Goal: Task Accomplishment & Management: Use online tool/utility

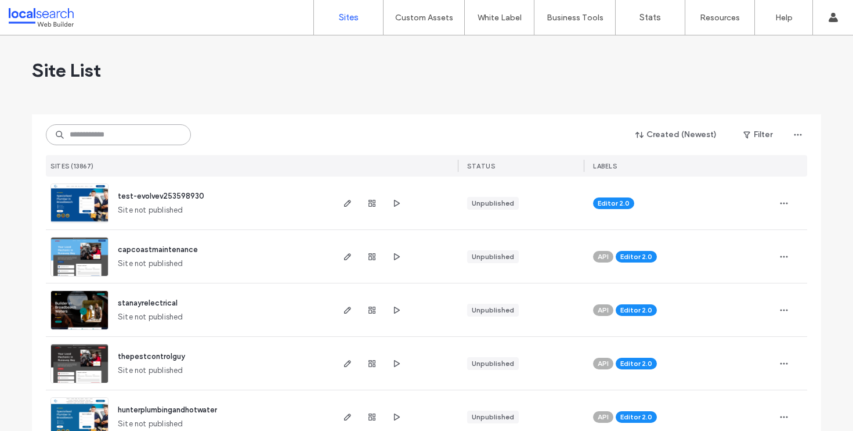
click at [106, 135] on input at bounding box center [118, 134] width 145 height 21
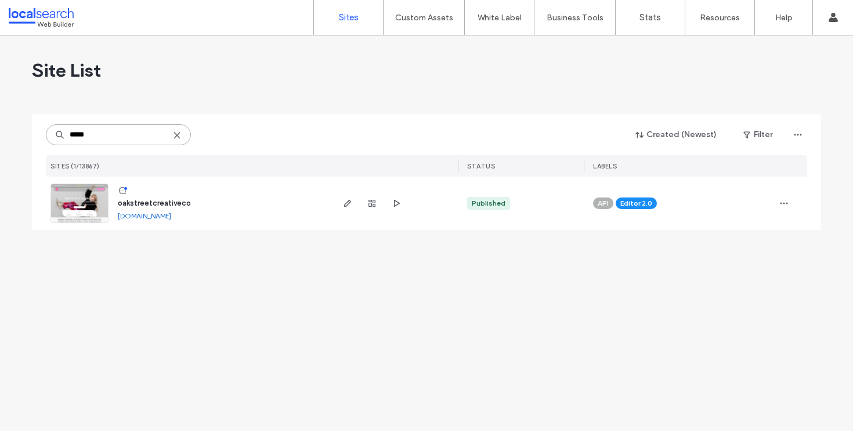
type input "*****"
type input "*********"
click at [349, 204] on icon "button" at bounding box center [347, 202] width 9 height 9
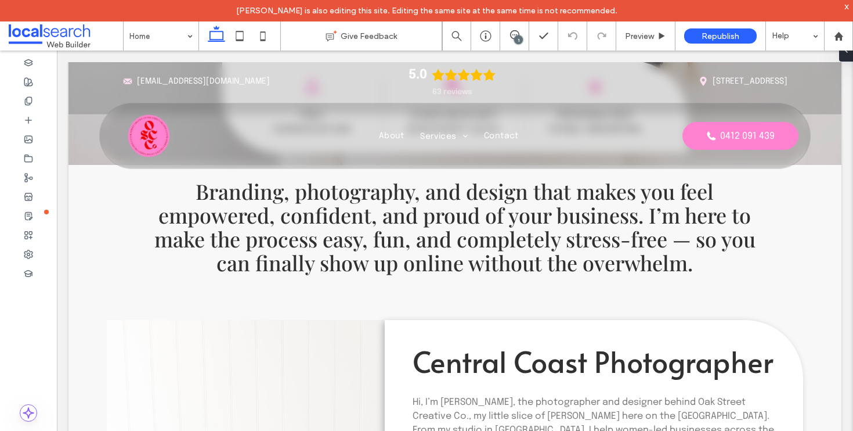
click at [846, 8] on div "x" at bounding box center [846, 6] width 5 height 10
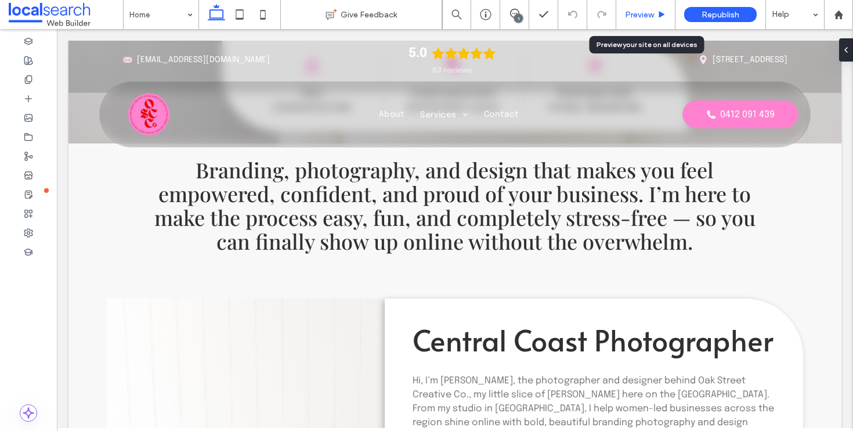
click at [642, 10] on span "Preview" at bounding box center [639, 15] width 29 height 10
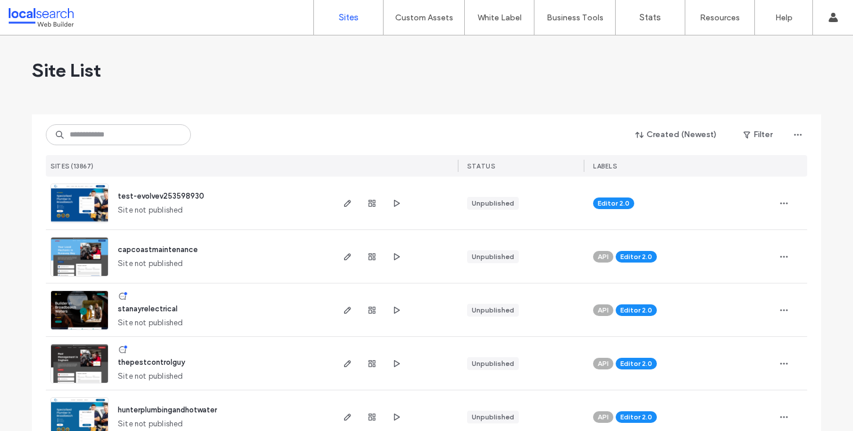
click at [126, 138] on input at bounding box center [118, 134] width 145 height 21
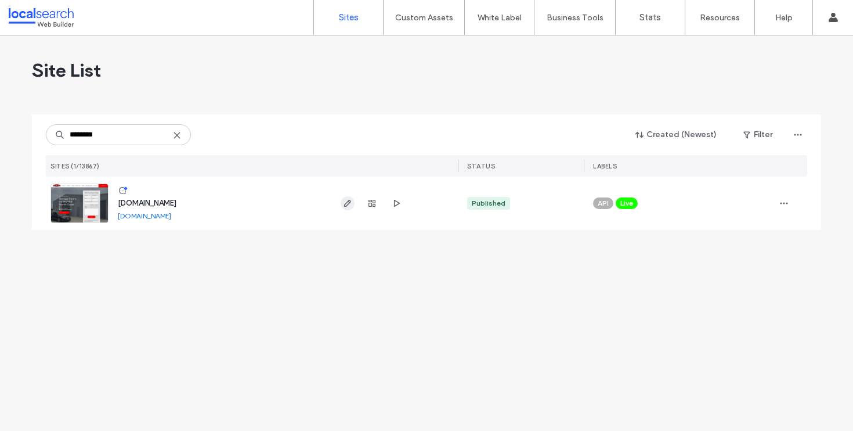
type input "********"
click at [341, 208] on span "button" at bounding box center [348, 203] width 14 height 14
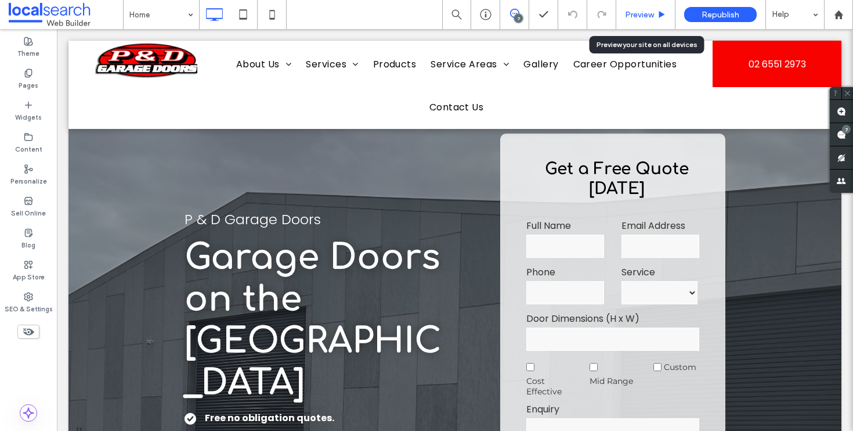
click at [651, 22] on div "Preview" at bounding box center [645, 14] width 59 height 29
click at [650, 15] on span "Preview" at bounding box center [639, 15] width 29 height 10
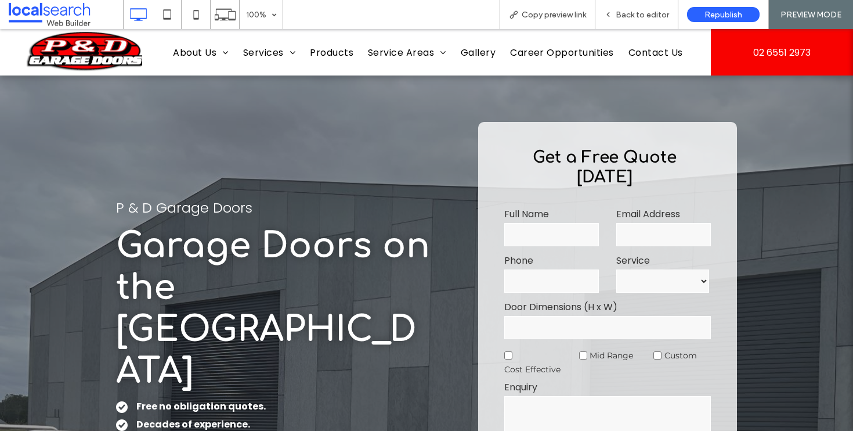
click at [650, 15] on span "Back to editor" at bounding box center [642, 15] width 53 height 10
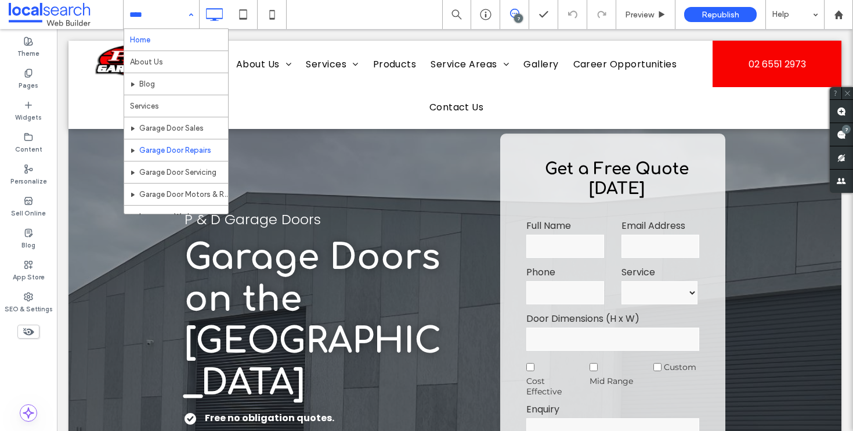
scroll to position [651, 0]
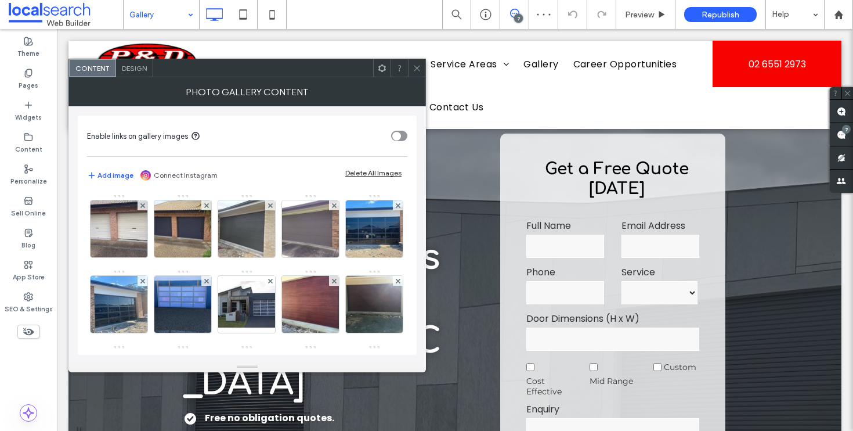
click at [139, 71] on span "Design" at bounding box center [134, 68] width 25 height 9
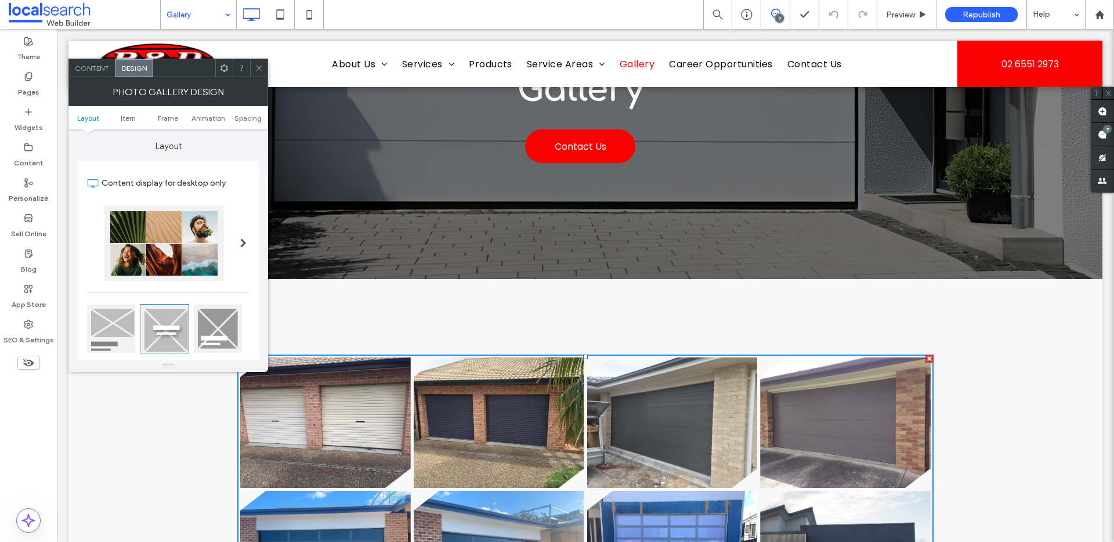
click at [101, 77] on div "Photo Gallery Design" at bounding box center [168, 91] width 200 height 29
click at [129, 67] on span "Design" at bounding box center [134, 68] width 25 height 9
click at [96, 68] on span "Content" at bounding box center [92, 68] width 34 height 9
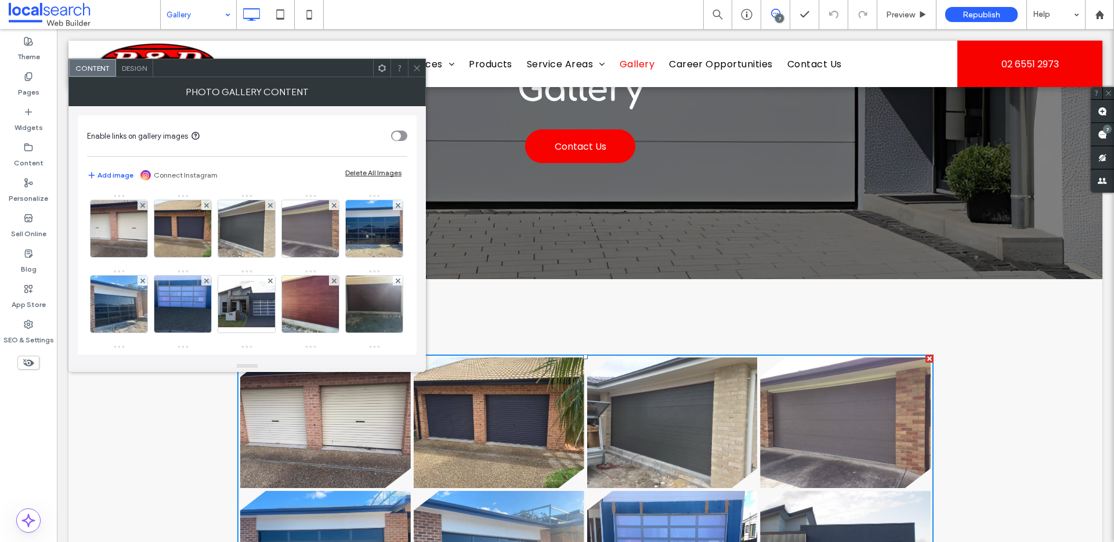
click at [146, 67] on span "Design" at bounding box center [134, 68] width 25 height 9
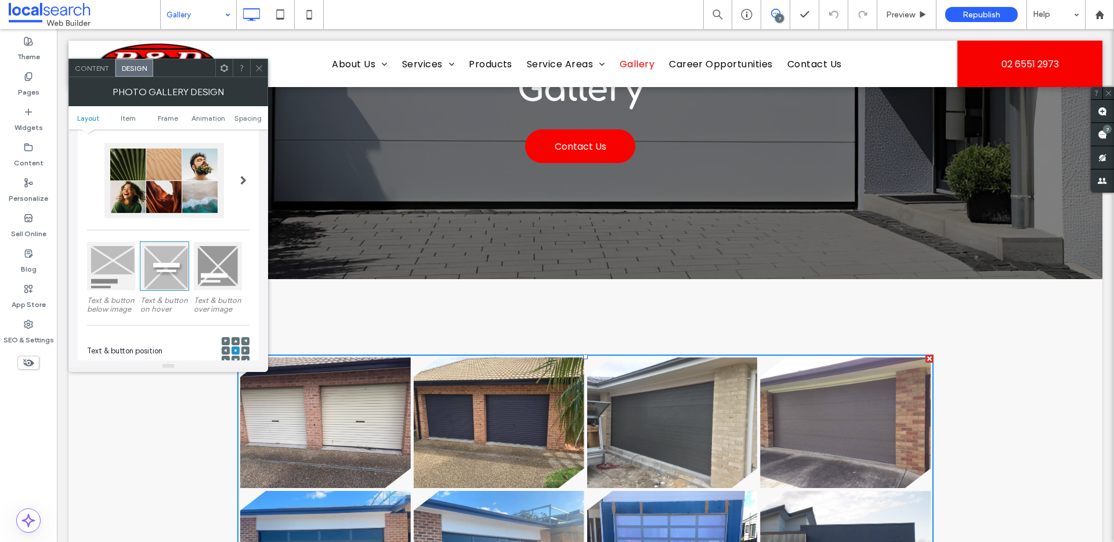
scroll to position [119, 0]
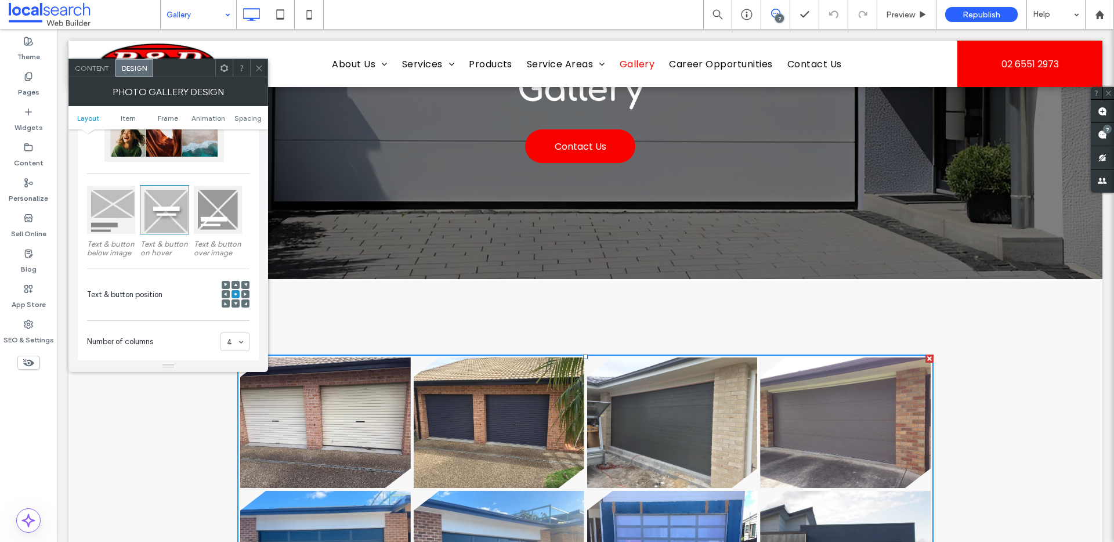
click at [123, 212] on div at bounding box center [111, 210] width 48 height 48
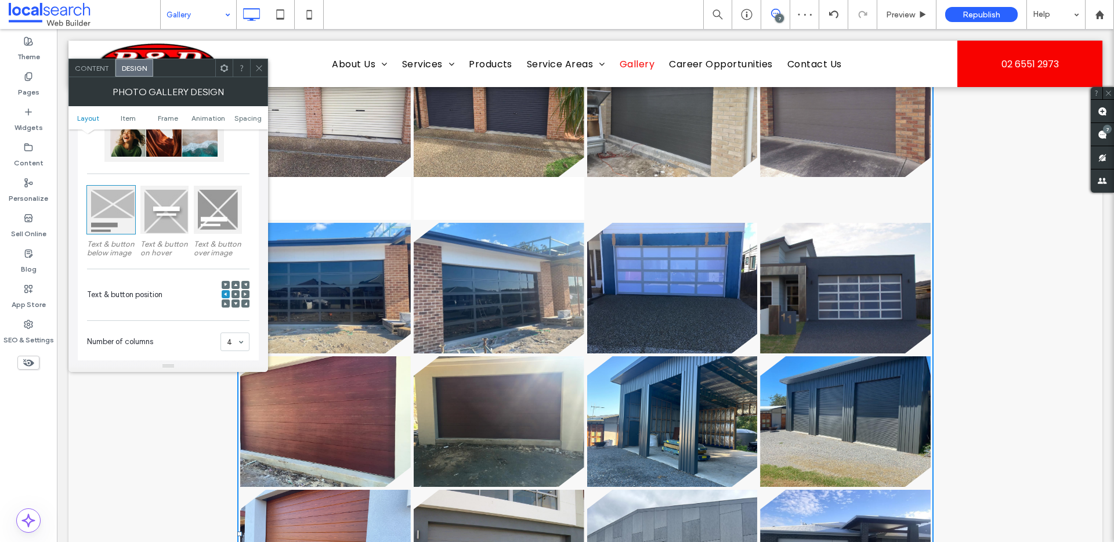
scroll to position [490, 0]
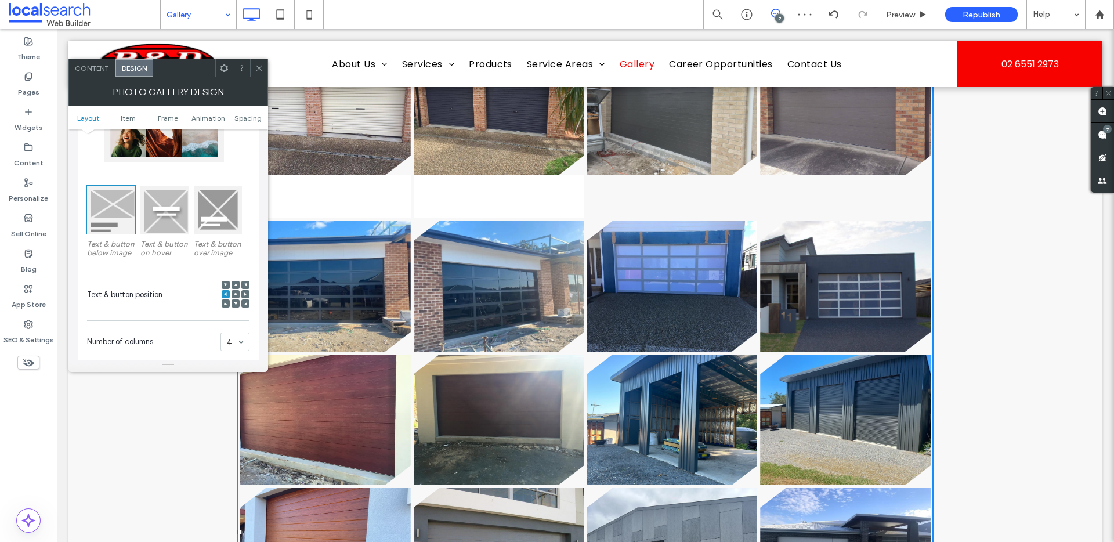
click at [90, 67] on span "Content" at bounding box center [92, 68] width 34 height 9
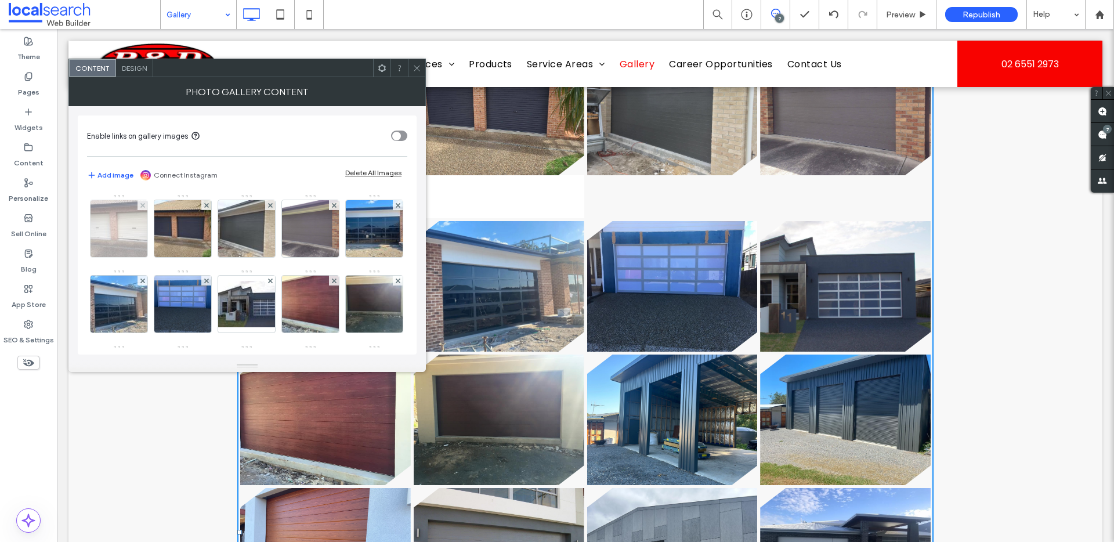
click at [129, 250] on img at bounding box center [119, 228] width 76 height 57
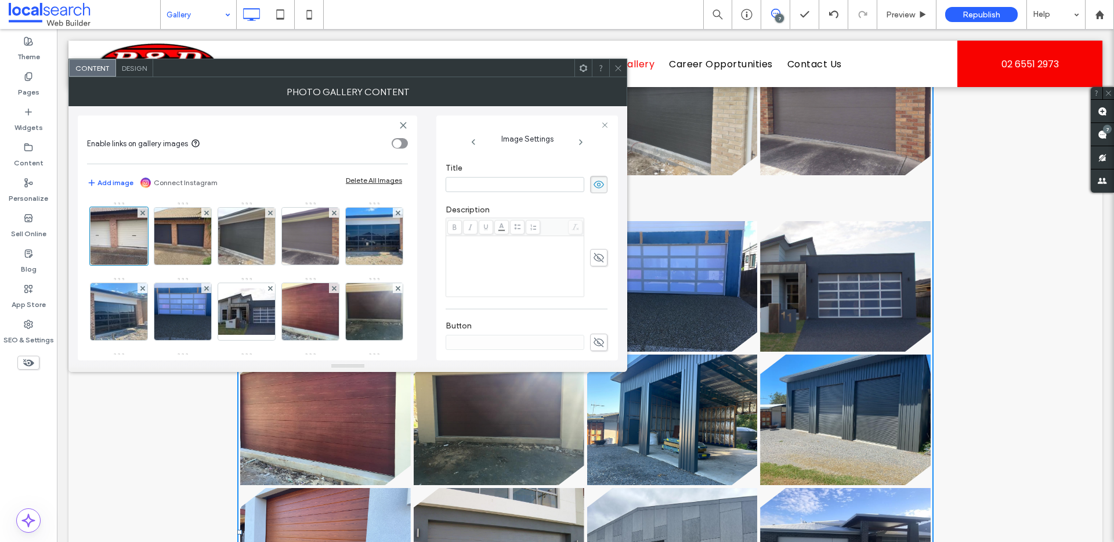
scroll to position [0, 0]
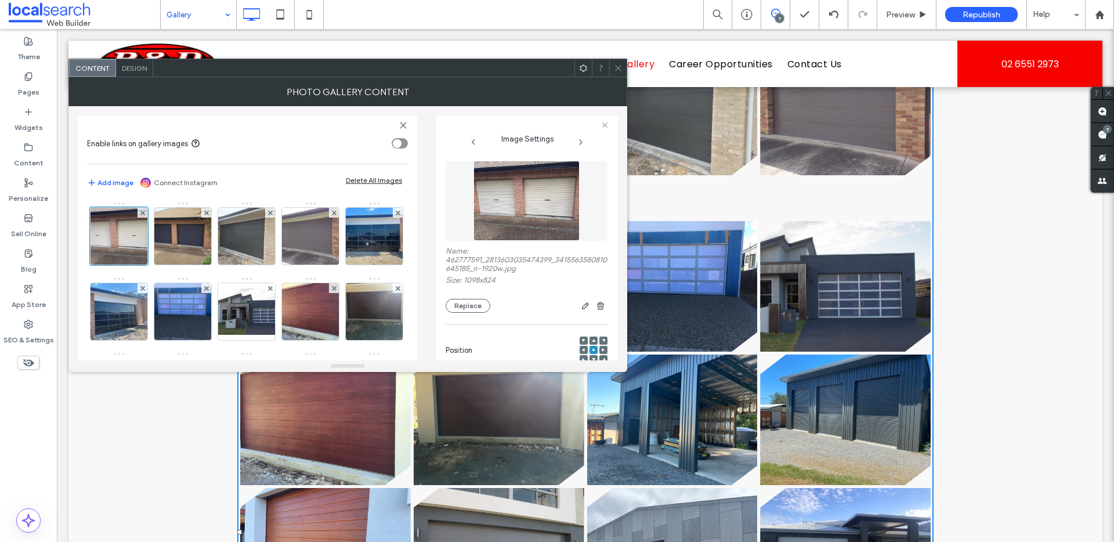
click at [140, 70] on span "Design" at bounding box center [134, 68] width 25 height 9
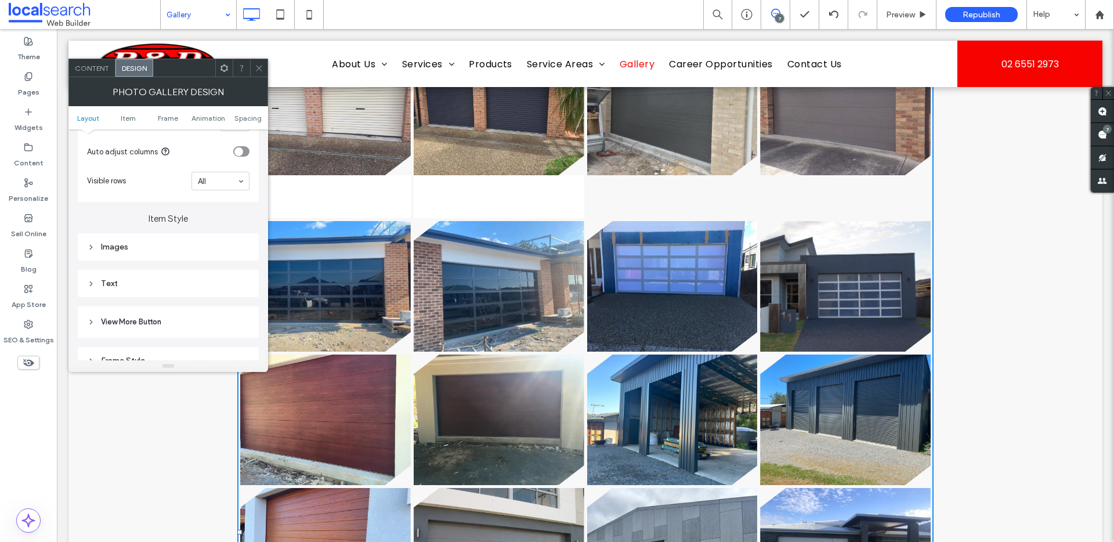
click at [122, 295] on div "Text" at bounding box center [168, 283] width 181 height 27
click at [127, 286] on div "Text" at bounding box center [168, 284] width 163 height 10
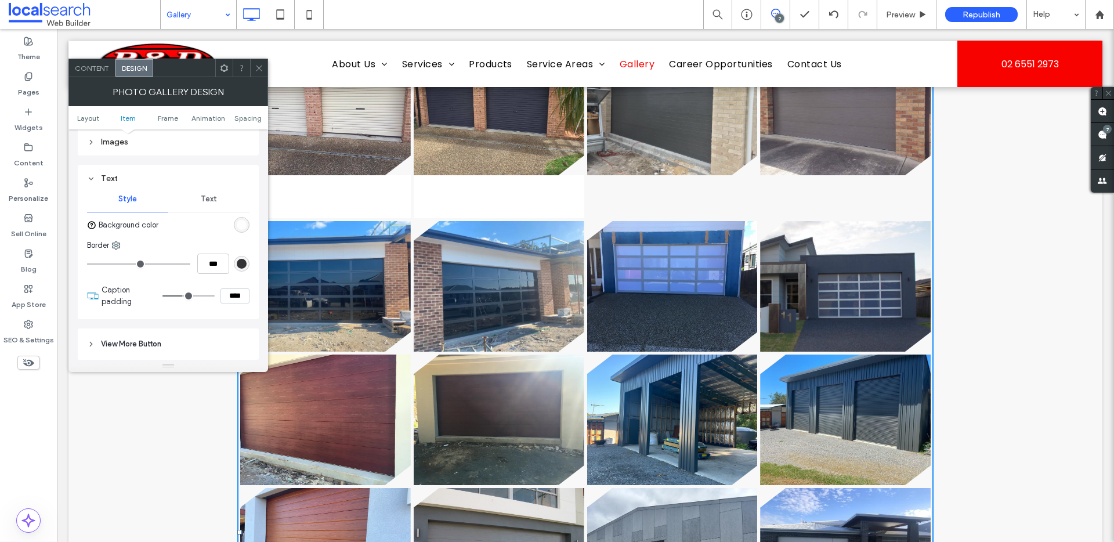
click at [208, 198] on span "Text" at bounding box center [209, 198] width 16 height 9
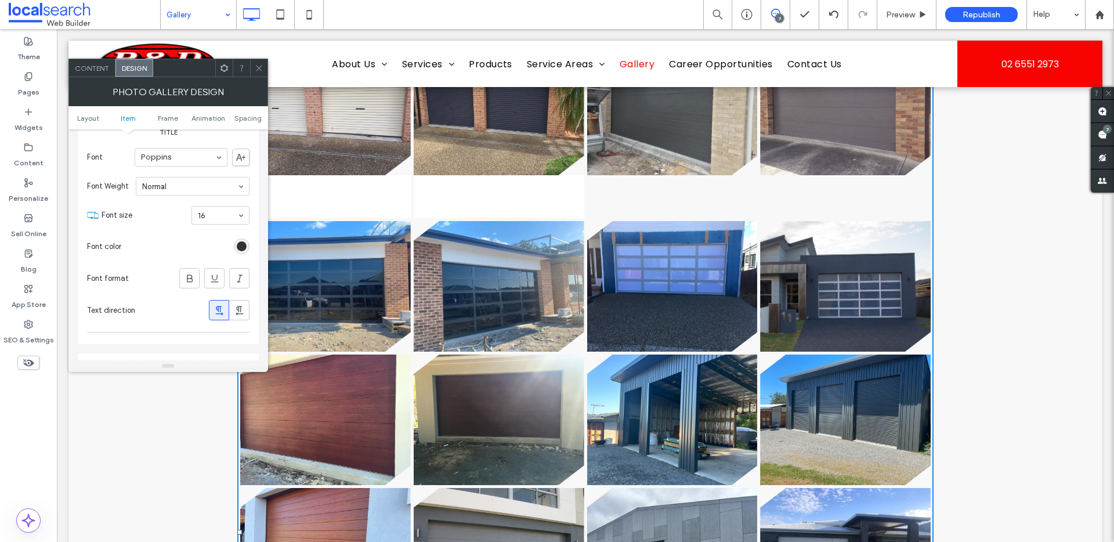
scroll to position [537, 0]
click at [96, 73] on div "Content" at bounding box center [92, 67] width 46 height 17
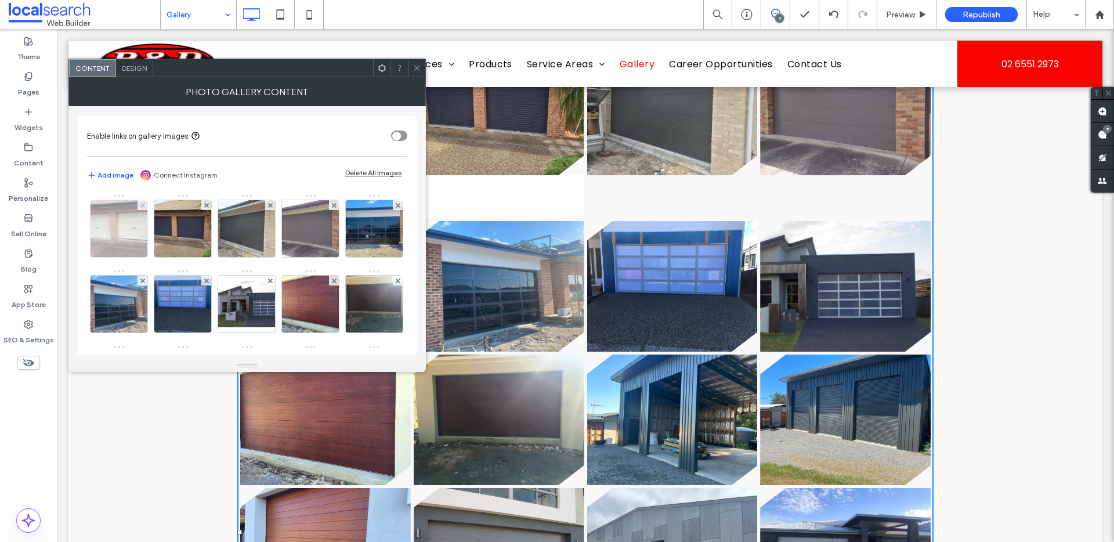
click at [115, 246] on img at bounding box center [119, 228] width 76 height 57
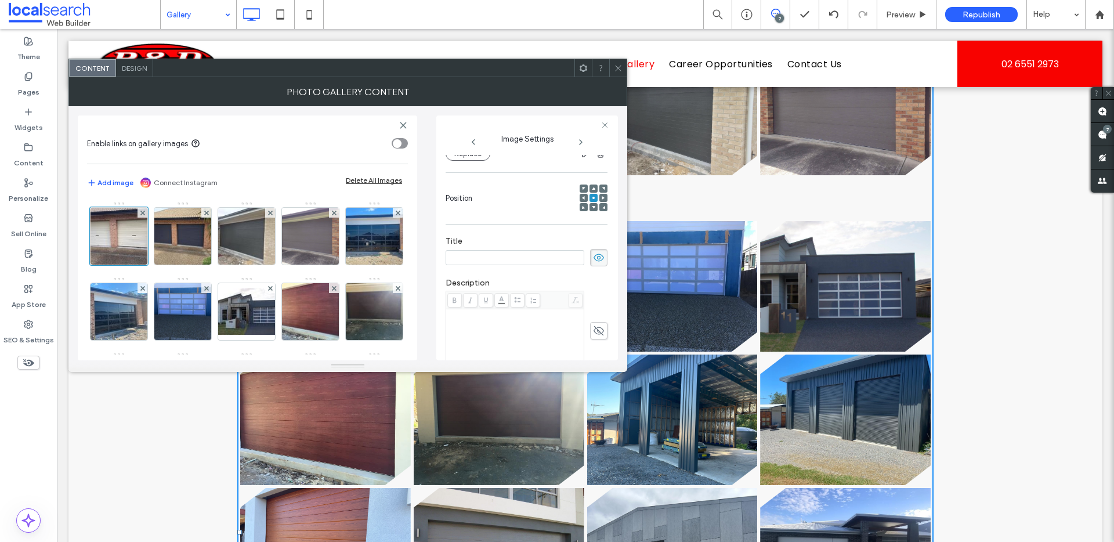
scroll to position [0, 0]
click at [494, 268] on div "Title" at bounding box center [527, 251] width 162 height 42
click at [499, 258] on input at bounding box center [515, 257] width 139 height 15
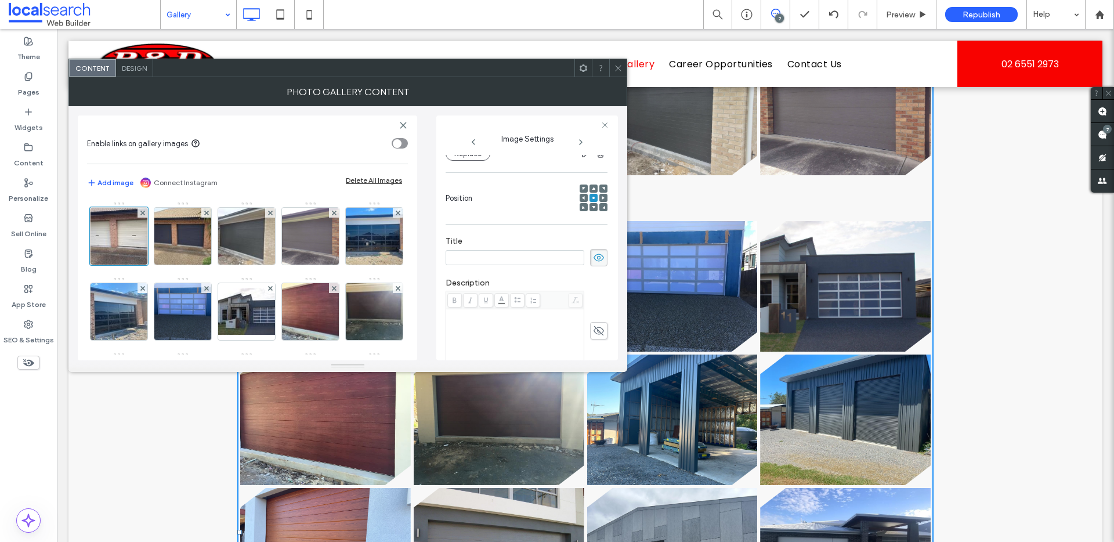
click at [499, 258] on input at bounding box center [515, 257] width 139 height 15
click at [593, 256] on icon at bounding box center [599, 257] width 12 height 13
drag, startPoint x: 586, startPoint y: 258, endPoint x: 594, endPoint y: 259, distance: 7.6
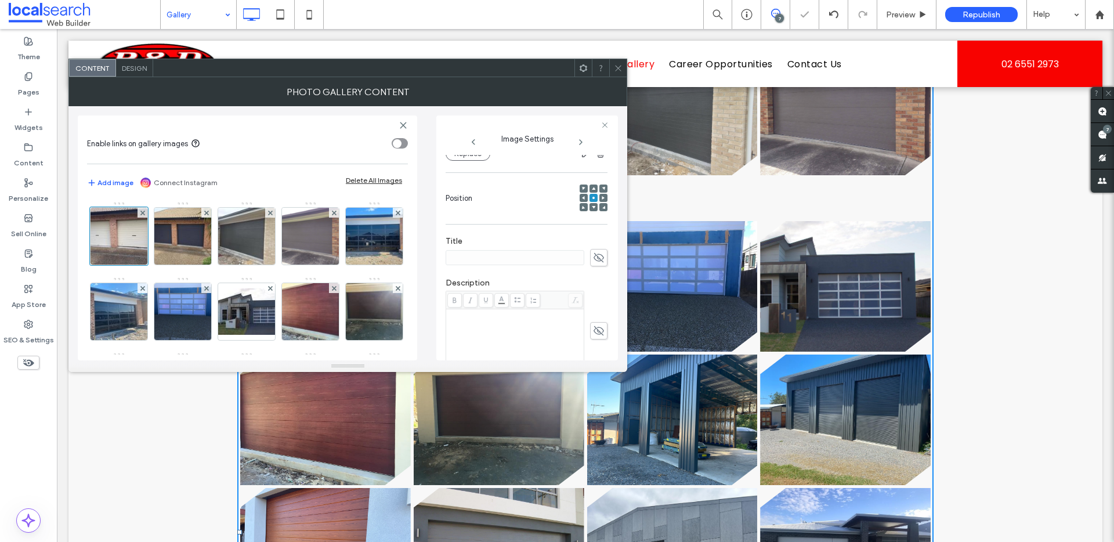
click at [590, 258] on span at bounding box center [598, 257] width 17 height 17
click at [546, 254] on input at bounding box center [515, 257] width 139 height 15
type input "*"
type input "******"
click at [540, 277] on div "Description" at bounding box center [527, 324] width 162 height 104
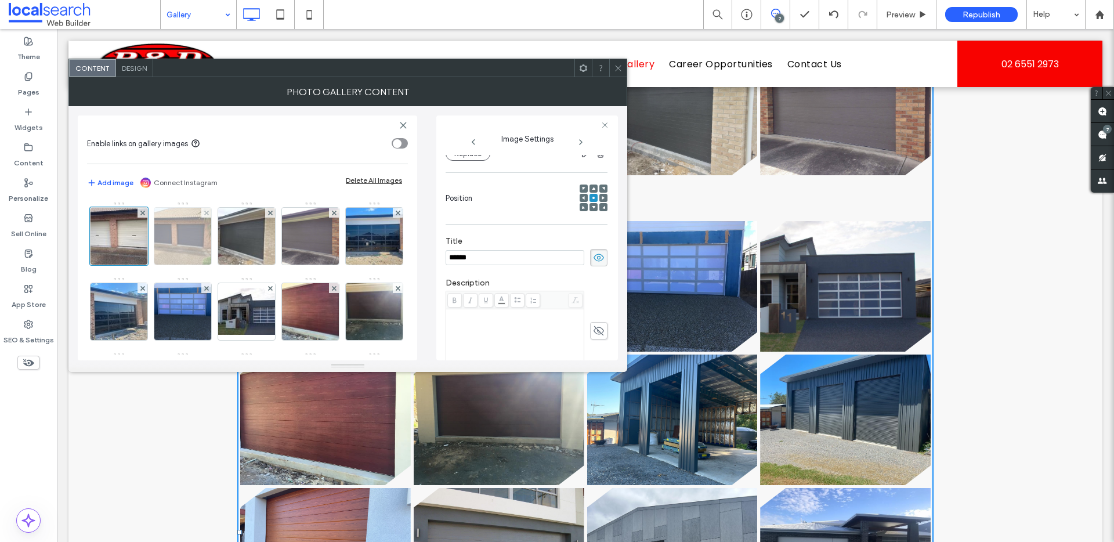
click at [189, 232] on img at bounding box center [183, 236] width 76 height 57
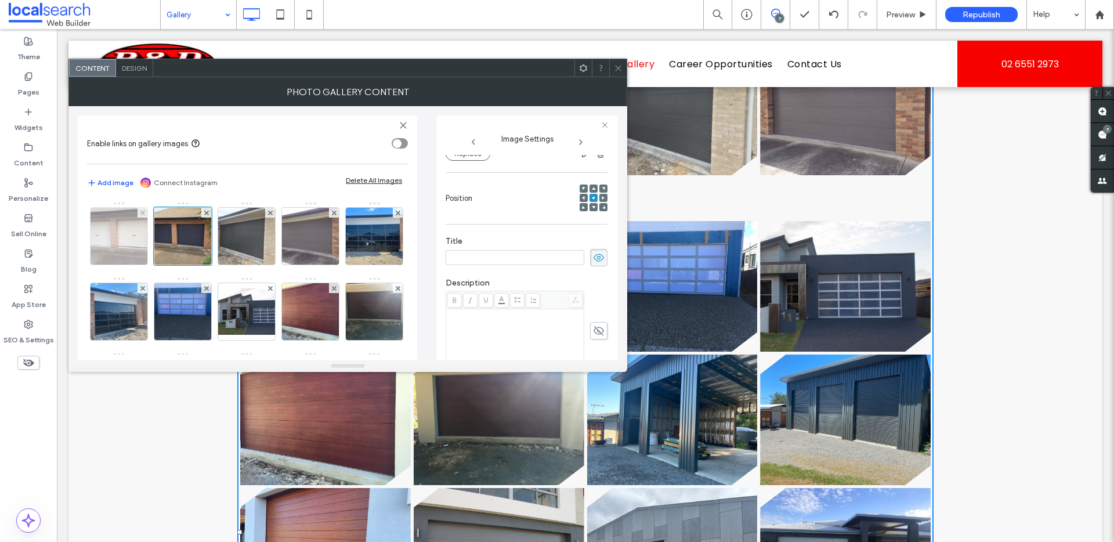
click at [117, 248] on img at bounding box center [119, 236] width 76 height 57
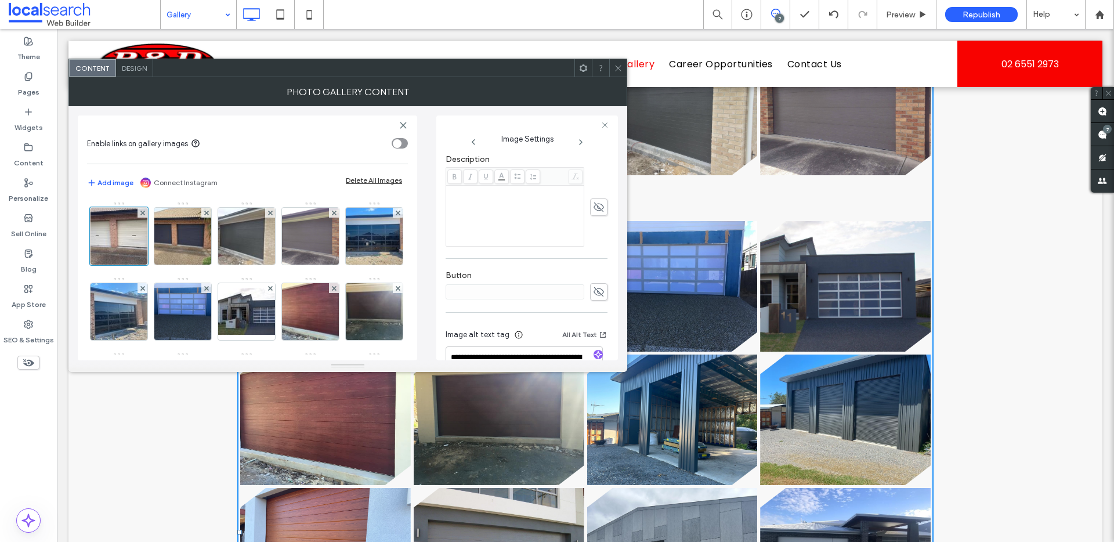
scroll to position [223, 0]
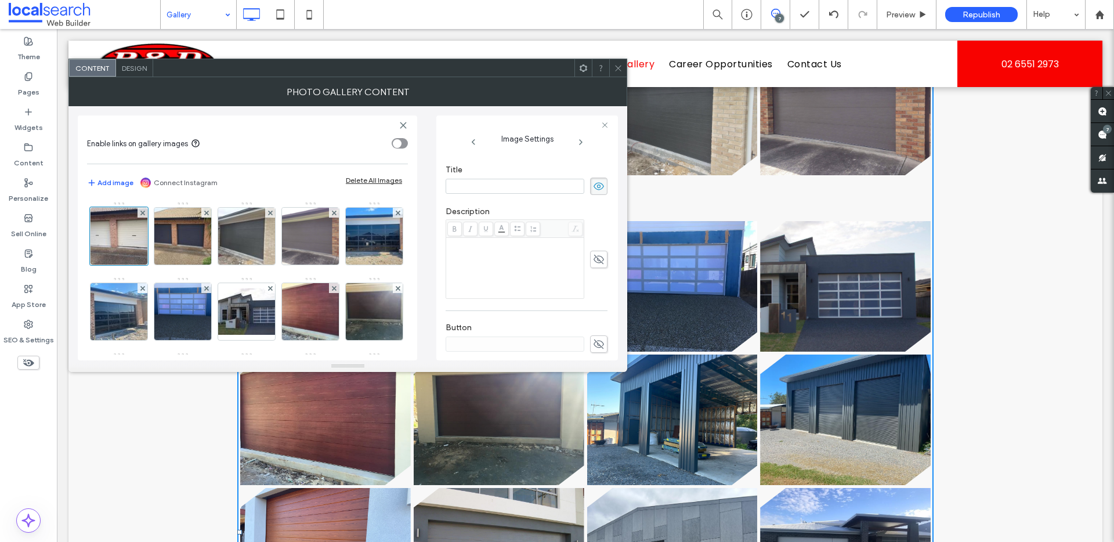
click at [620, 70] on use at bounding box center [618, 68] width 6 height 6
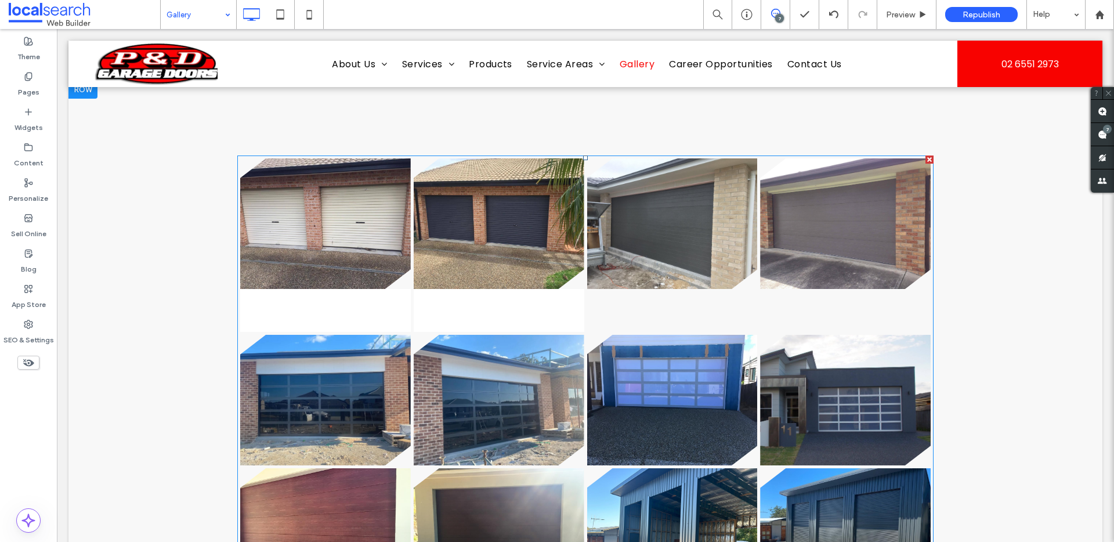
scroll to position [252, 0]
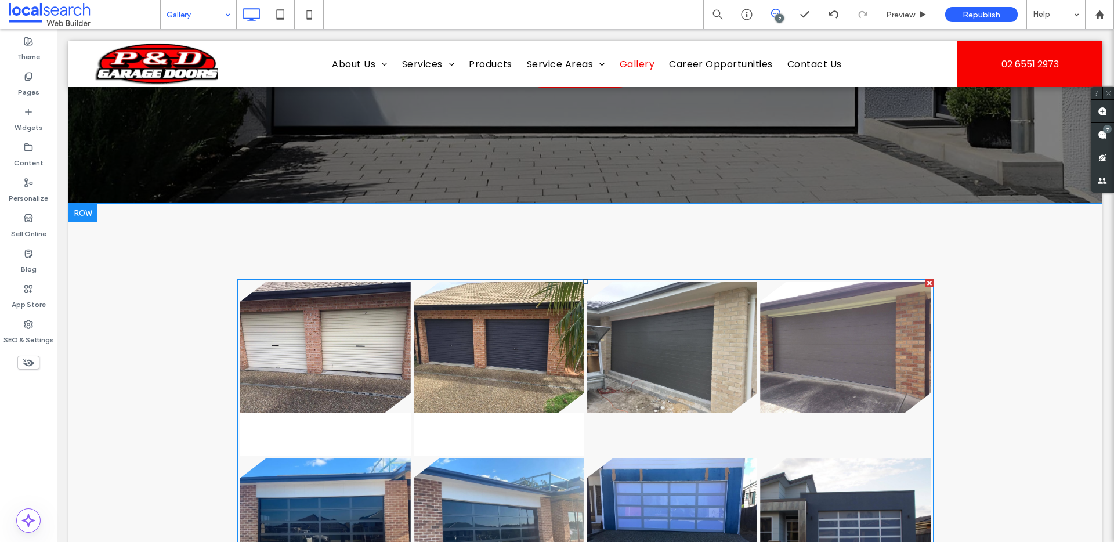
click at [367, 341] on link at bounding box center [325, 347] width 171 height 131
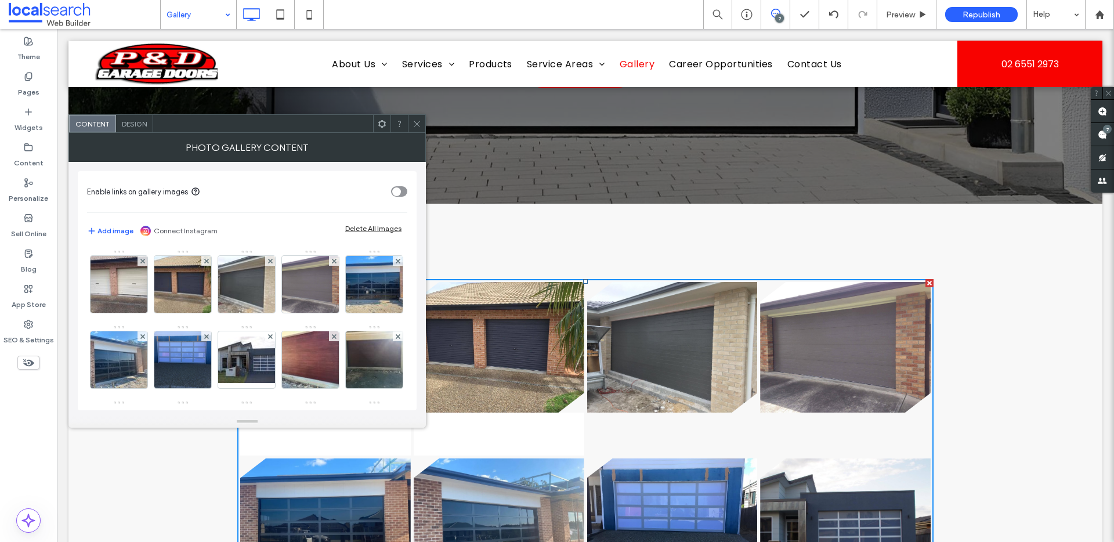
click at [136, 124] on span "Design" at bounding box center [134, 124] width 25 height 9
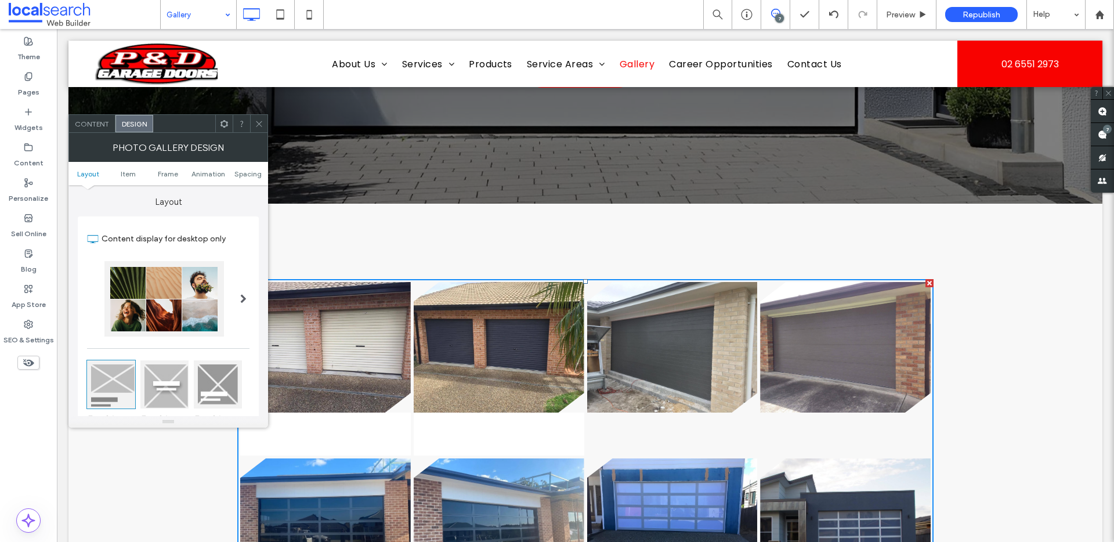
click at [92, 125] on span "Content" at bounding box center [92, 124] width 34 height 9
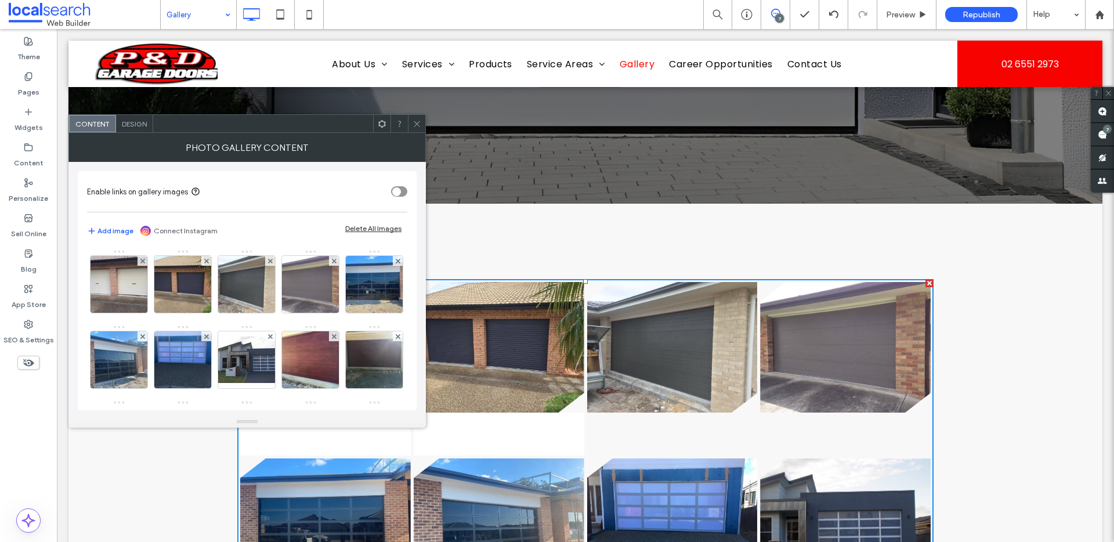
click at [136, 120] on span "Design" at bounding box center [134, 124] width 25 height 9
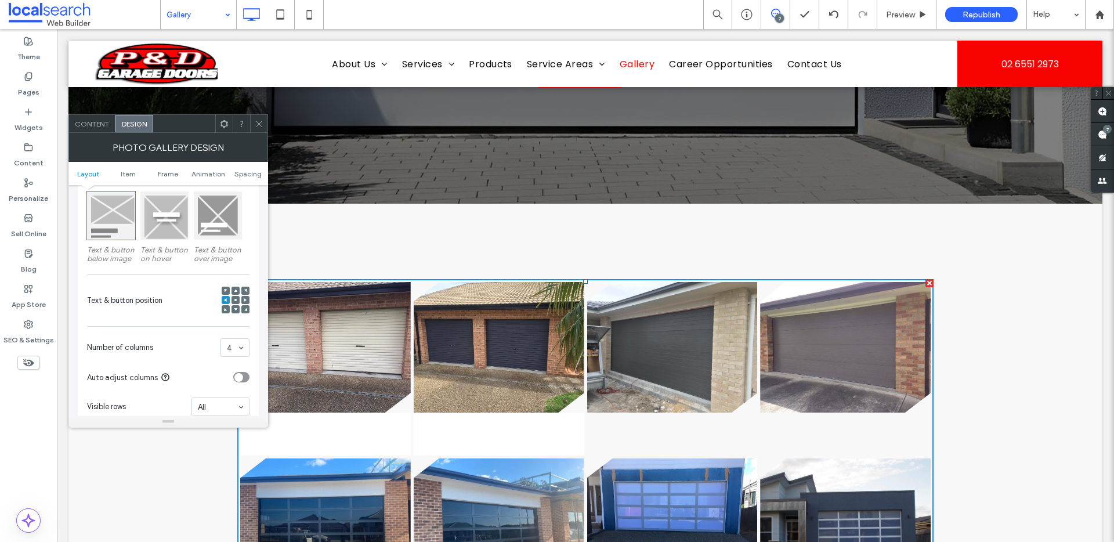
scroll to position [181, 0]
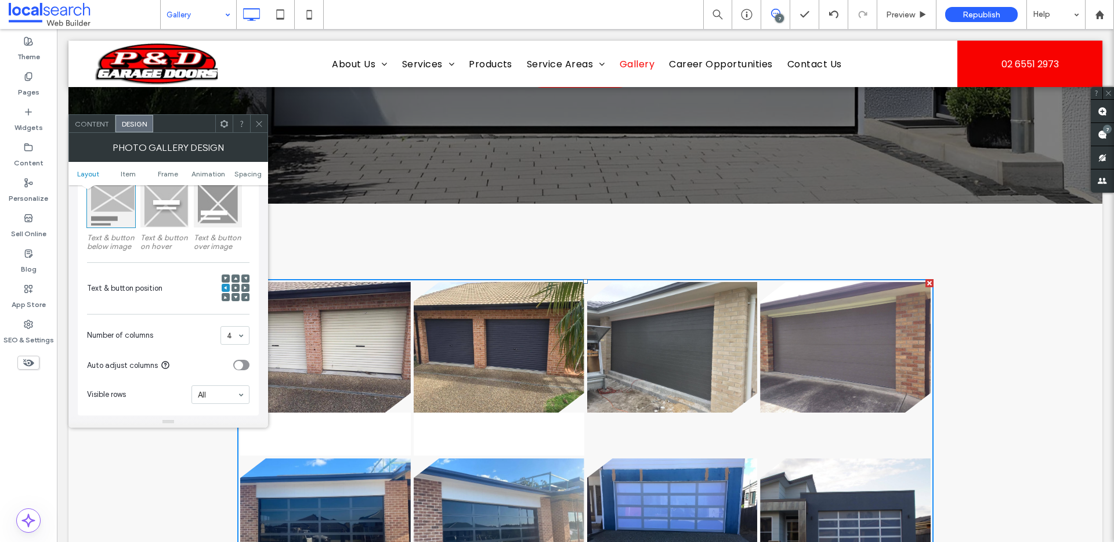
click at [237, 295] on icon at bounding box center [235, 296] width 3 height 3
click at [100, 121] on span "Content" at bounding box center [92, 124] width 34 height 9
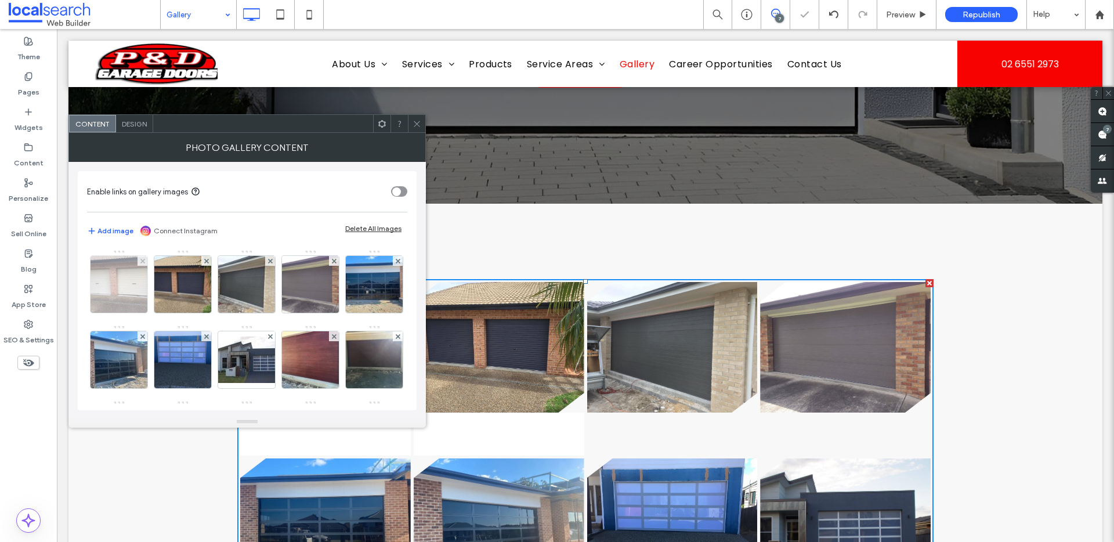
click at [142, 308] on img at bounding box center [119, 284] width 76 height 57
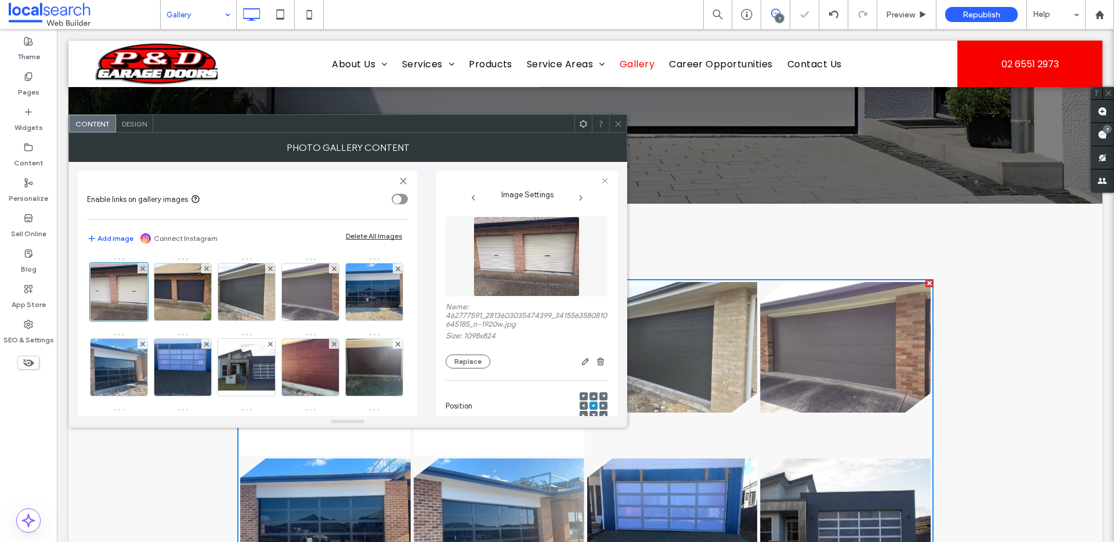
scroll to position [152, 0]
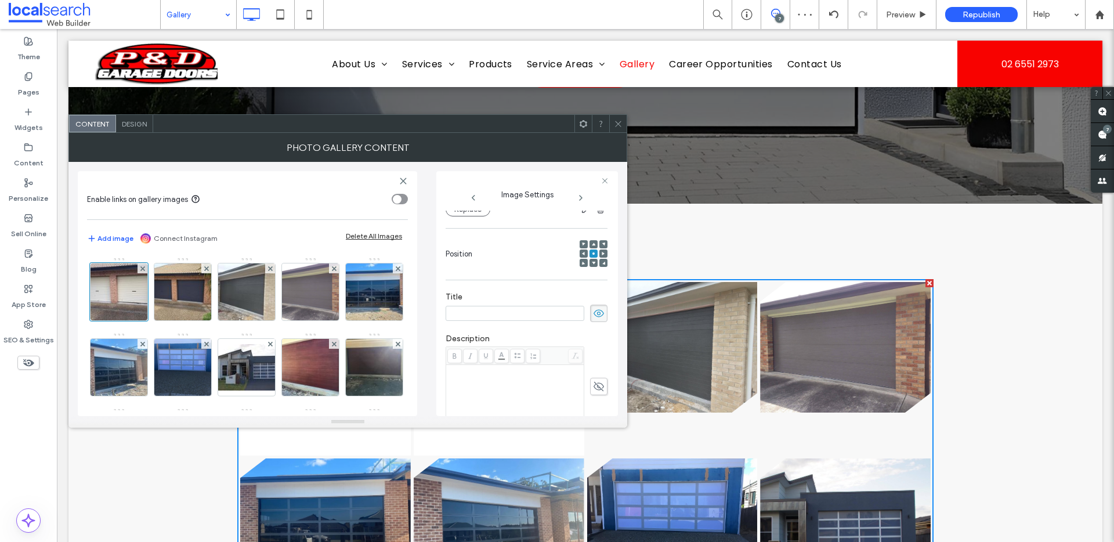
click at [500, 311] on input at bounding box center [515, 313] width 139 height 15
click at [494, 313] on input at bounding box center [515, 313] width 139 height 15
click at [493, 313] on input at bounding box center [515, 313] width 139 height 15
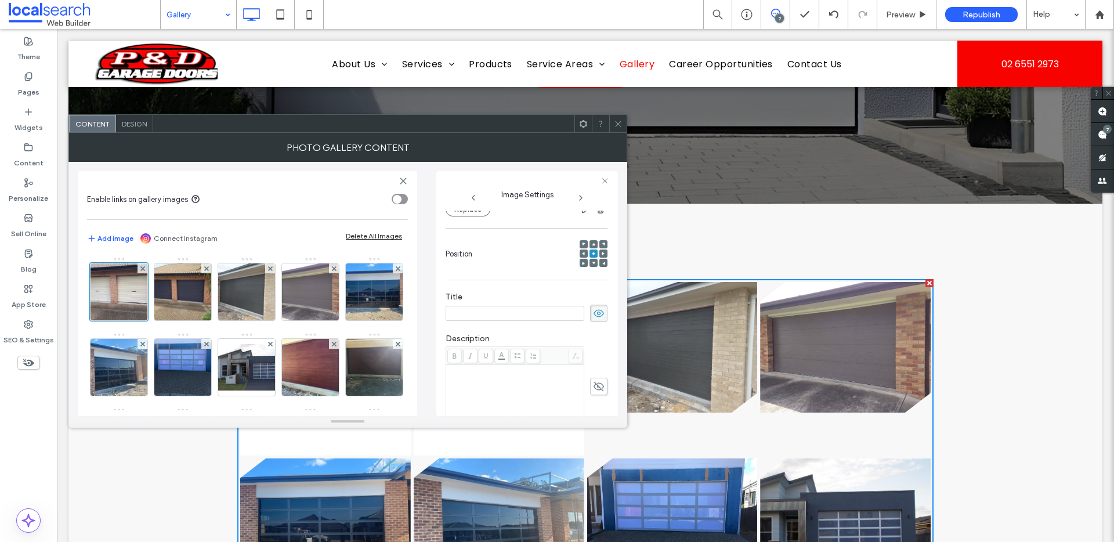
click at [493, 313] on input at bounding box center [515, 313] width 139 height 15
type input "******"
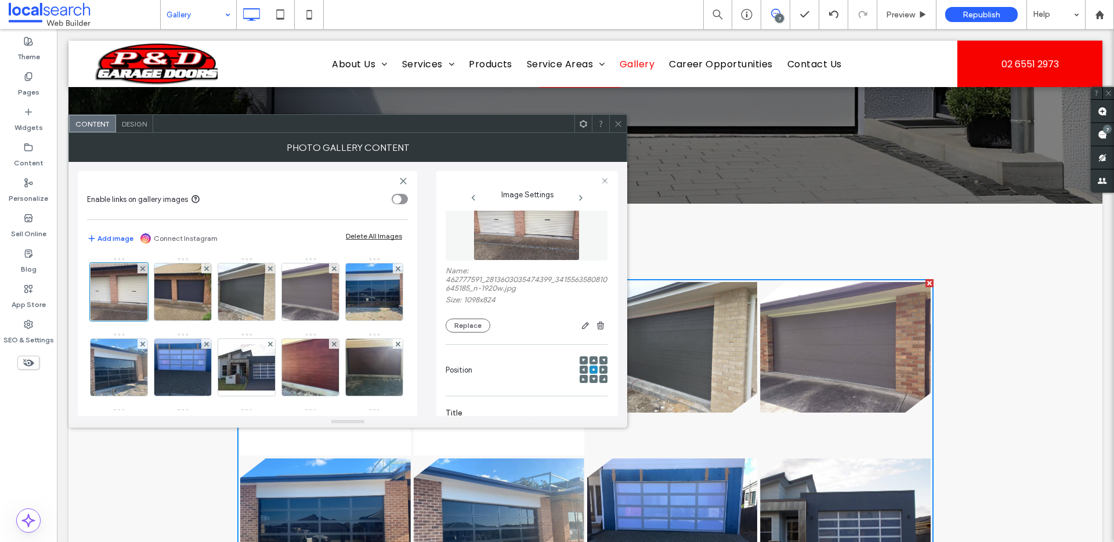
scroll to position [109, 0]
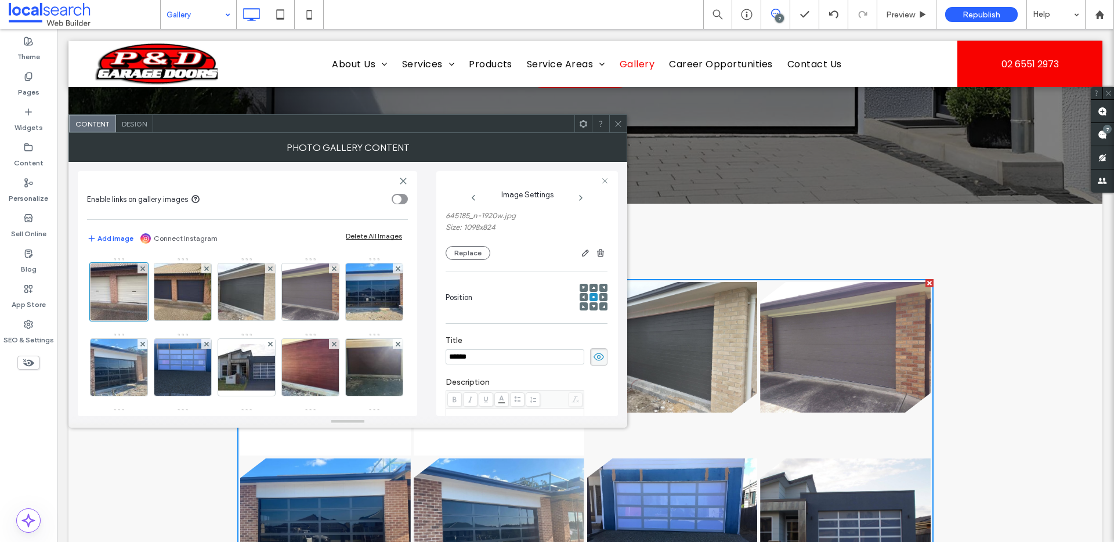
click at [497, 331] on div "Title ******" at bounding box center [527, 351] width 162 height 42
click at [200, 310] on img at bounding box center [183, 291] width 76 height 57
click at [128, 299] on img at bounding box center [119, 291] width 76 height 57
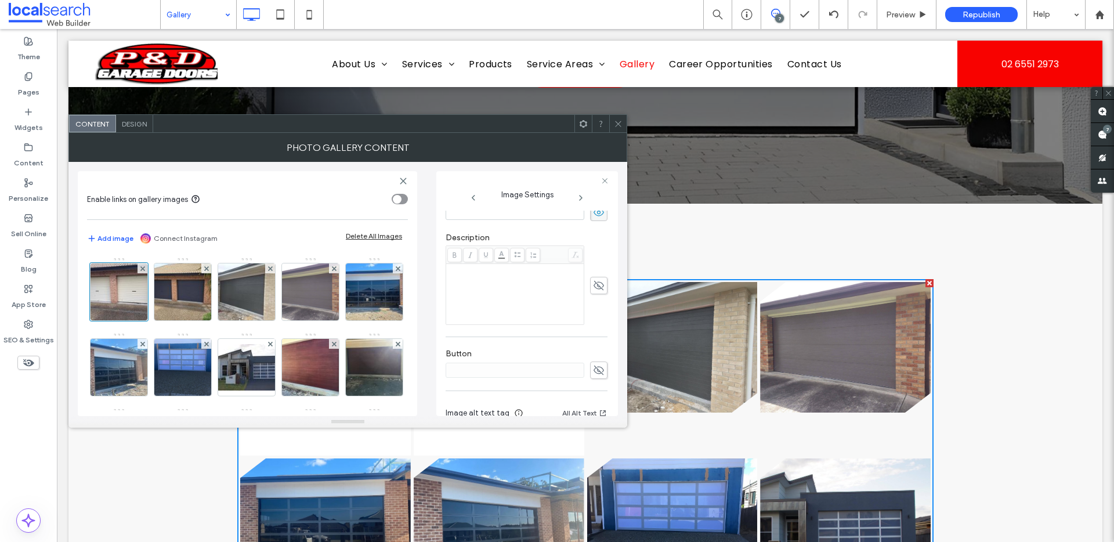
scroll to position [321, 0]
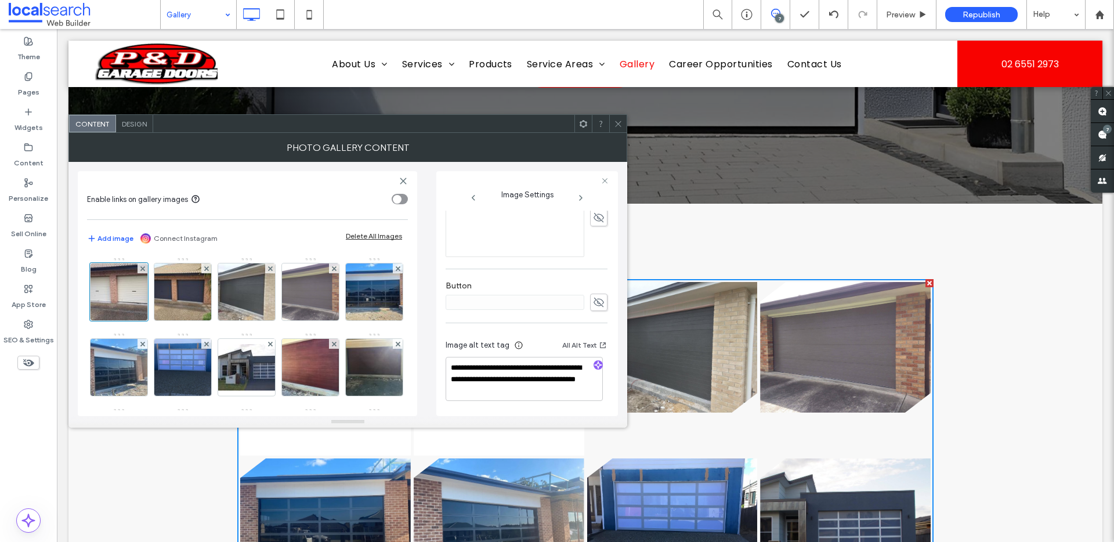
click at [128, 117] on div "Design" at bounding box center [134, 123] width 37 height 17
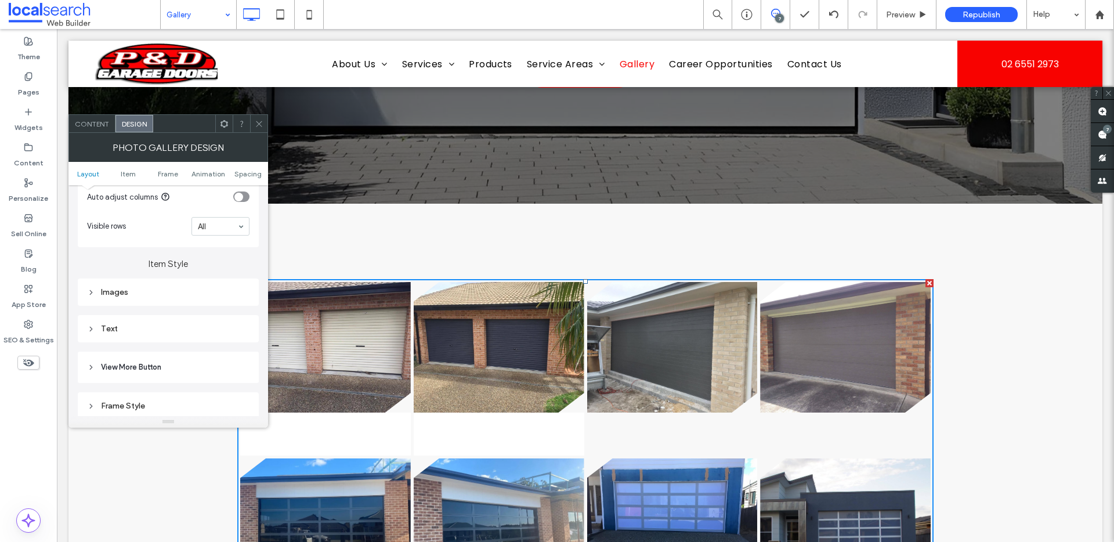
scroll to position [361, 0]
click at [120, 317] on div "Text" at bounding box center [168, 317] width 163 height 10
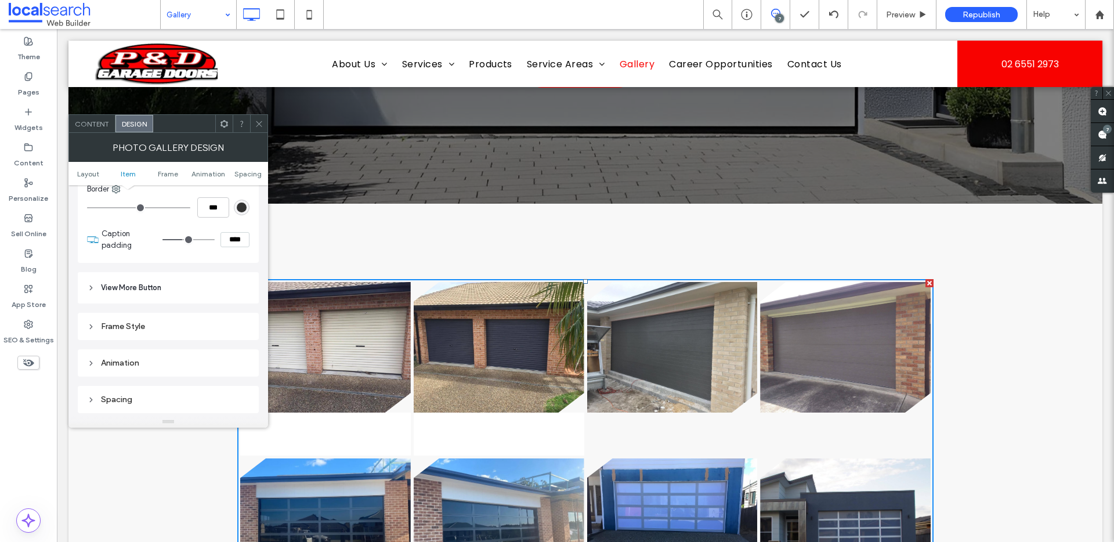
scroll to position [475, 0]
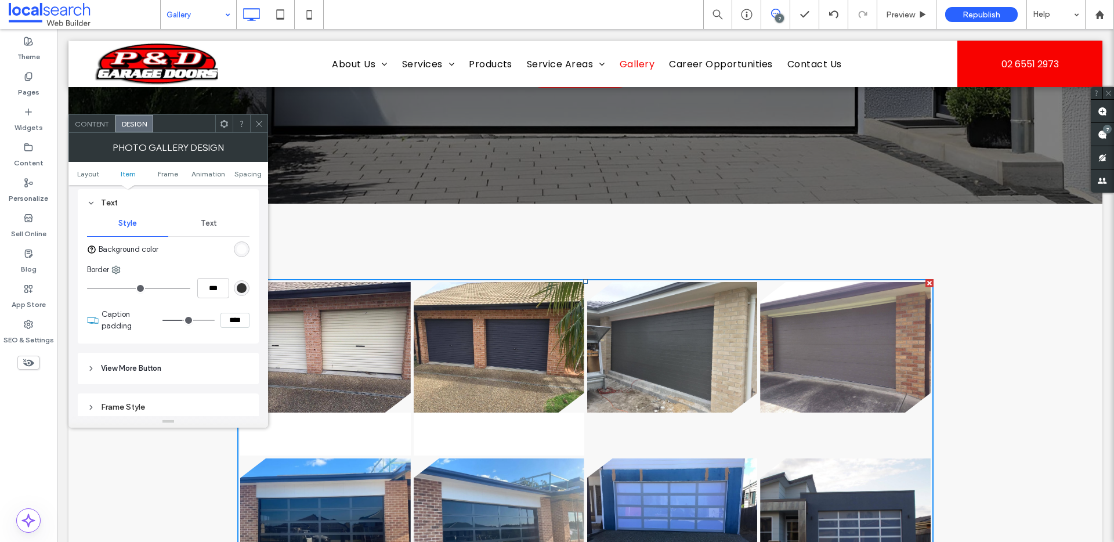
click at [209, 222] on span "Text" at bounding box center [209, 223] width 16 height 9
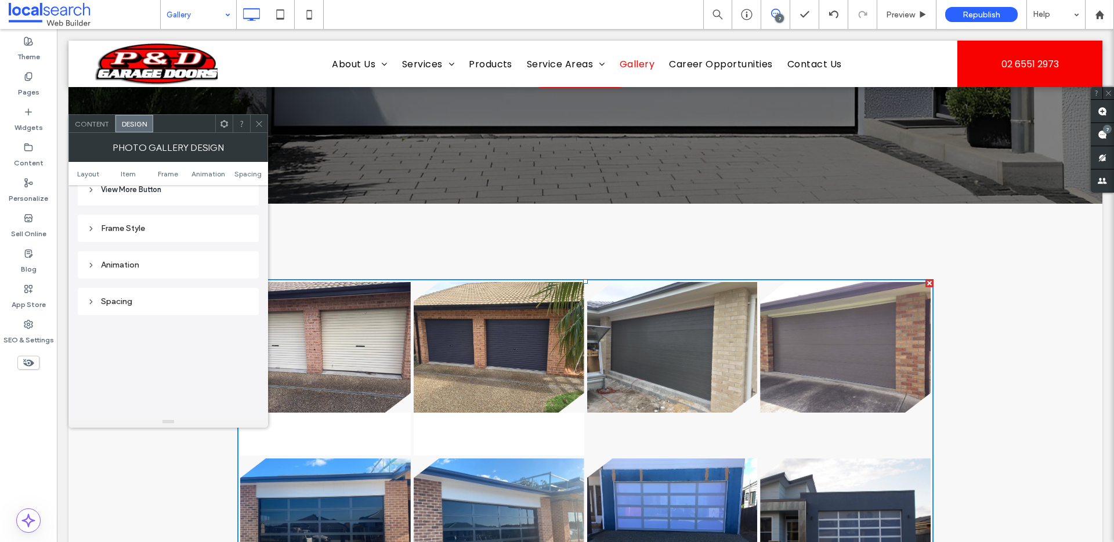
click at [146, 191] on span "View More Button" at bounding box center [131, 190] width 60 height 12
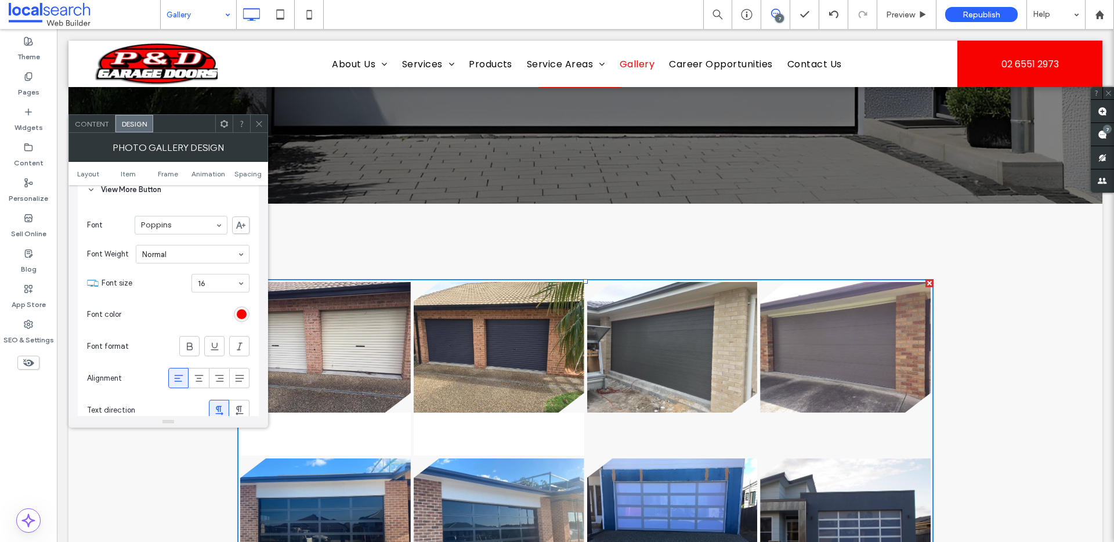
scroll to position [886, 0]
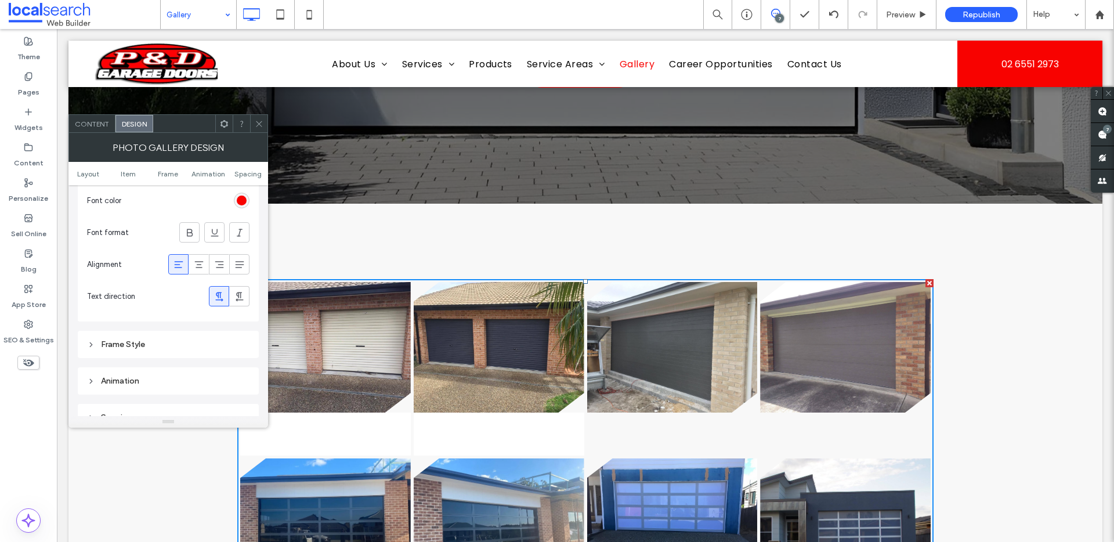
click at [146, 345] on div "Frame Style" at bounding box center [168, 345] width 163 height 10
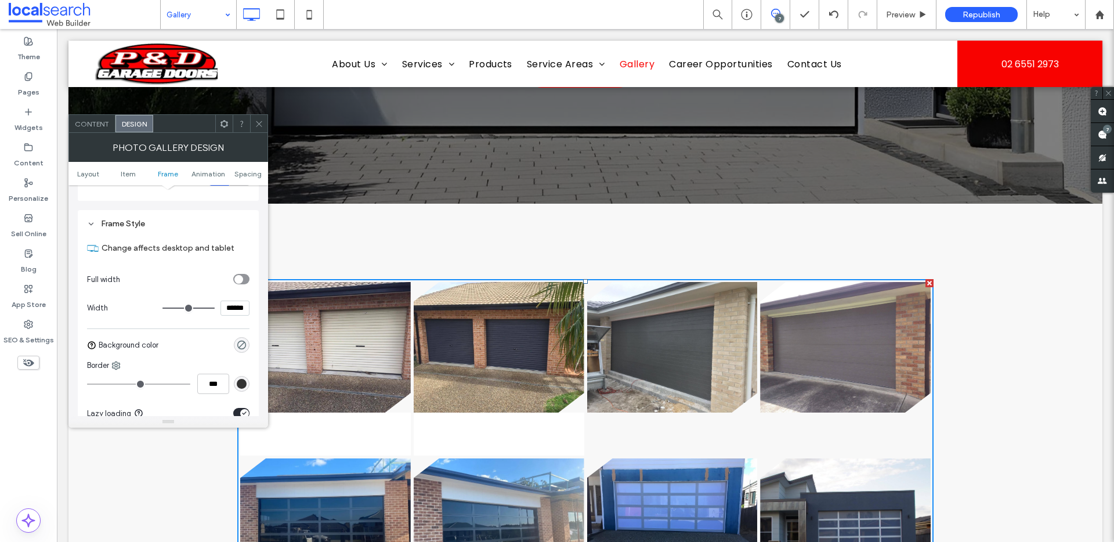
scroll to position [1064, 0]
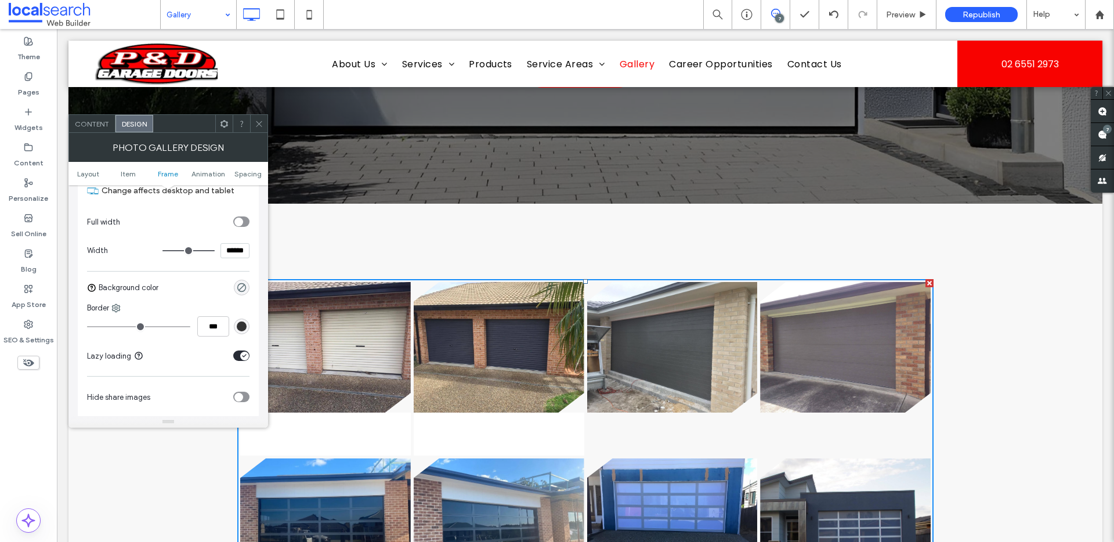
click at [164, 370] on section "Lazy loading" at bounding box center [168, 355] width 163 height 29
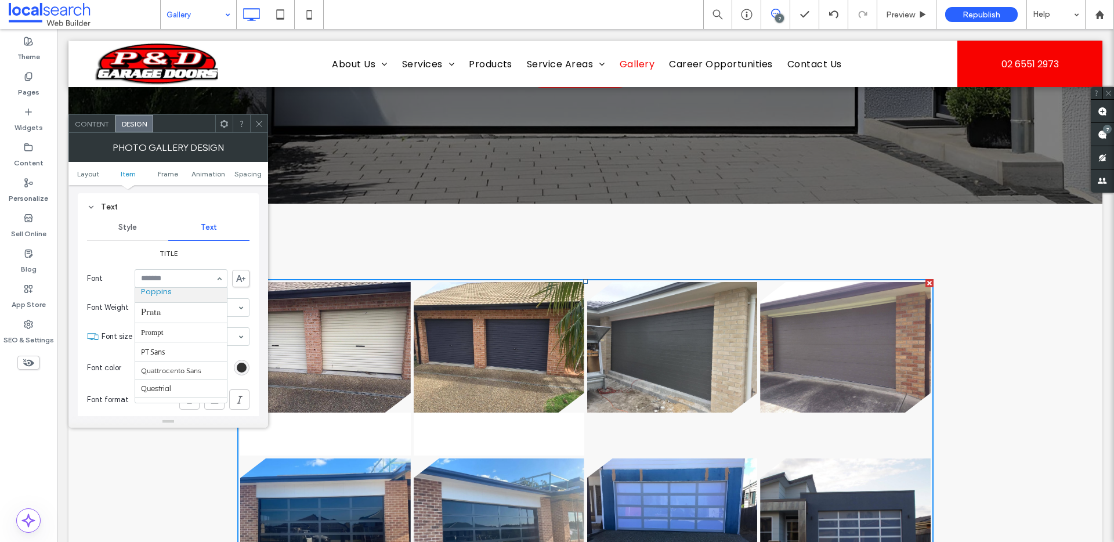
scroll to position [866, 0]
click at [123, 238] on div "Style" at bounding box center [127, 228] width 81 height 26
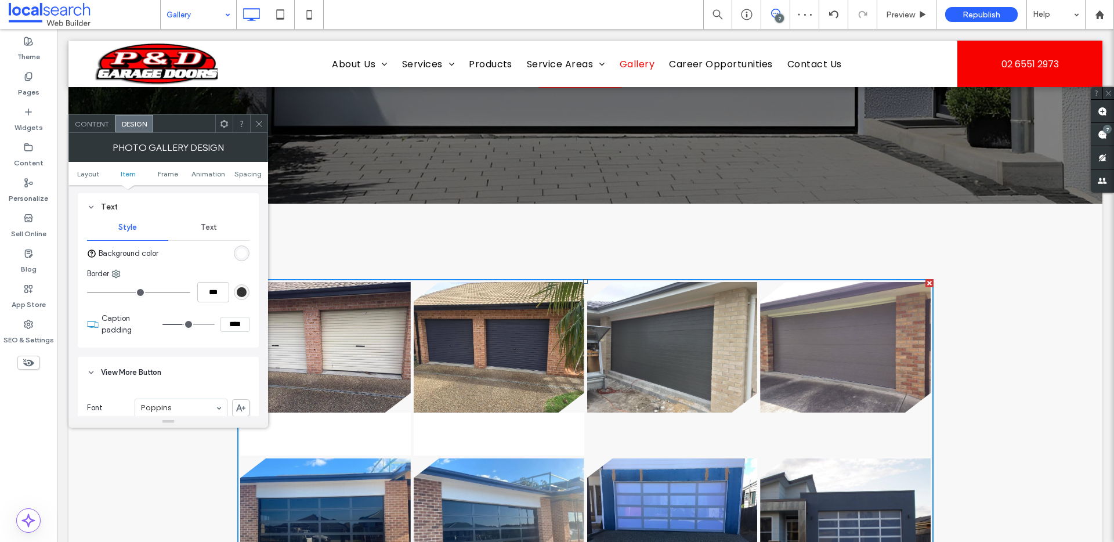
click at [243, 254] on div "rgba(255, 255, 255, 0.9)" at bounding box center [242, 253] width 10 height 10
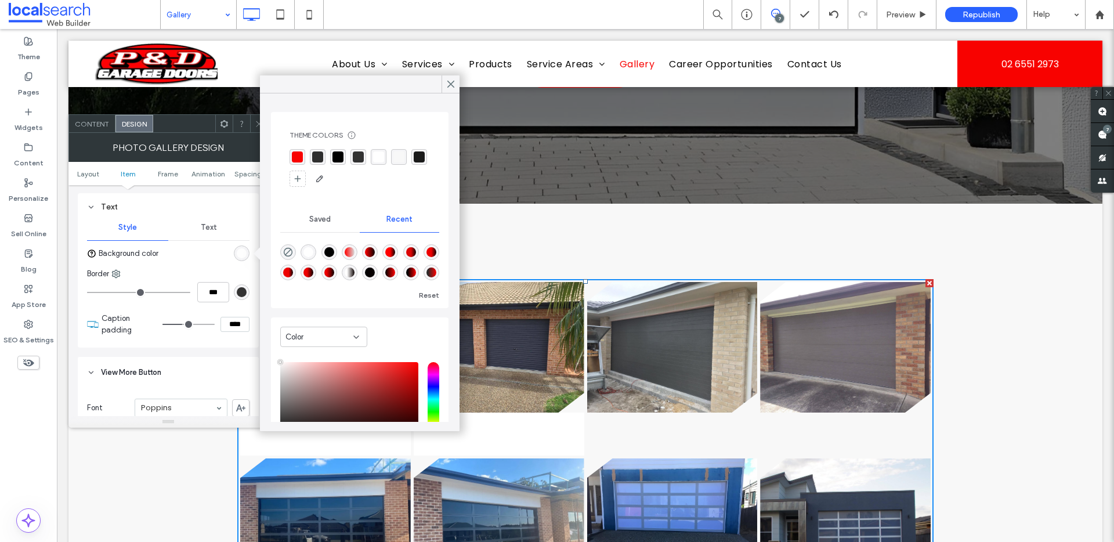
click at [341, 157] on div "rgba(0, 0, 0, 1)" at bounding box center [338, 156] width 11 height 11
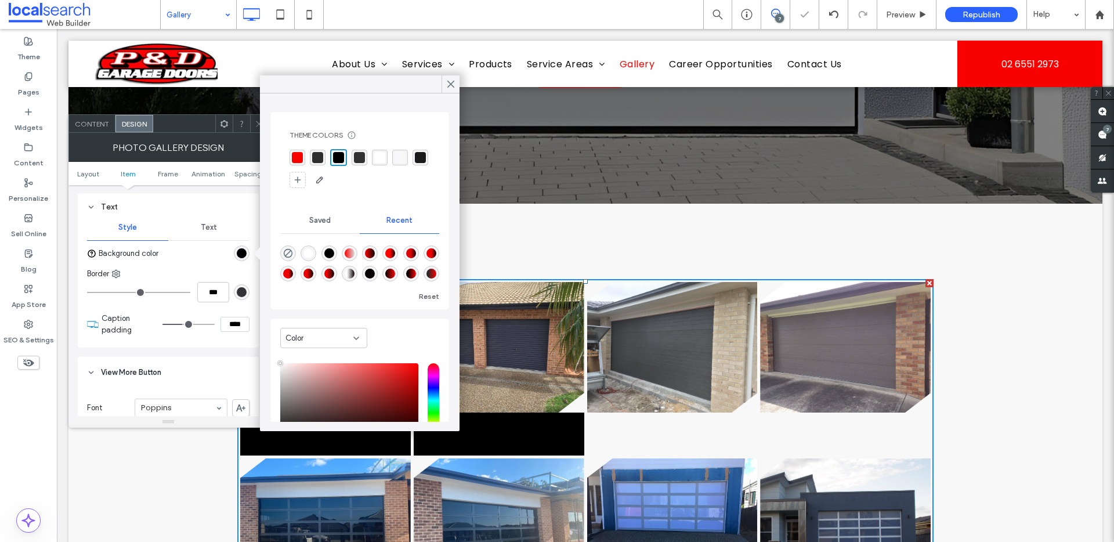
click at [380, 159] on div "rgba(255, 255, 255, 1)" at bounding box center [379, 157] width 11 height 11
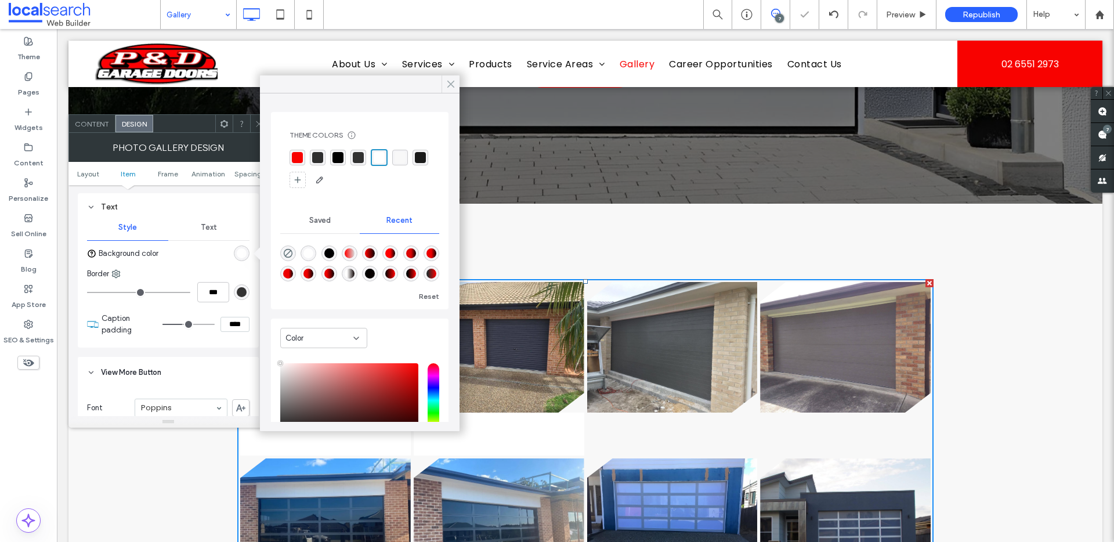
drag, startPoint x: 448, startPoint y: 81, endPoint x: 228, endPoint y: 250, distance: 277.8
click at [448, 81] on icon at bounding box center [451, 84] width 10 height 10
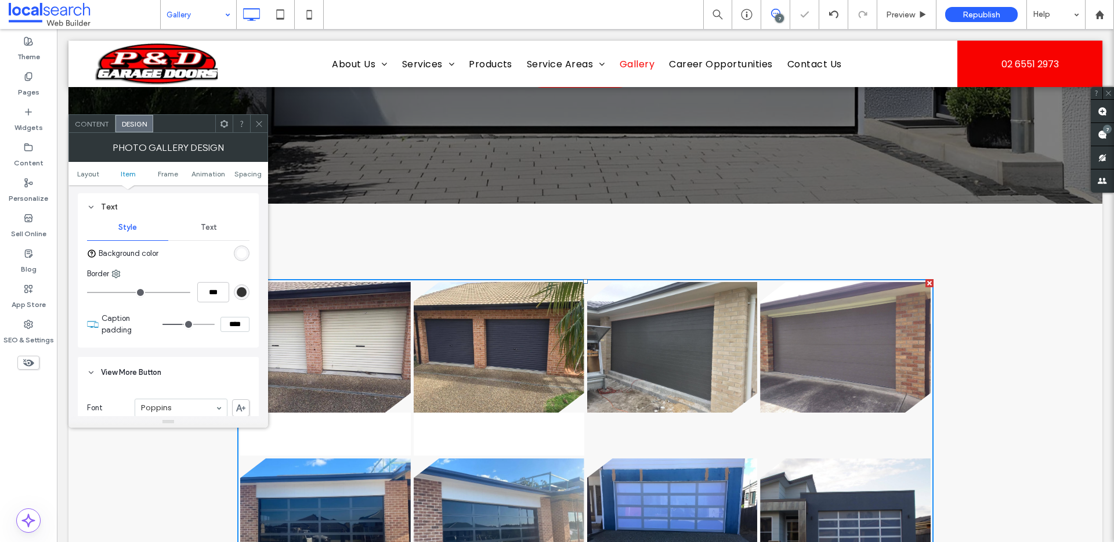
scroll to position [573, 0]
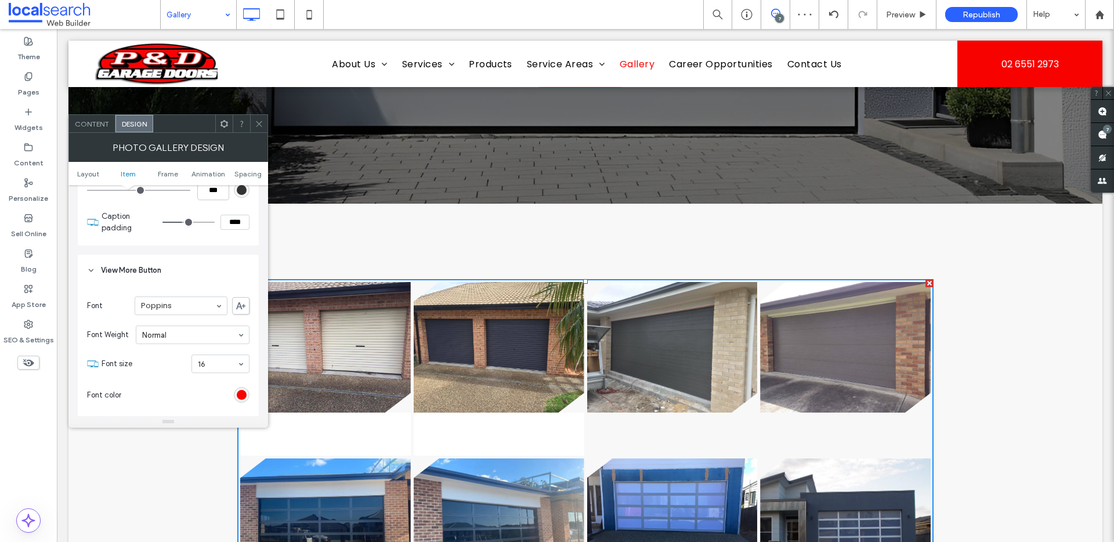
type input "****"
type input "**"
type input "****"
type input "**"
type input "****"
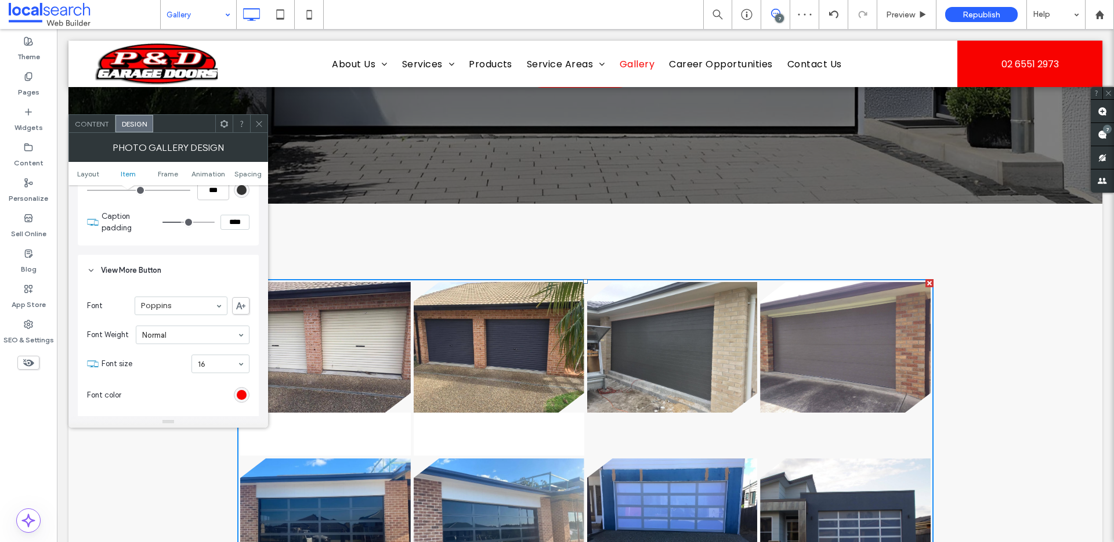
type input "**"
type input "****"
type input "**"
type input "****"
drag, startPoint x: 184, startPoint y: 221, endPoint x: 178, endPoint y: 222, distance: 6.4
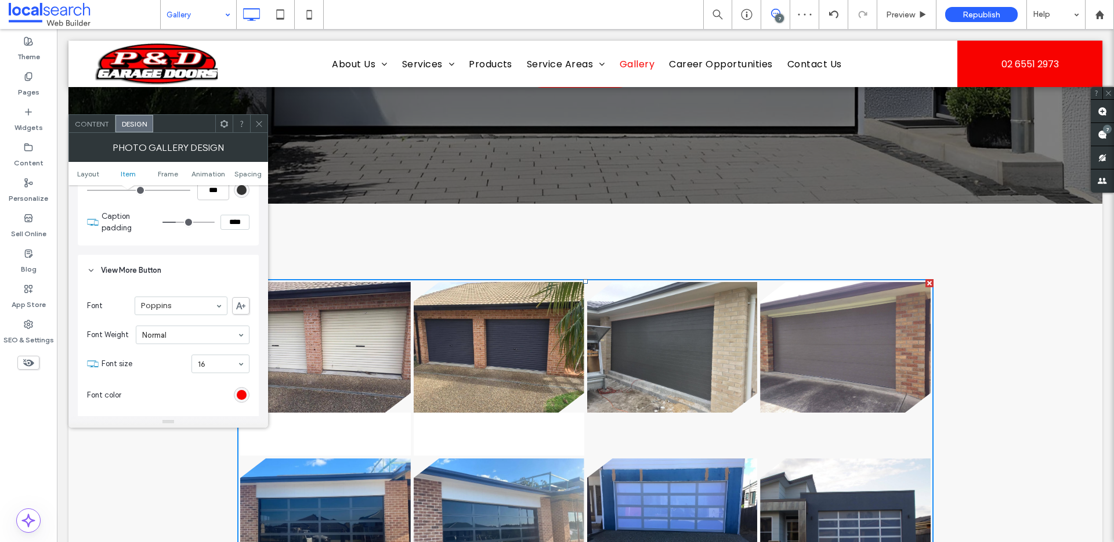
type input "**"
click at [178, 222] on input "range" at bounding box center [189, 222] width 52 height 1
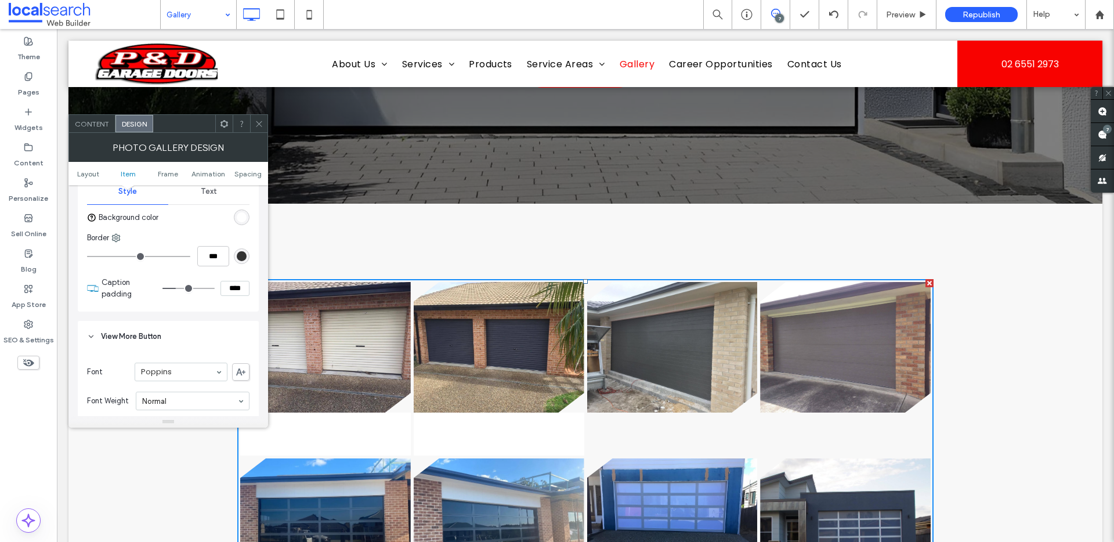
click at [92, 335] on icon at bounding box center [91, 337] width 8 height 8
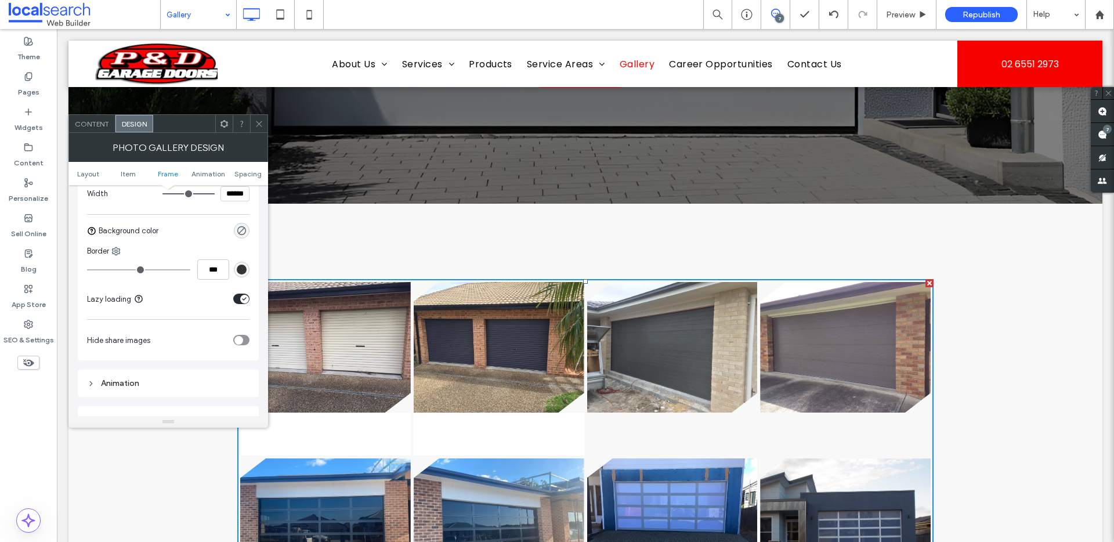
scroll to position [862, 0]
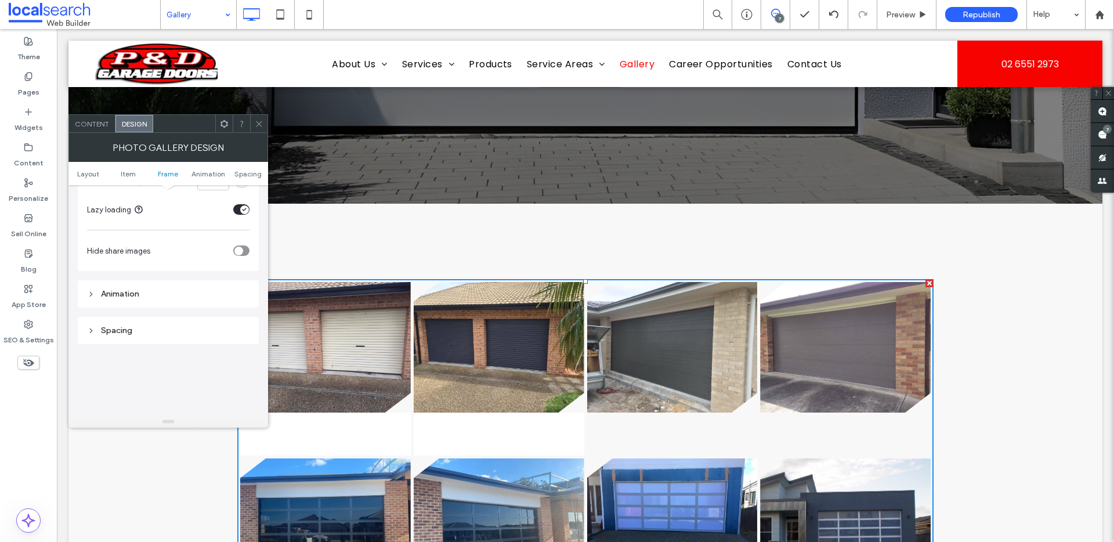
click at [116, 303] on div "Animation" at bounding box center [168, 293] width 181 height 27
click at [117, 302] on div "Animation" at bounding box center [168, 293] width 181 height 27
click at [125, 294] on div "Animation" at bounding box center [168, 294] width 163 height 10
click at [136, 269] on div "Spacing" at bounding box center [168, 270] width 163 height 10
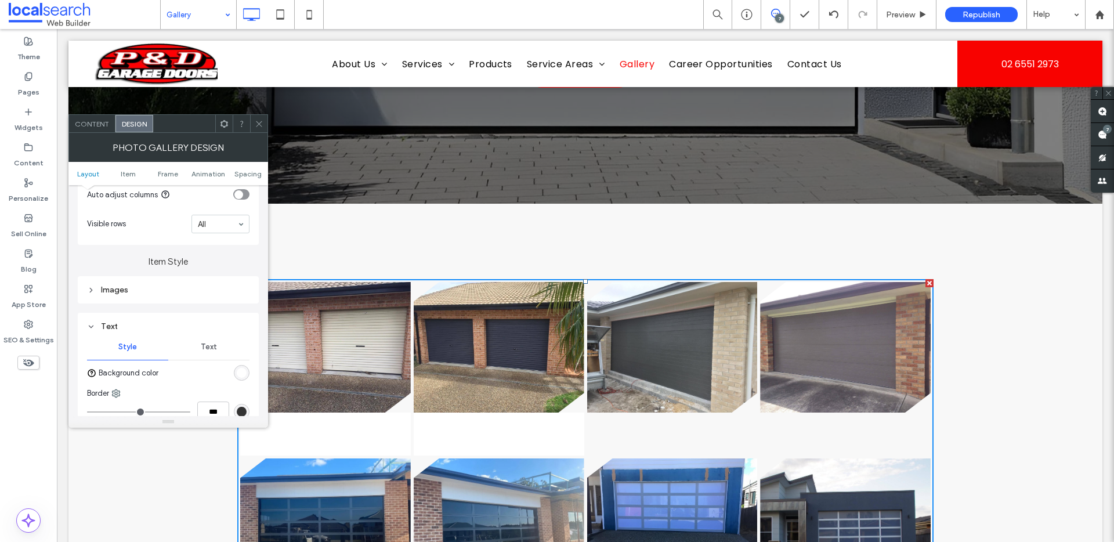
scroll to position [351, 0]
click at [146, 299] on div "Images" at bounding box center [168, 290] width 181 height 27
click at [146, 298] on div "Images" at bounding box center [168, 291] width 163 height 16
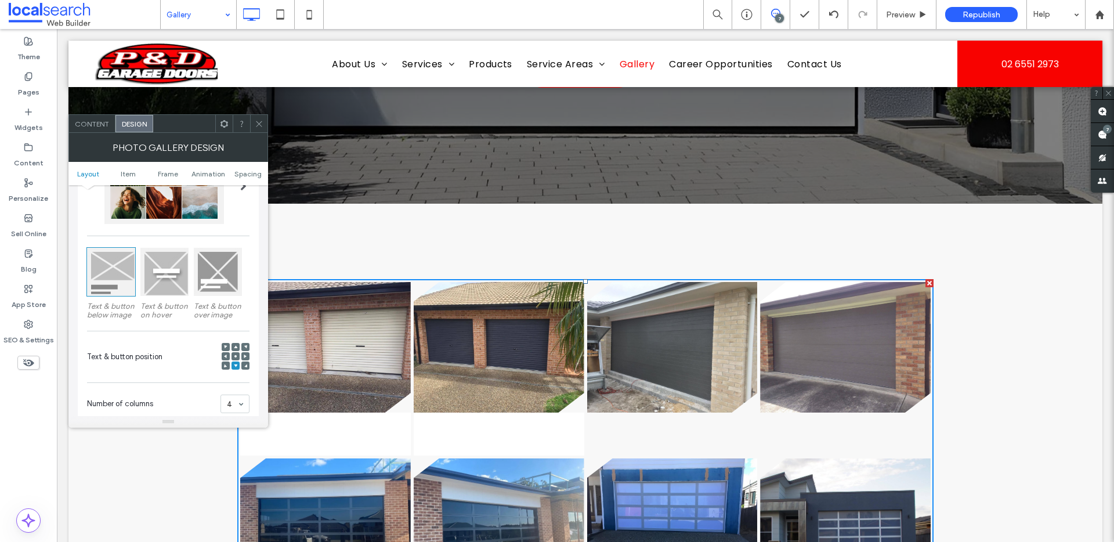
scroll to position [105, 0]
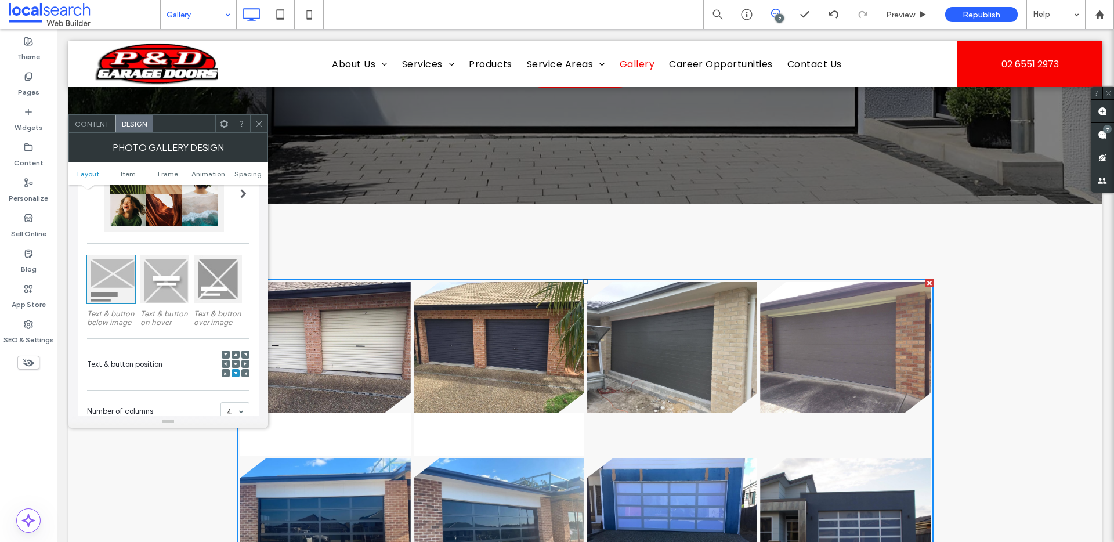
click at [230, 284] on div at bounding box center [218, 279] width 48 height 48
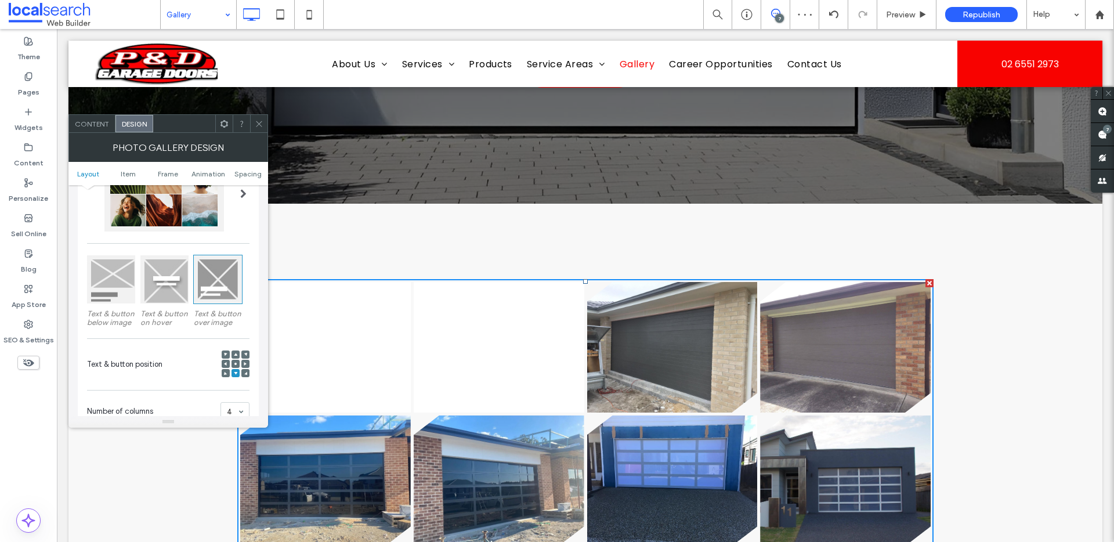
click at [113, 279] on div at bounding box center [111, 279] width 48 height 48
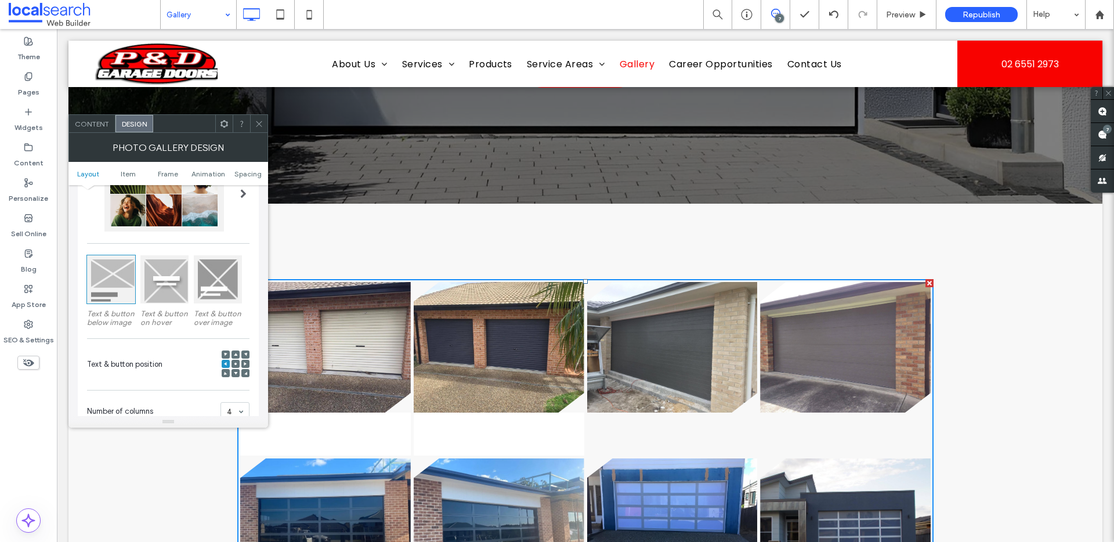
click at [102, 124] on span "Content" at bounding box center [92, 124] width 34 height 9
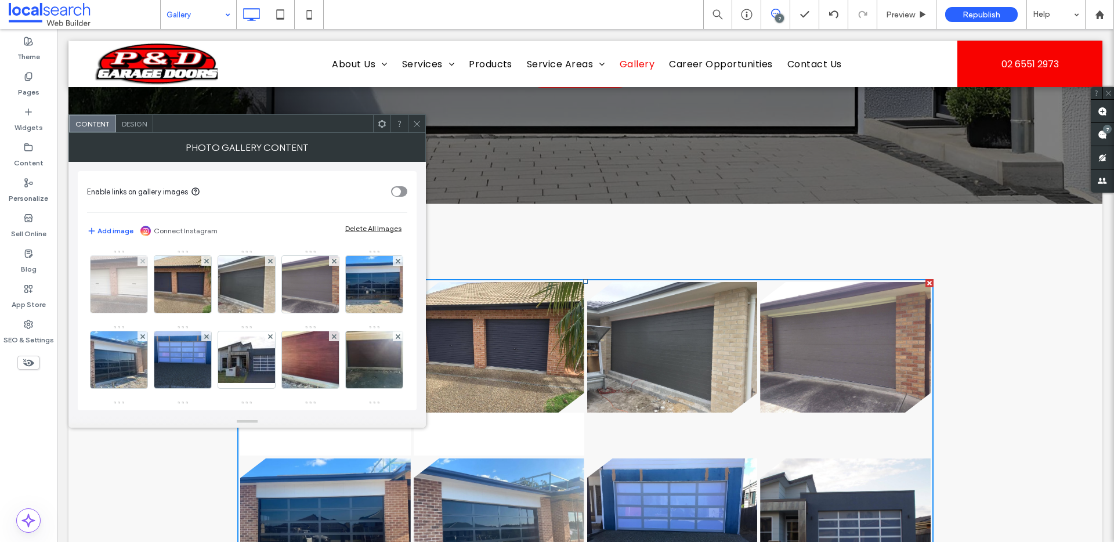
click at [120, 305] on img at bounding box center [119, 284] width 76 height 57
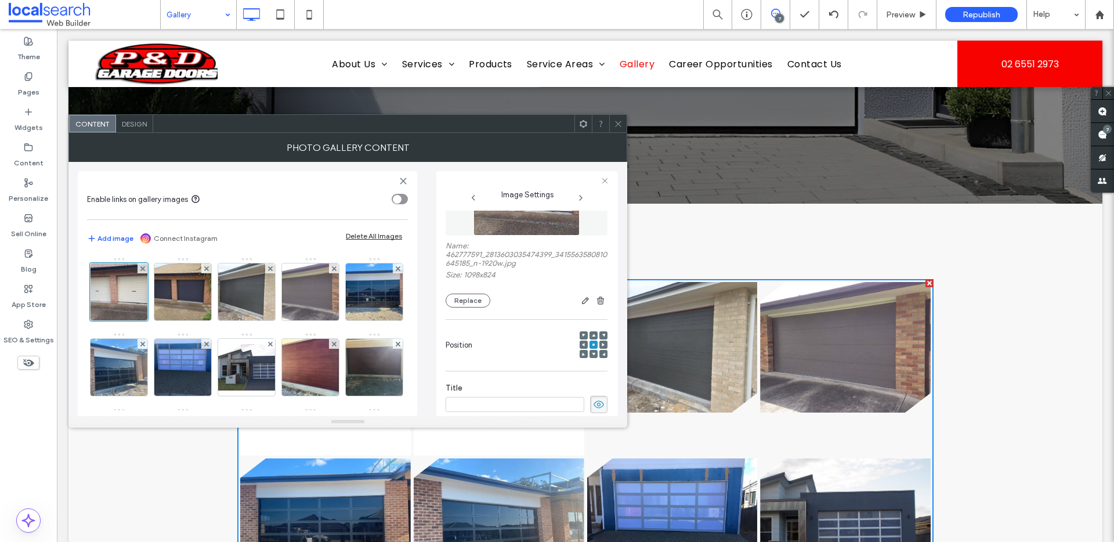
scroll to position [0, 0]
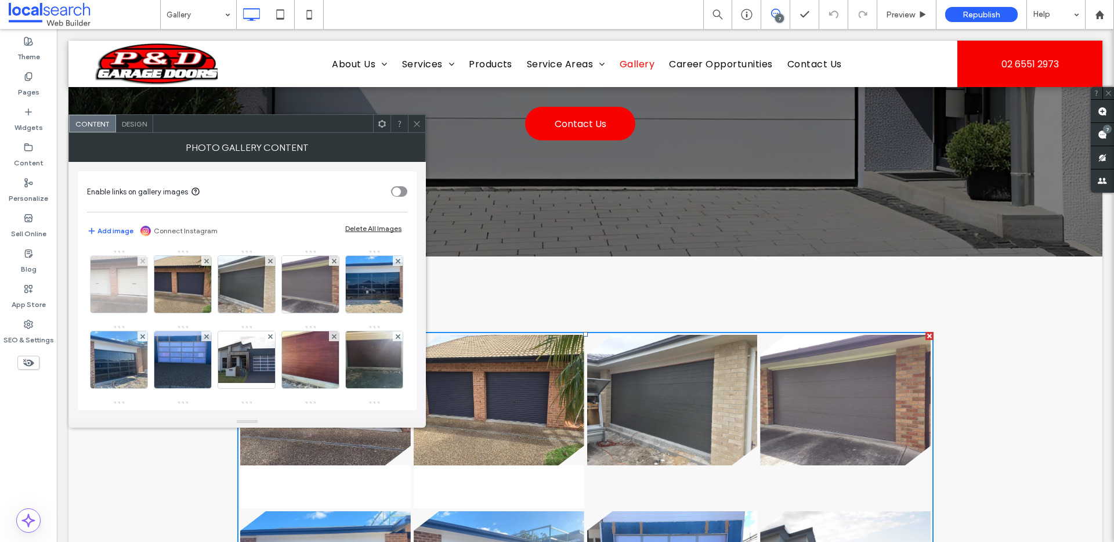
click at [133, 291] on img at bounding box center [119, 284] width 76 height 57
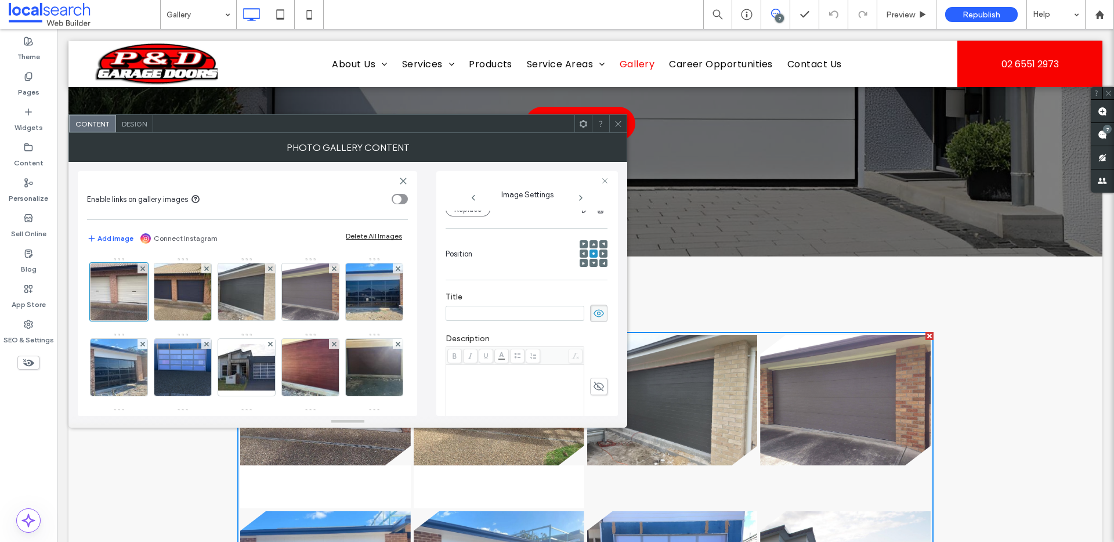
scroll to position [174, 0]
click at [552, 294] on input at bounding box center [515, 291] width 139 height 15
type input "*"
type input "******"
click at [593, 362] on icon at bounding box center [599, 364] width 12 height 13
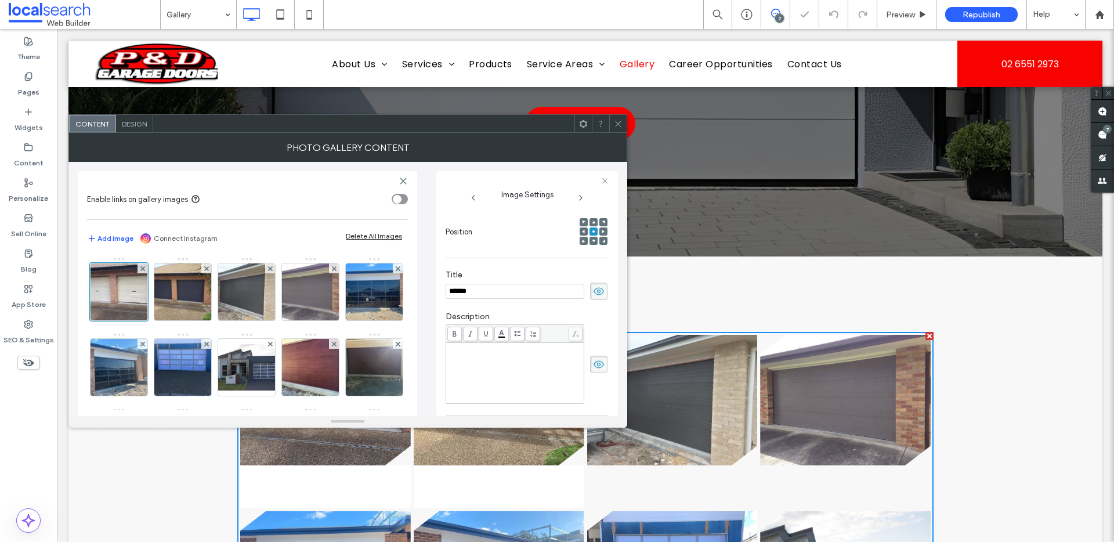
click at [510, 372] on div "Rich Text Editor" at bounding box center [515, 373] width 135 height 58
click at [614, 122] on icon at bounding box center [618, 124] width 9 height 9
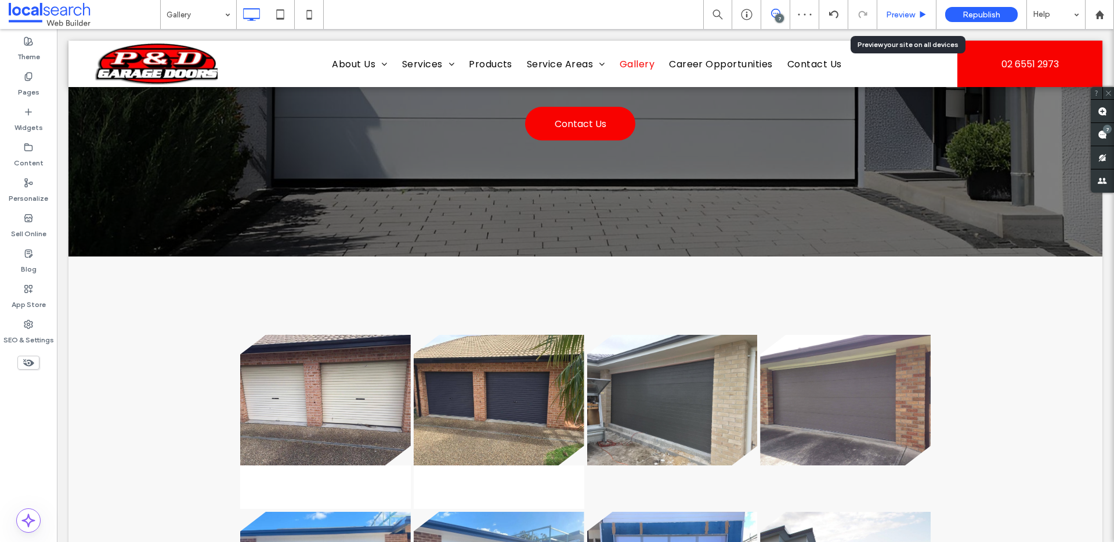
click at [898, 15] on span "Preview" at bounding box center [900, 15] width 29 height 10
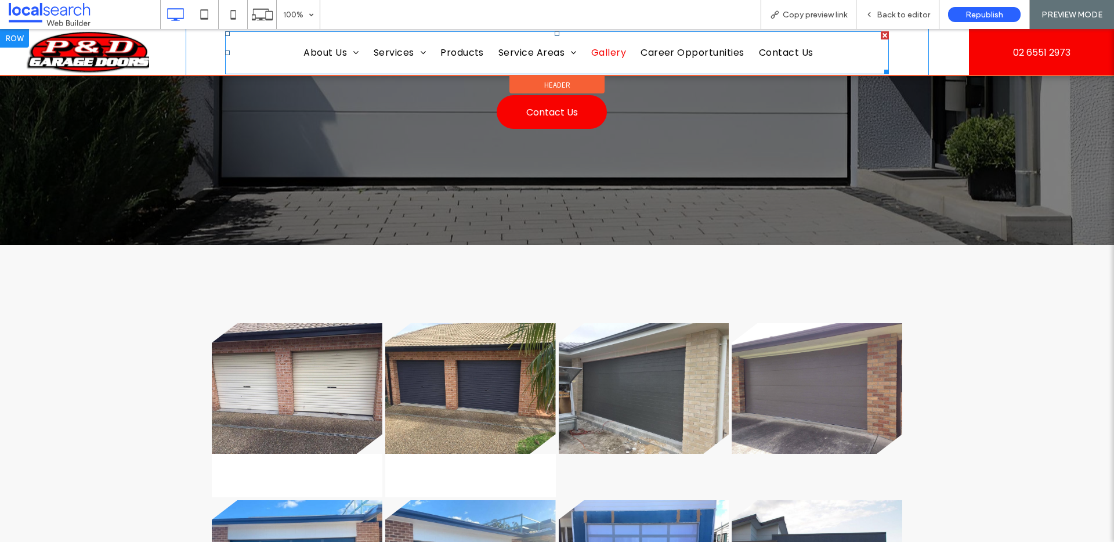
click at [603, 56] on span "Gallery" at bounding box center [608, 53] width 35 height 14
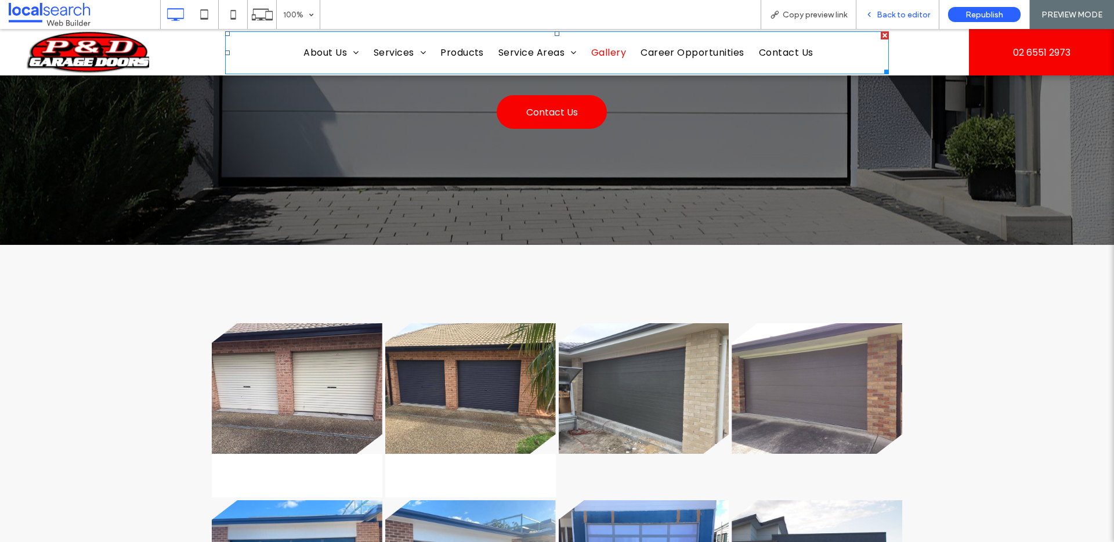
click at [892, 12] on span "Back to editor" at bounding box center [903, 15] width 53 height 10
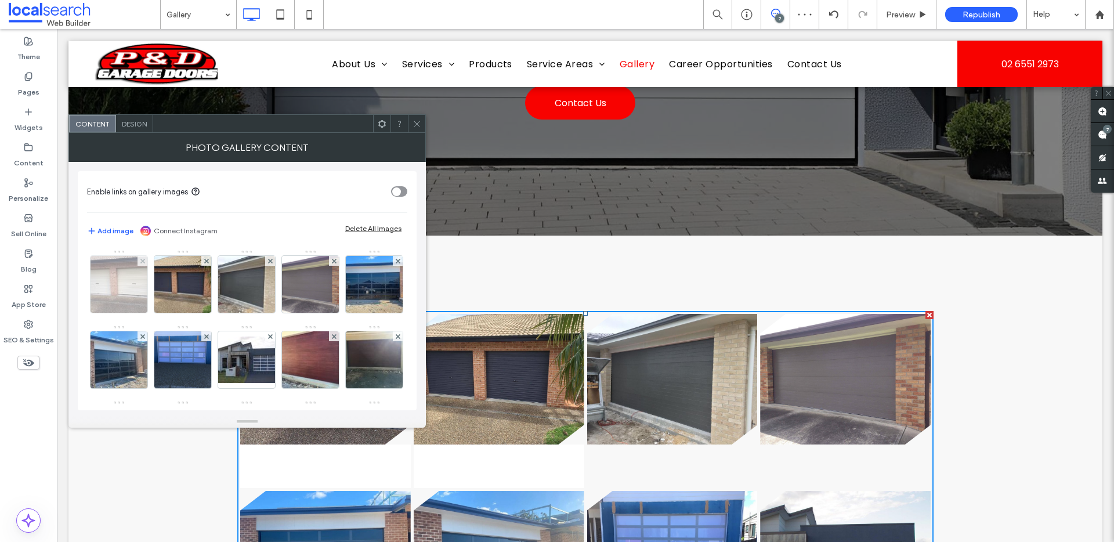
click at [133, 297] on img at bounding box center [119, 284] width 76 height 57
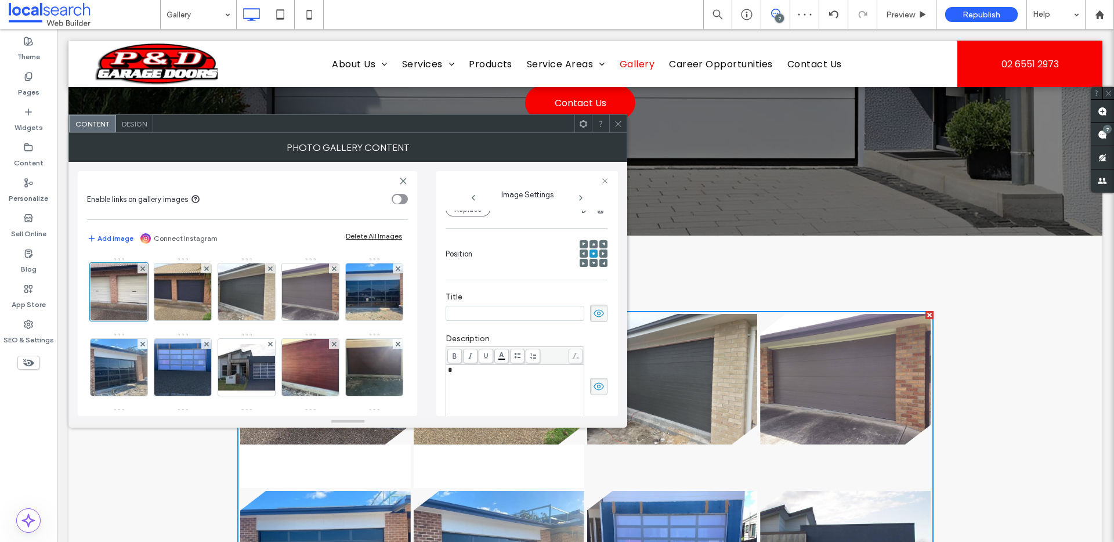
scroll to position [154, 0]
click at [481, 375] on div "Rich Text Editor" at bounding box center [515, 376] width 135 height 8
drag, startPoint x: 472, startPoint y: 371, endPoint x: 465, endPoint y: 356, distance: 17.1
click at [471, 371] on div "*" at bounding box center [515, 368] width 135 height 8
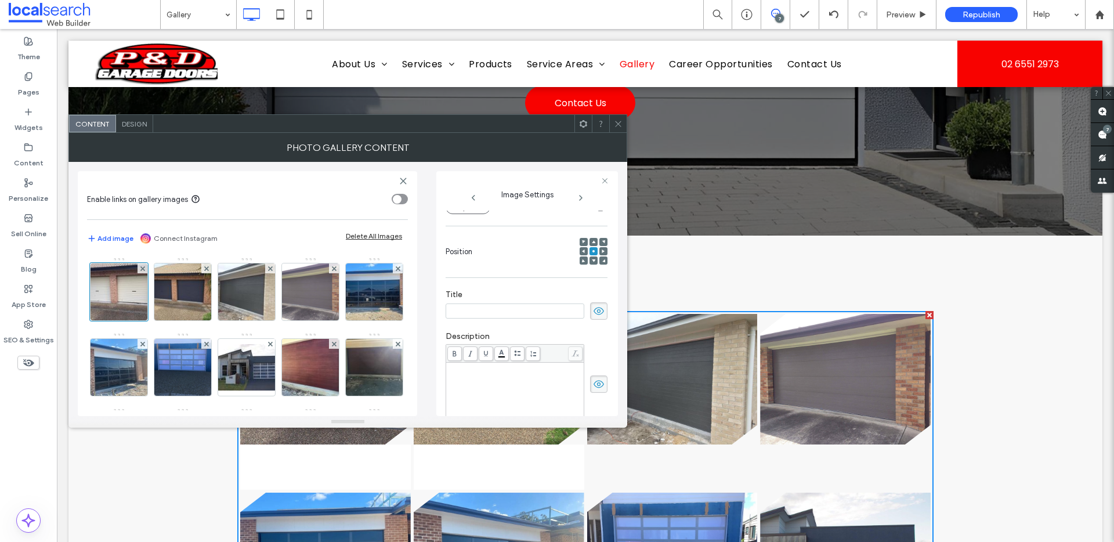
click at [443, 328] on div "**********" at bounding box center [527, 293] width 182 height 245
click at [497, 354] on body ".wqwq-1{fill:#231f20;} .cls-1q, .cls-2q { fill-rule: evenodd; } .cls-2q { fill:…" at bounding box center [557, 271] width 1114 height 542
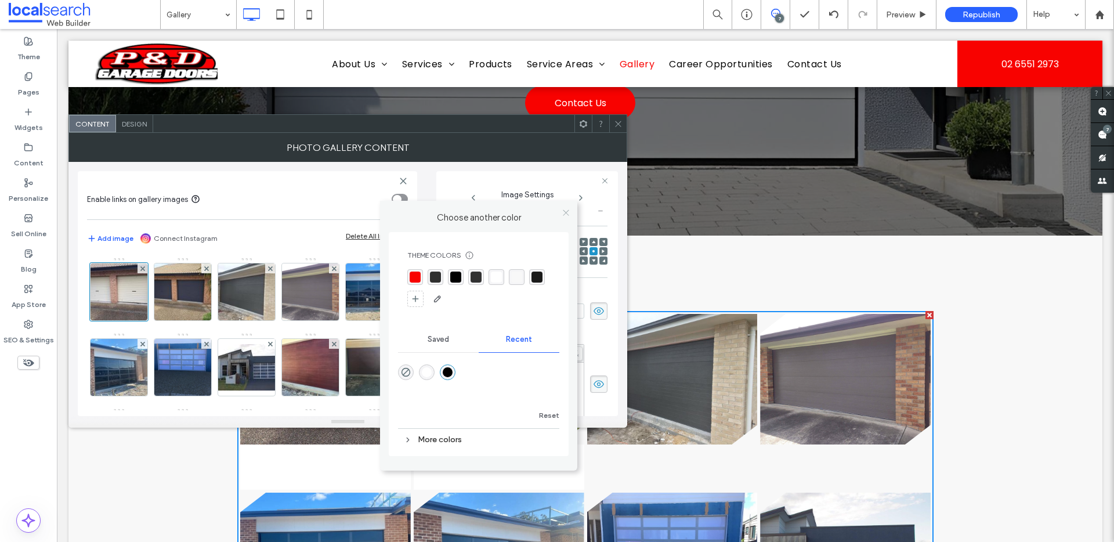
click at [566, 214] on icon at bounding box center [566, 212] width 9 height 9
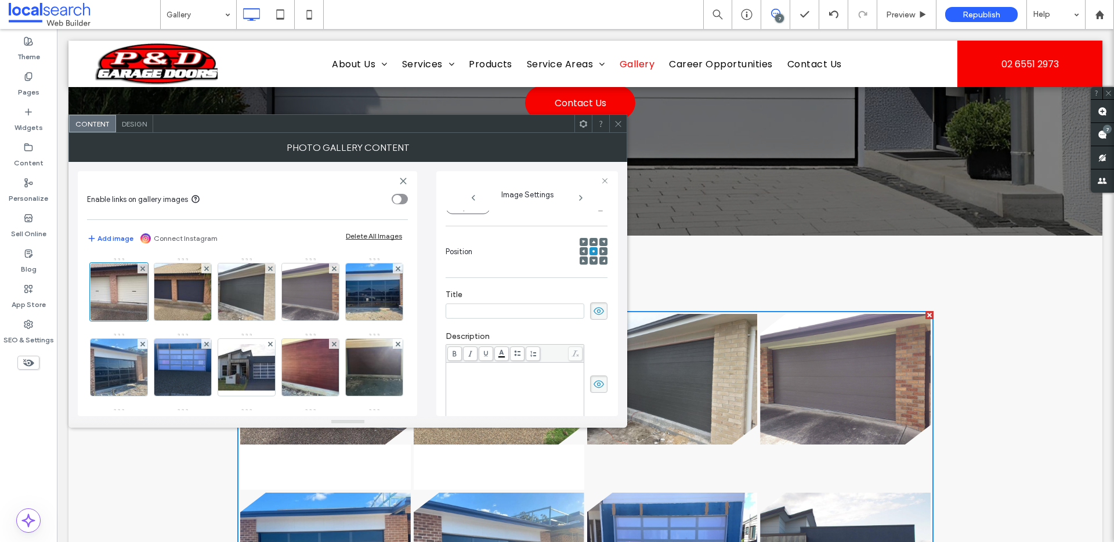
click at [482, 396] on div "Rich Text Editor" at bounding box center [515, 393] width 135 height 58
click at [495, 357] on body ".wqwq-1{fill:#231f20;} .cls-1q, .cls-2q { fill-rule: evenodd; } .cls-2q { fill:…" at bounding box center [557, 271] width 1114 height 542
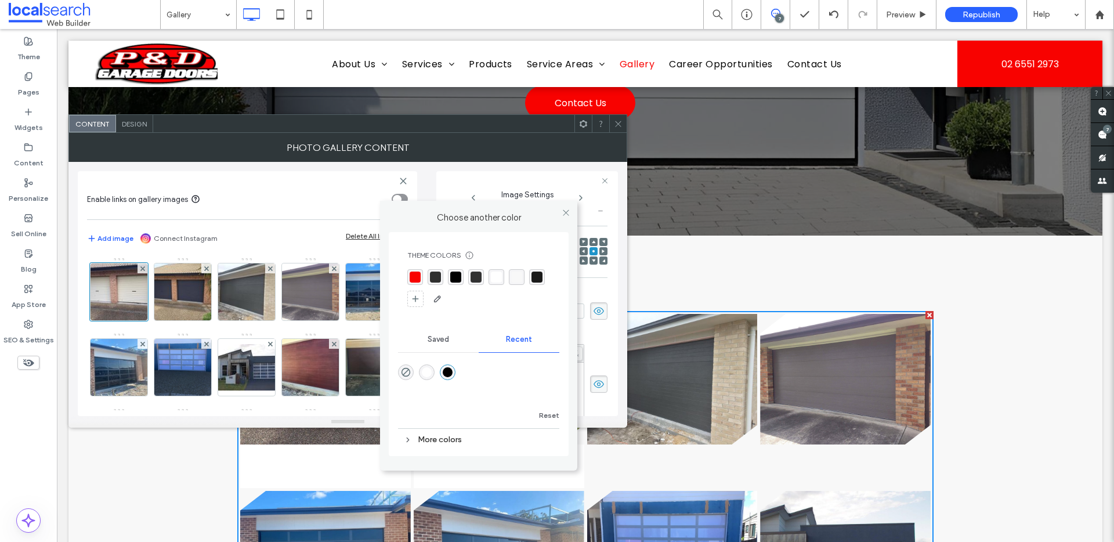
click at [456, 280] on div "rgba(0, 0, 0, 1)" at bounding box center [455, 277] width 11 height 11
click at [570, 210] on div at bounding box center [565, 212] width 17 height 17
click at [560, 218] on div at bounding box center [565, 212] width 17 height 17
click at [564, 214] on use at bounding box center [566, 213] width 6 height 6
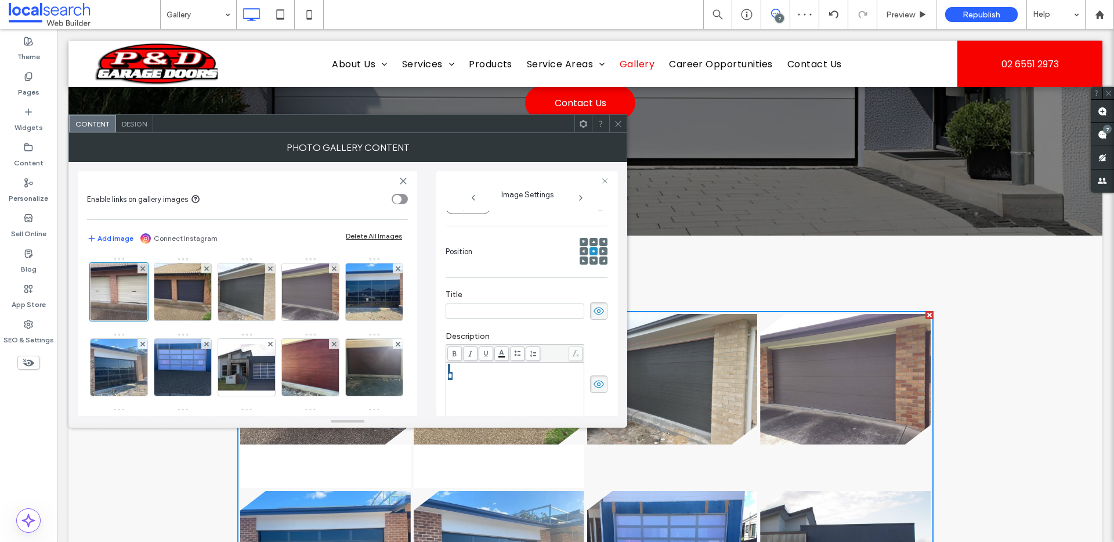
drag, startPoint x: 472, startPoint y: 399, endPoint x: 443, endPoint y: 358, distance: 50.1
click at [443, 358] on div "**********" at bounding box center [527, 293] width 182 height 245
click at [593, 384] on icon at bounding box center [599, 384] width 12 height 13
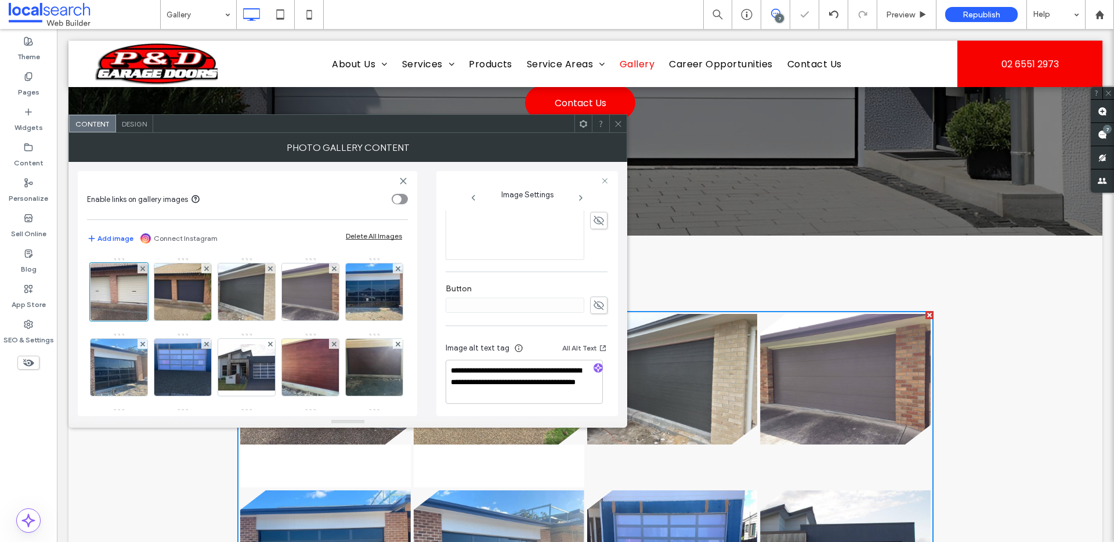
scroll to position [321, 0]
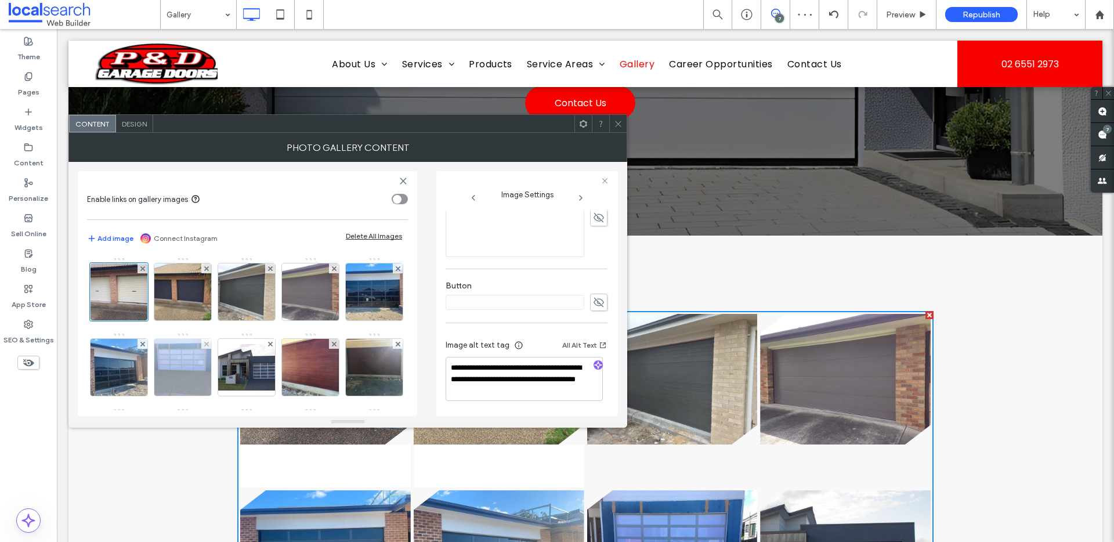
click at [221, 368] on img at bounding box center [183, 367] width 76 height 57
click at [622, 127] on icon at bounding box center [618, 124] width 9 height 9
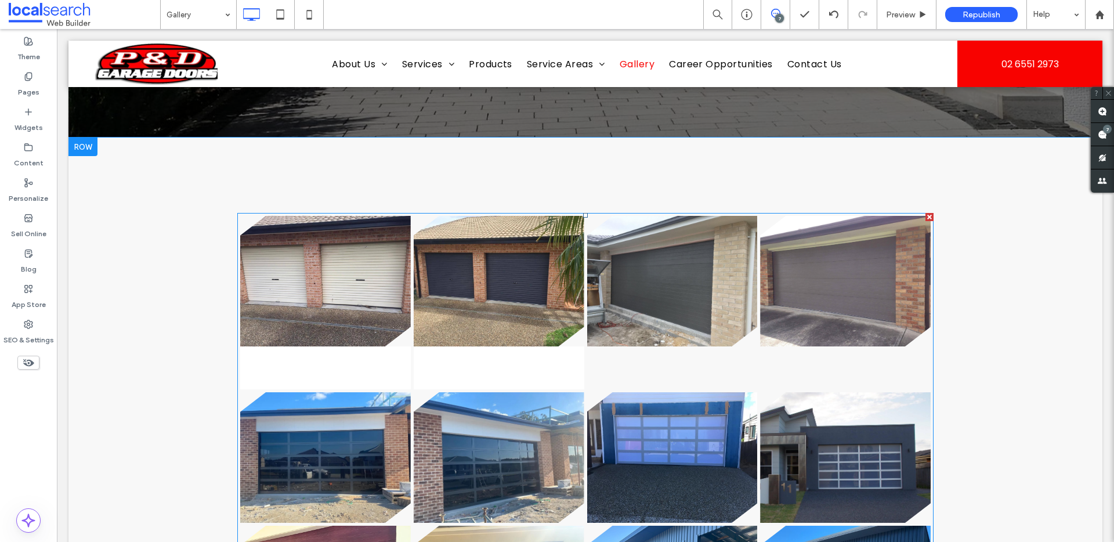
scroll to position [322, 0]
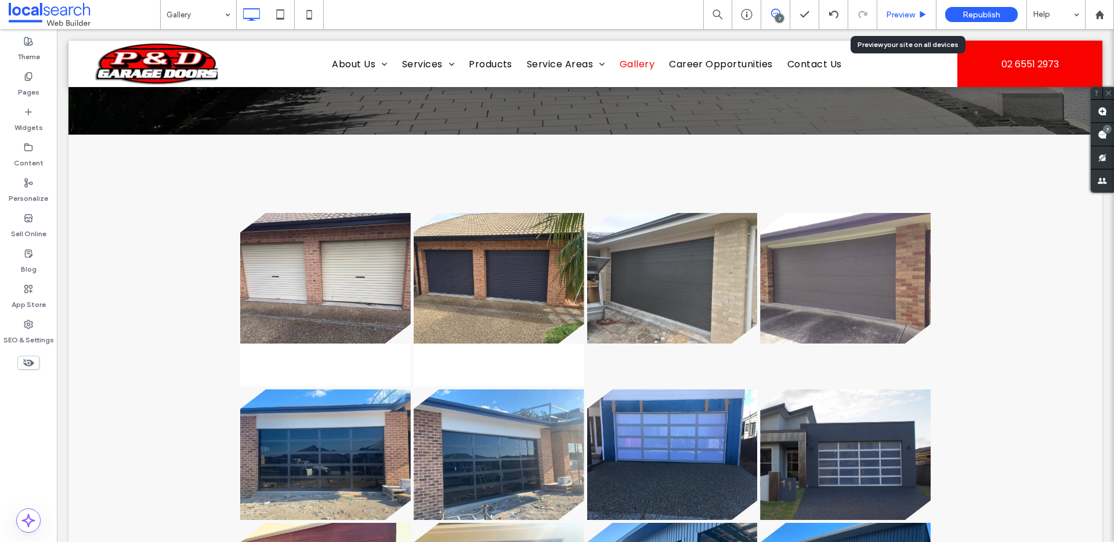
click at [895, 13] on span "Preview" at bounding box center [900, 15] width 29 height 10
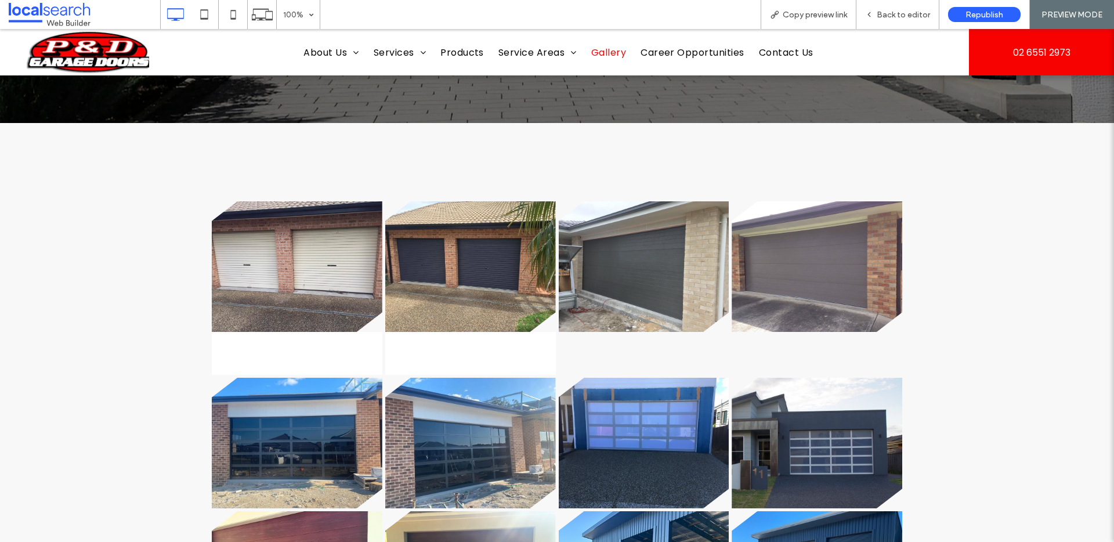
click at [612, 55] on span "Gallery" at bounding box center [608, 53] width 35 height 14
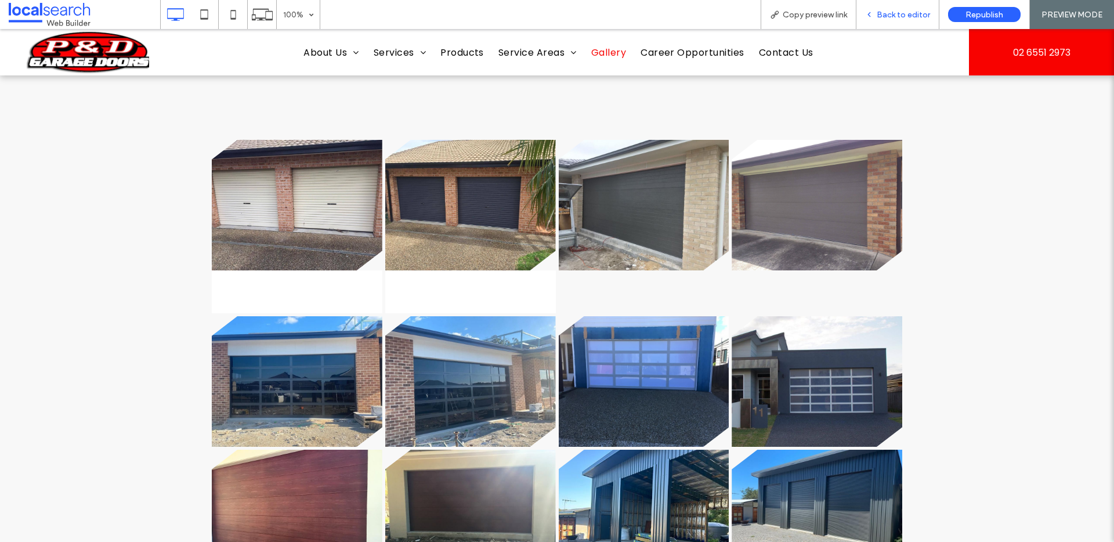
click at [907, 19] on div "Back to editor" at bounding box center [898, 14] width 83 height 29
click at [908, 15] on span "Back to editor" at bounding box center [903, 15] width 53 height 10
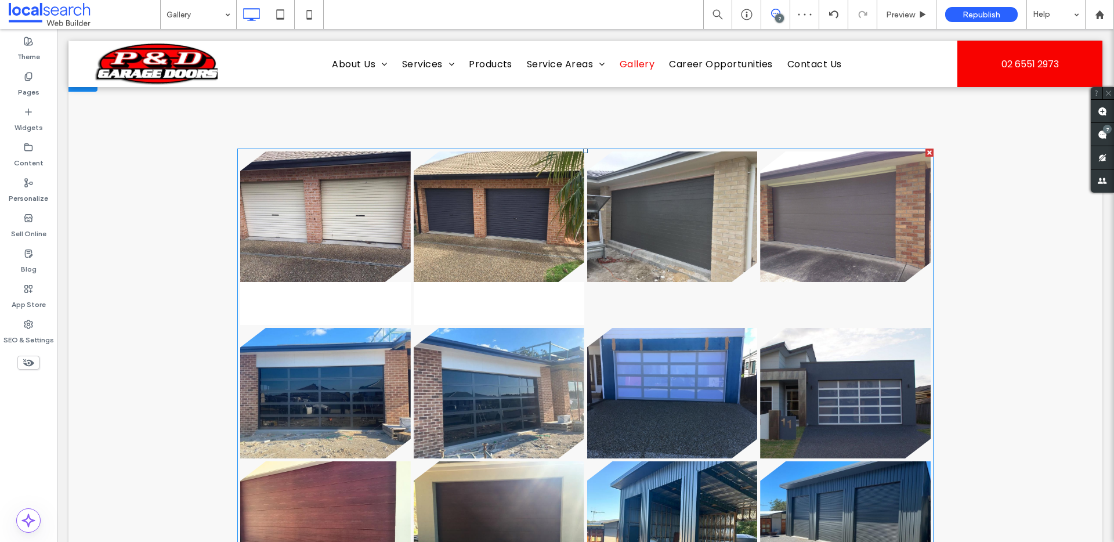
click at [377, 223] on link at bounding box center [325, 216] width 171 height 131
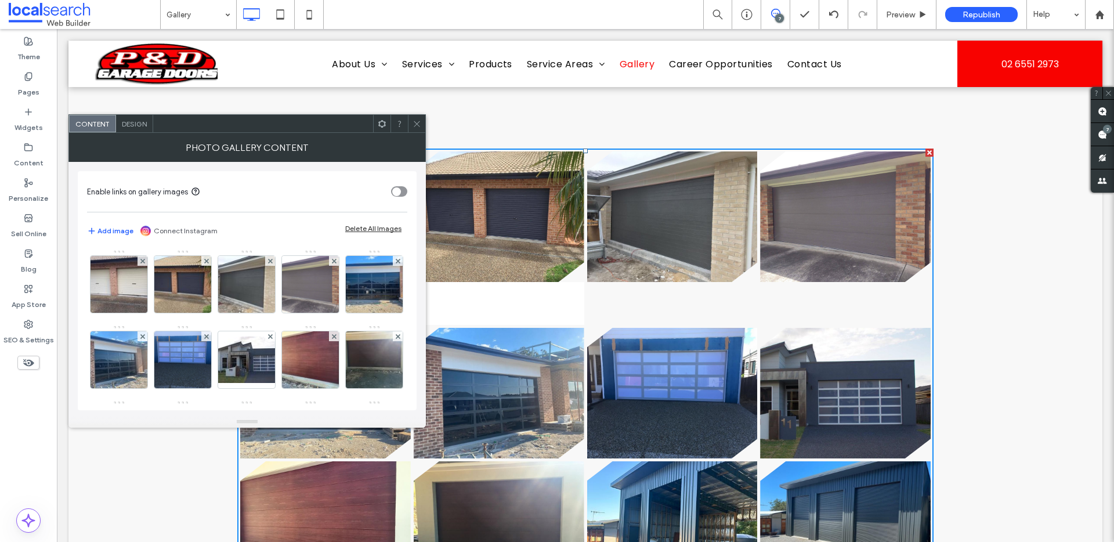
click at [132, 125] on span "Design" at bounding box center [134, 124] width 25 height 9
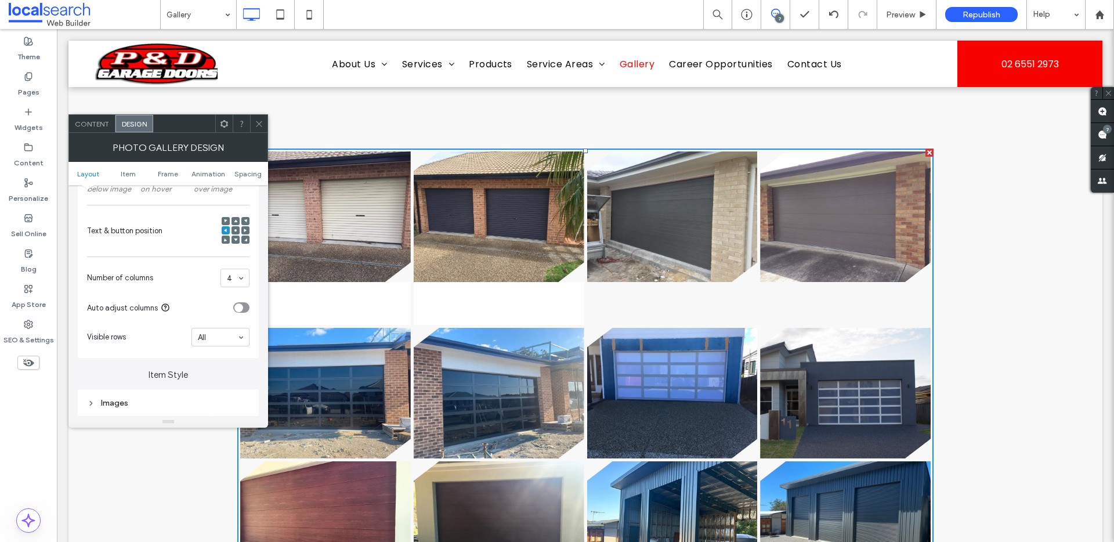
scroll to position [240, 0]
click at [236, 229] on use at bounding box center [235, 229] width 2 height 2
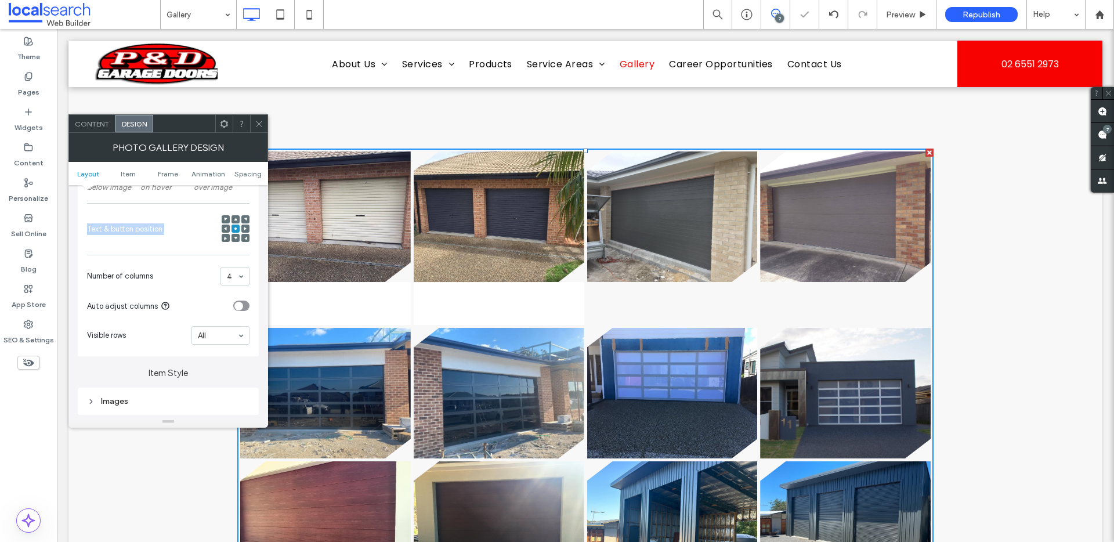
click at [236, 229] on use at bounding box center [235, 229] width 2 height 2
click at [225, 225] on span at bounding box center [225, 229] width 3 height 8
click at [236, 237] on use at bounding box center [235, 238] width 3 height 3
click at [235, 229] on use at bounding box center [235, 229] width 2 height 2
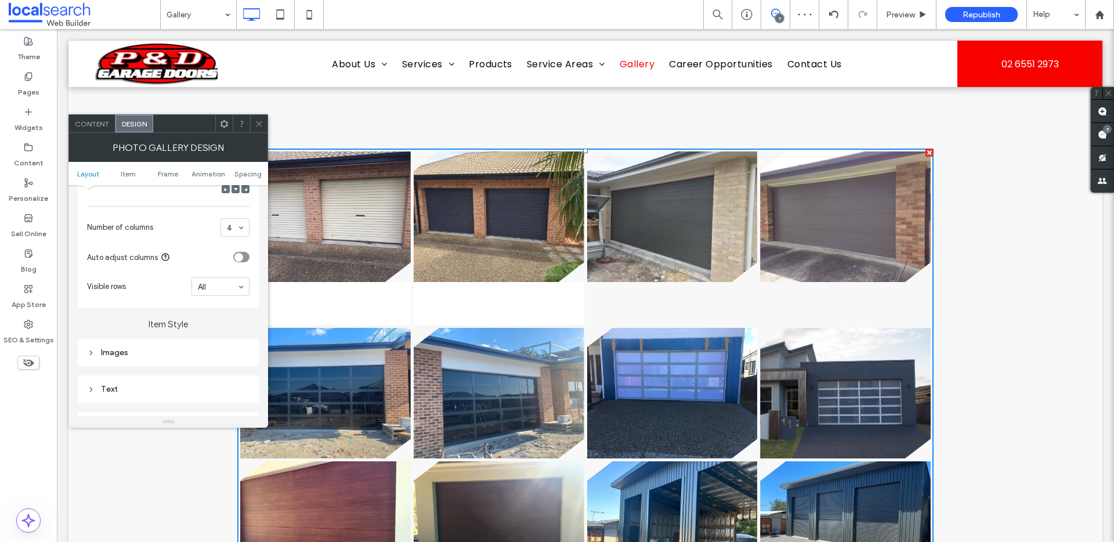
scroll to position [229, 0]
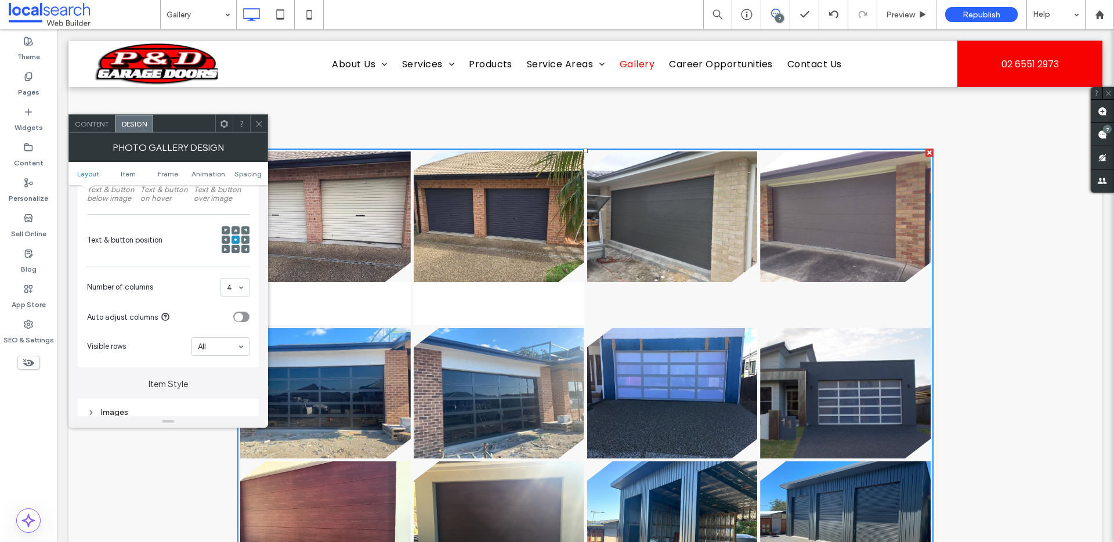
click at [226, 241] on span at bounding box center [225, 240] width 3 height 8
click at [237, 250] on div at bounding box center [236, 249] width 8 height 8
click at [236, 250] on icon at bounding box center [235, 248] width 3 height 3
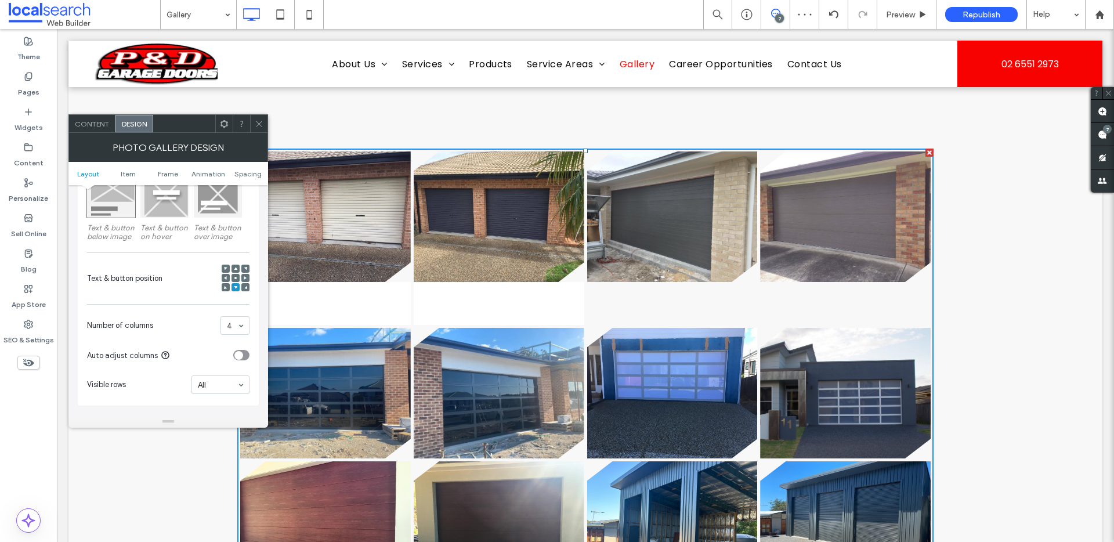
scroll to position [243, 0]
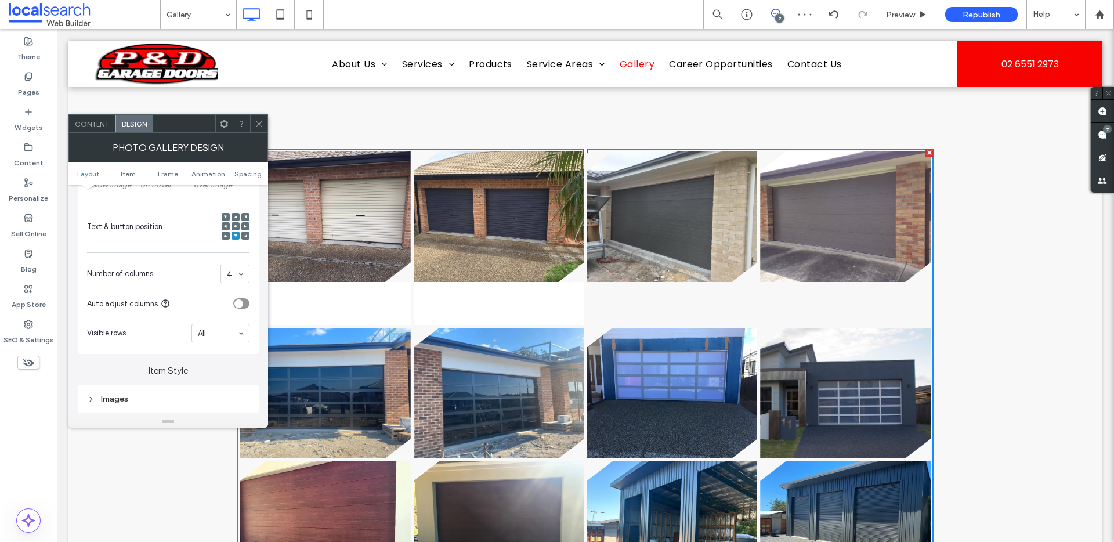
click at [259, 127] on icon at bounding box center [259, 124] width 9 height 9
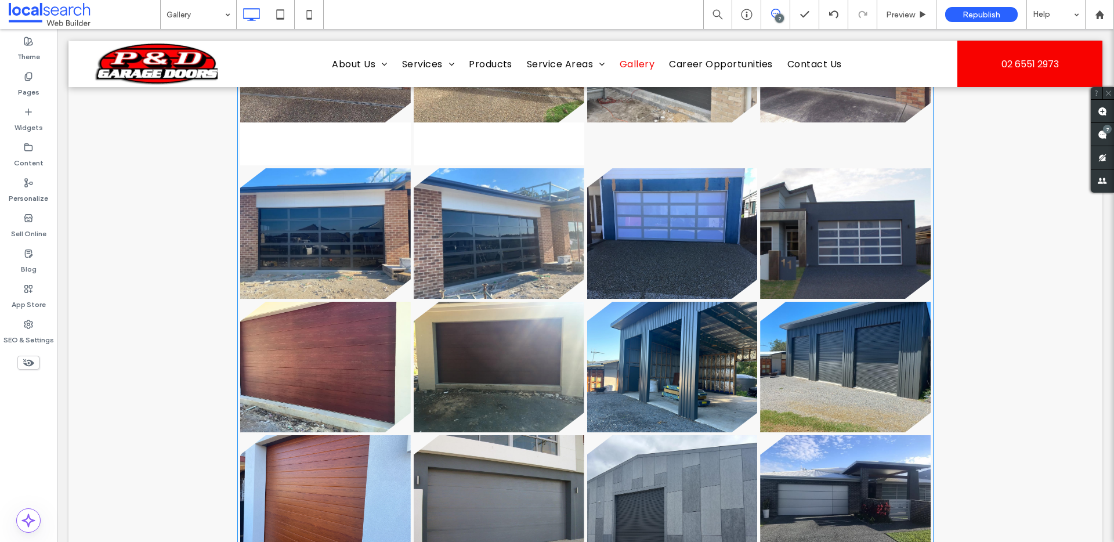
scroll to position [596, 0]
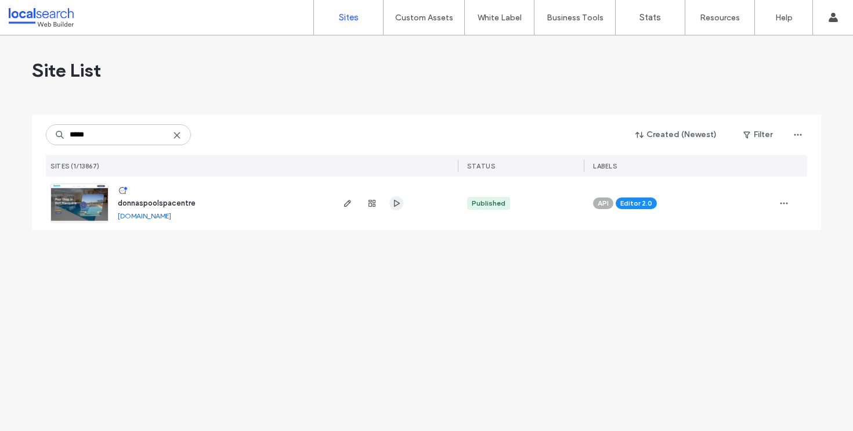
click at [393, 203] on icon "button" at bounding box center [396, 202] width 9 height 9
drag, startPoint x: 135, startPoint y: 129, endPoint x: 162, endPoint y: 138, distance: 28.1
click at [162, 138] on input "*****" at bounding box center [118, 134] width 145 height 21
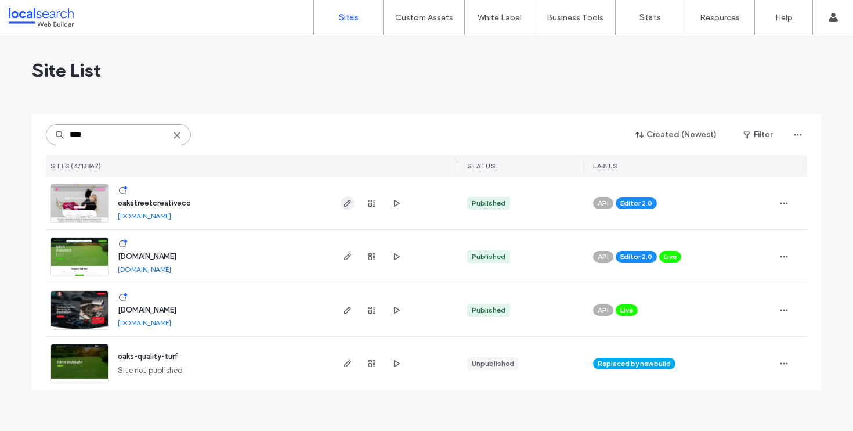
type input "****"
click at [344, 203] on icon "button" at bounding box center [347, 202] width 9 height 9
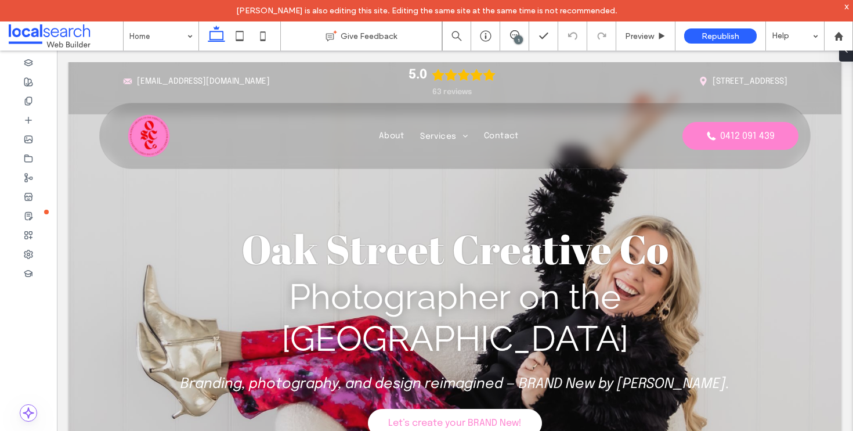
click at [847, 8] on div "x" at bounding box center [846, 6] width 5 height 10
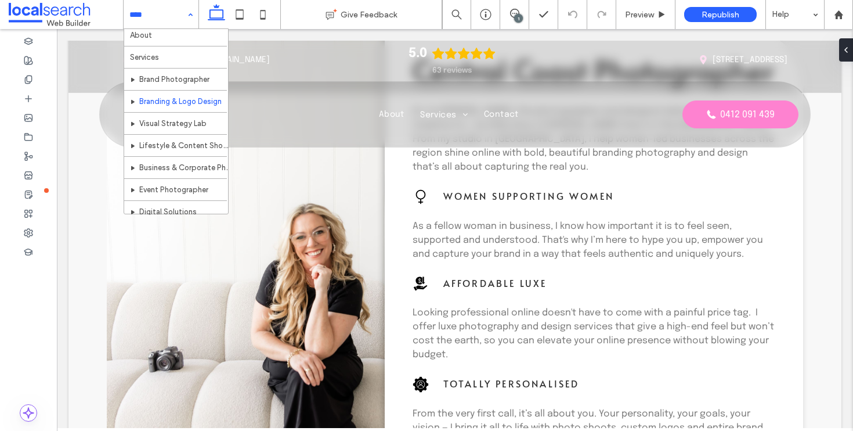
scroll to position [63, 0]
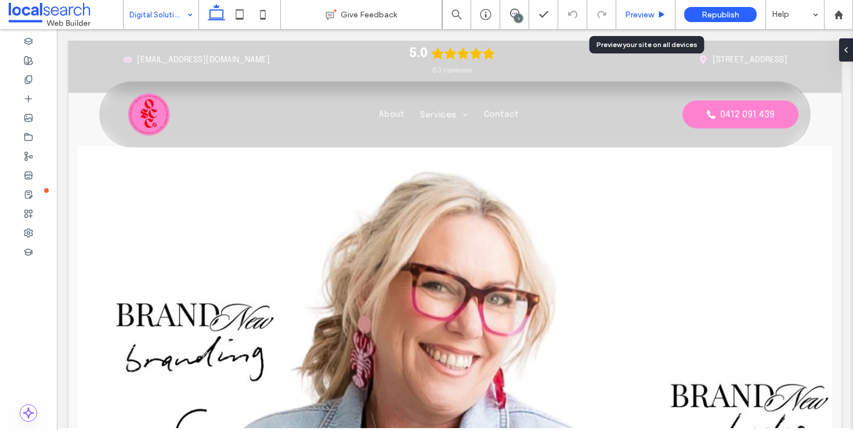
click at [647, 12] on span "Preview" at bounding box center [639, 15] width 29 height 10
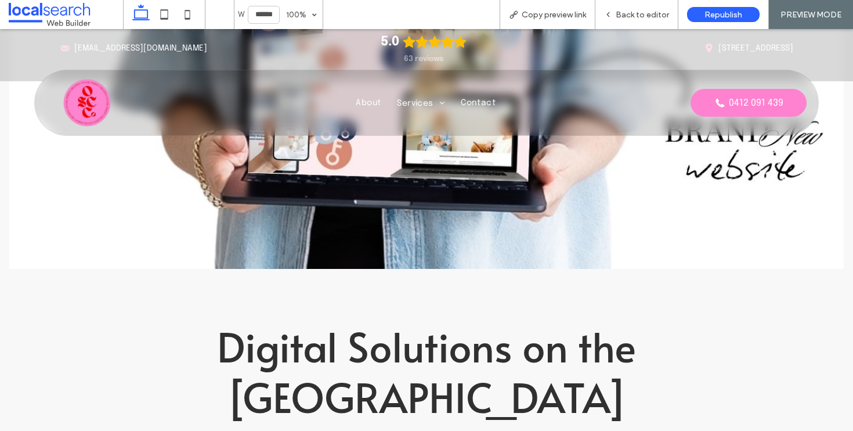
scroll to position [638, 0]
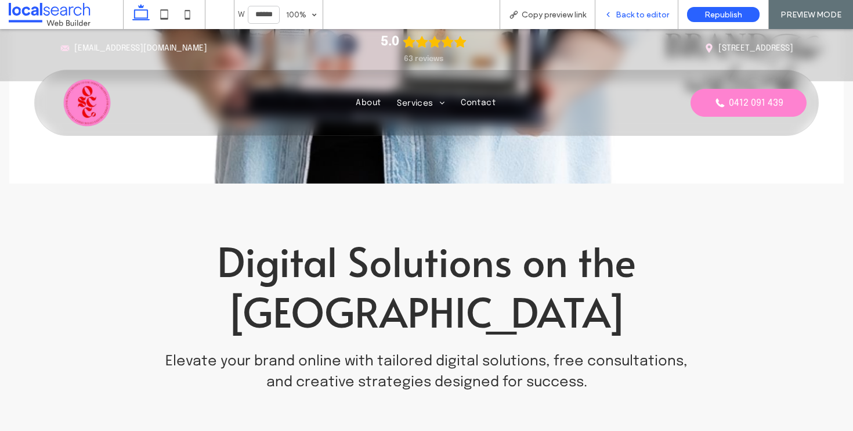
click at [635, 10] on span "Back to editor" at bounding box center [642, 15] width 53 height 10
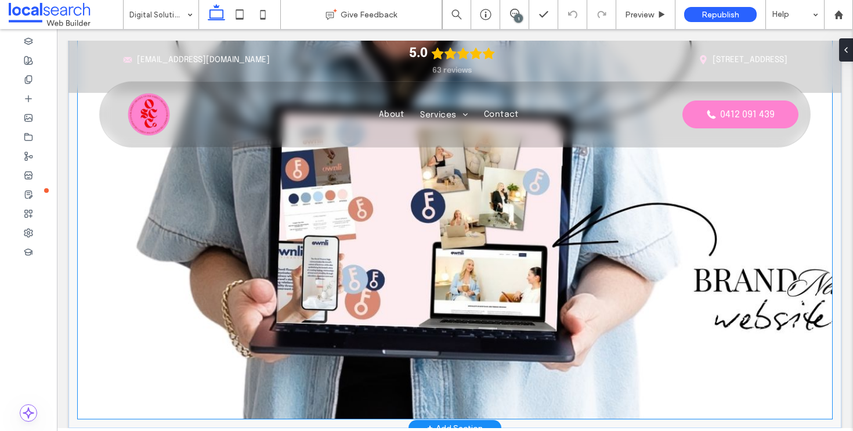
scroll to position [517, 0]
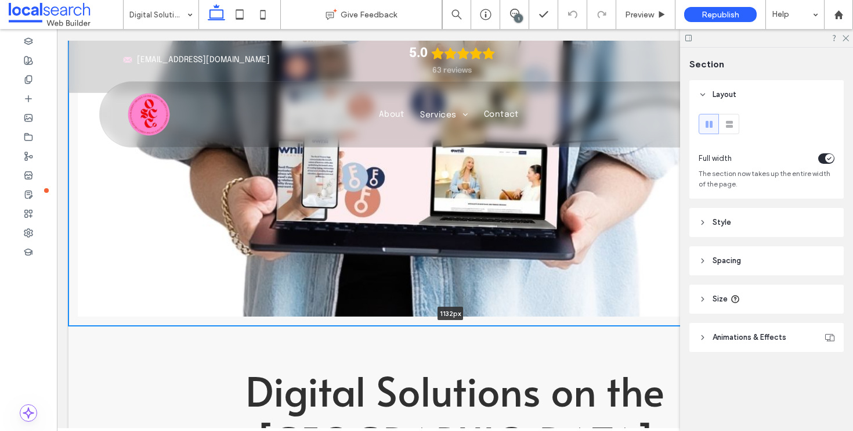
drag, startPoint x: 344, startPoint y: 326, endPoint x: 346, endPoint y: 276, distance: 50.0
type input "****"
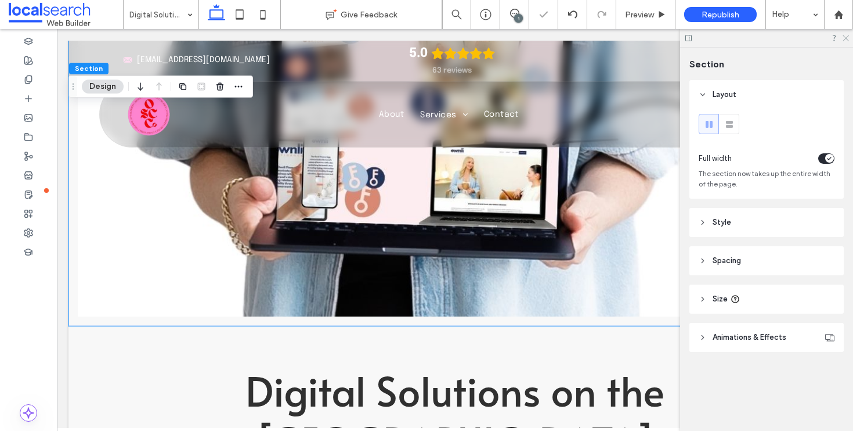
click at [847, 39] on use at bounding box center [846, 38] width 6 height 6
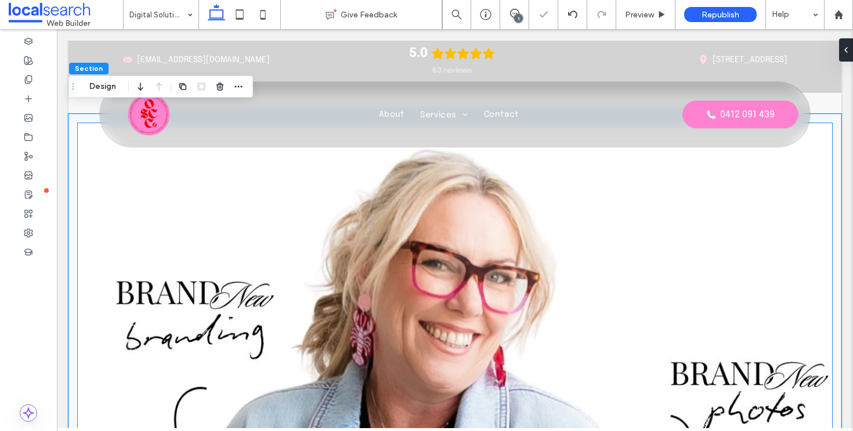
scroll to position [0, 0]
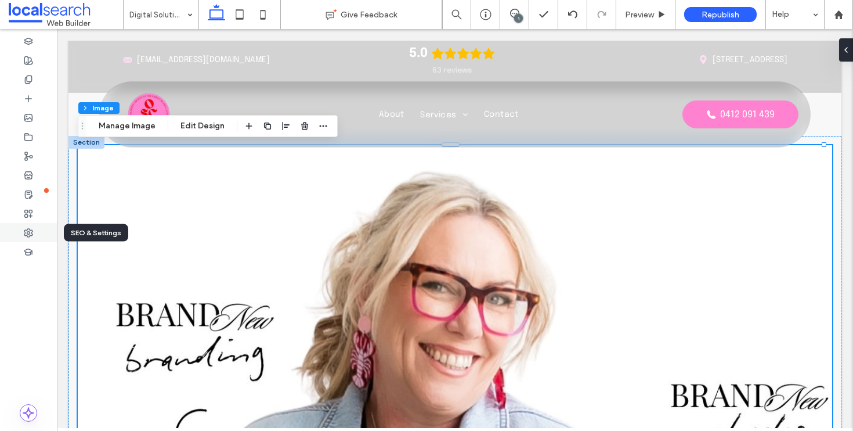
click at [17, 226] on div at bounding box center [28, 232] width 57 height 19
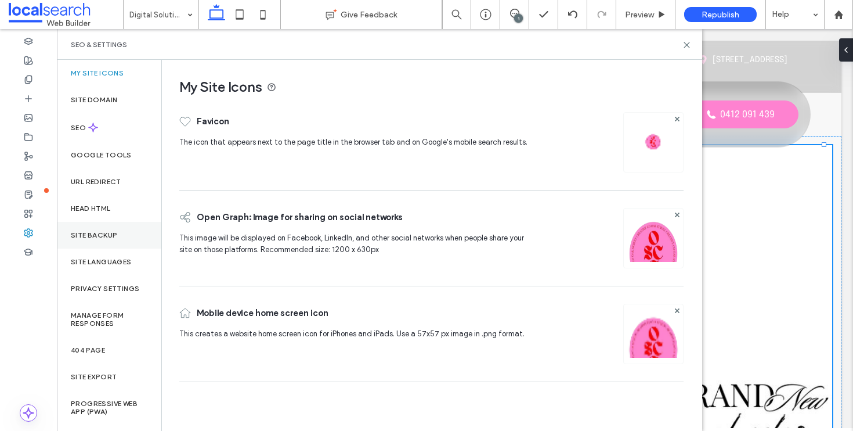
click at [110, 240] on div "Site Backup" at bounding box center [109, 235] width 104 height 27
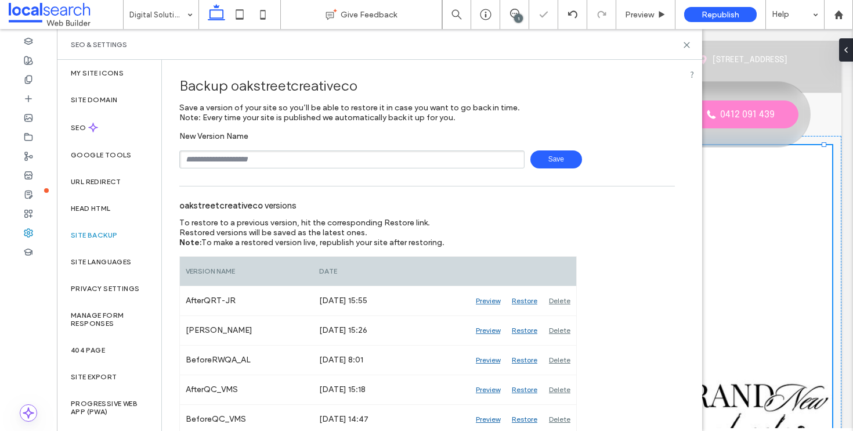
click at [546, 163] on span "Save" at bounding box center [556, 159] width 52 height 18
click at [685, 45] on use at bounding box center [686, 44] width 5 height 5
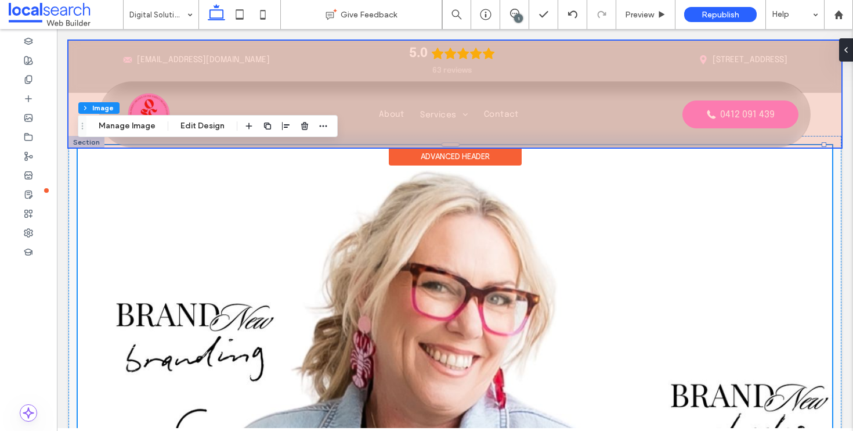
click at [92, 146] on div at bounding box center [454, 94] width 773 height 107
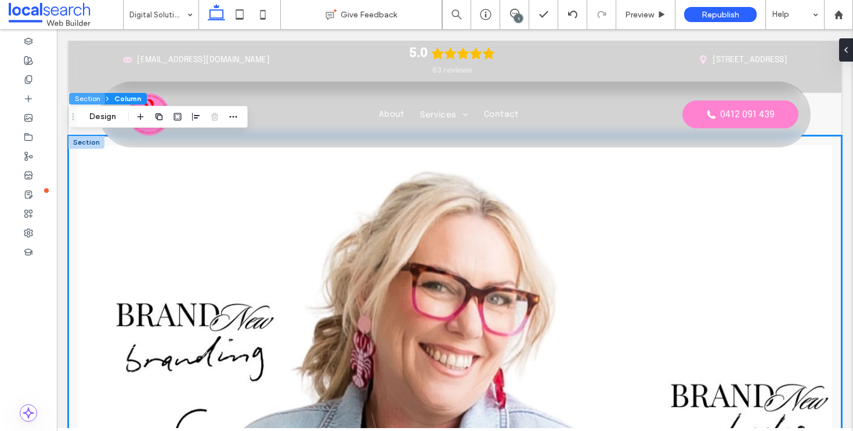
click at [86, 94] on button "Section" at bounding box center [87, 99] width 36 height 12
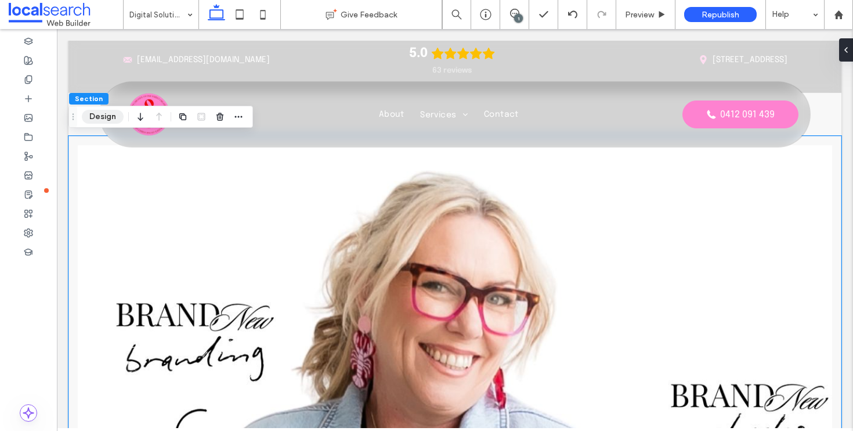
click at [116, 117] on button "Design" at bounding box center [103, 117] width 42 height 14
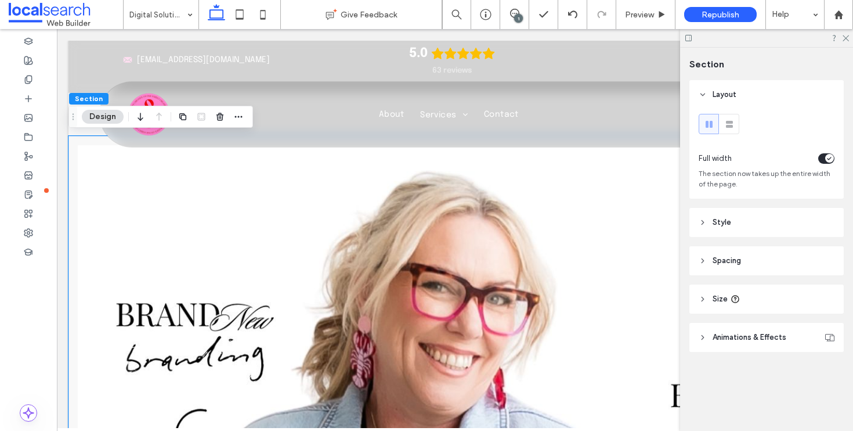
click at [735, 232] on header "Style" at bounding box center [766, 222] width 154 height 29
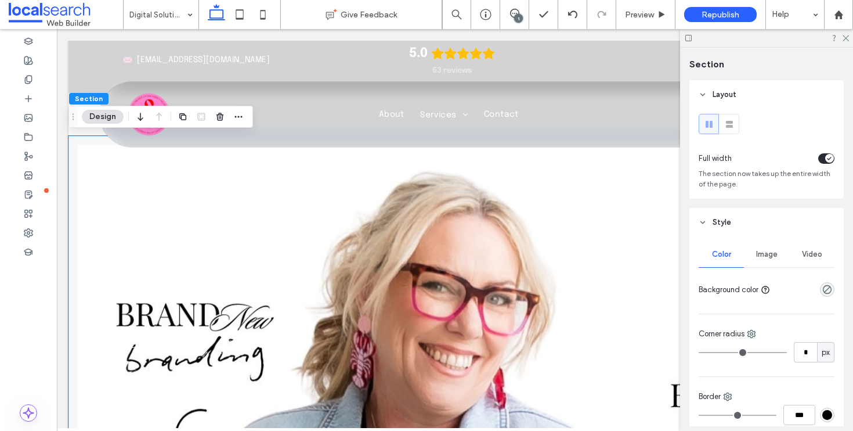
click at [766, 260] on div "Image" at bounding box center [766, 254] width 45 height 26
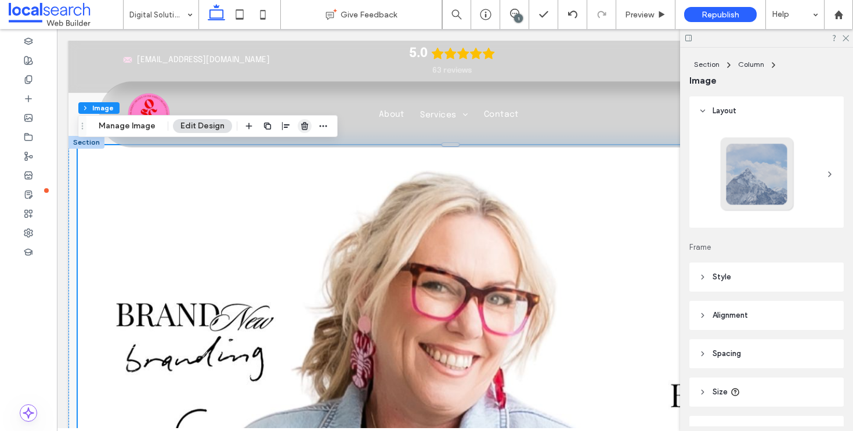
click at [300, 127] on icon "button" at bounding box center [304, 125] width 9 height 9
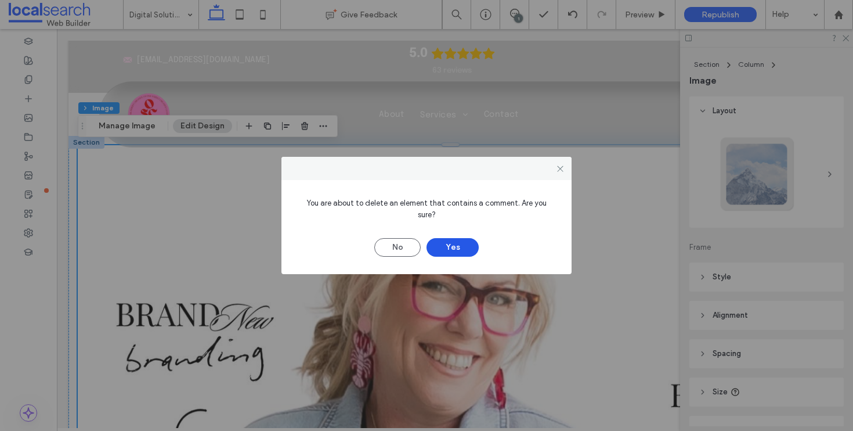
click at [446, 242] on button "Yes" at bounding box center [453, 247] width 52 height 19
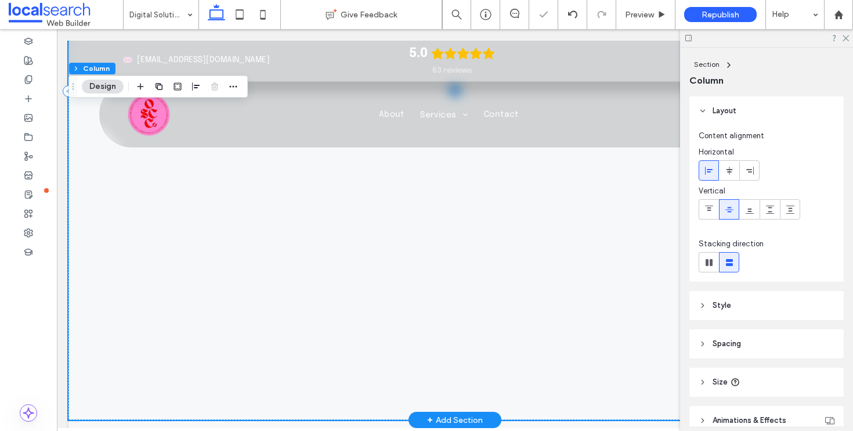
scroll to position [491, 0]
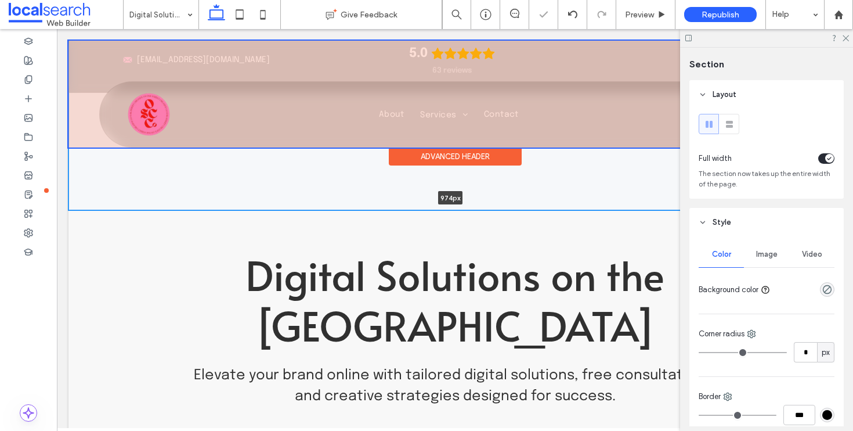
drag, startPoint x: 379, startPoint y: 301, endPoint x: 392, endPoint y: 165, distance: 136.4
type input "***"
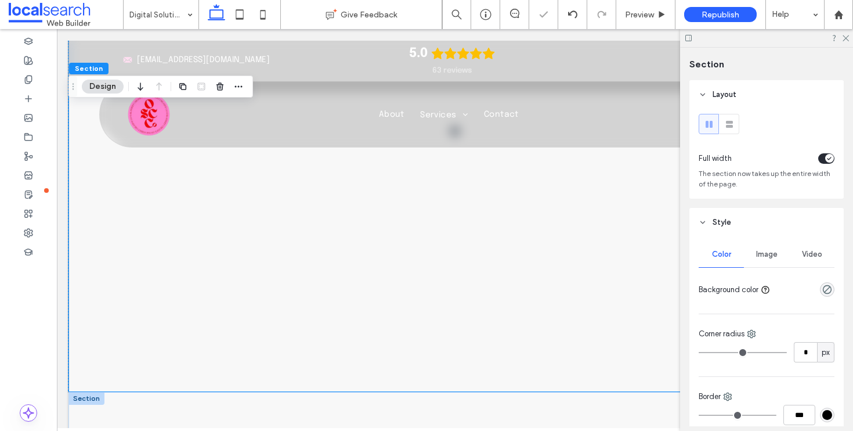
scroll to position [0, 0]
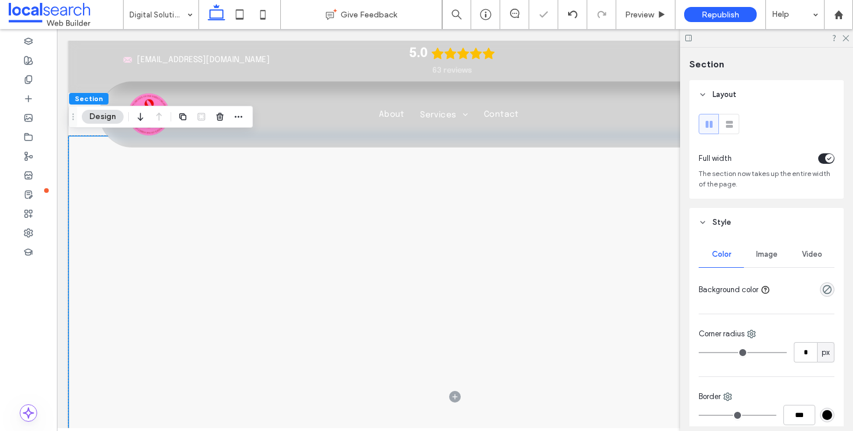
click at [762, 253] on span "Image" at bounding box center [766, 254] width 21 height 9
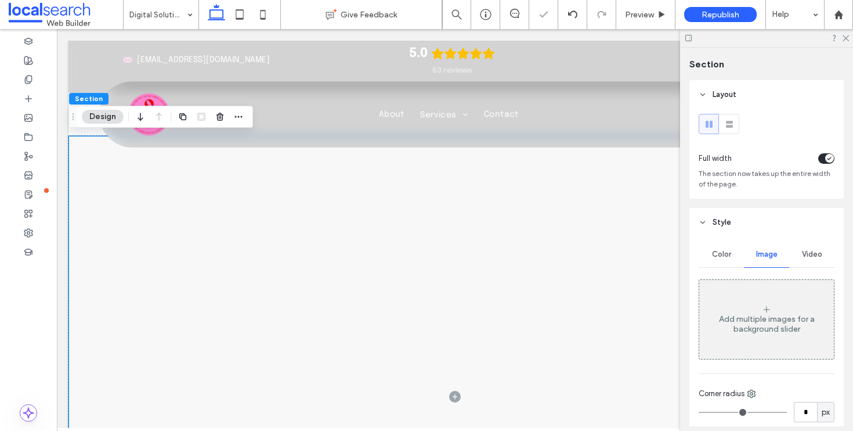
click at [775, 325] on div "Add multiple images for a background slider" at bounding box center [766, 324] width 135 height 20
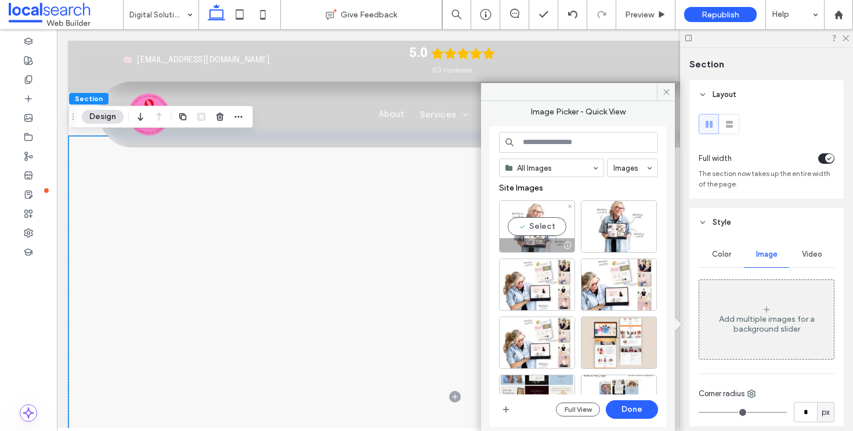
click at [543, 217] on div "Select" at bounding box center [537, 226] width 76 height 52
drag, startPoint x: 634, startPoint y: 407, endPoint x: 569, endPoint y: 372, distance: 73.5
click at [634, 407] on button "Done" at bounding box center [632, 409] width 52 height 19
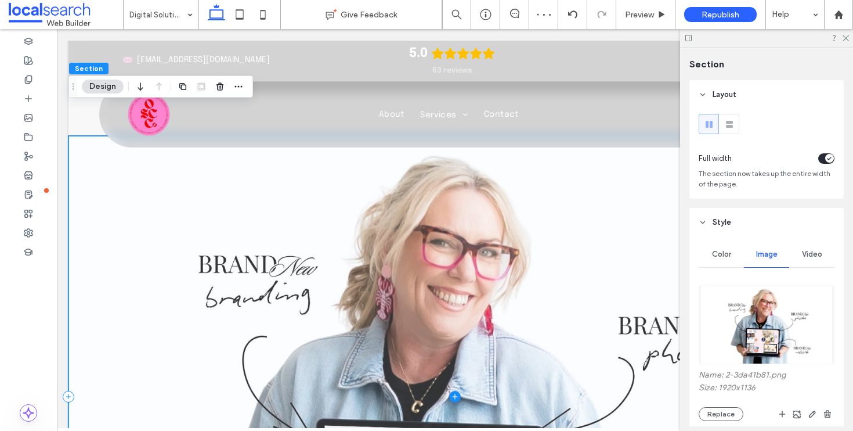
scroll to position [396, 0]
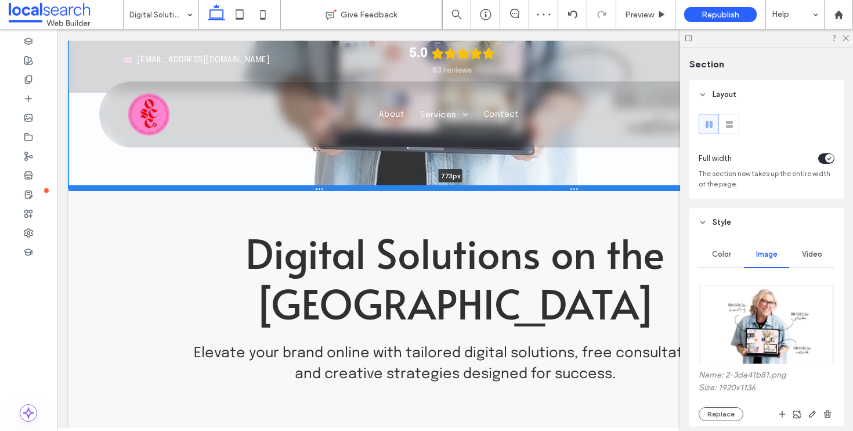
drag, startPoint x: 572, startPoint y: 259, endPoint x: 572, endPoint y: 152, distance: 107.4
click at [572, 185] on div at bounding box center [450, 188] width 764 height 6
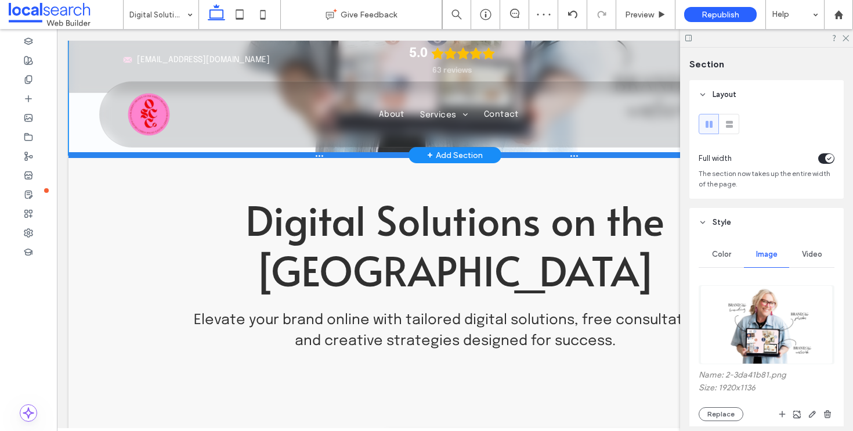
type input "***"
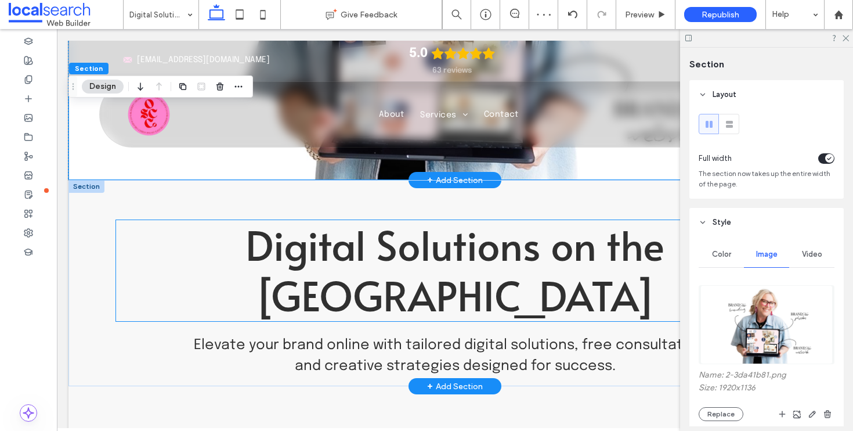
scroll to position [285, 0]
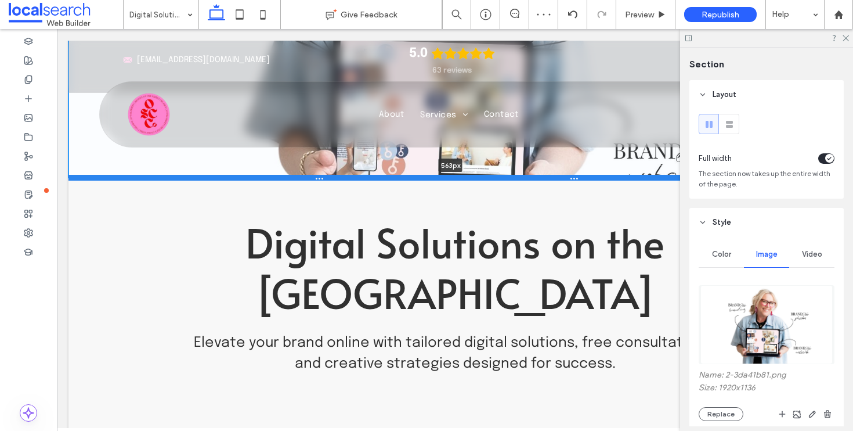
drag, startPoint x: 594, startPoint y: 264, endPoint x: 590, endPoint y: 175, distance: 88.9
click at [590, 175] on div at bounding box center [450, 178] width 764 height 6
type input "***"
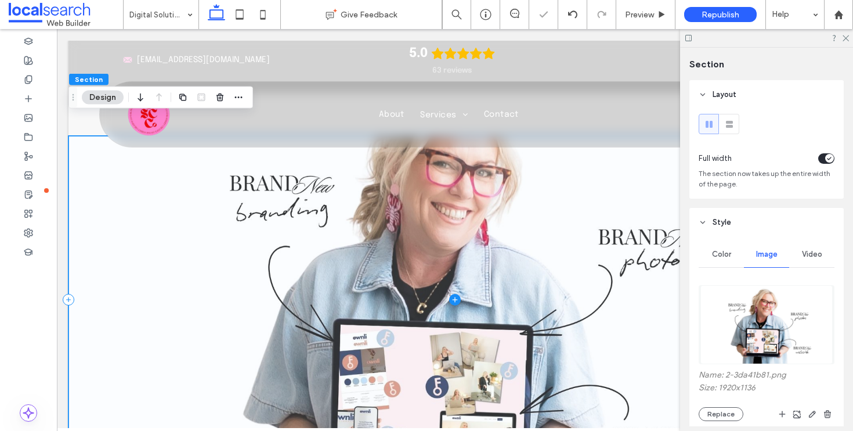
scroll to position [104, 0]
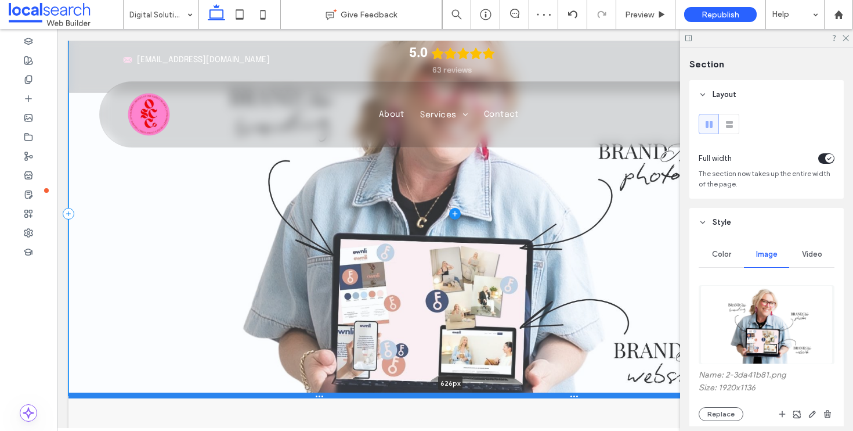
drag, startPoint x: 580, startPoint y: 356, endPoint x: 582, endPoint y: 393, distance: 36.6
click at [582, 393] on div at bounding box center [450, 395] width 764 height 6
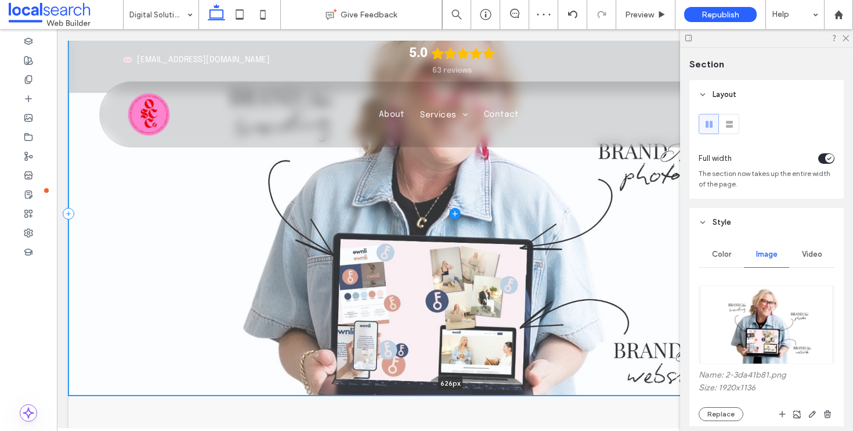
type input "***"
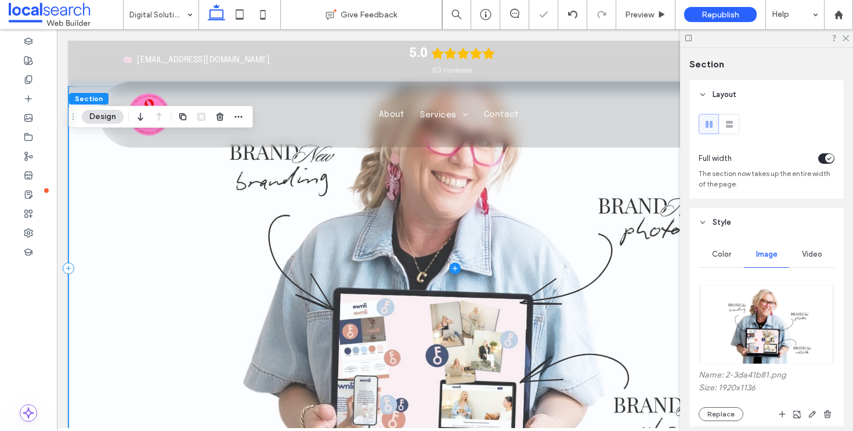
scroll to position [0, 0]
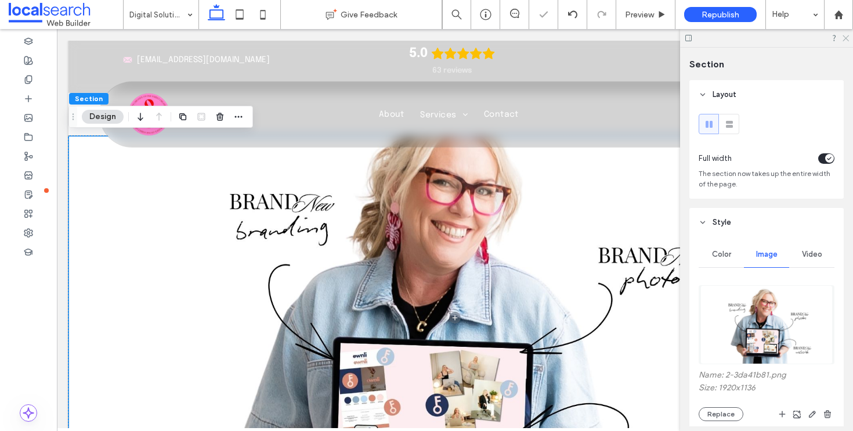
click at [847, 39] on use at bounding box center [846, 38] width 6 height 6
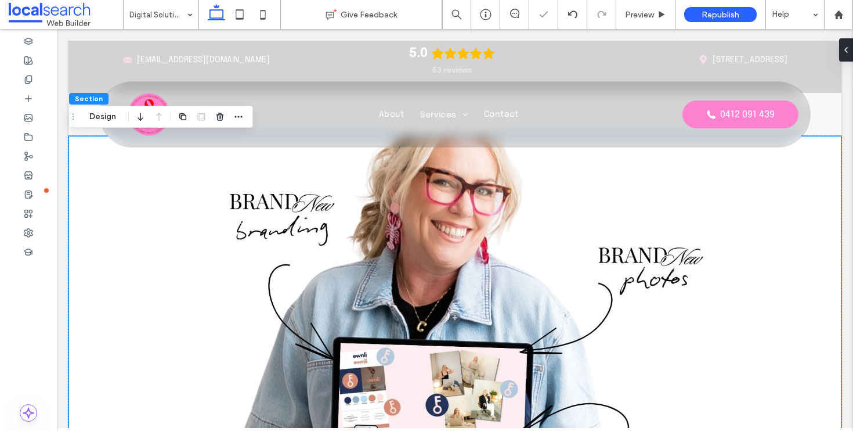
drag, startPoint x: 106, startPoint y: 119, endPoint x: 582, endPoint y: 219, distance: 485.7
click at [106, 119] on button "Design" at bounding box center [103, 117] width 42 height 14
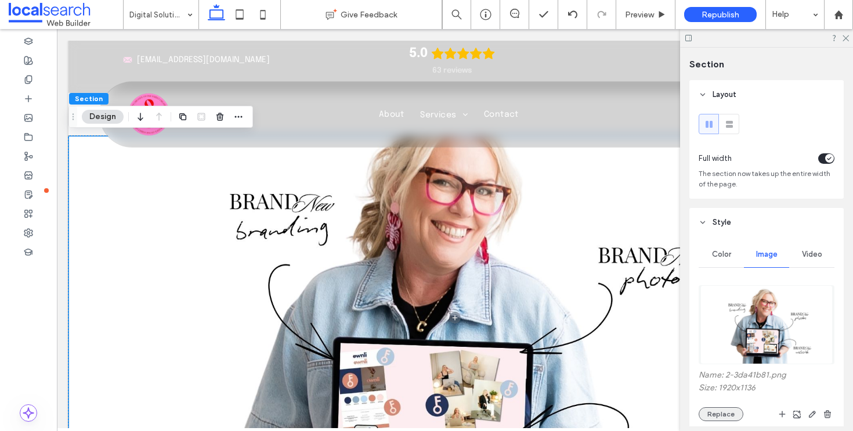
click at [731, 420] on button "Replace" at bounding box center [721, 414] width 45 height 14
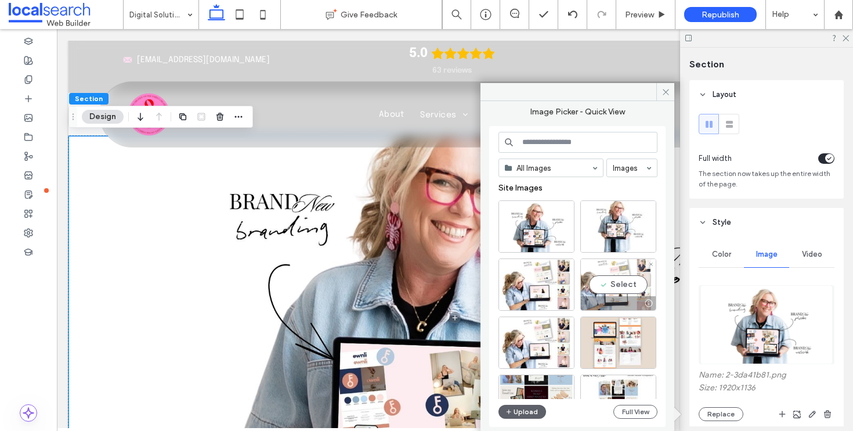
click at [622, 285] on div "Select" at bounding box center [618, 284] width 76 height 52
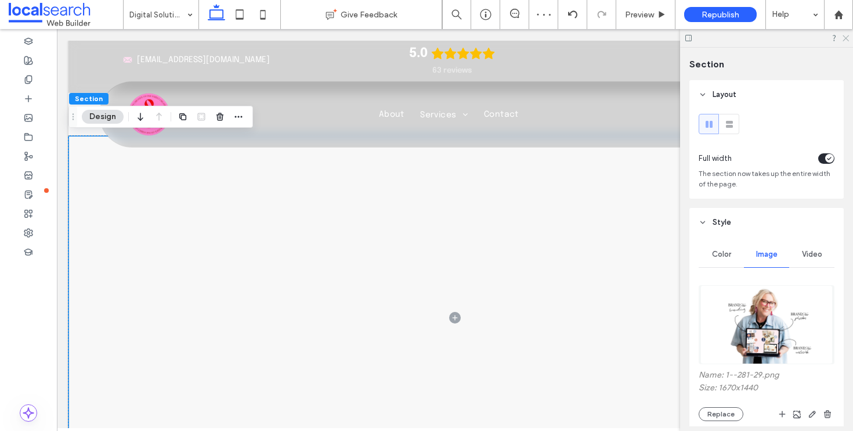
click at [843, 38] on icon at bounding box center [846, 38] width 8 height 8
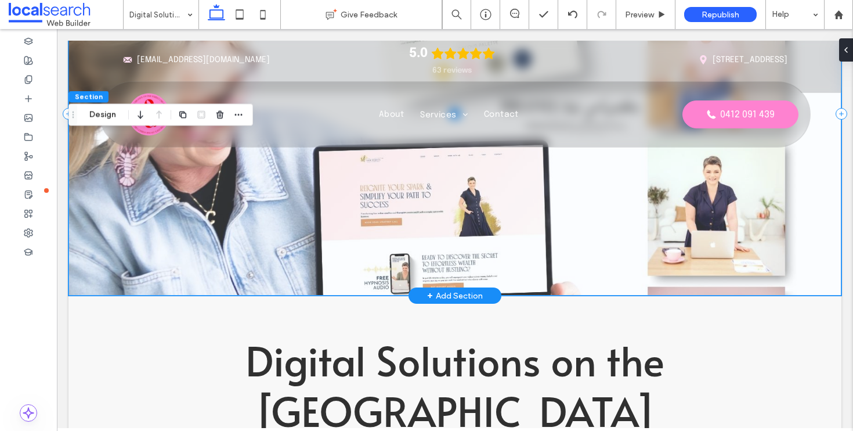
scroll to position [212, 0]
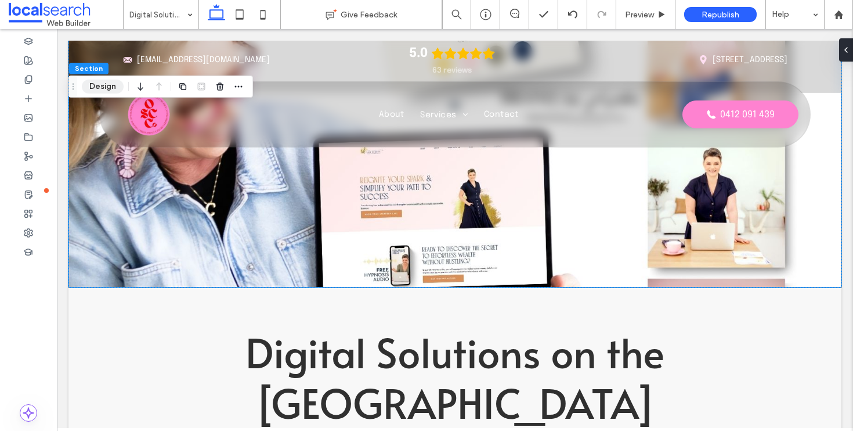
click at [103, 92] on button "Design" at bounding box center [103, 87] width 42 height 14
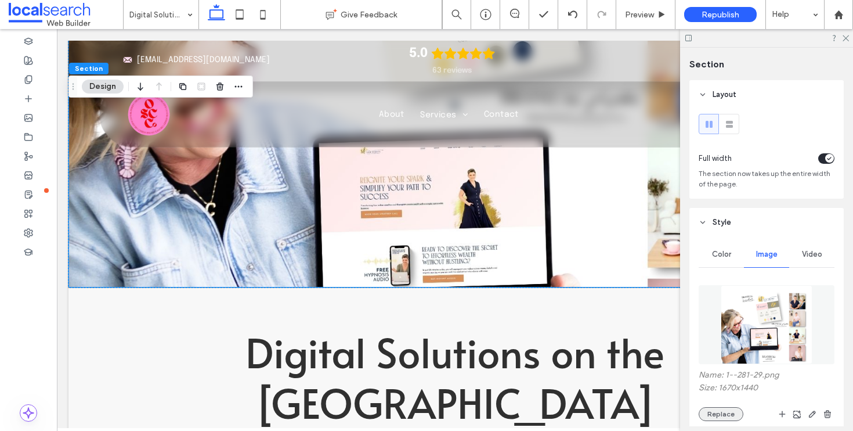
click at [723, 416] on button "Replace" at bounding box center [721, 414] width 45 height 14
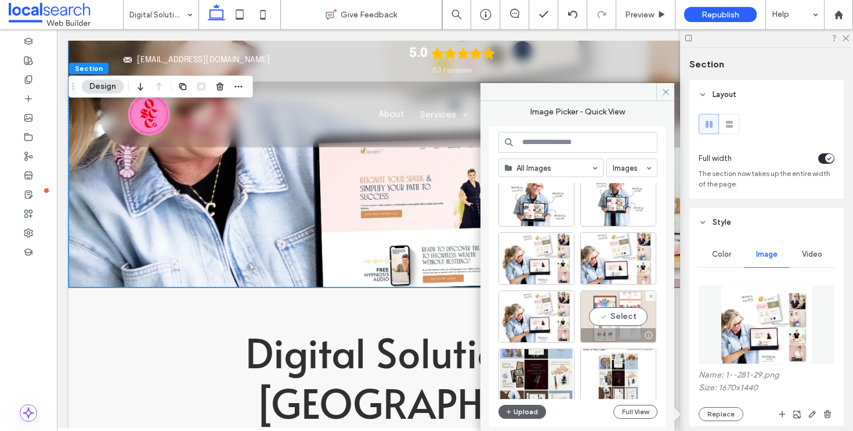
scroll to position [89, 0]
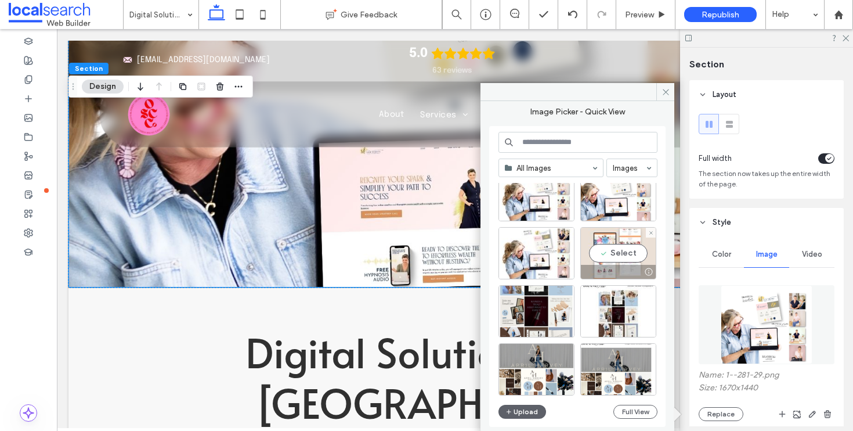
click at [609, 238] on div "Select" at bounding box center [618, 253] width 76 height 52
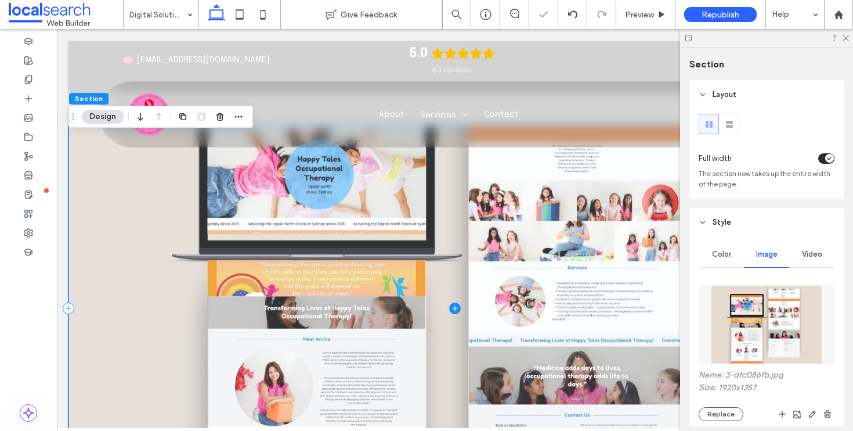
scroll to position [0, 0]
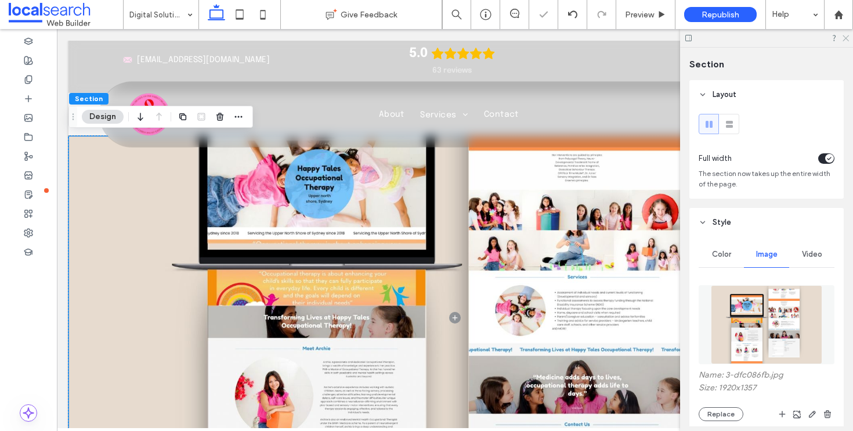
click at [846, 37] on icon at bounding box center [846, 38] width 8 height 8
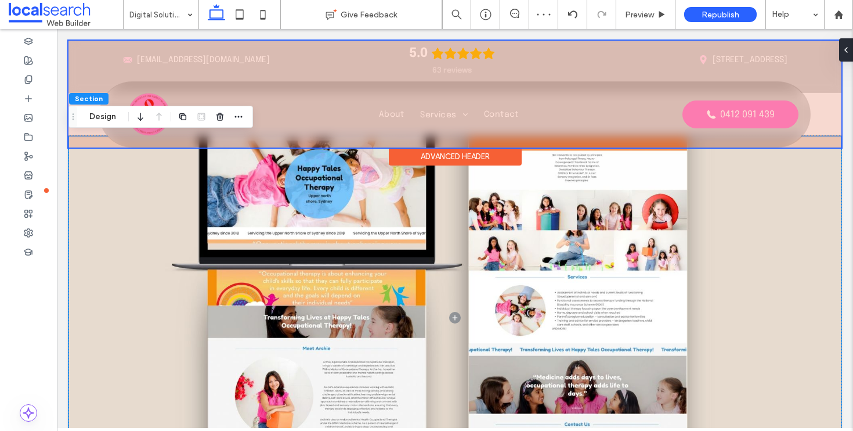
click at [818, 117] on div at bounding box center [454, 94] width 773 height 107
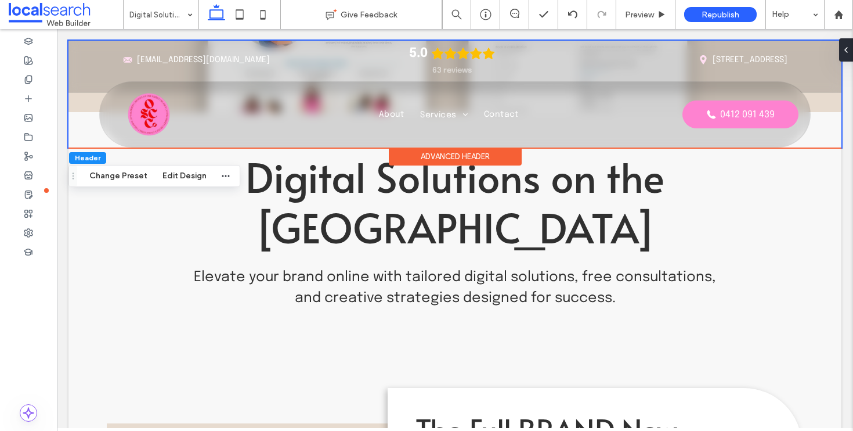
scroll to position [295, 0]
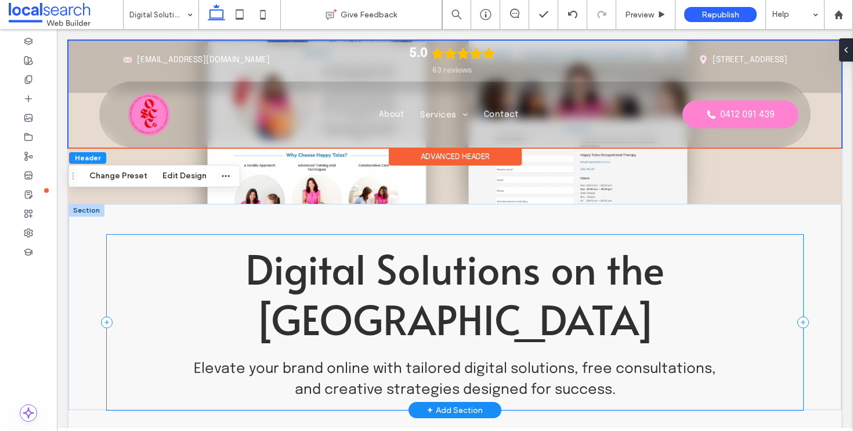
click at [463, 312] on div "Digital Solutions on the Central Coast Elevate your brand online with tailored …" at bounding box center [455, 321] width 696 height 175
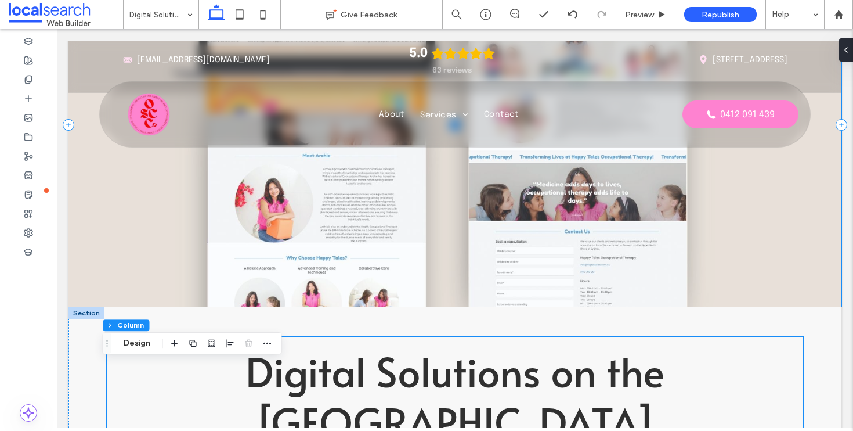
scroll to position [196, 0]
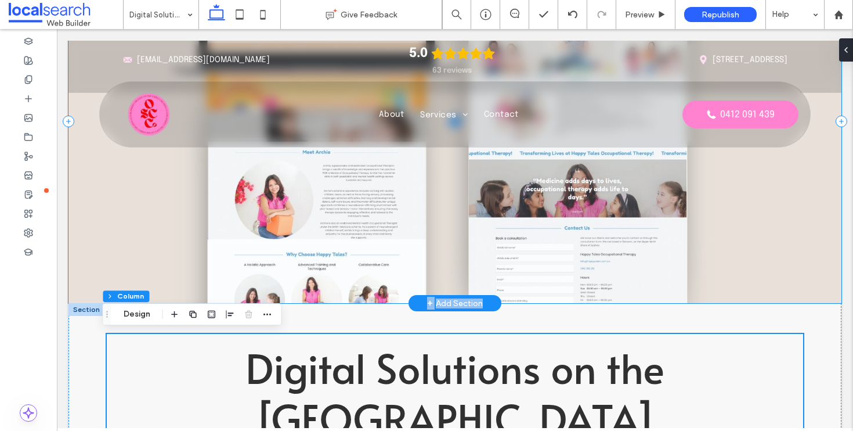
drag, startPoint x: 482, startPoint y: 340, endPoint x: 486, endPoint y: 217, distance: 122.5
drag, startPoint x: 134, startPoint y: 349, endPoint x: 168, endPoint y: 211, distance: 142.3
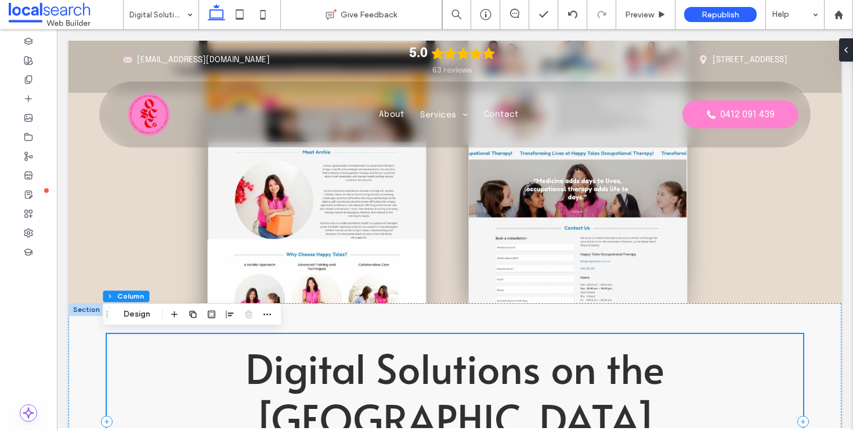
scroll to position [310, 0]
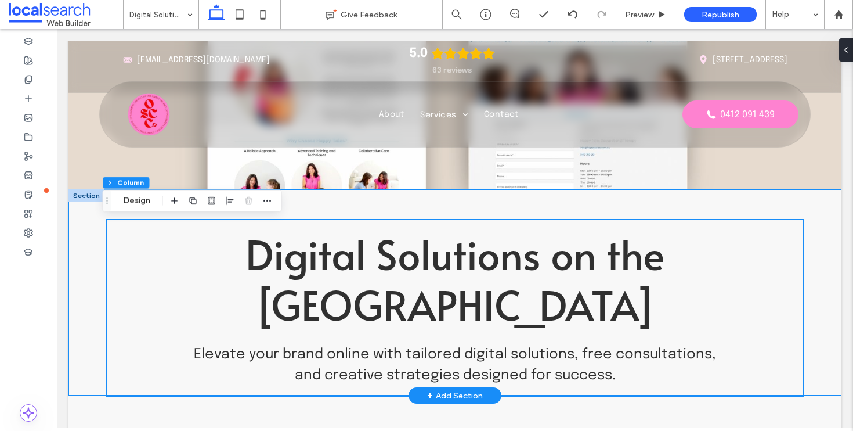
click at [90, 311] on div "Digital Solutions on the Central Coast Elevate your brand online with tailored …" at bounding box center [454, 292] width 773 height 206
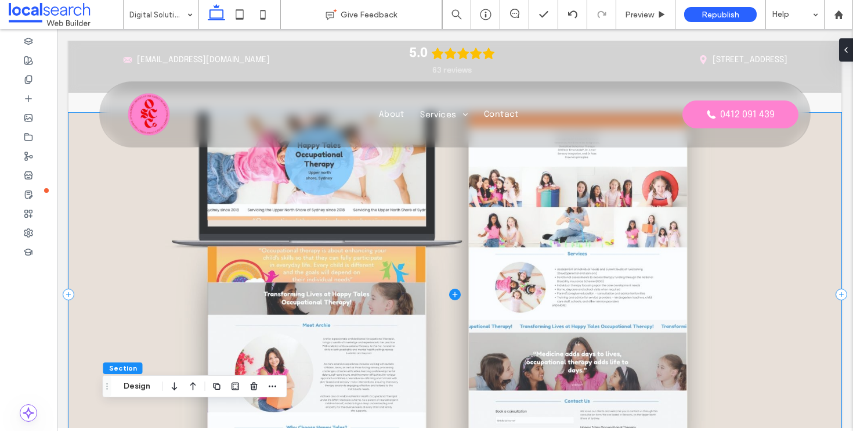
scroll to position [0, 0]
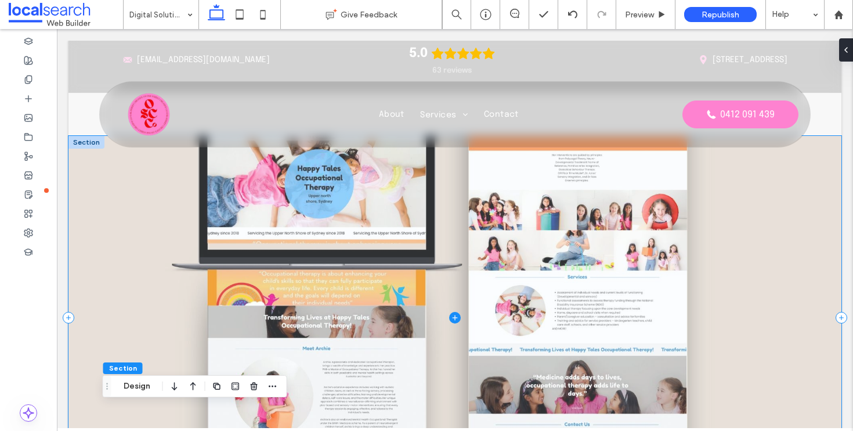
click at [87, 252] on span at bounding box center [454, 317] width 773 height 363
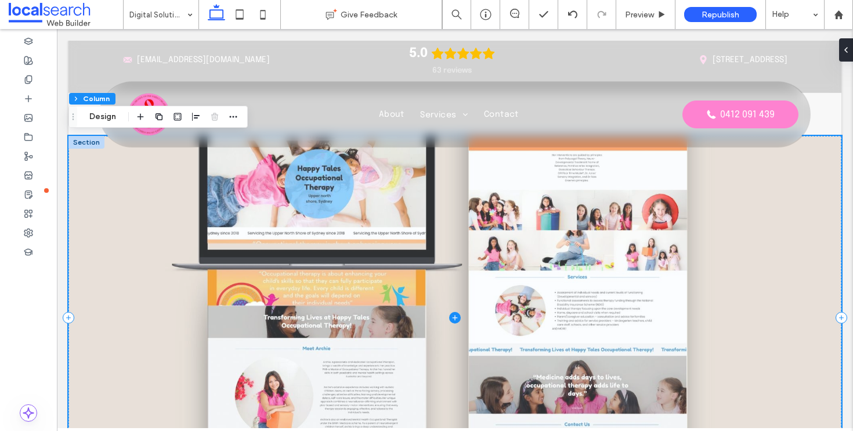
click at [435, 275] on span at bounding box center [454, 317] width 773 height 363
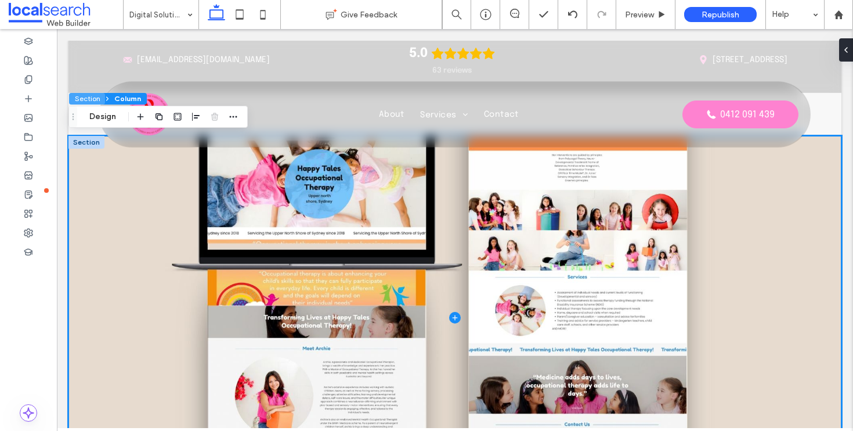
click at [94, 98] on button "Section" at bounding box center [87, 99] width 36 height 12
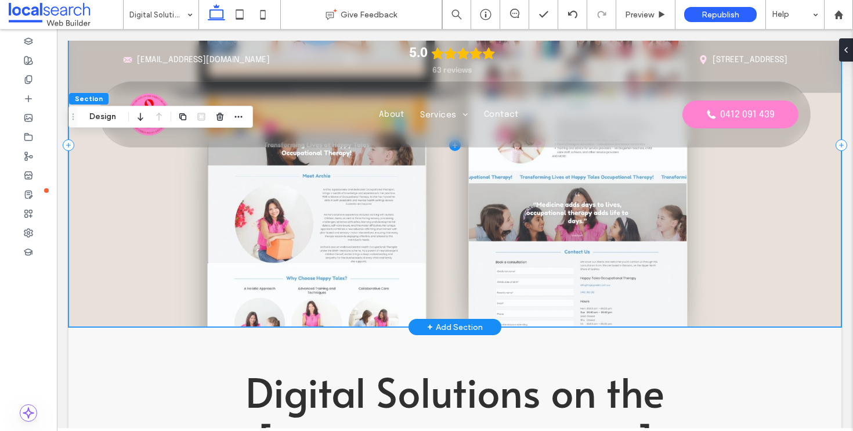
scroll to position [238, 0]
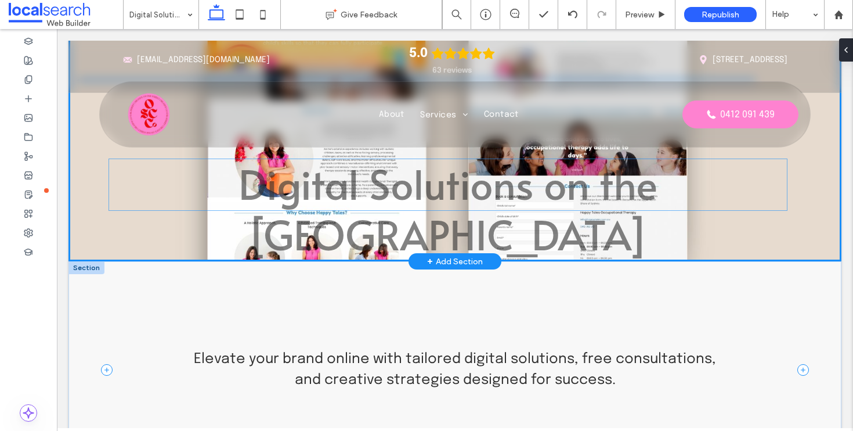
drag, startPoint x: 352, startPoint y: 354, endPoint x: 353, endPoint y: 198, distance: 155.5
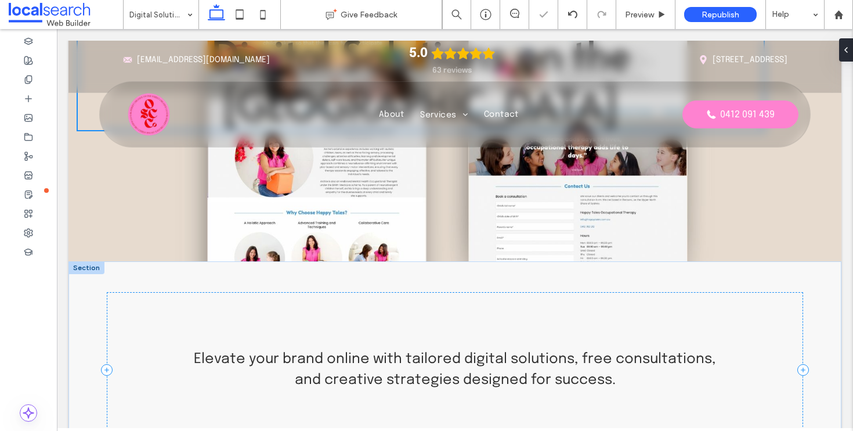
type input "**"
type input "****"
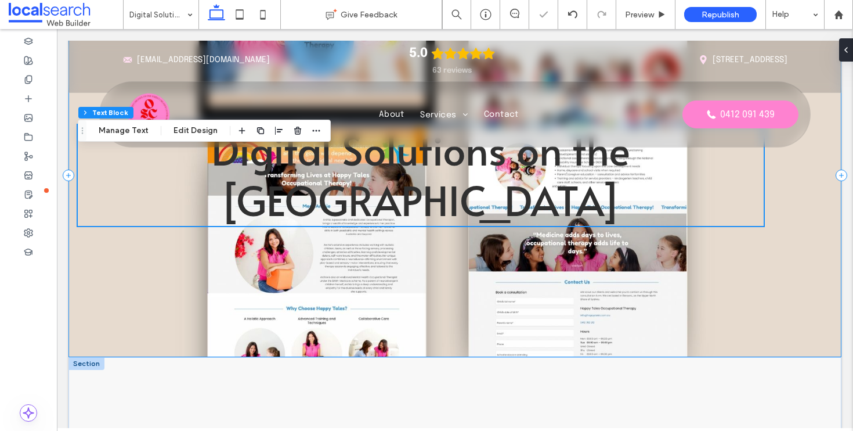
scroll to position [57, 0]
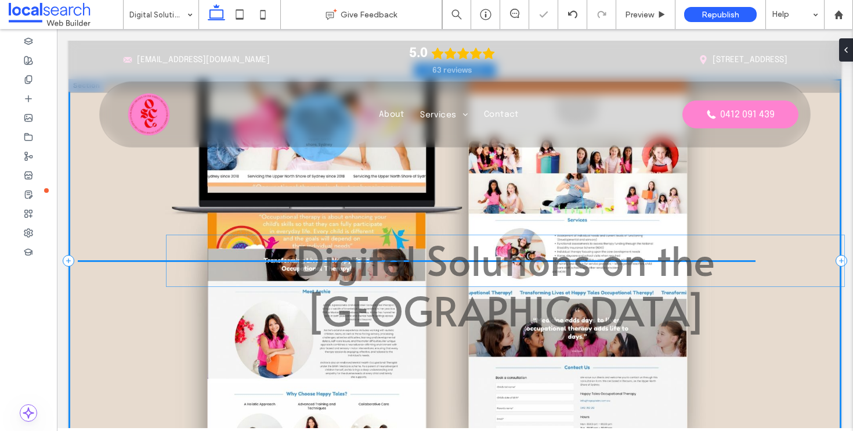
drag, startPoint x: 504, startPoint y: 263, endPoint x: 589, endPoint y: 263, distance: 84.7
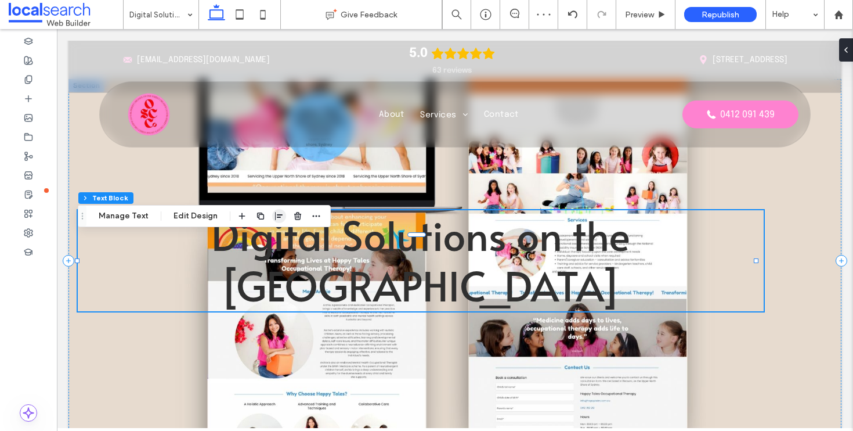
click at [277, 219] on icon "button" at bounding box center [279, 215] width 9 height 9
click at [270, 236] on span "center" at bounding box center [268, 239] width 14 height 14
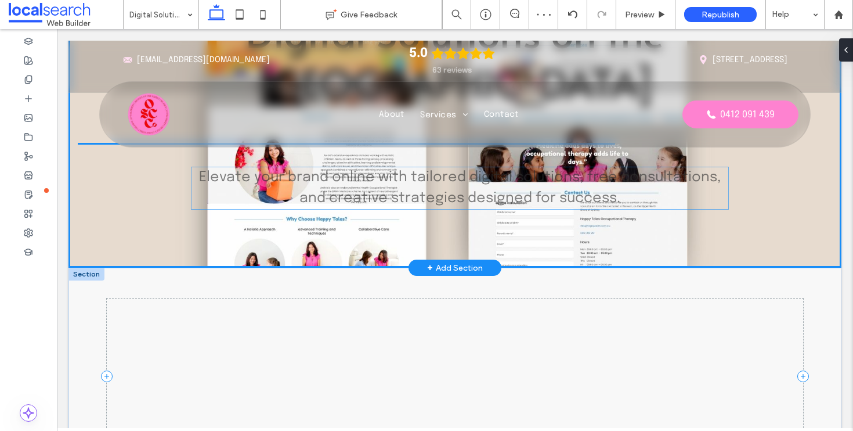
drag, startPoint x: 398, startPoint y: 345, endPoint x: 406, endPoint y: 186, distance: 159.3
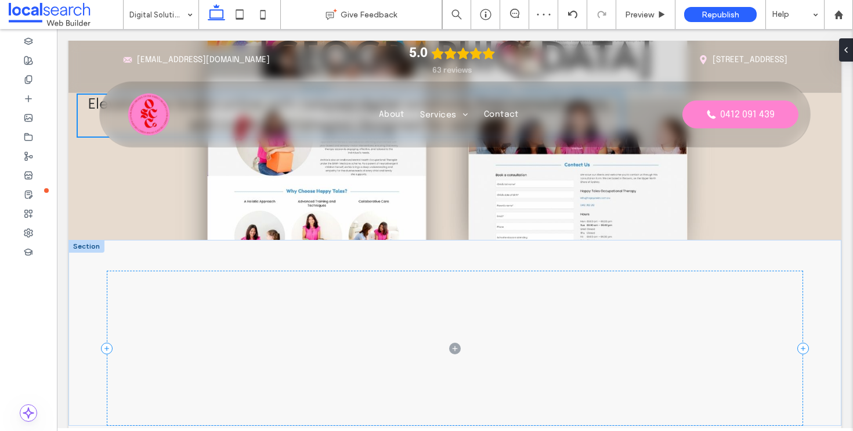
type input "**"
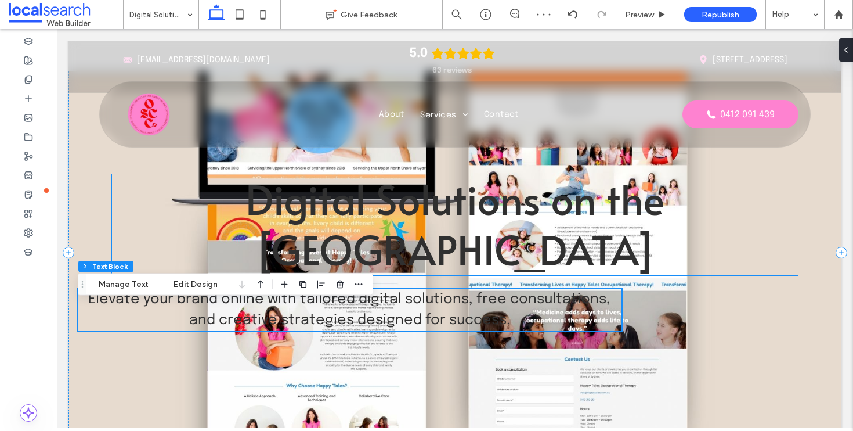
scroll to position [26, 0]
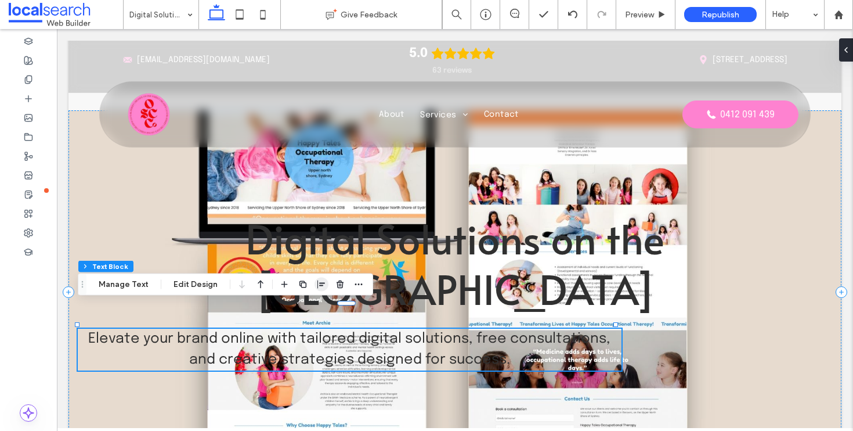
click at [317, 284] on icon "button" at bounding box center [321, 284] width 9 height 9
click at [309, 310] on icon "center" at bounding box center [309, 306] width 9 height 9
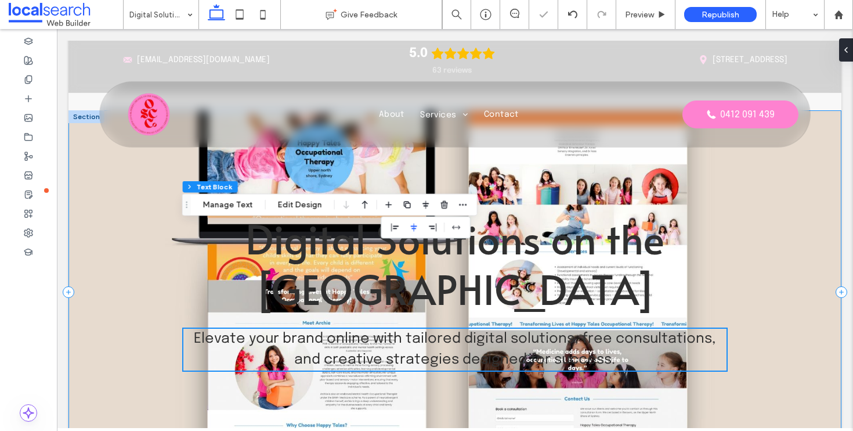
scroll to position [363, 0]
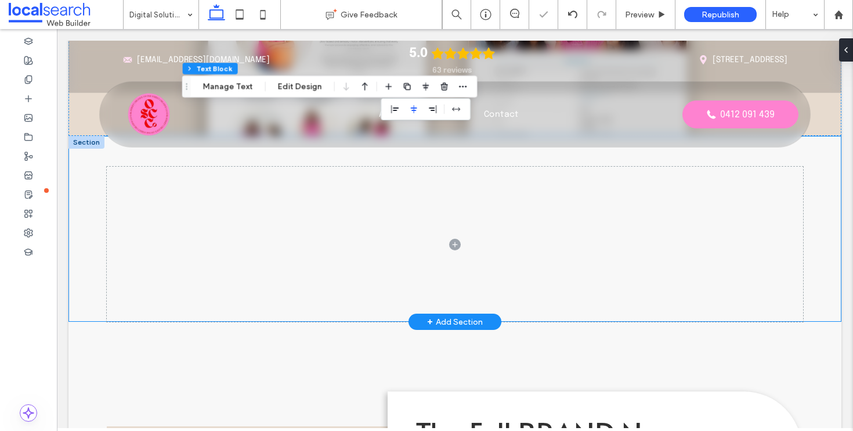
click at [83, 197] on div at bounding box center [454, 229] width 773 height 186
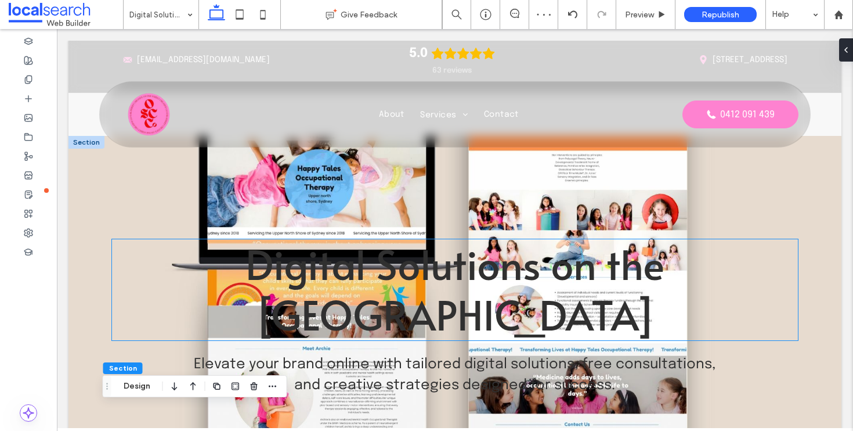
scroll to position [204, 0]
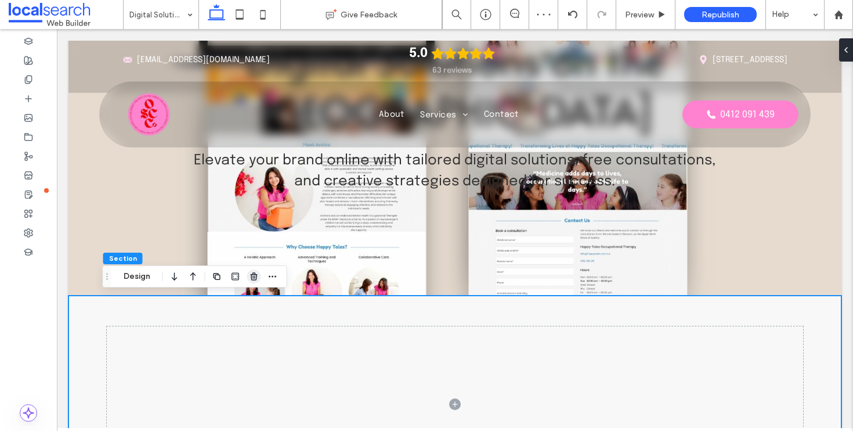
click at [250, 278] on icon "button" at bounding box center [254, 276] width 9 height 9
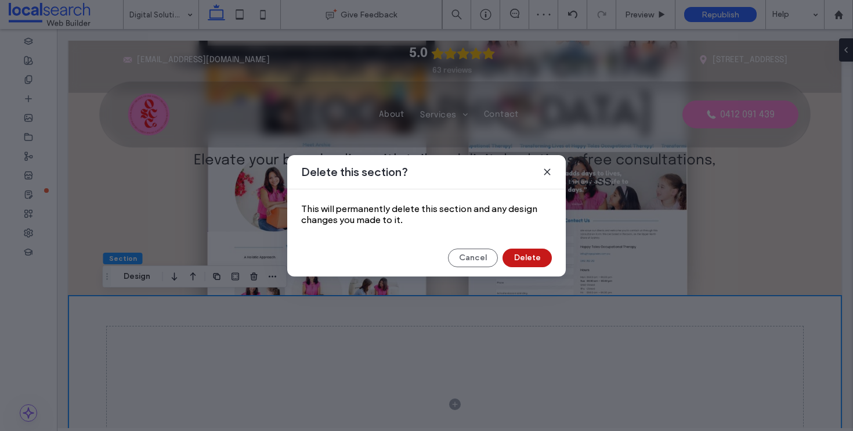
click at [540, 263] on button "Delete" at bounding box center [527, 257] width 49 height 19
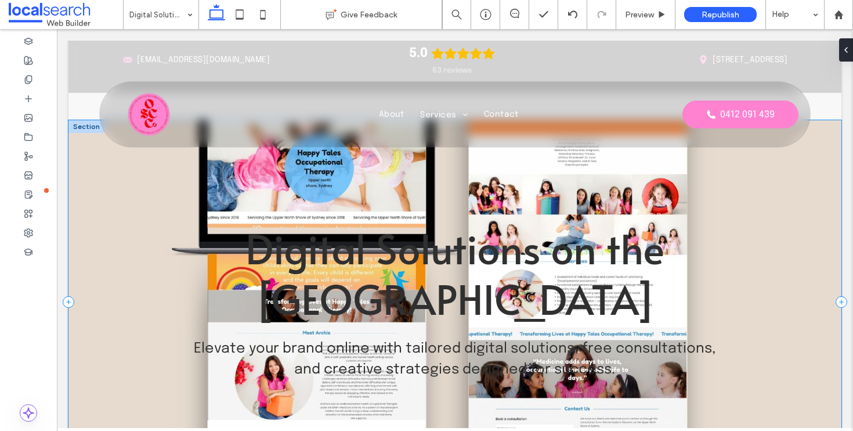
scroll to position [0, 0]
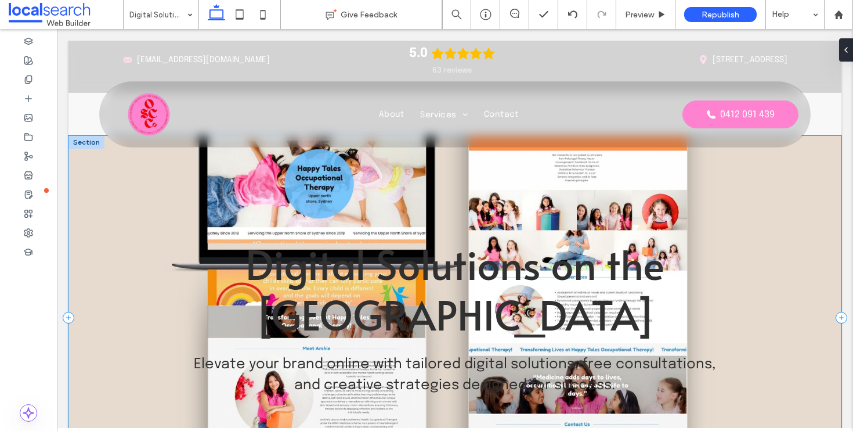
click at [75, 188] on div "Digital Solutions on the Central Coast Elevate your brand online with tailored …" at bounding box center [454, 317] width 773 height 363
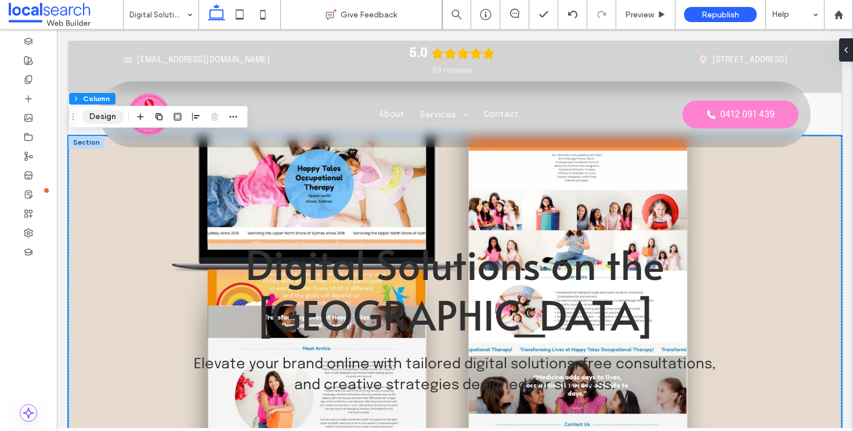
drag, startPoint x: 101, startPoint y: 118, endPoint x: 92, endPoint y: 101, distance: 19.5
click at [101, 118] on button "Design" at bounding box center [103, 117] width 42 height 14
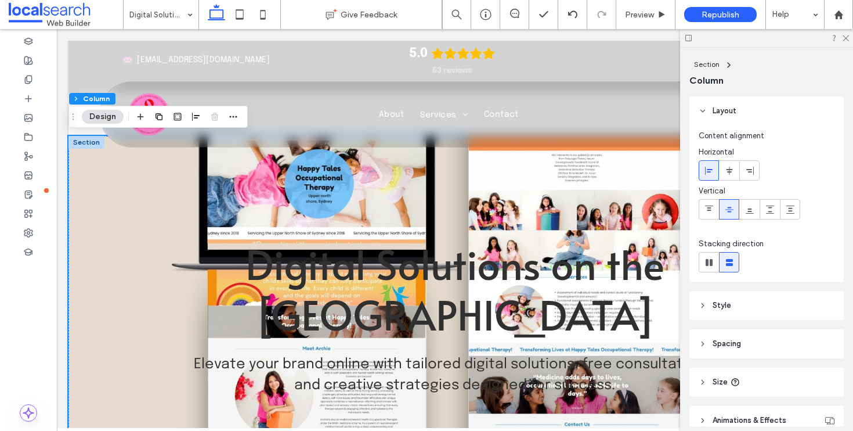
click at [766, 309] on header "Style" at bounding box center [766, 305] width 154 height 29
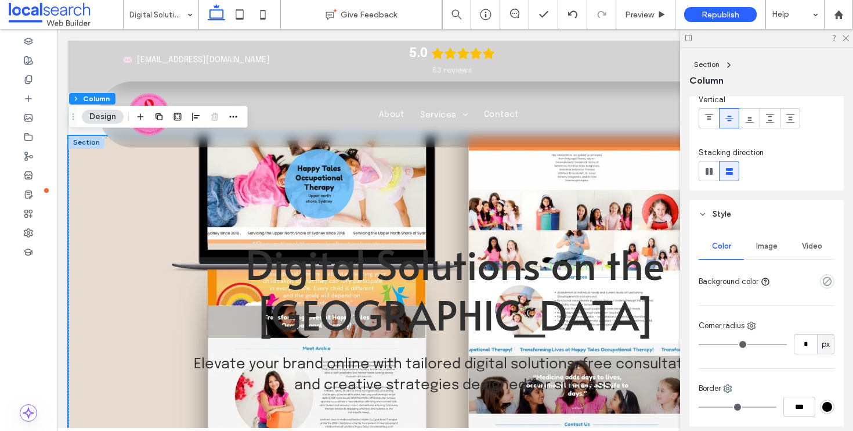
click at [779, 245] on div "Image" at bounding box center [766, 246] width 45 height 26
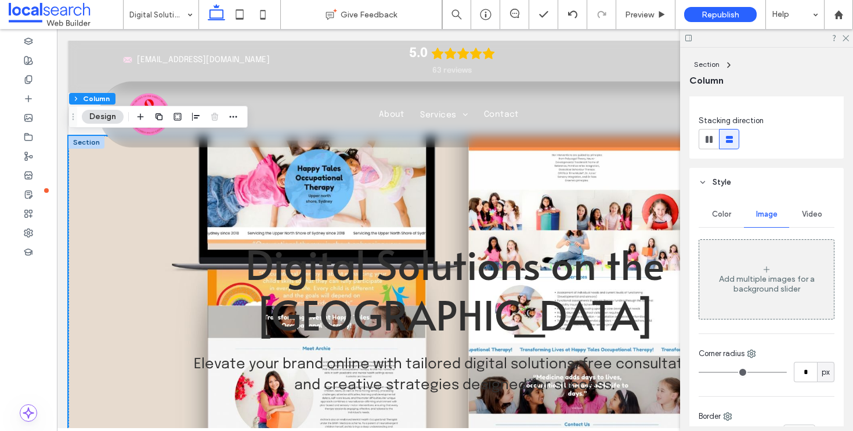
scroll to position [193, 0]
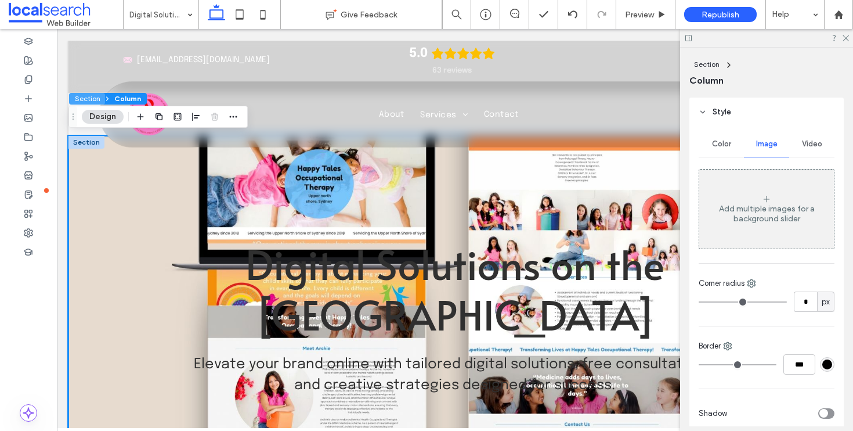
click at [80, 100] on button "Section" at bounding box center [87, 99] width 36 height 12
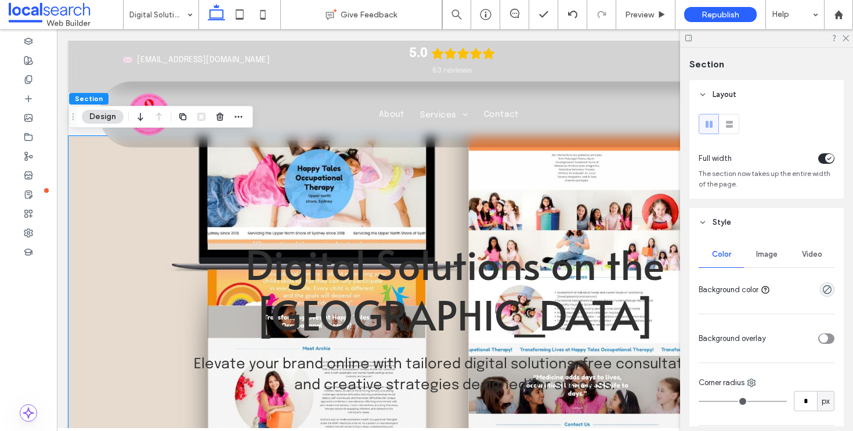
click at [789, 252] on div "Video" at bounding box center [811, 254] width 45 height 26
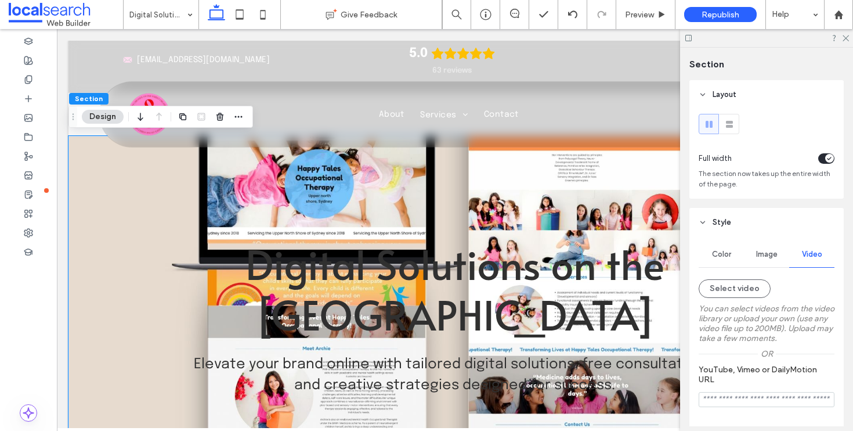
click at [773, 257] on span "Image" at bounding box center [766, 254] width 21 height 9
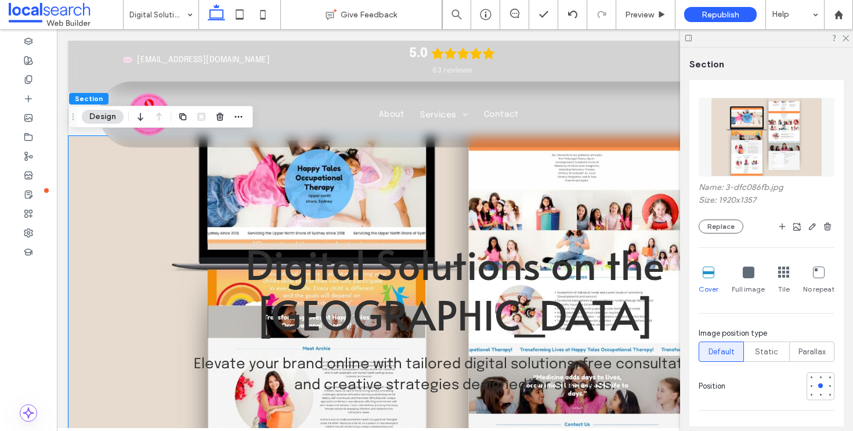
scroll to position [279, 0]
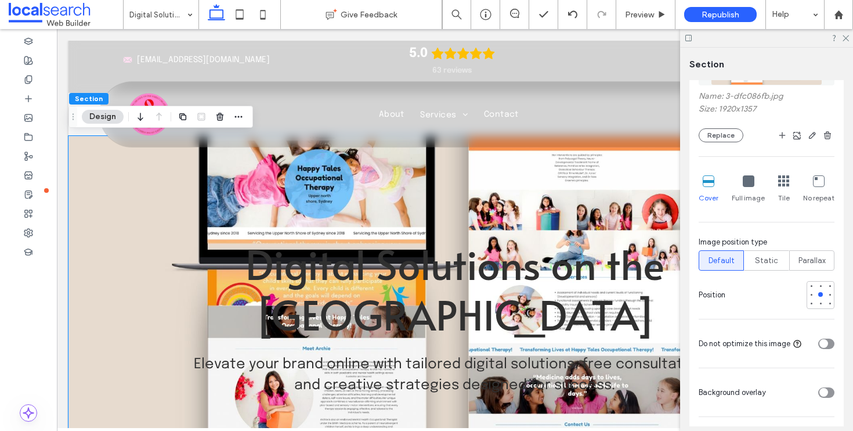
click at [826, 391] on div "toggle" at bounding box center [826, 392] width 16 height 10
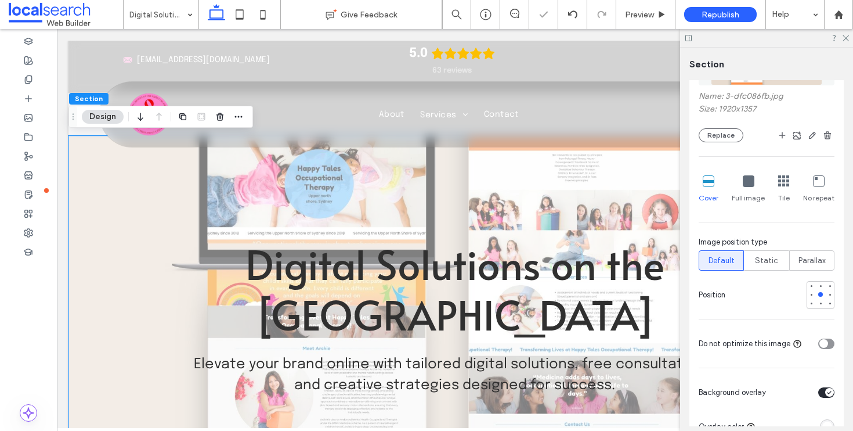
scroll to position [304, 0]
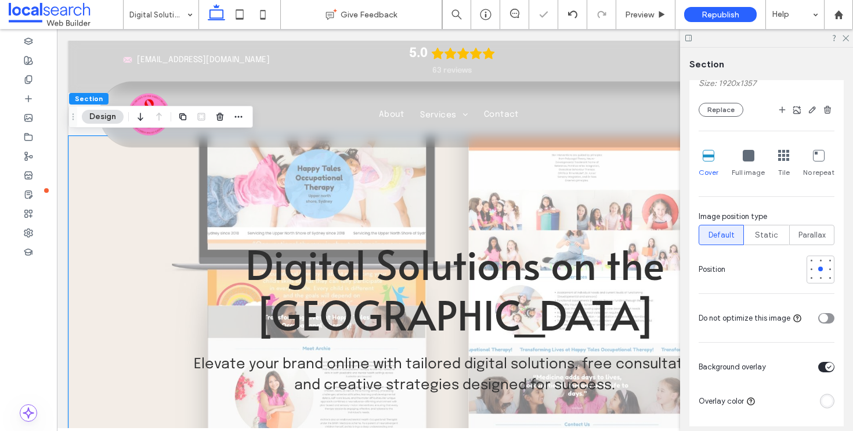
click at [825, 398] on div "rgba(255, 255, 255, 1)" at bounding box center [827, 401] width 10 height 10
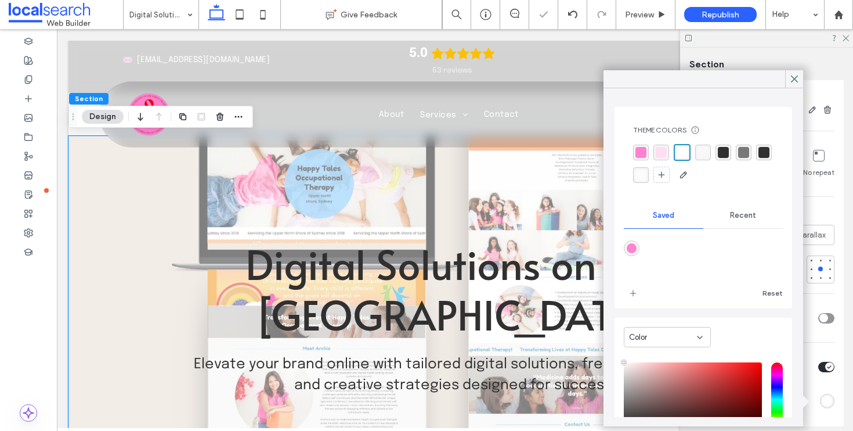
click at [756, 160] on div "rgba(49, 49, 49, 1)" at bounding box center [764, 153] width 16 height 16
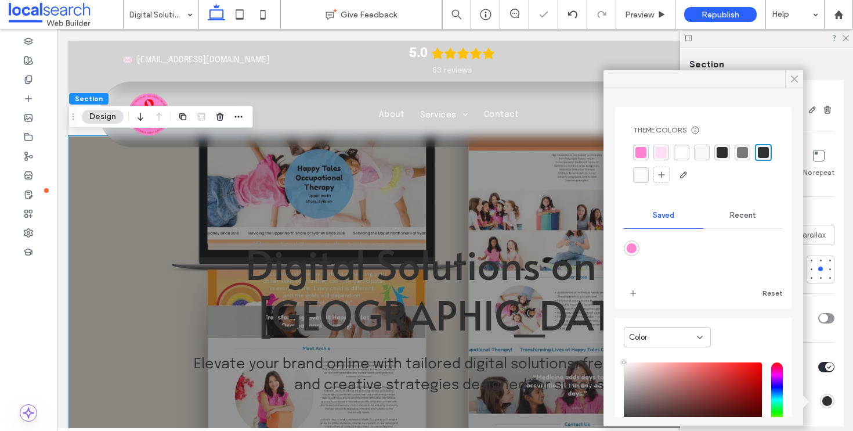
click at [795, 80] on use at bounding box center [795, 79] width 6 height 6
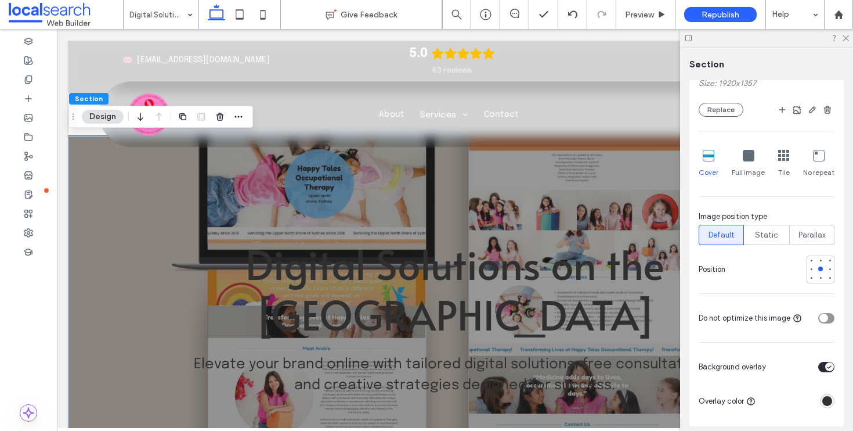
scroll to position [190, 0]
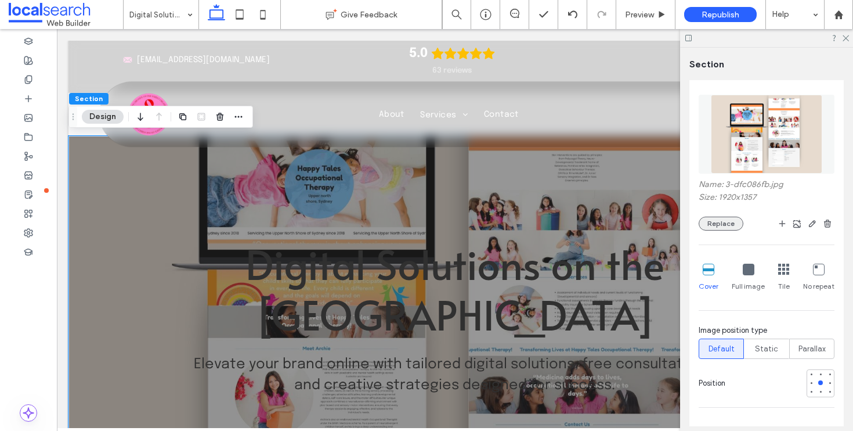
click at [735, 225] on button "Replace" at bounding box center [721, 223] width 45 height 14
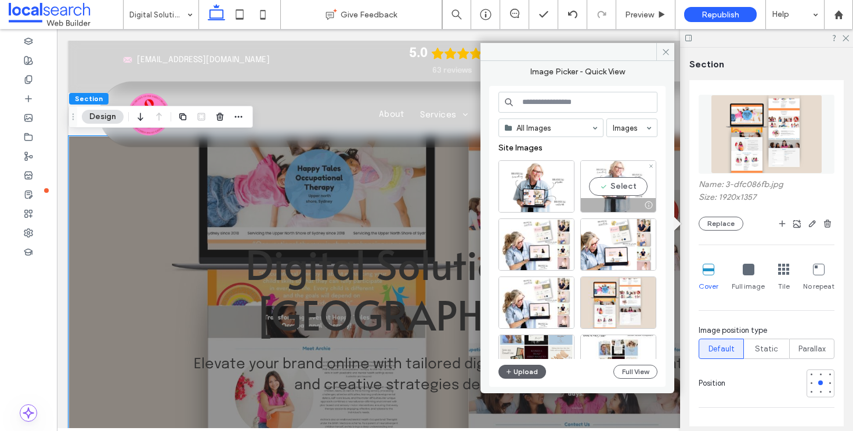
click at [620, 185] on div "Select" at bounding box center [618, 186] width 76 height 52
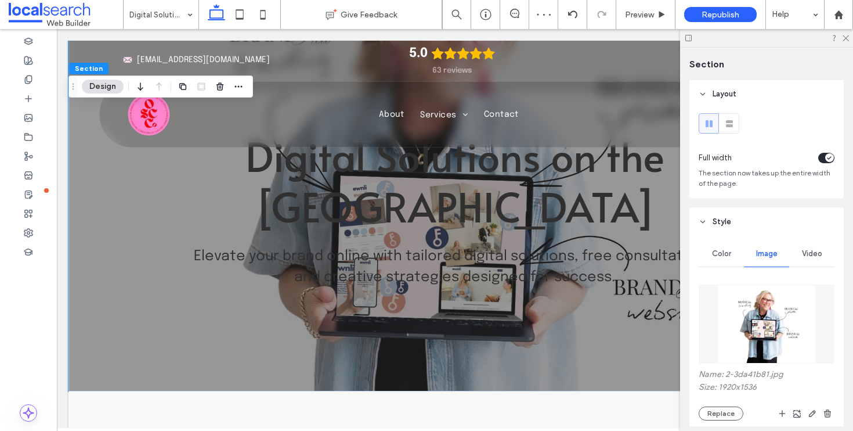
scroll to position [0, 0]
click at [741, 415] on button "Replace" at bounding box center [721, 414] width 45 height 14
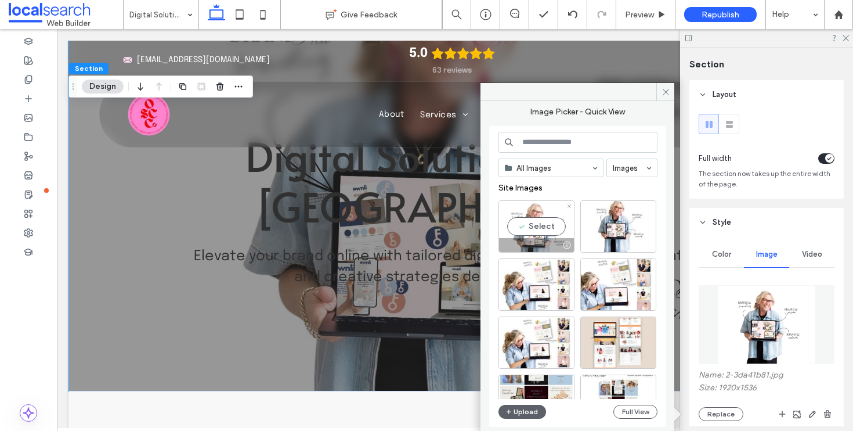
click at [528, 225] on div "Select" at bounding box center [537, 226] width 76 height 52
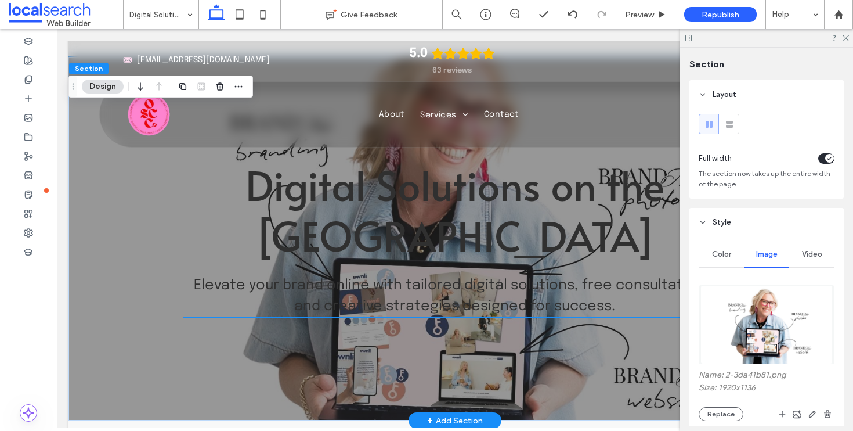
scroll to position [78, 0]
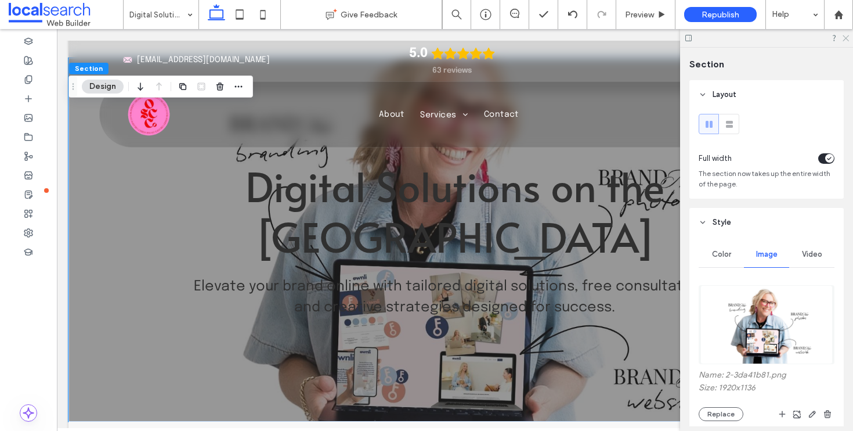
click at [844, 39] on icon at bounding box center [846, 38] width 8 height 8
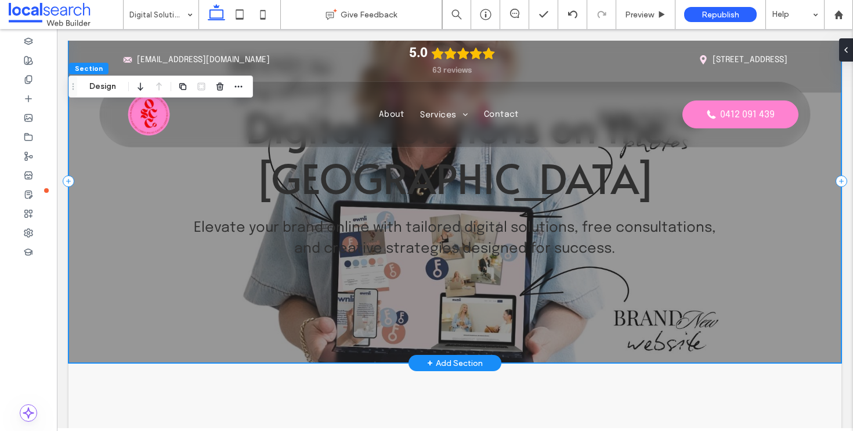
scroll to position [161, 0]
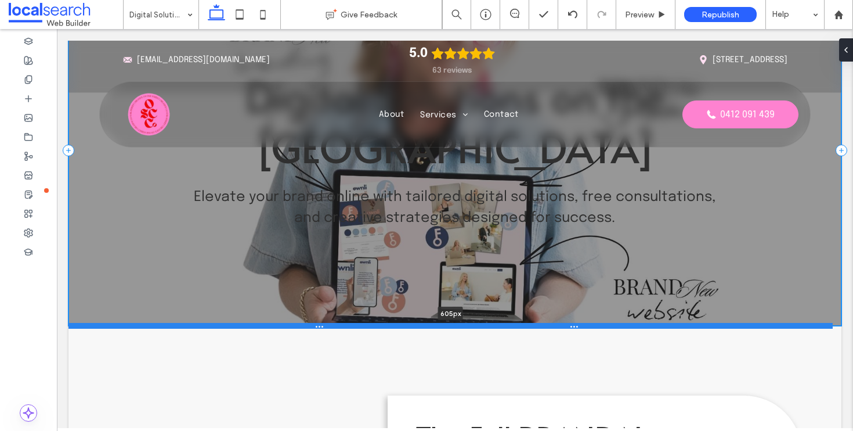
drag, startPoint x: 770, startPoint y: 337, endPoint x: 772, endPoint y: 323, distance: 13.7
click at [772, 323] on div at bounding box center [450, 326] width 764 height 6
type input "***"
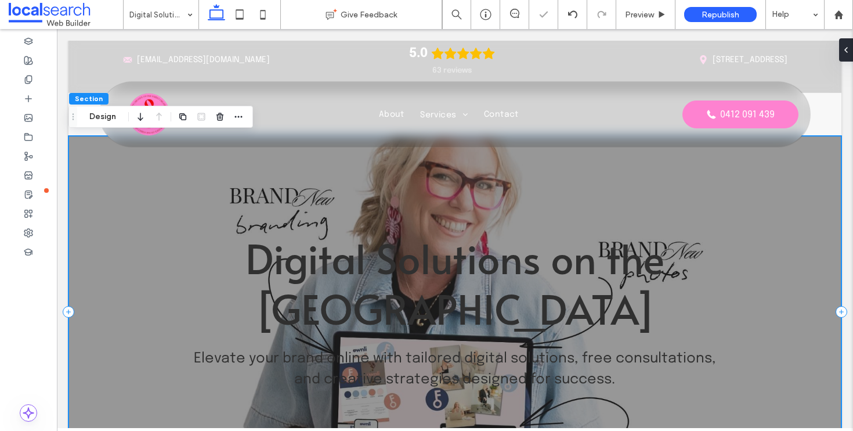
scroll to position [21, 0]
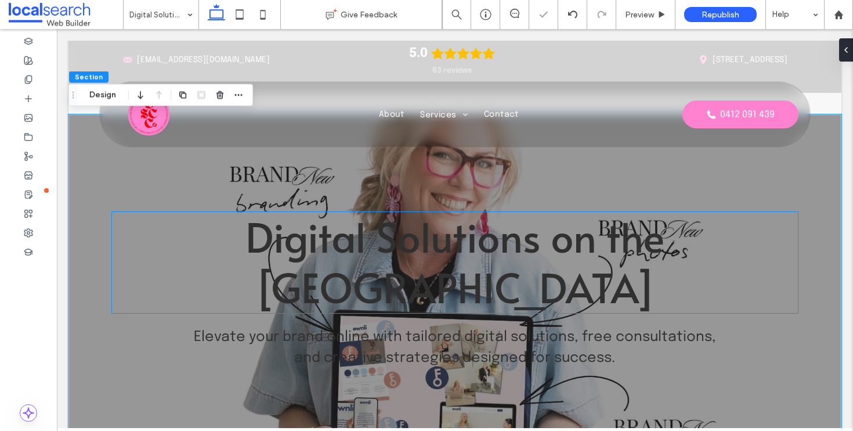
click at [447, 272] on span "Digital Solutions on the Central Coast" at bounding box center [454, 261] width 419 height 107
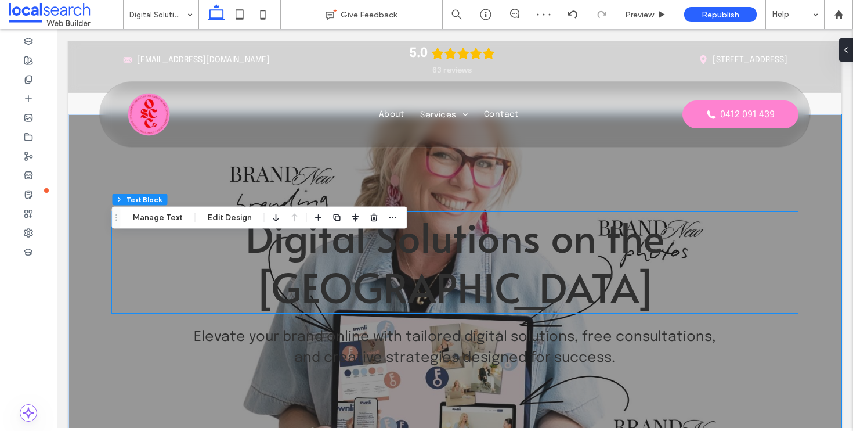
click at [447, 272] on div "Digital Solutions on the Central Coast" at bounding box center [455, 262] width 686 height 101
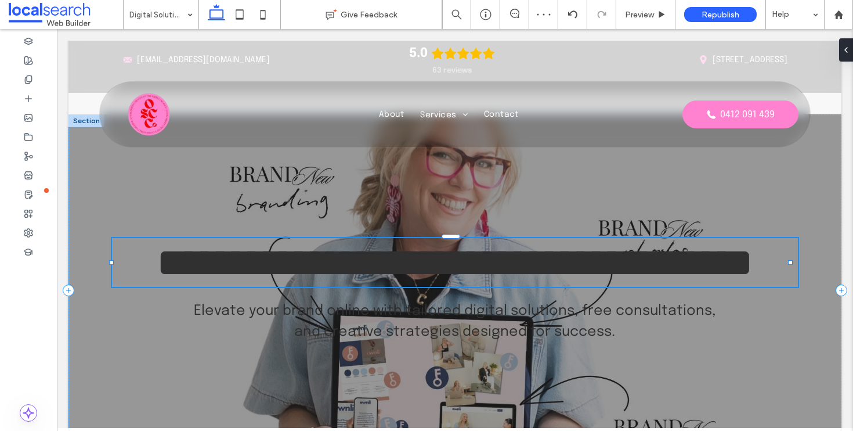
type input "*****"
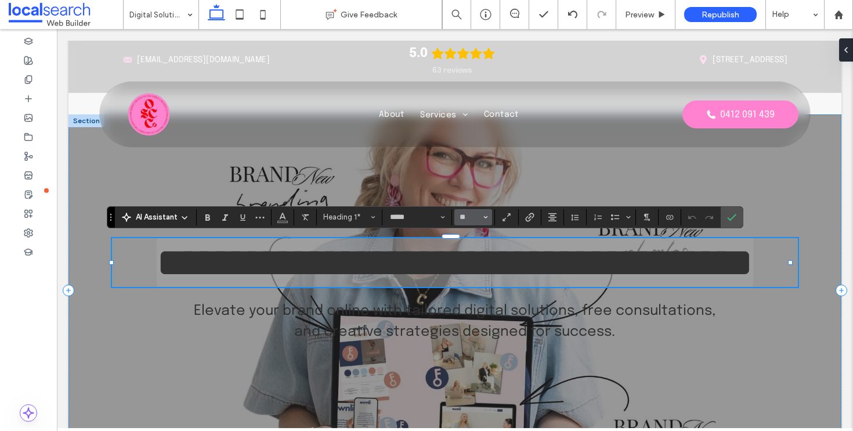
click at [489, 218] on button "**" at bounding box center [473, 217] width 38 height 16
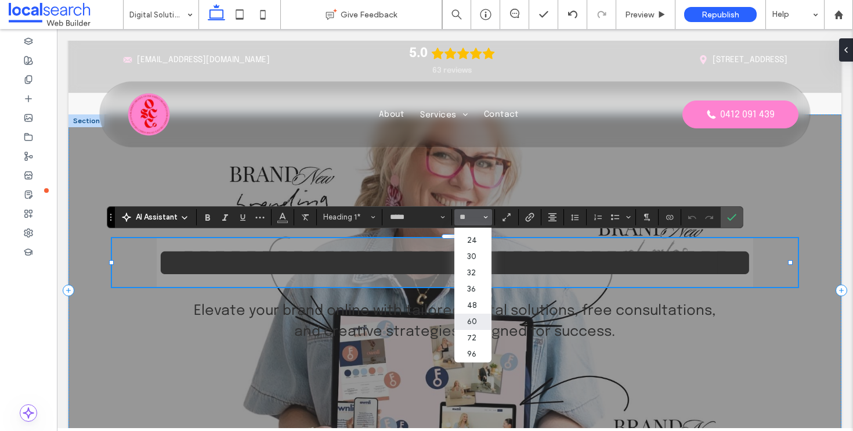
scroll to position [130, 0]
click at [482, 323] on label "60" at bounding box center [472, 321] width 37 height 16
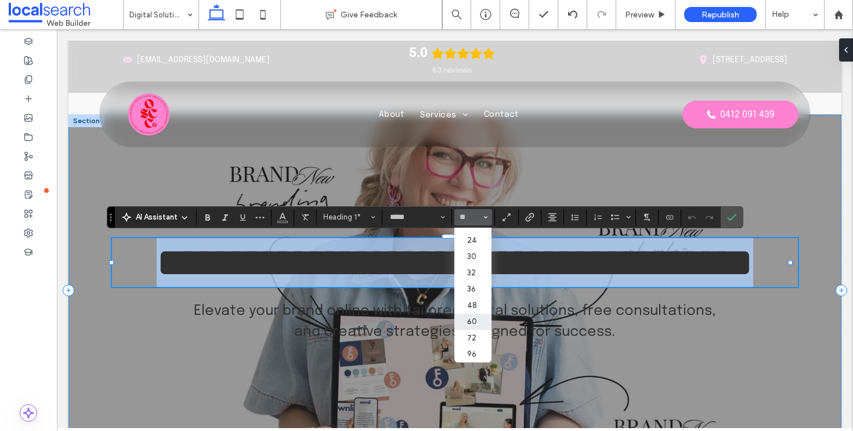
type input "**"
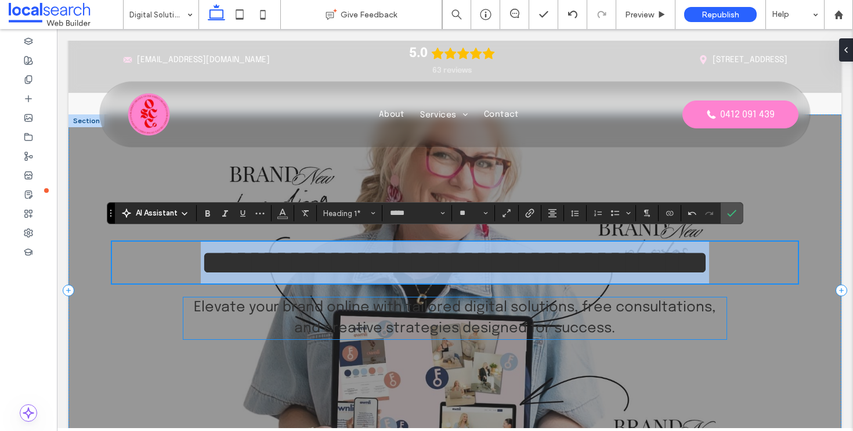
scroll to position [26, 0]
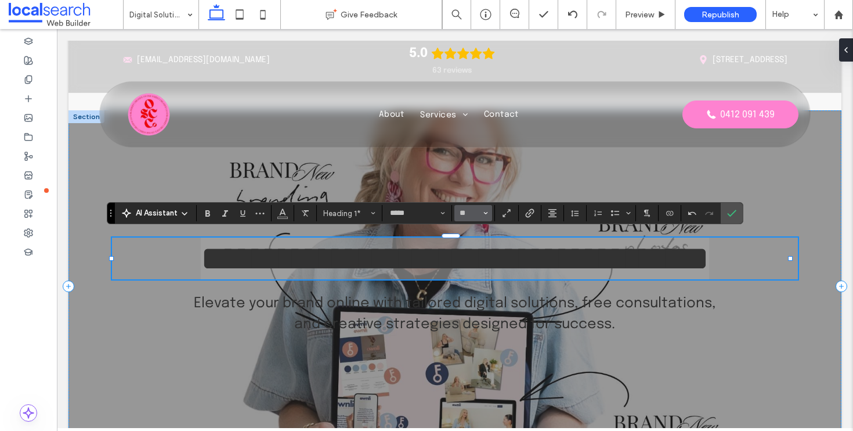
click at [481, 217] on button "**" at bounding box center [473, 213] width 38 height 16
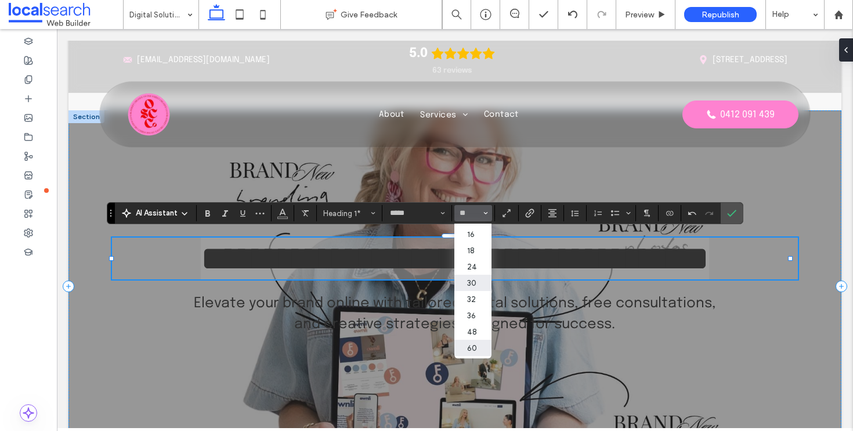
scroll to position [105, 0]
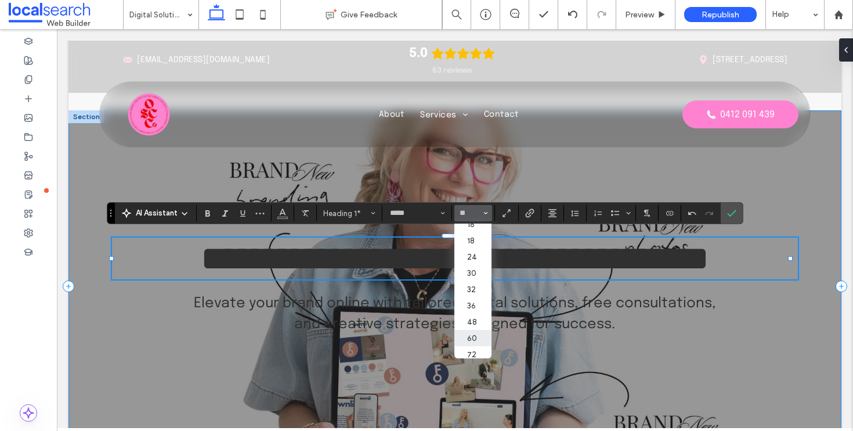
click at [588, 348] on div "**********" at bounding box center [454, 286] width 773 height 352
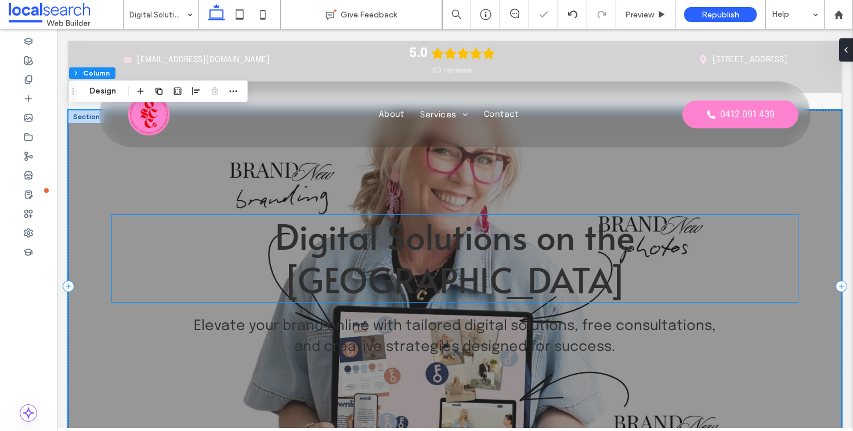
click at [561, 250] on span "Digital Solutions on the Central Coast" at bounding box center [455, 257] width 360 height 92
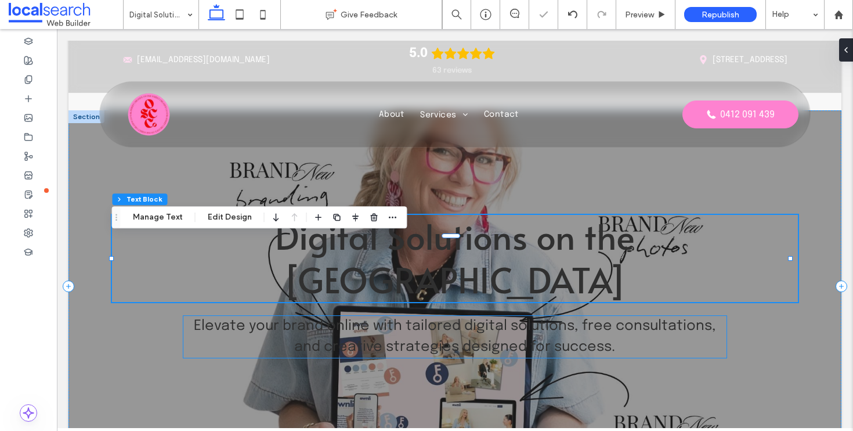
click at [373, 319] on strong "Elevate your brand online with tailored digital solutions, free consultations, …" at bounding box center [455, 336] width 522 height 35
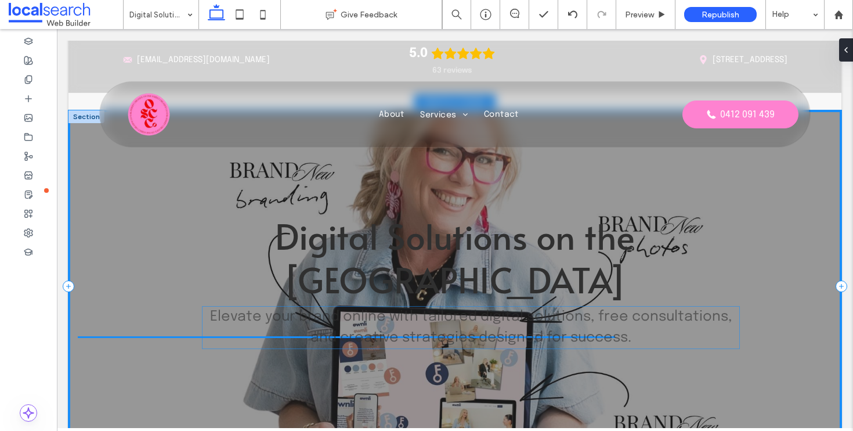
drag, startPoint x: 541, startPoint y: 319, endPoint x: 560, endPoint y: 317, distance: 18.7
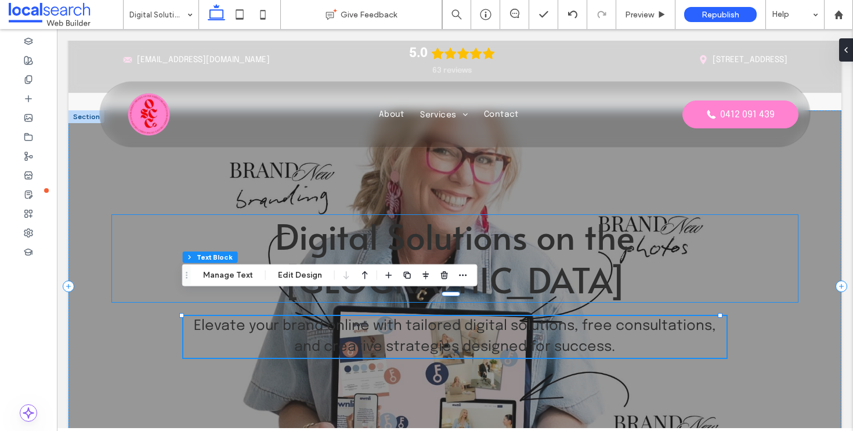
click at [579, 273] on span "Digital Solutions on the Central Coast" at bounding box center [455, 257] width 360 height 92
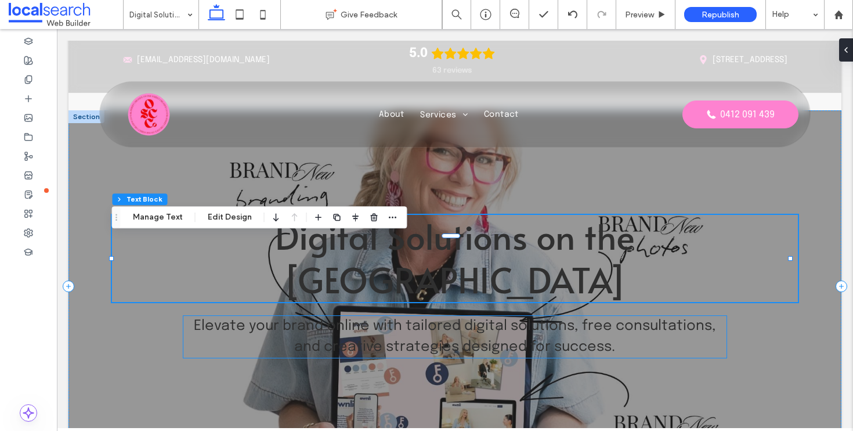
click at [572, 329] on strong "Elevate your brand online with tailored digital solutions, free consultations, …" at bounding box center [455, 336] width 522 height 35
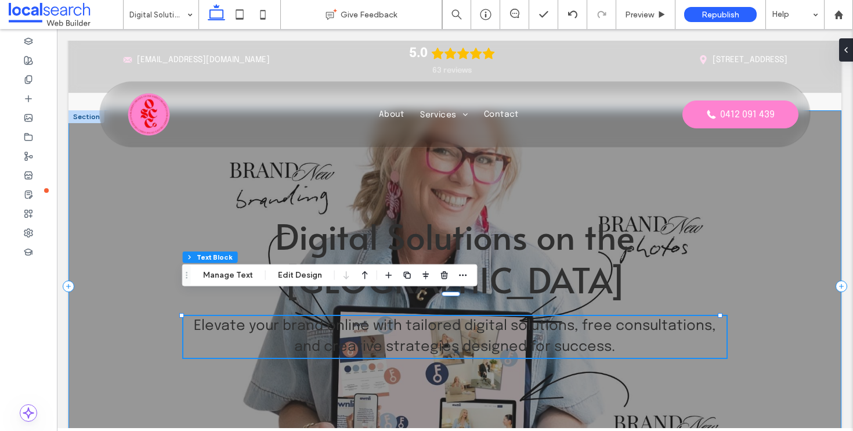
click at [656, 363] on div "Digital Solutions on the Central Coast Elevate your brand online with tailored …" at bounding box center [454, 286] width 773 height 352
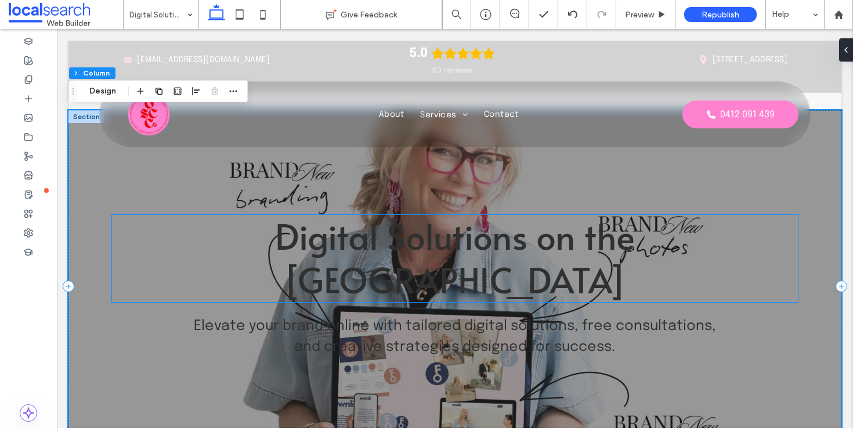
click at [448, 264] on span "Digital Solutions on the Central Coast" at bounding box center [455, 257] width 360 height 92
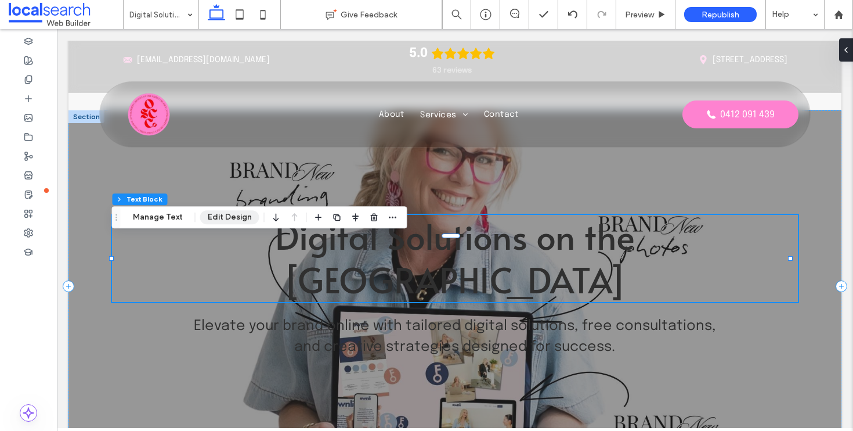
click at [210, 215] on button "Edit Design" at bounding box center [229, 217] width 59 height 14
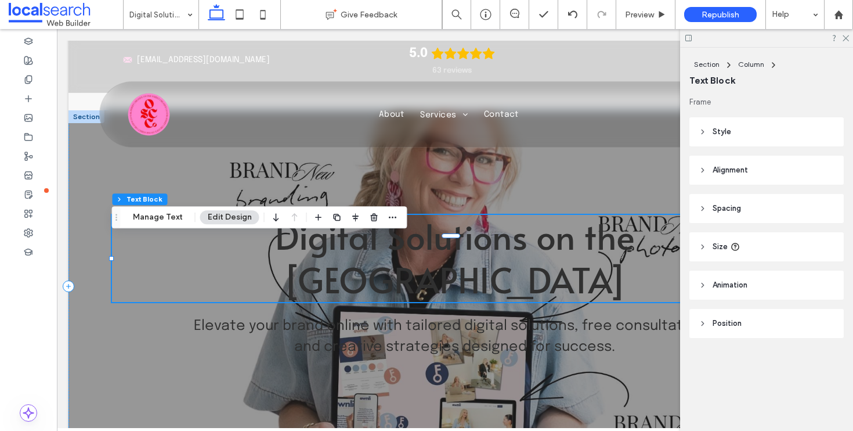
click at [759, 203] on header "Spacing" at bounding box center [766, 208] width 154 height 29
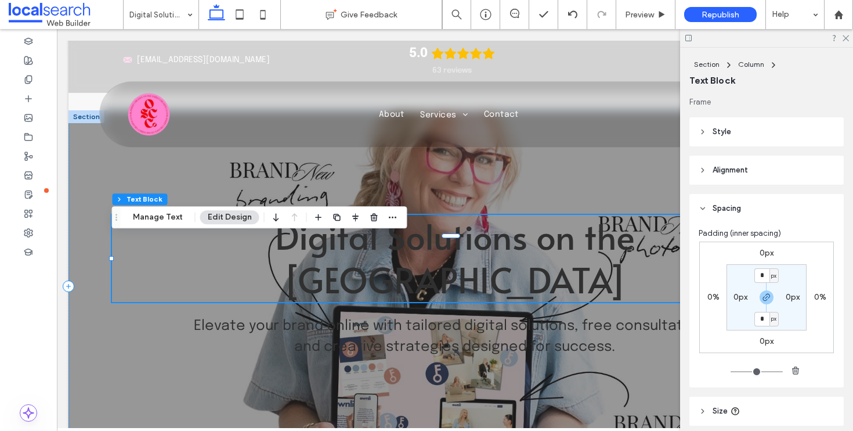
click at [760, 256] on label "0px" at bounding box center [767, 253] width 14 height 10
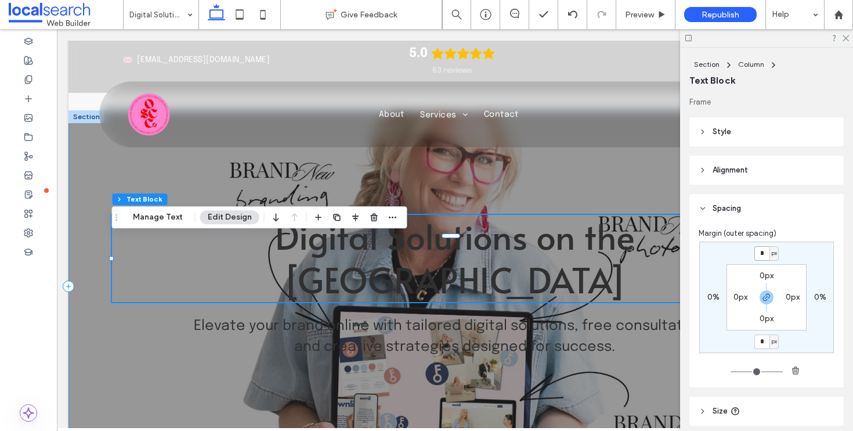
click at [761, 254] on input "*" at bounding box center [761, 253] width 15 height 15
click at [760, 302] on span "button" at bounding box center [767, 297] width 14 height 14
click at [755, 254] on input "*" at bounding box center [761, 253] width 15 height 15
type input "***"
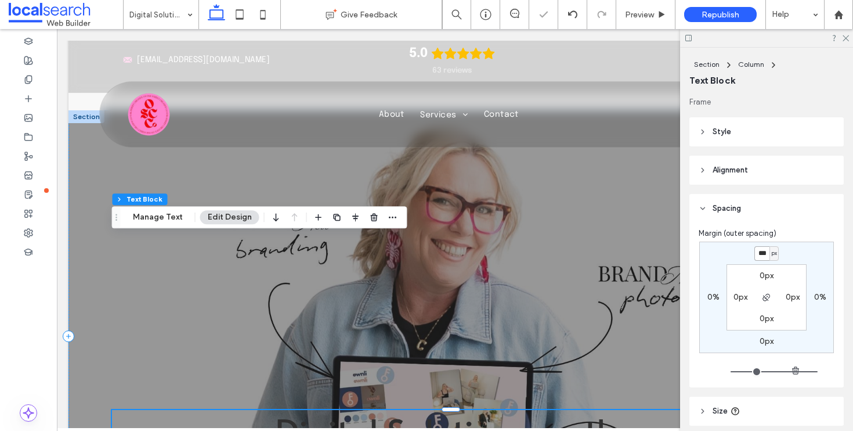
click at [755, 254] on input "***" at bounding box center [761, 253] width 15 height 15
type input "***"
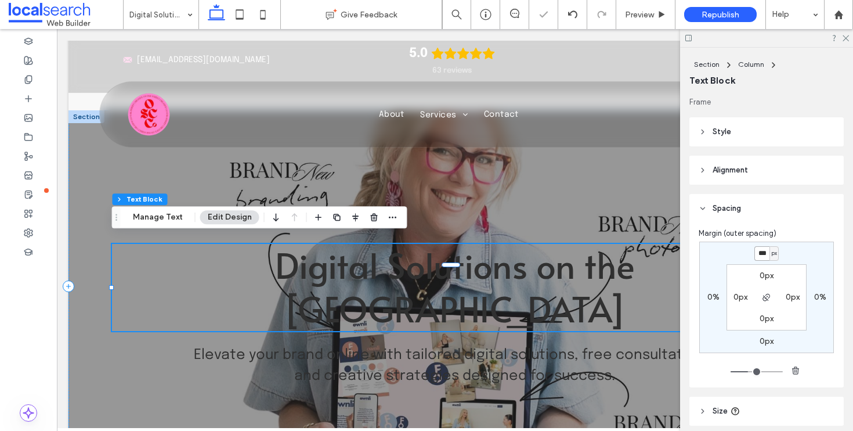
click at [755, 254] on input "***" at bounding box center [761, 253] width 15 height 15
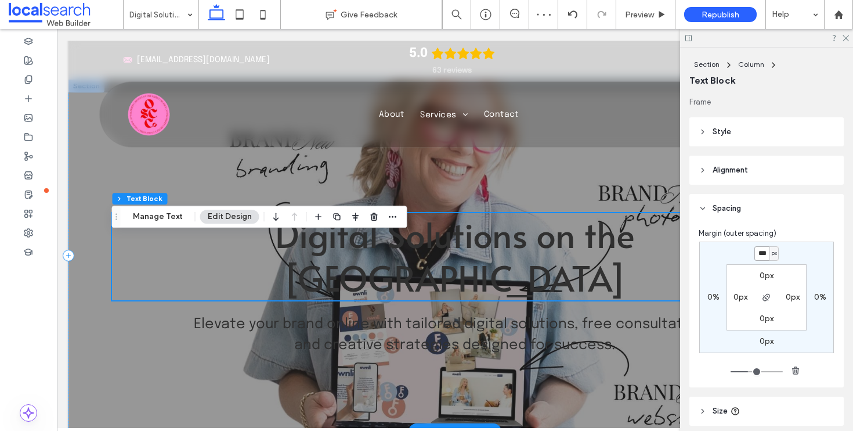
scroll to position [55, 0]
type input "***"
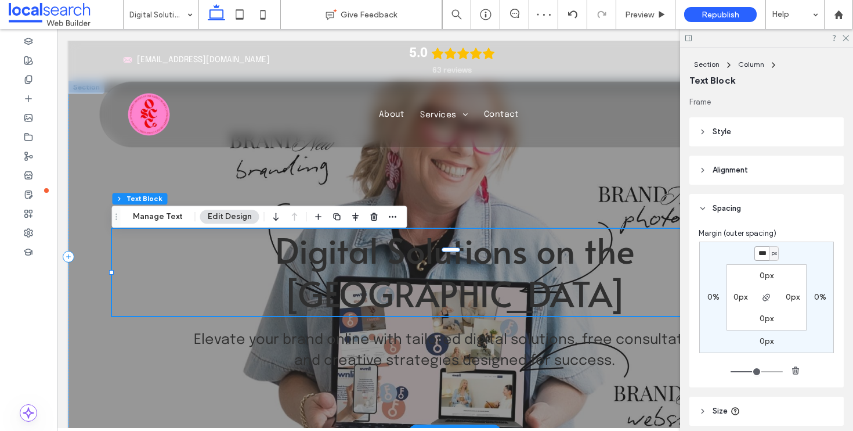
click at [474, 274] on span "Digital Solutions on the Central Coast" at bounding box center [455, 271] width 360 height 92
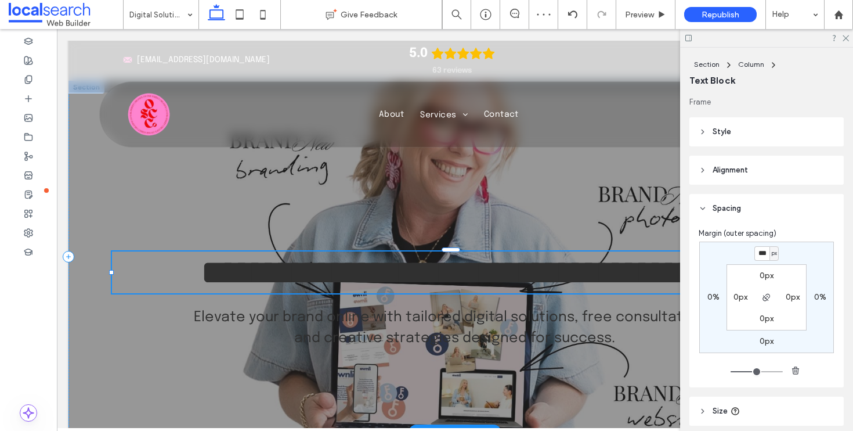
type input "*****"
type input "**"
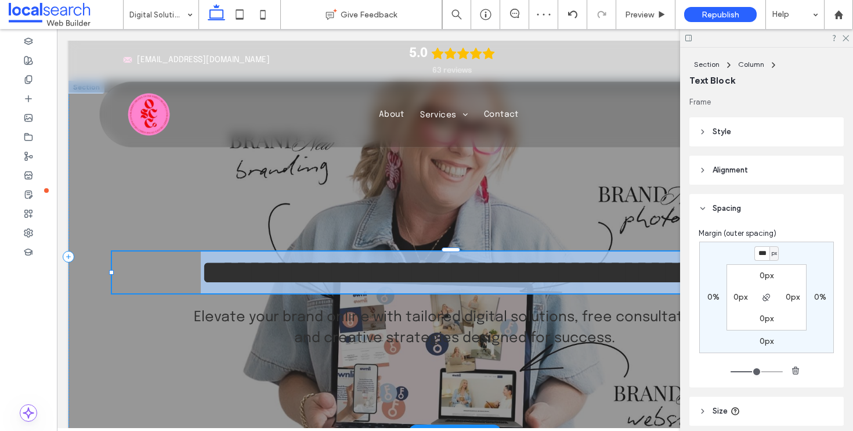
click at [474, 274] on span "**********" at bounding box center [455, 272] width 508 height 35
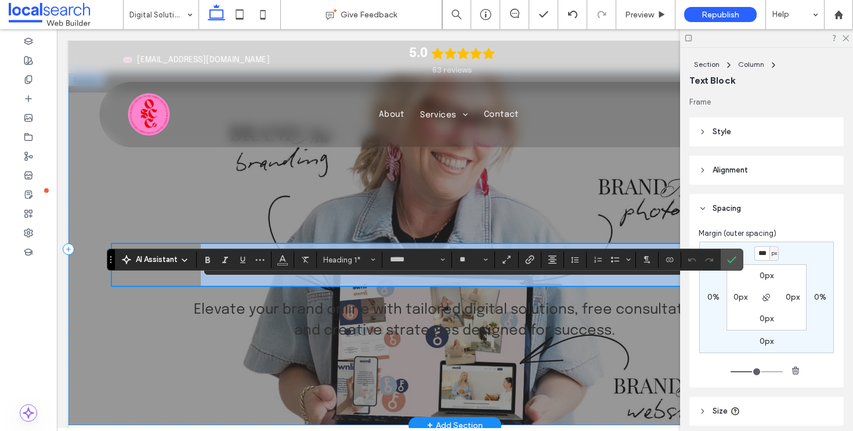
scroll to position [65, 0]
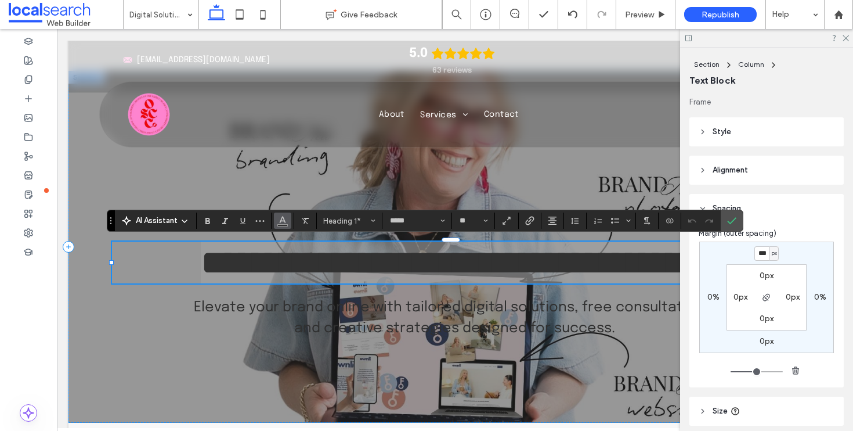
click at [283, 223] on icon "Color" at bounding box center [282, 219] width 9 height 9
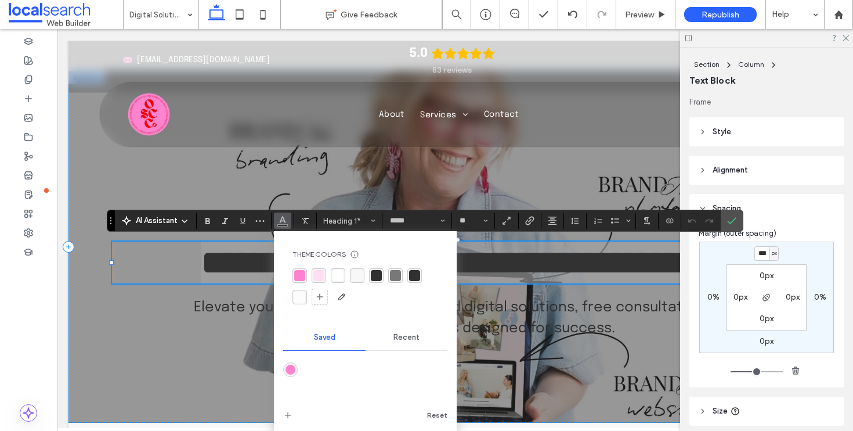
click at [333, 271] on div "rgba(255, 255, 255, 1)" at bounding box center [338, 275] width 11 height 11
click at [263, 221] on use "More" at bounding box center [260, 221] width 9 height 2
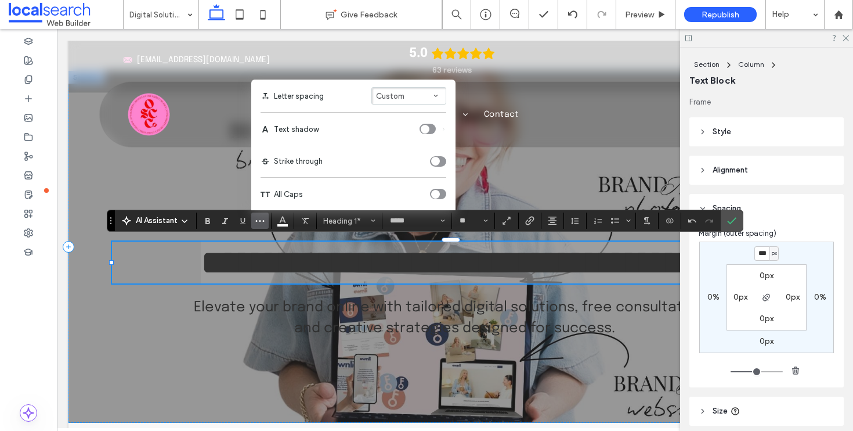
scroll to position [0, 0]
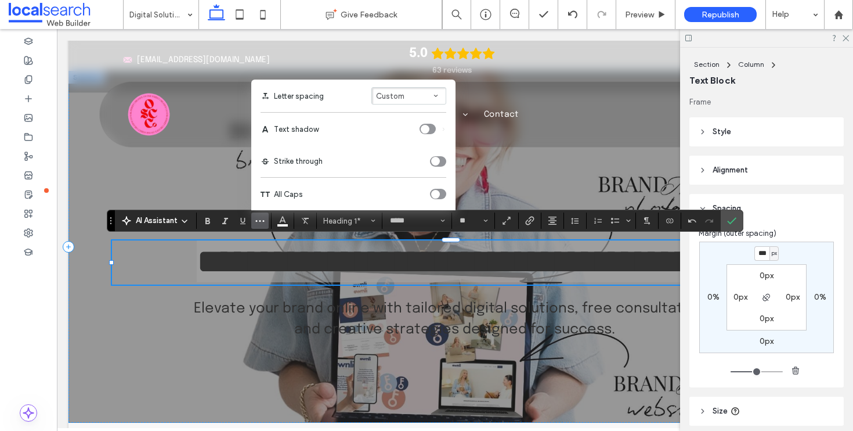
click at [428, 127] on div "toggle" at bounding box center [425, 129] width 9 height 9
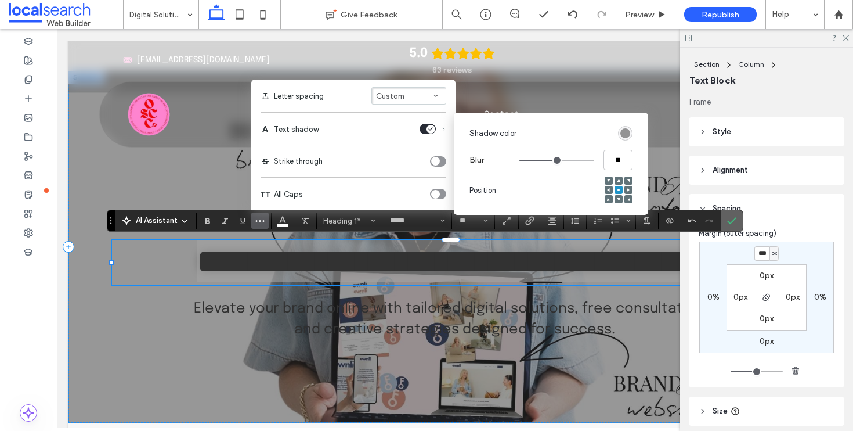
click at [736, 226] on label "Confirm" at bounding box center [731, 220] width 17 height 21
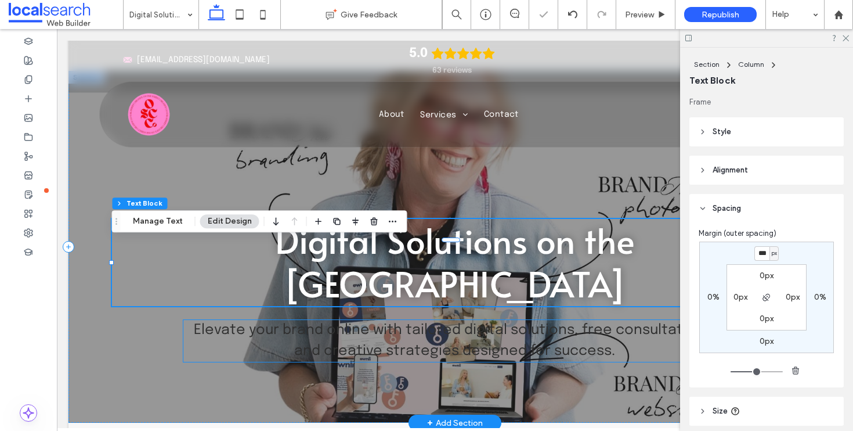
click at [552, 331] on strong "Elevate your brand online with tailored digital solutions, free consultations, …" at bounding box center [455, 340] width 522 height 35
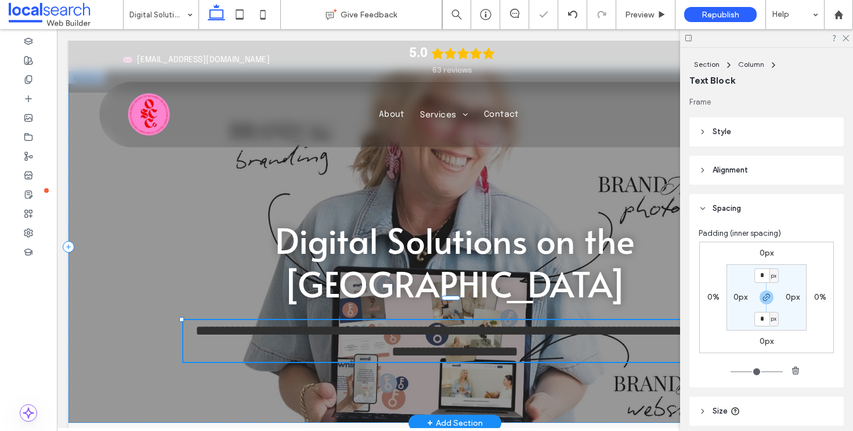
type input "********"
type input "**"
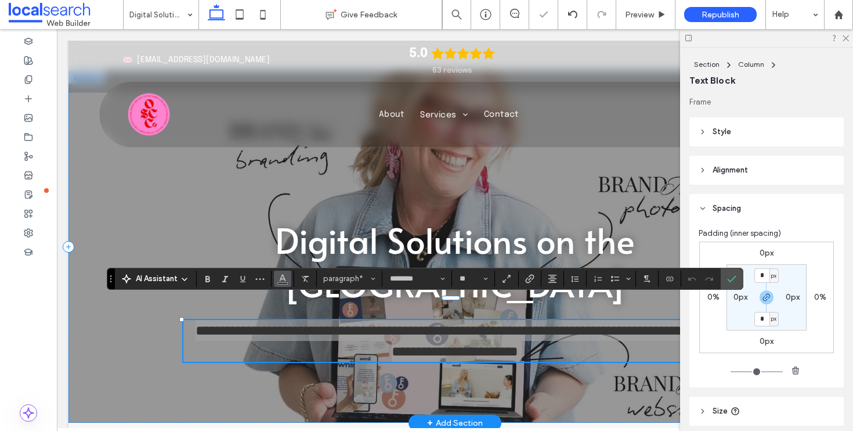
click at [281, 277] on use "Color" at bounding box center [283, 277] width 6 height 6
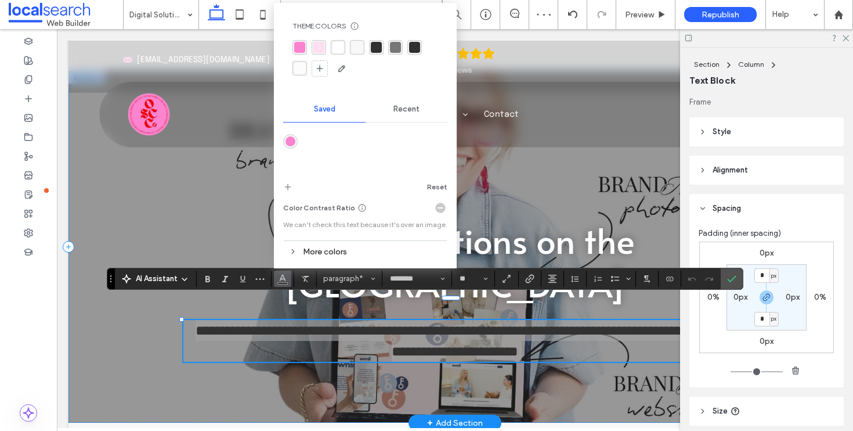
click at [336, 46] on div "rgba(255, 255, 255, 1)" at bounding box center [338, 47] width 11 height 11
click at [265, 279] on button "More" at bounding box center [259, 278] width 17 height 16
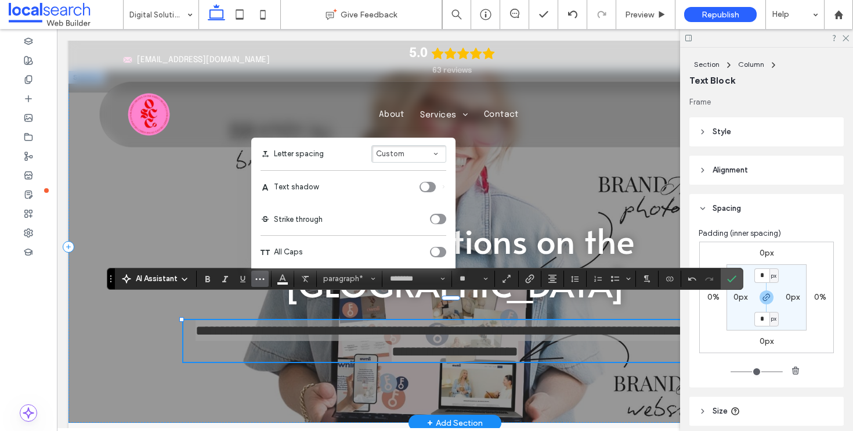
click at [428, 186] on div "toggle" at bounding box center [425, 186] width 9 height 9
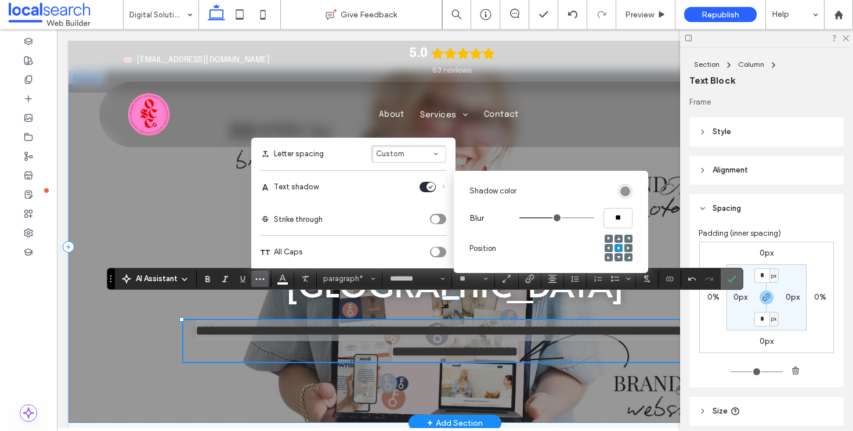
click at [732, 280] on icon "Confirm" at bounding box center [731, 278] width 9 height 9
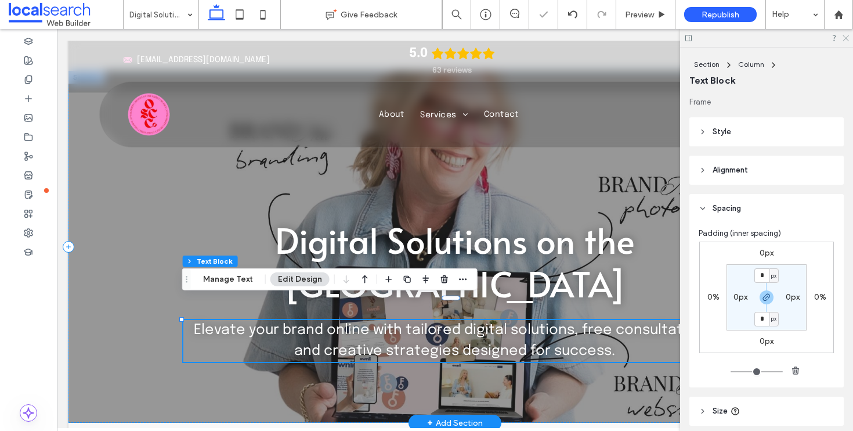
drag, startPoint x: 844, startPoint y: 37, endPoint x: 788, endPoint y: 8, distance: 63.3
click at [844, 37] on icon at bounding box center [846, 38] width 8 height 8
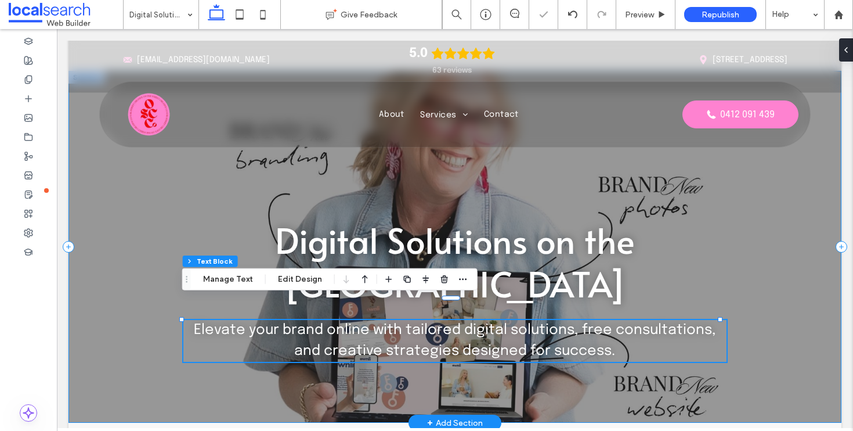
click at [114, 177] on div "Digital Solutions on the Central Coast Elevate your brand online with tailored …" at bounding box center [454, 247] width 773 height 352
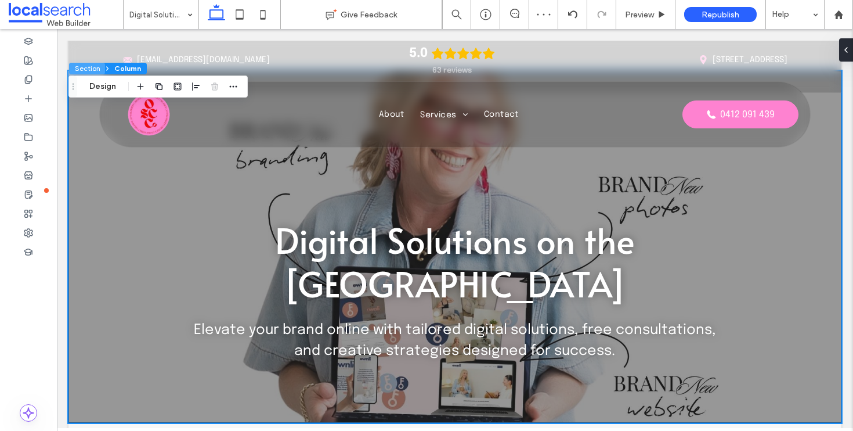
click at [92, 69] on button "Section" at bounding box center [87, 69] width 36 height 12
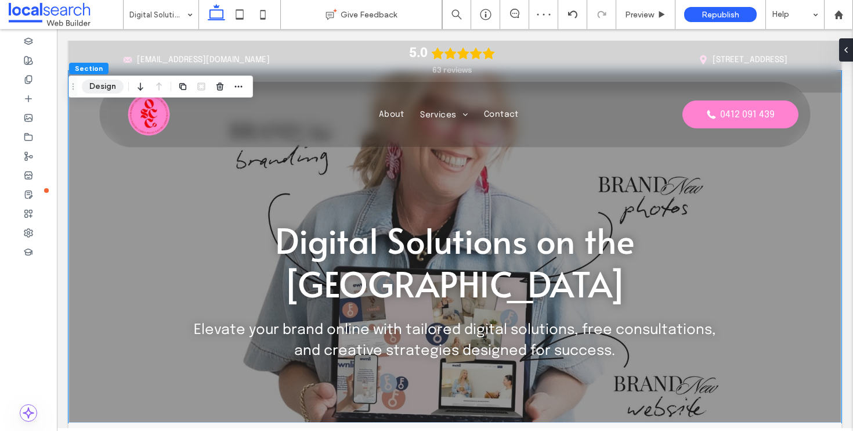
click at [106, 86] on button "Design" at bounding box center [103, 87] width 42 height 14
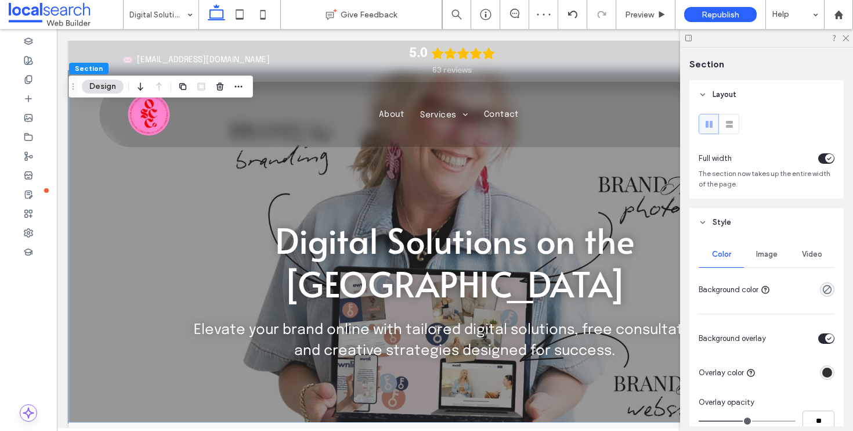
click at [760, 256] on span "Image" at bounding box center [766, 254] width 21 height 9
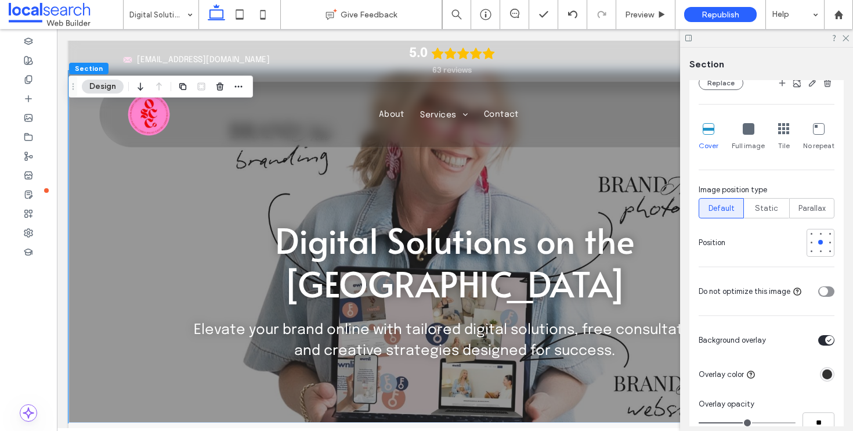
scroll to position [426, 0]
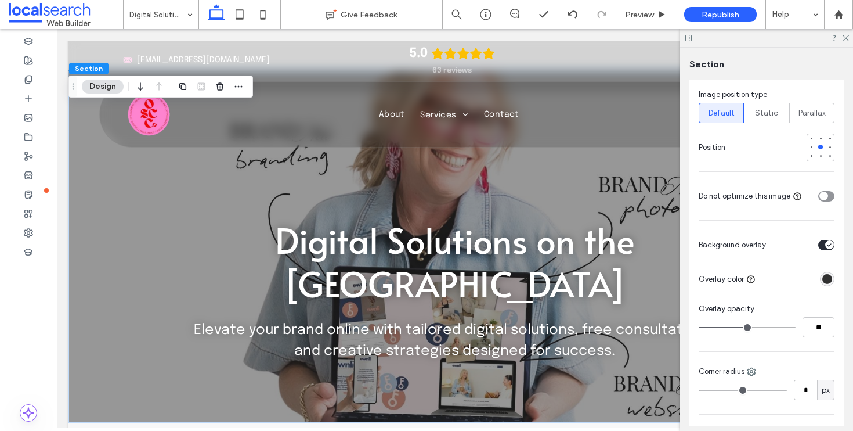
type input "**"
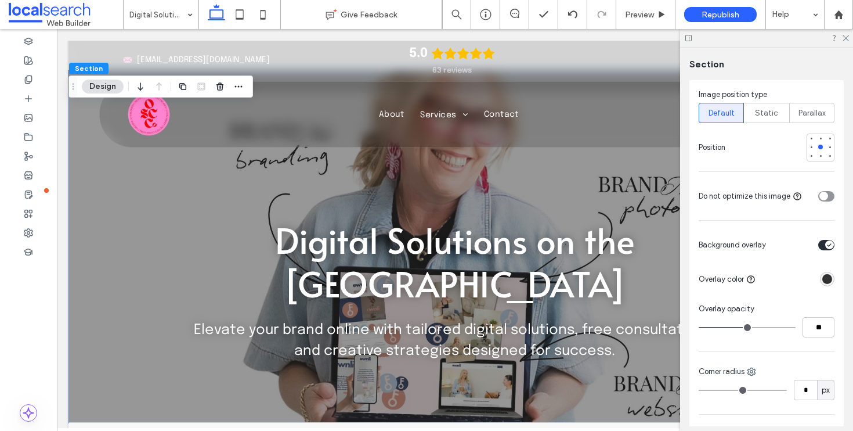
type input "**"
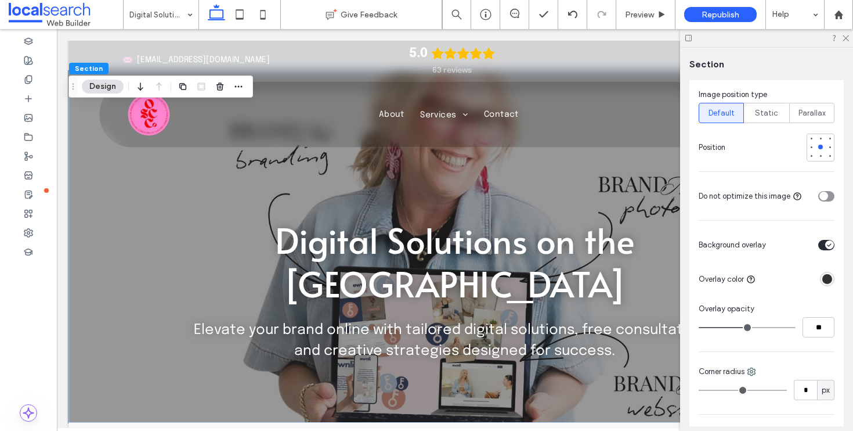
type input "**"
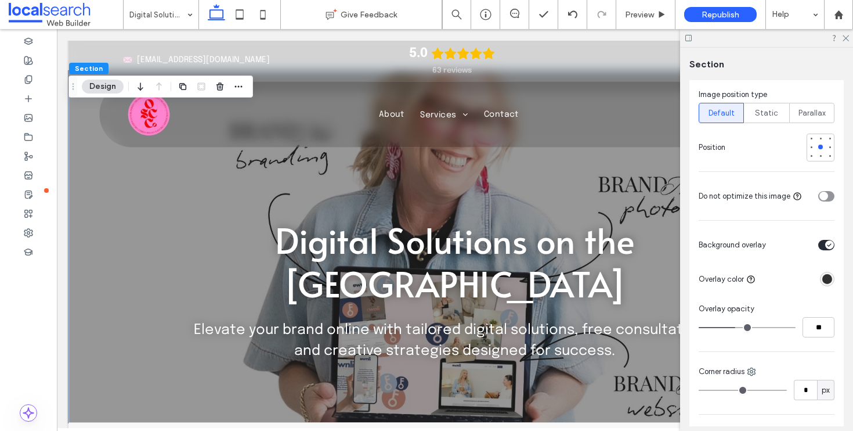
type input "**"
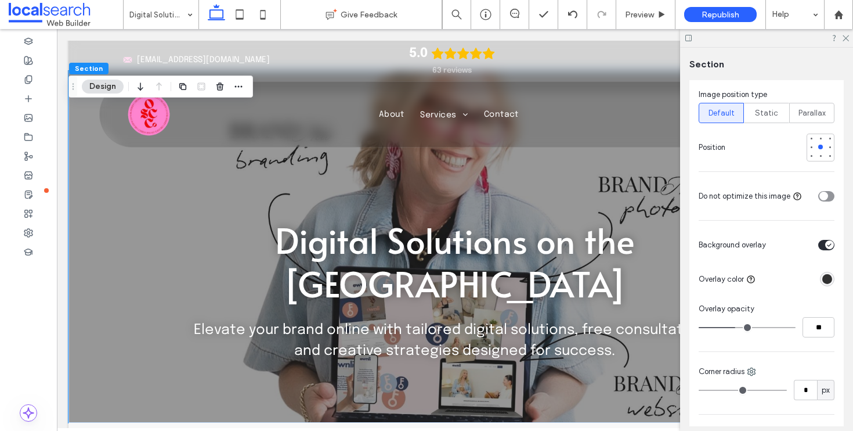
type input "**"
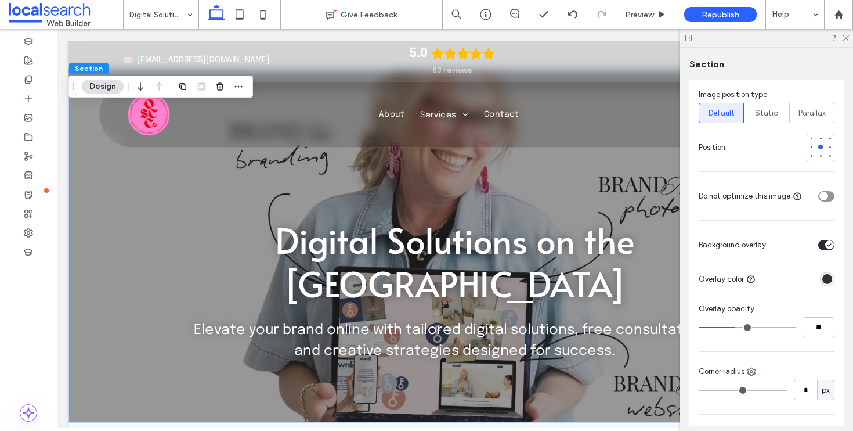
type input "**"
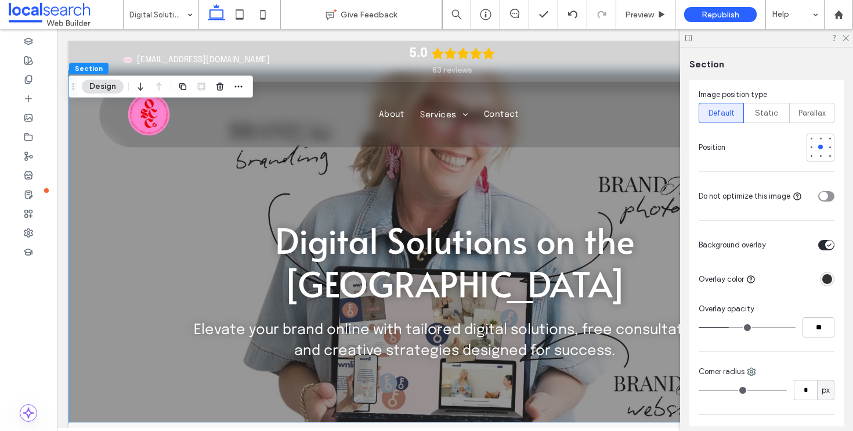
type input "**"
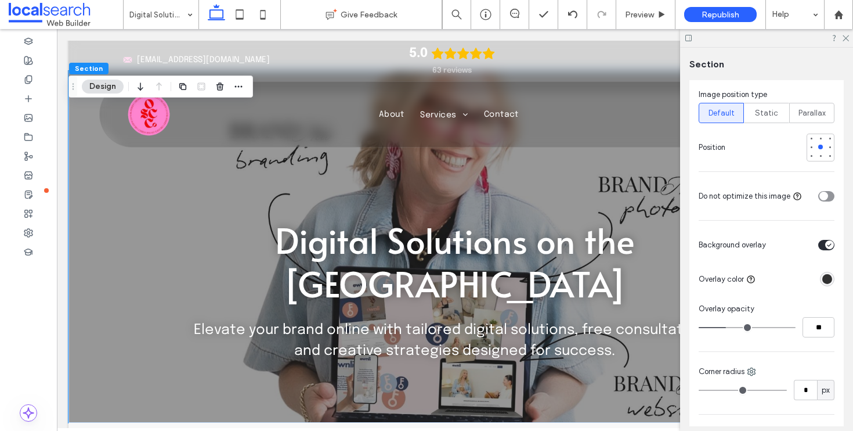
type input "**"
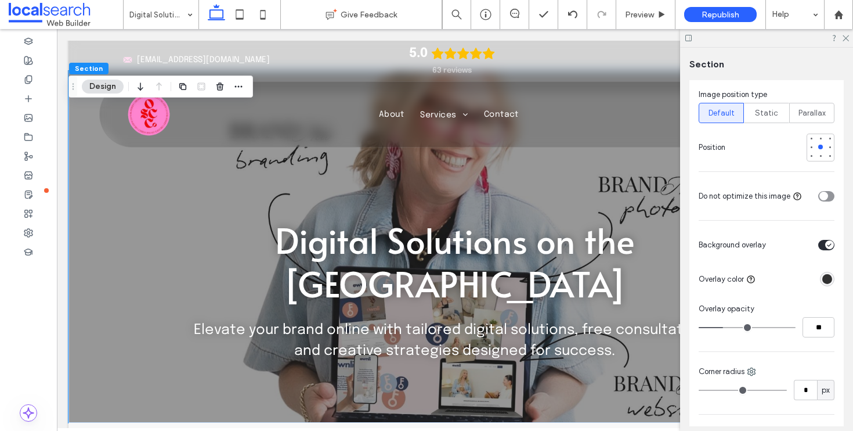
drag, startPoint x: 743, startPoint y: 327, endPoint x: 724, endPoint y: 327, distance: 19.7
click at [724, 327] on input "range" at bounding box center [747, 327] width 97 height 1
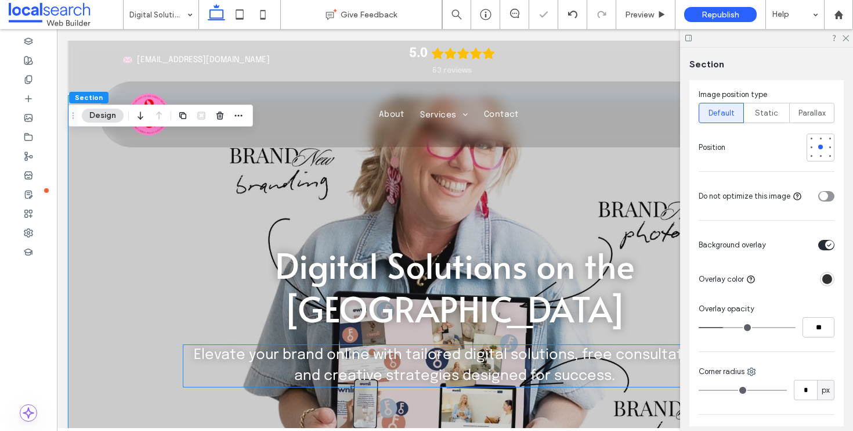
scroll to position [0, 0]
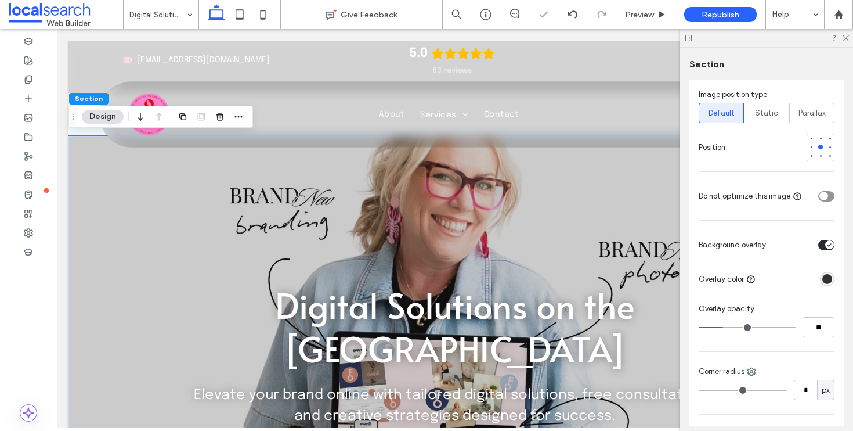
type input "**"
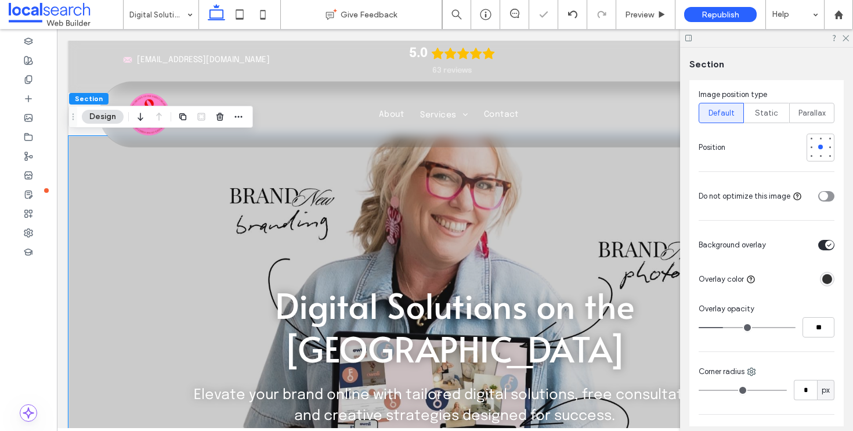
type input "**"
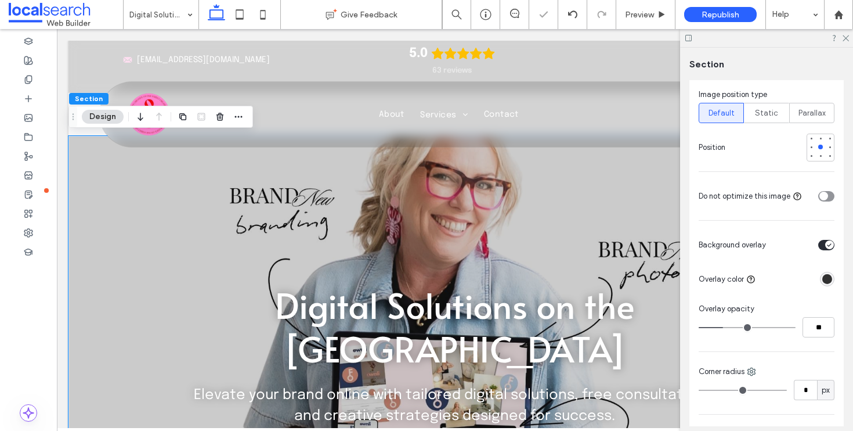
type input "**"
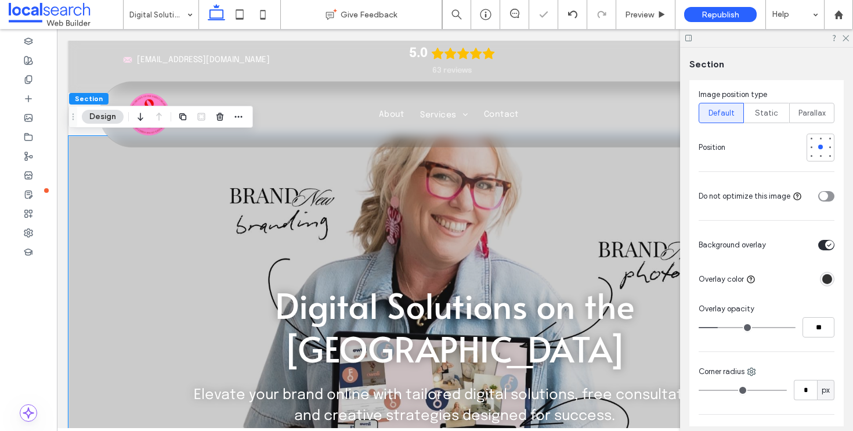
type input "**"
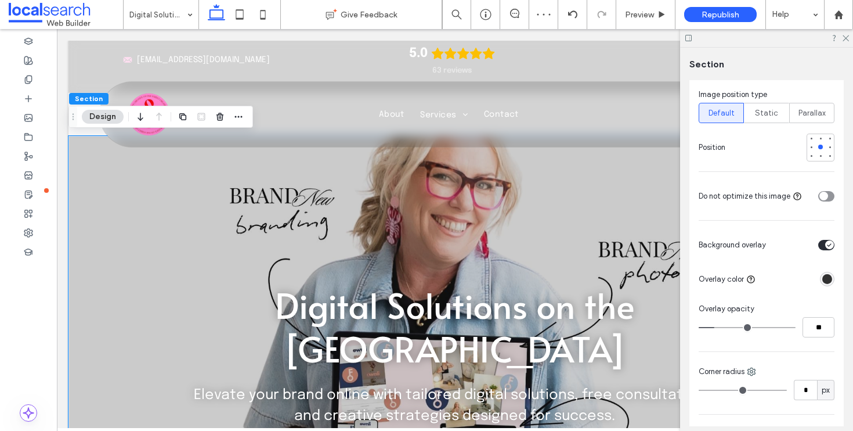
type input "**"
drag, startPoint x: 724, startPoint y: 327, endPoint x: 716, endPoint y: 327, distance: 8.1
click at [716, 327] on input "range" at bounding box center [747, 327] width 97 height 1
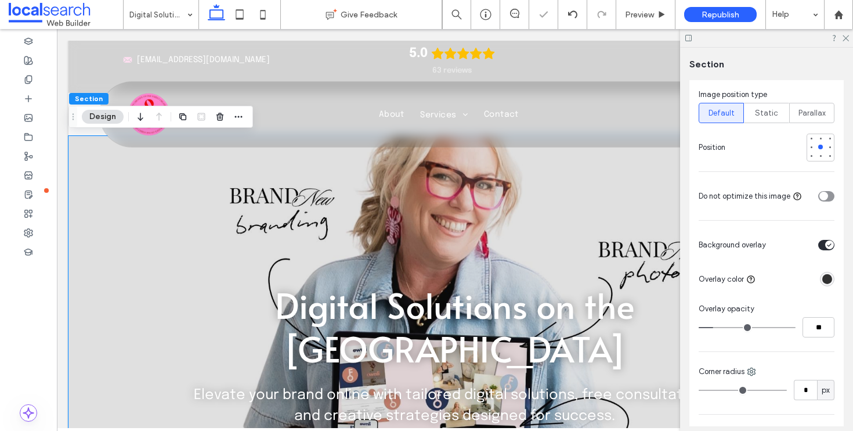
type input "**"
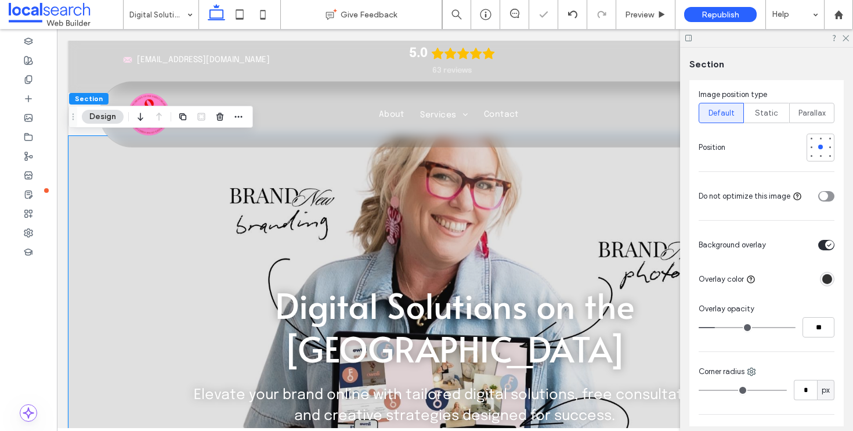
type input "**"
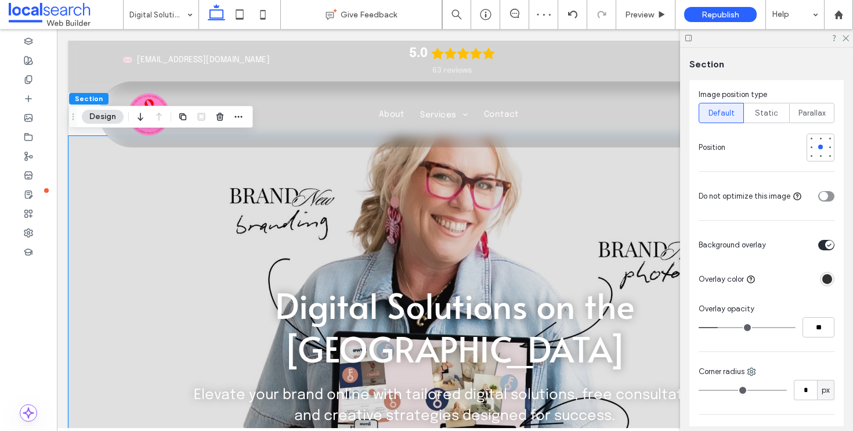
type input "**"
click at [719, 327] on input "range" at bounding box center [747, 327] width 97 height 1
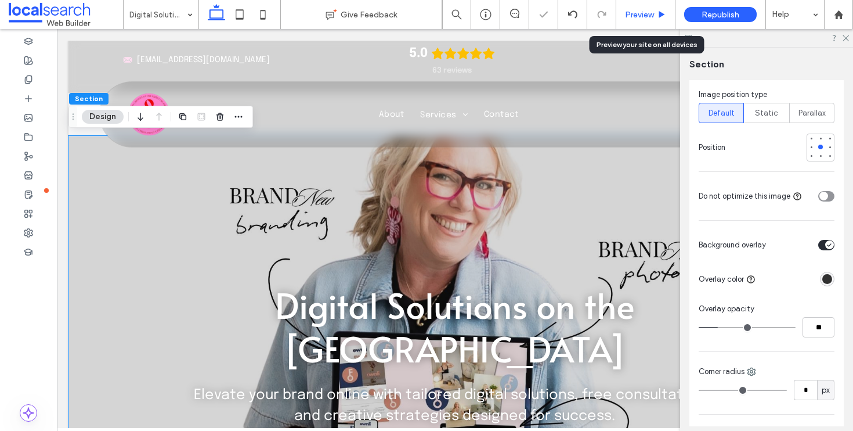
click at [642, 18] on span "Preview" at bounding box center [639, 15] width 29 height 10
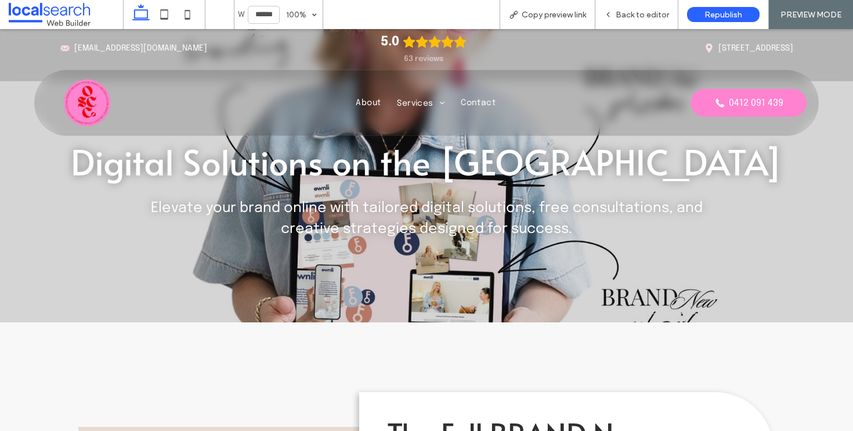
scroll to position [161, 0]
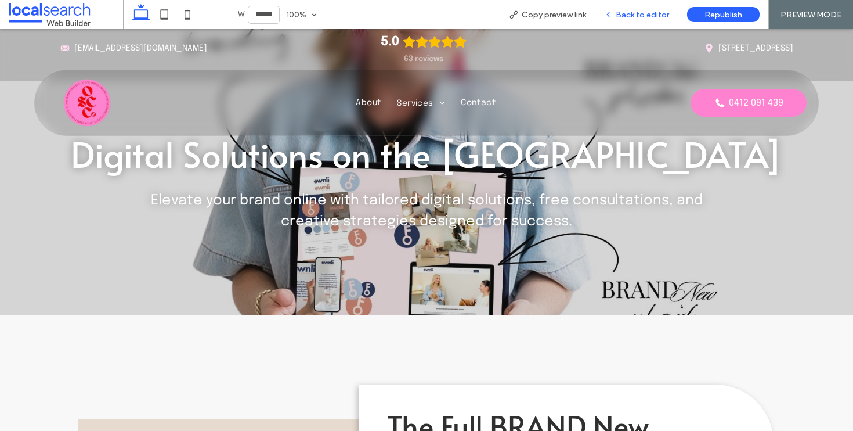
click at [651, 10] on span "Back to editor" at bounding box center [642, 15] width 53 height 10
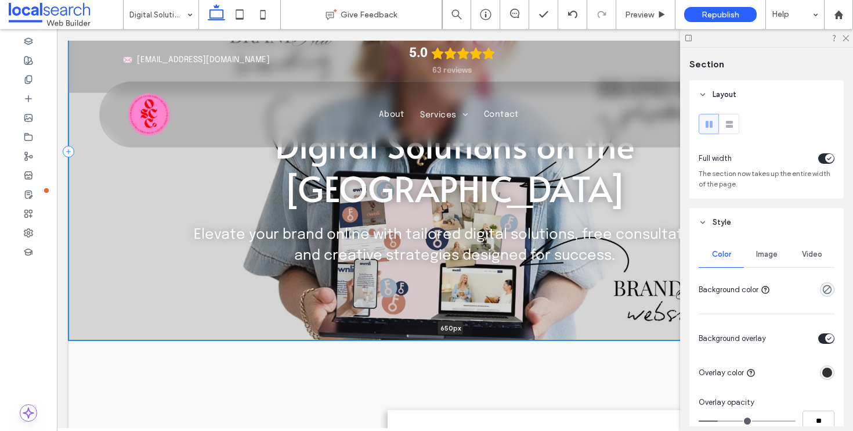
drag, startPoint x: 539, startPoint y: 314, endPoint x: 537, endPoint y: 335, distance: 21.0
click at [538, 340] on div at bounding box center [450, 340] width 764 height 6
type input "***"
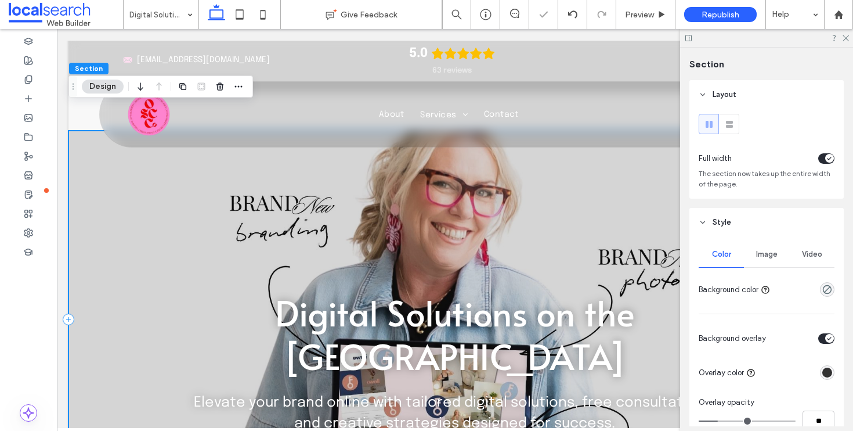
scroll to position [0, 0]
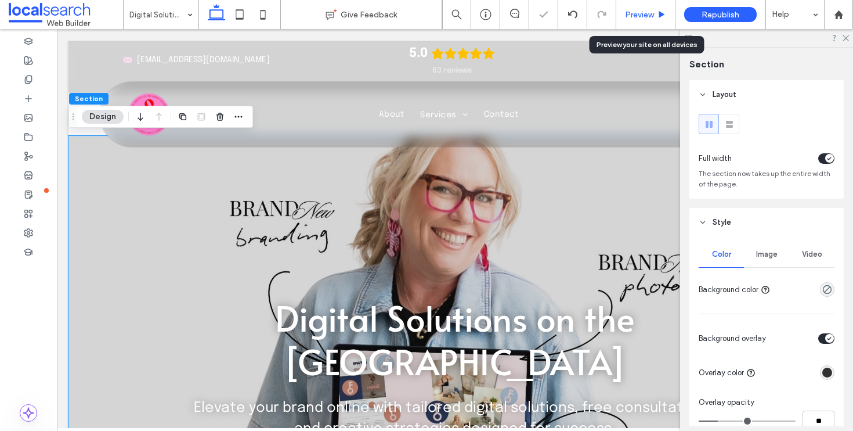
click at [640, 13] on span "Preview" at bounding box center [639, 15] width 29 height 10
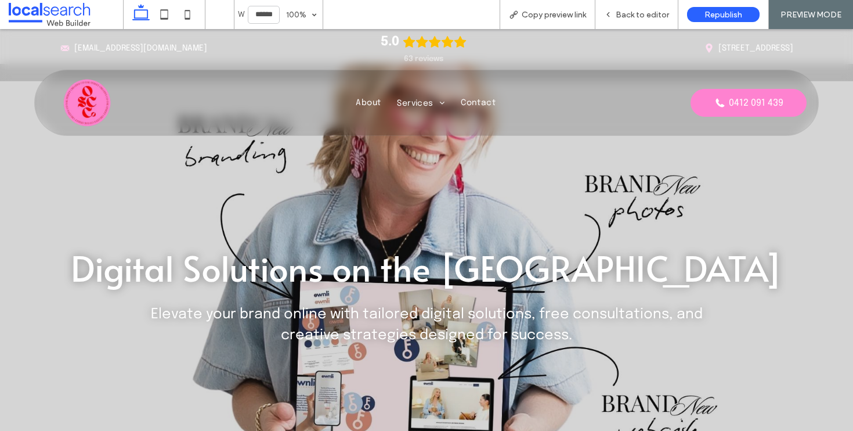
scroll to position [107, 0]
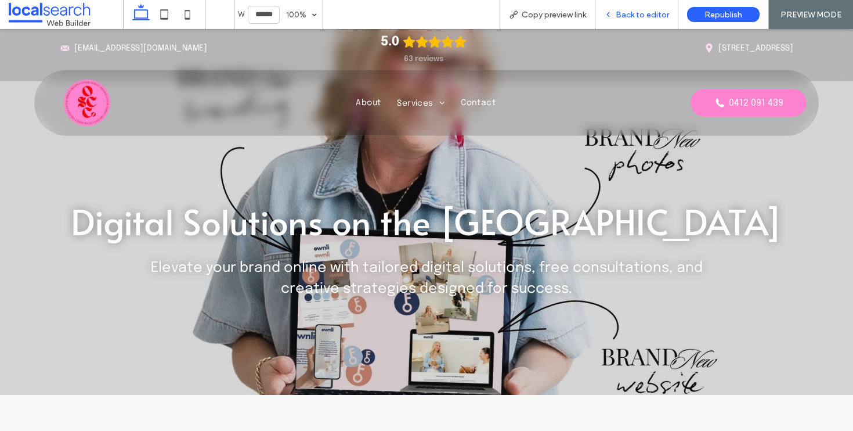
click at [643, 15] on span "Back to editor" at bounding box center [642, 15] width 53 height 10
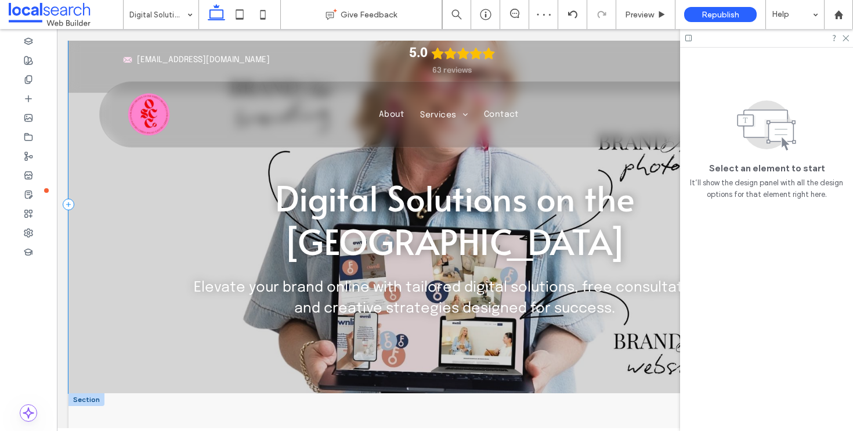
scroll to position [121, 0]
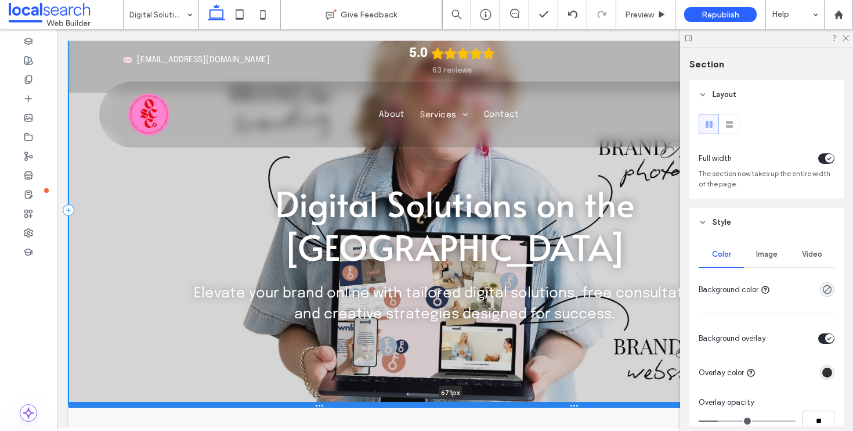
drag, startPoint x: 530, startPoint y: 391, endPoint x: 539, endPoint y: 403, distance: 15.0
click at [539, 403] on div at bounding box center [450, 405] width 764 height 6
type input "***"
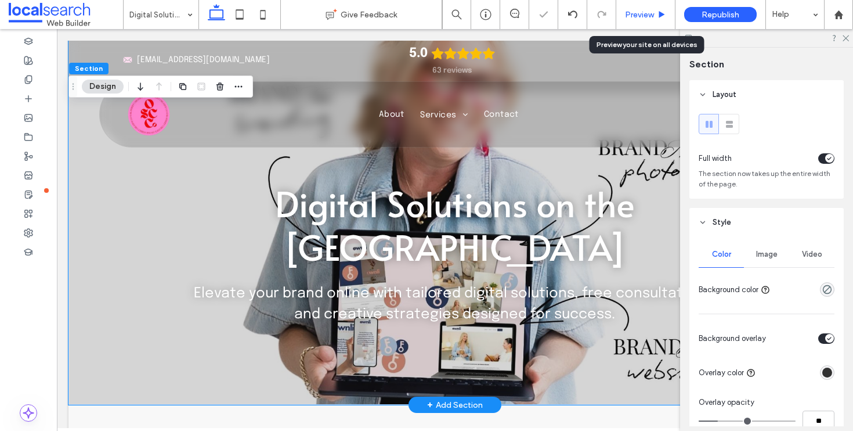
click at [645, 11] on span "Preview" at bounding box center [639, 15] width 29 height 10
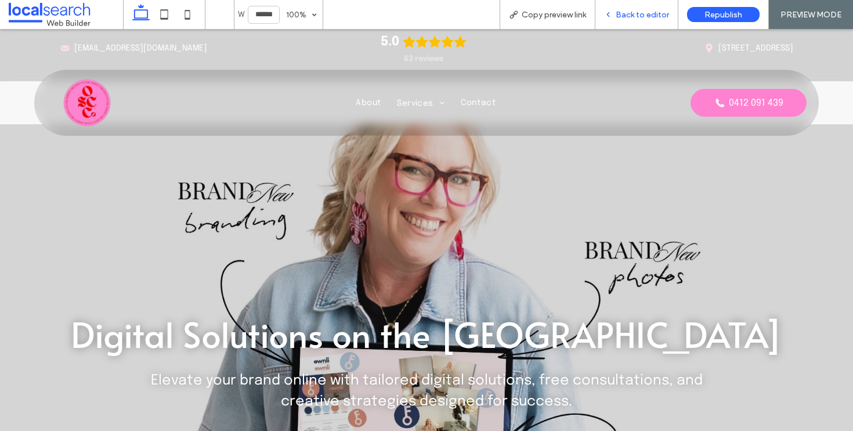
click at [637, 25] on div "Back to editor" at bounding box center [636, 14] width 83 height 29
click at [638, 23] on div "Back to editor" at bounding box center [636, 14] width 83 height 29
click at [639, 21] on div "Back to editor" at bounding box center [636, 14] width 83 height 29
click at [640, 20] on div "Back to editor" at bounding box center [636, 14] width 83 height 29
click at [638, 12] on span "Back to editor" at bounding box center [642, 15] width 53 height 10
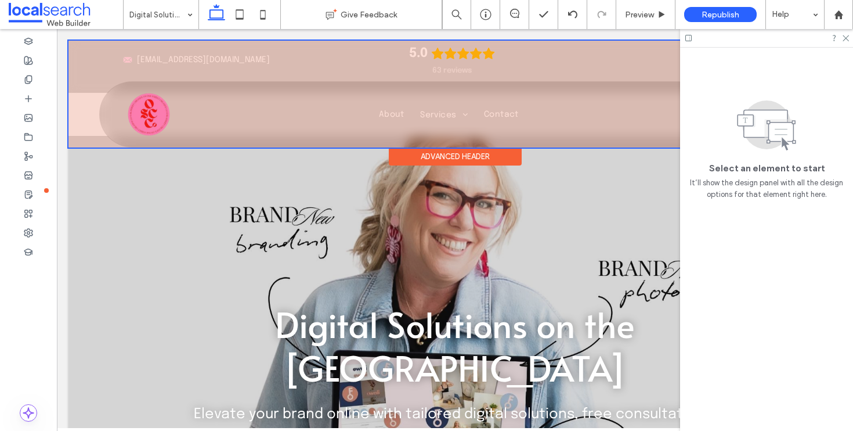
click at [88, 122] on div at bounding box center [454, 94] width 773 height 107
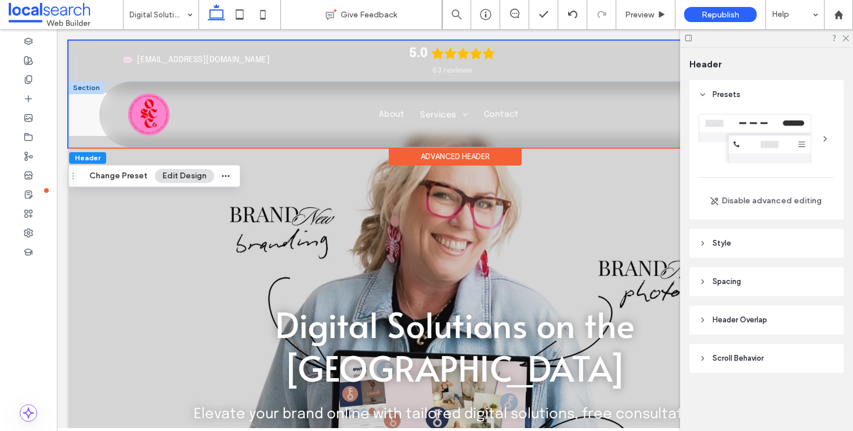
click at [86, 122] on div "Phone Icon Menu Icon Home About Services Brand Photographer Packages Branding &…" at bounding box center [454, 114] width 773 height 66
click at [99, 227] on div "Digital Solutions on the Central Coast Elevate your brand online with tailored …" at bounding box center [454, 330] width 773 height 389
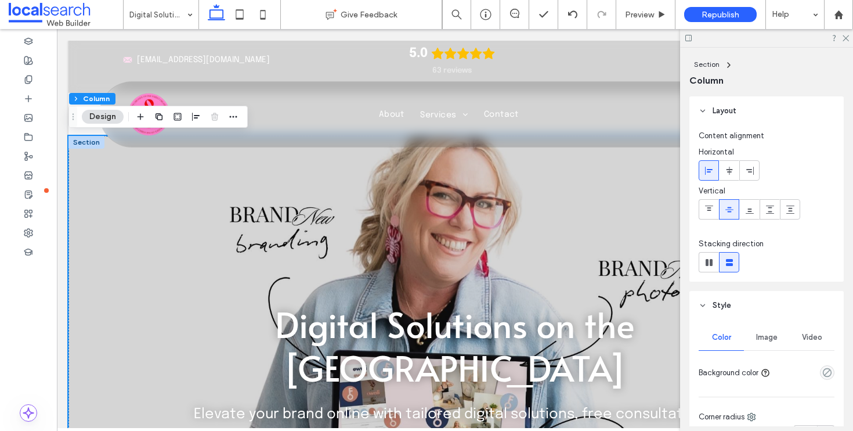
click at [766, 343] on div "Image" at bounding box center [766, 337] width 45 height 26
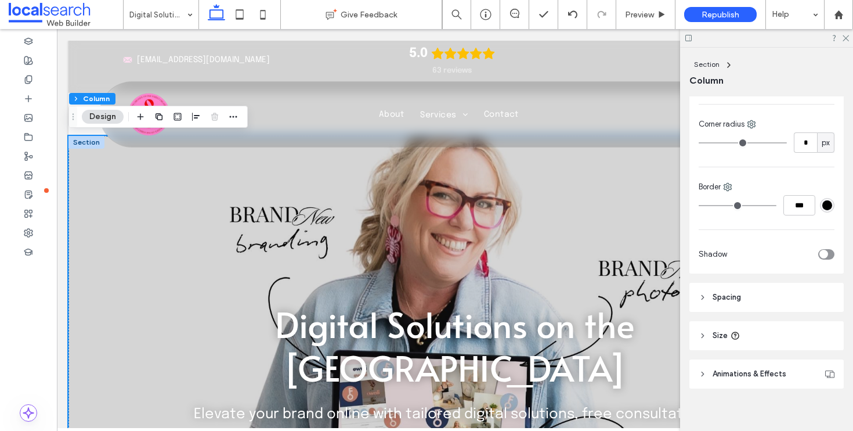
click at [772, 302] on header "Spacing" at bounding box center [766, 297] width 154 height 29
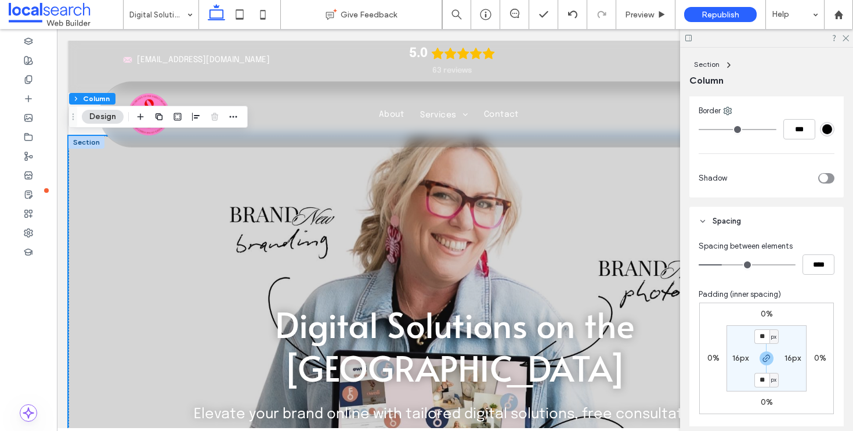
scroll to position [454, 0]
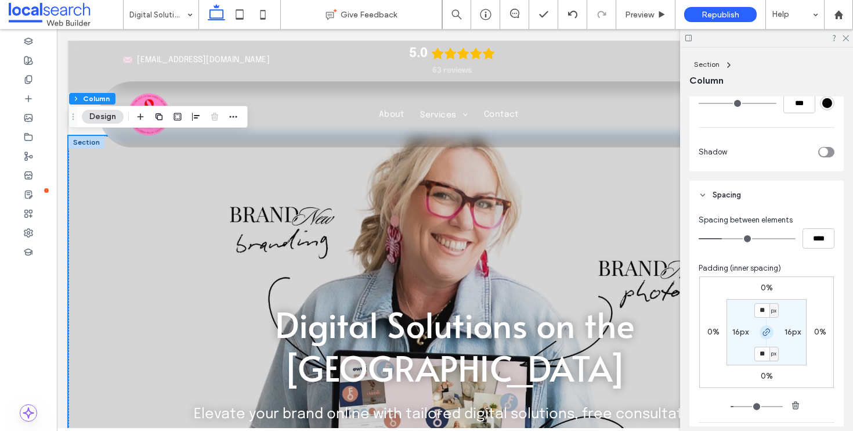
click at [768, 330] on icon "button" at bounding box center [766, 331] width 9 height 9
click at [760, 315] on input "**" at bounding box center [761, 310] width 15 height 15
type input "*"
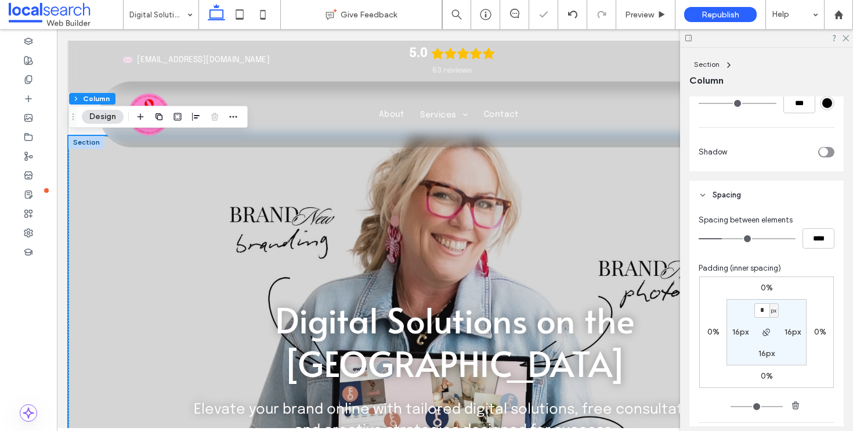
click at [761, 286] on label "0%" at bounding box center [767, 288] width 12 height 10
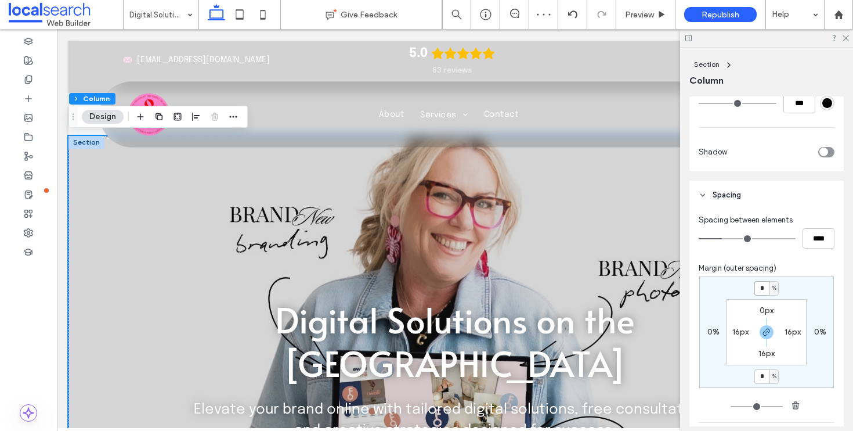
click at [761, 290] on input "*" at bounding box center [761, 288] width 15 height 15
type input "**"
type input "*"
type input "**"
type input "*"
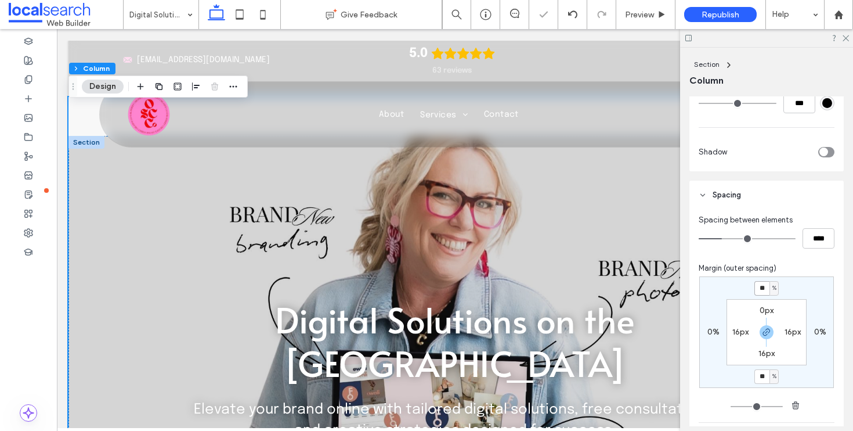
click at [761, 290] on input "**" at bounding box center [761, 288] width 15 height 15
type input "**"
type input "*"
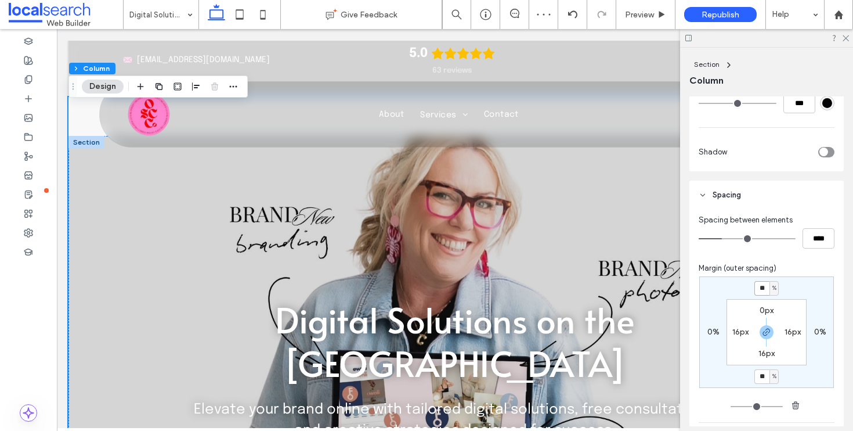
type input "*"
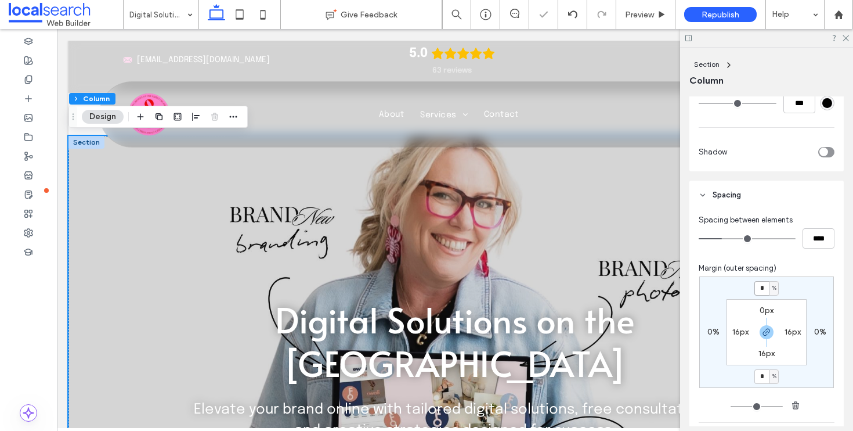
click at [761, 290] on input "*" at bounding box center [761, 288] width 15 height 15
type input "**"
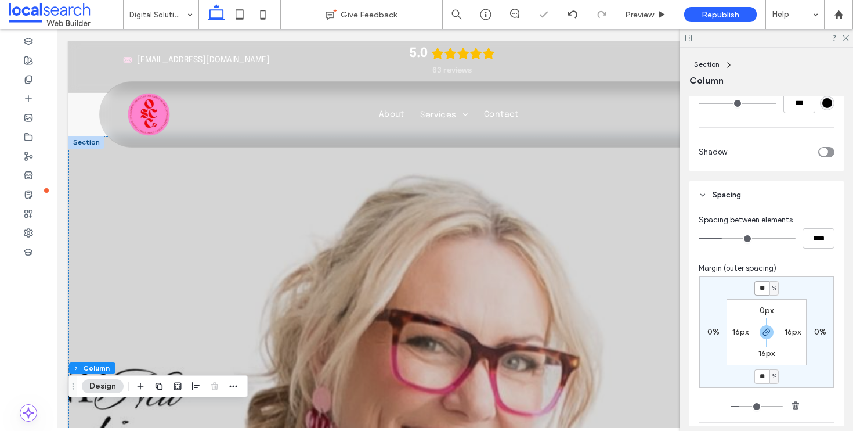
click at [761, 290] on input "**" at bounding box center [761, 288] width 15 height 15
type input "*"
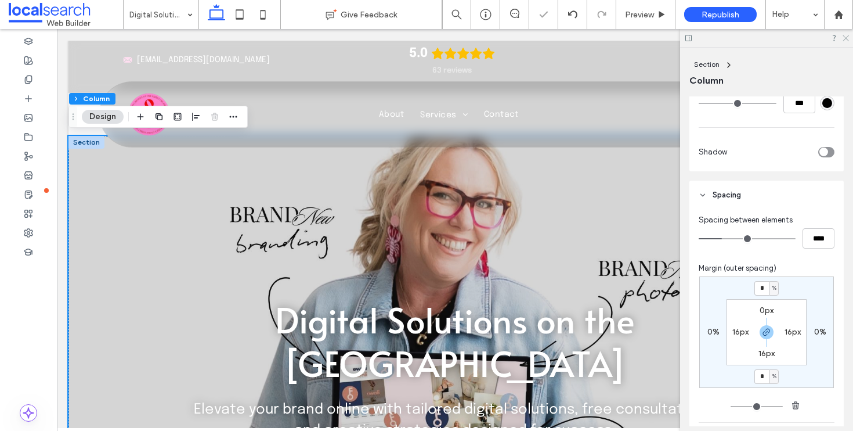
click at [843, 38] on icon at bounding box center [846, 38] width 8 height 8
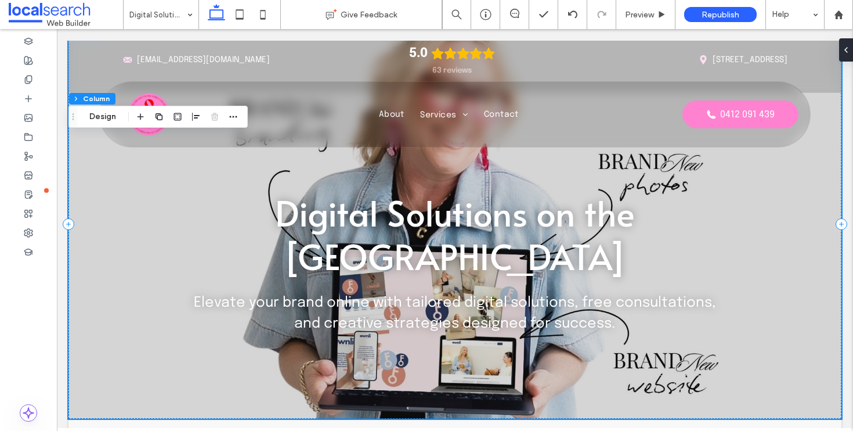
scroll to position [0, 0]
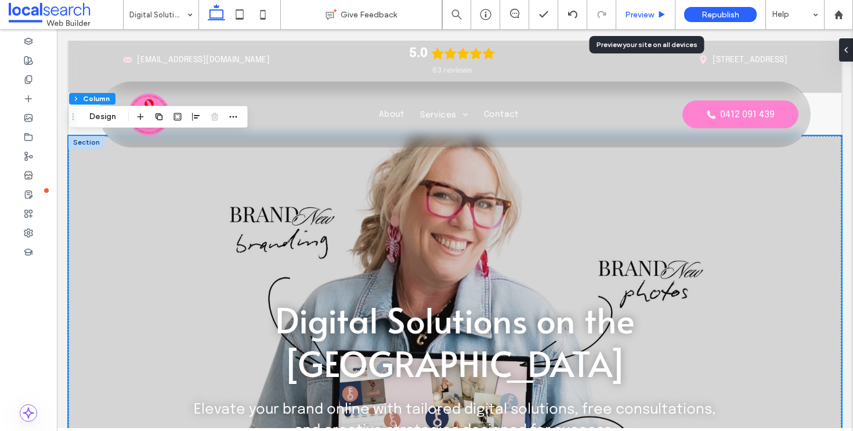
click at [651, 14] on span "Preview" at bounding box center [639, 15] width 29 height 10
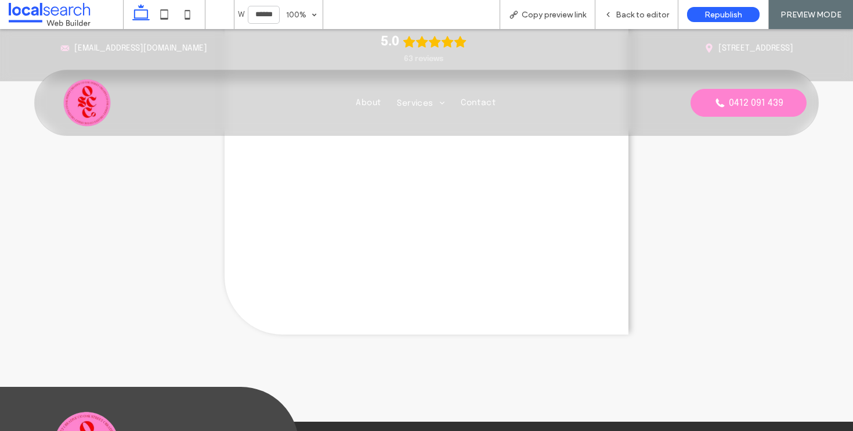
scroll to position [4505, 0]
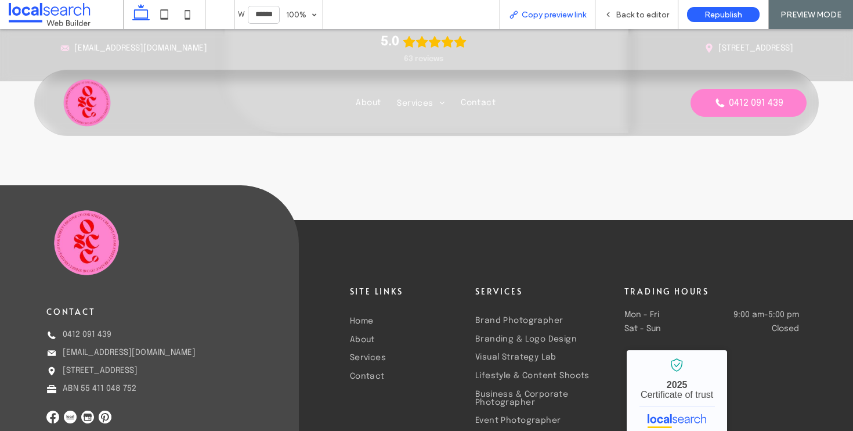
click at [555, 11] on span "Copy preview link" at bounding box center [554, 15] width 64 height 10
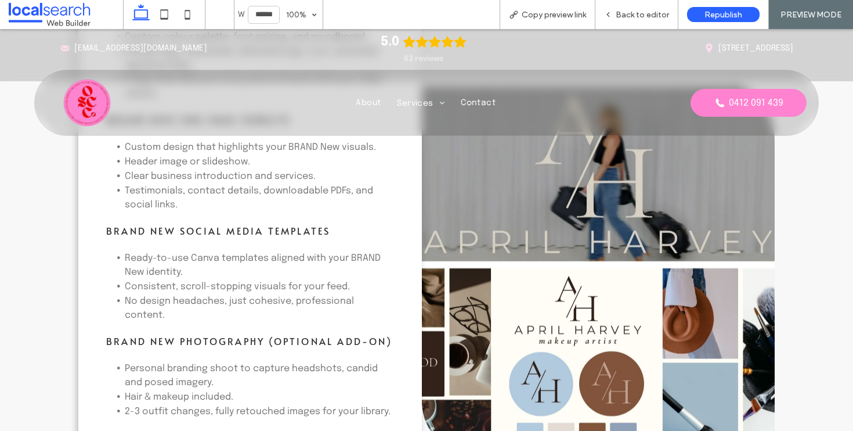
scroll to position [1378, 0]
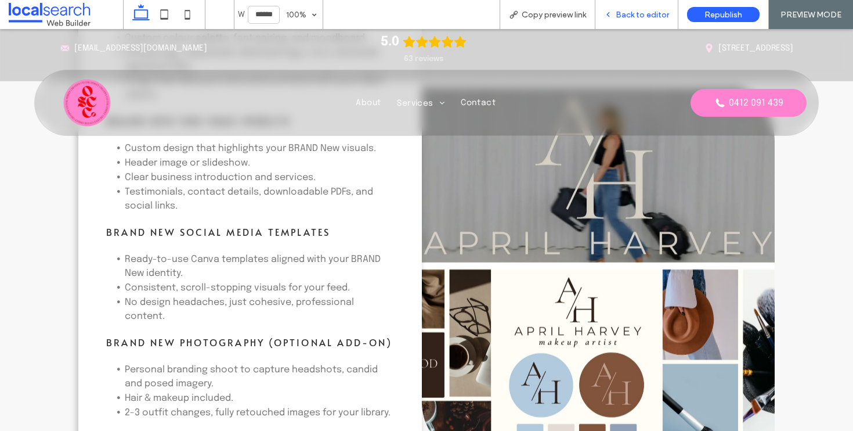
click at [633, 15] on span "Back to editor" at bounding box center [642, 15] width 53 height 10
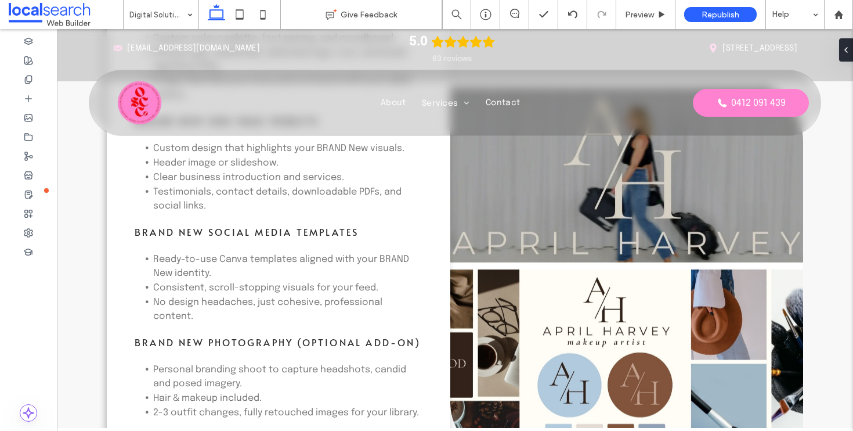
scroll to position [1390, 0]
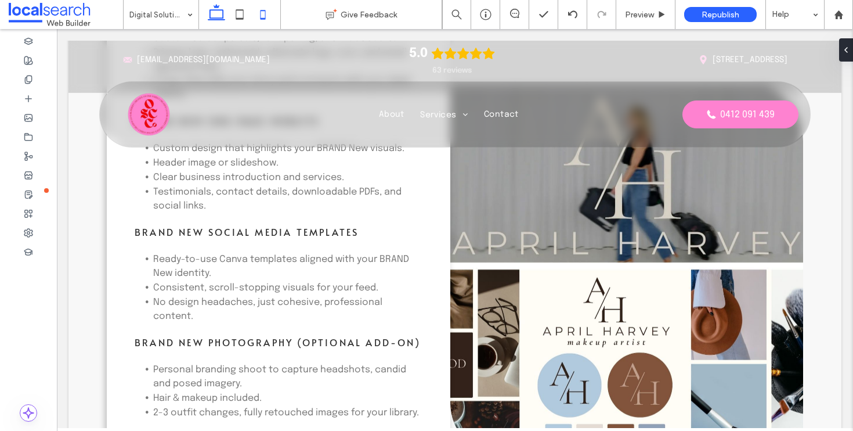
click at [262, 19] on use at bounding box center [263, 14] width 5 height 9
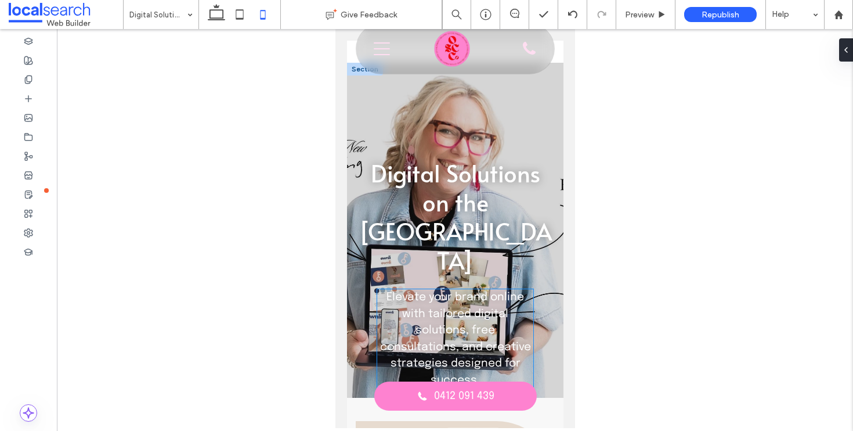
scroll to position [30, 0]
click at [359, 254] on div "Digital Solutions on the Central Coast Elevate your brand online with tailored …" at bounding box center [454, 229] width 216 height 335
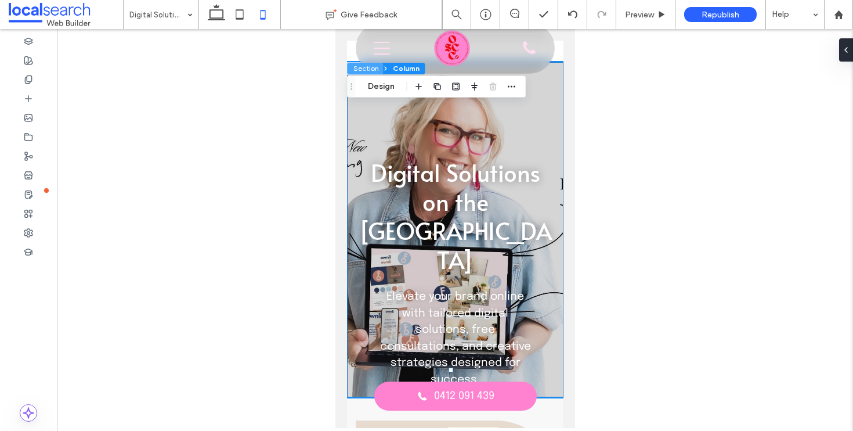
click at [365, 66] on button "Section" at bounding box center [366, 69] width 36 height 12
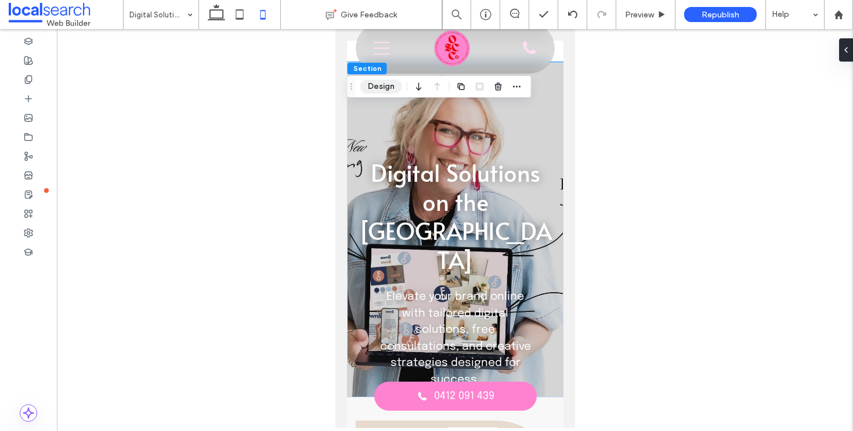
click at [369, 85] on button "Design" at bounding box center [381, 87] width 42 height 14
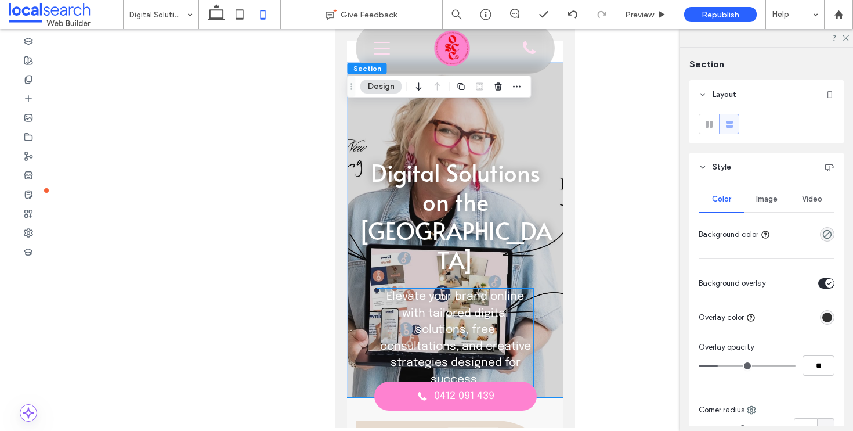
click at [441, 324] on p "Elevate your brand online with tailored digital solutions, free consultations, …" at bounding box center [455, 337] width 156 height 99
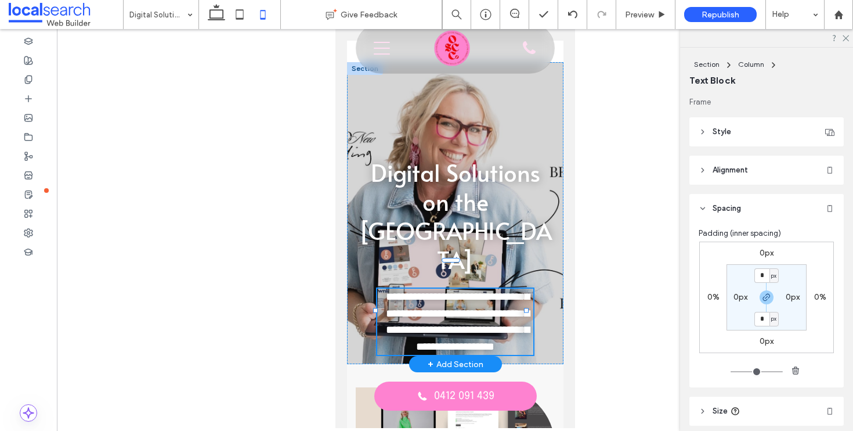
type input "********"
type input "**"
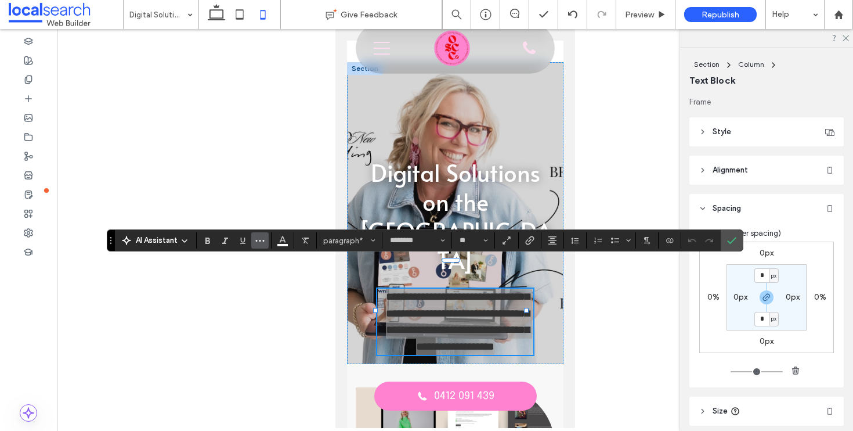
click at [261, 240] on icon "More" at bounding box center [259, 240] width 9 height 9
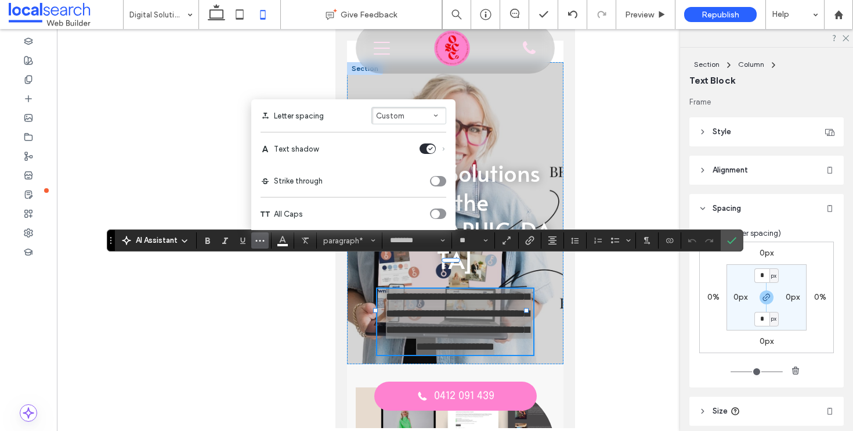
click at [445, 152] on div "Text shadow" at bounding box center [433, 148] width 27 height 10
click at [445, 149] on icon "Text shadow" at bounding box center [443, 148] width 5 height 5
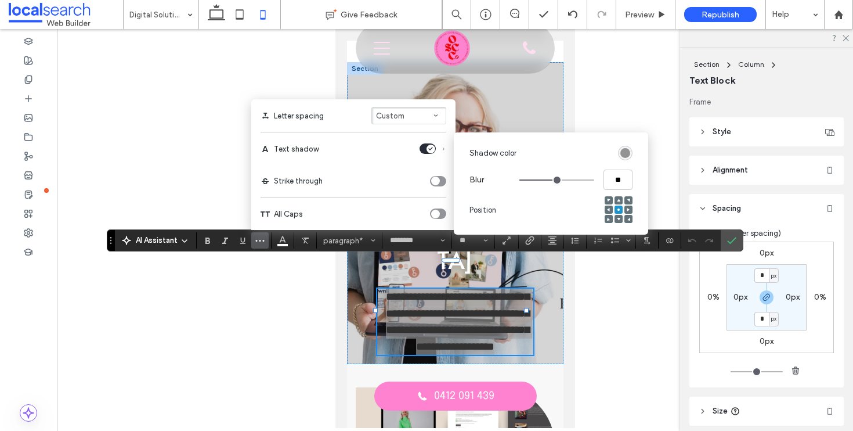
type input "****"
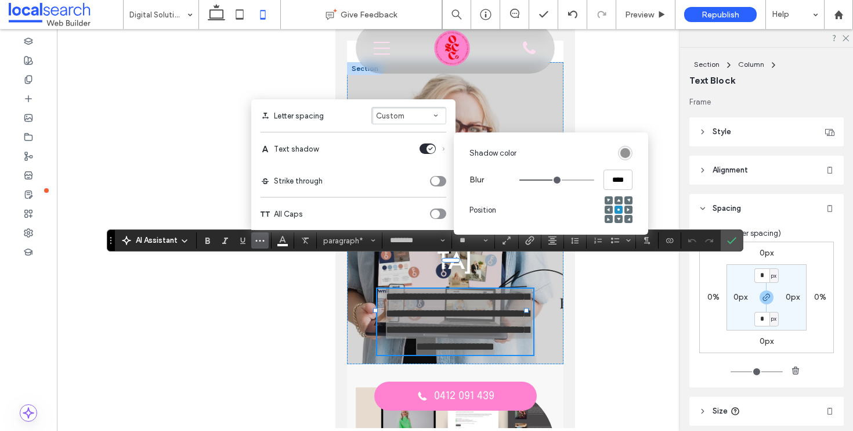
type input "****"
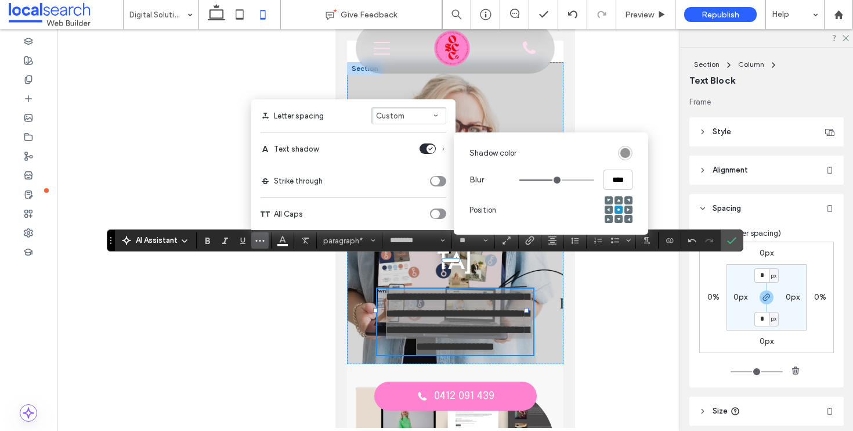
type input "****"
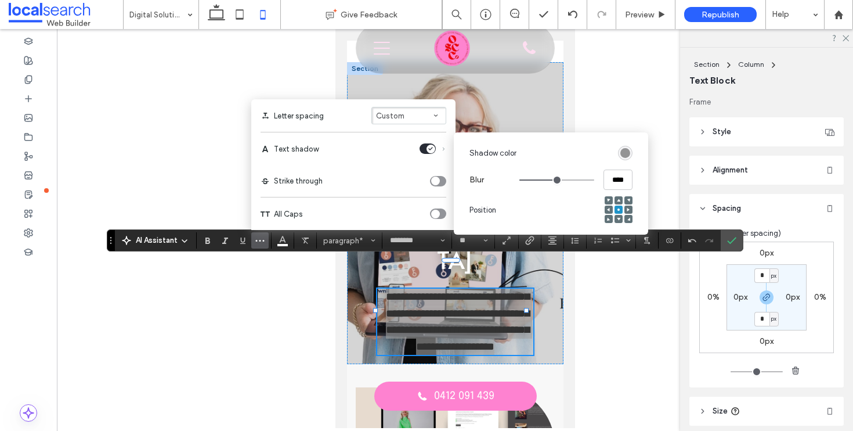
type input "****"
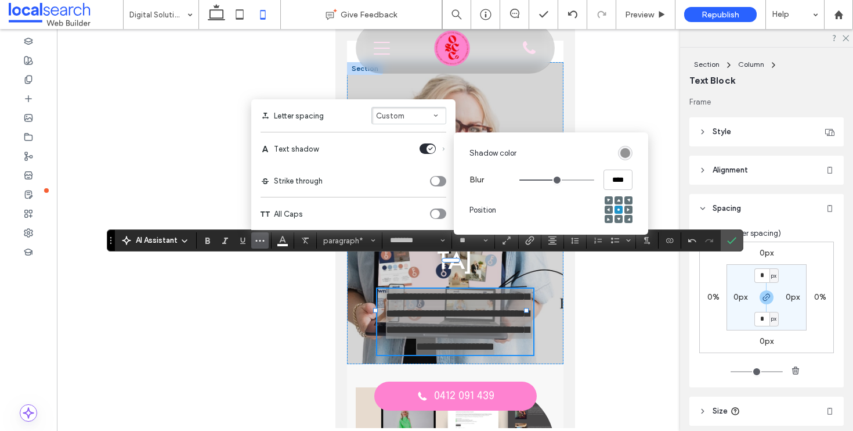
type input "****"
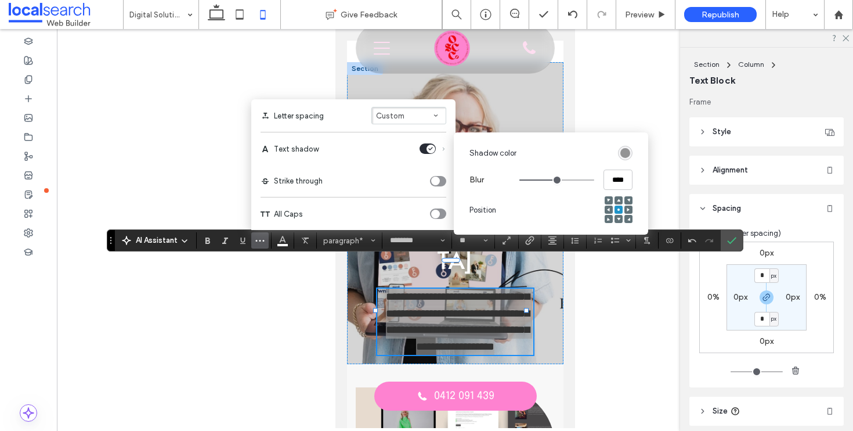
type input "****"
type input "**"
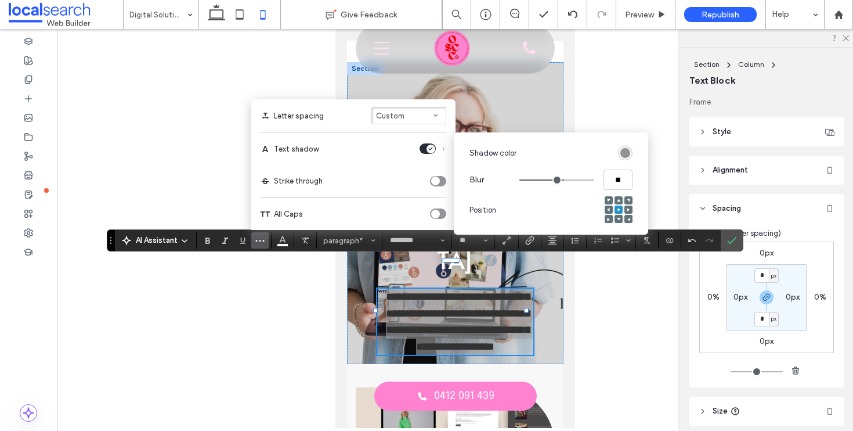
type input "****"
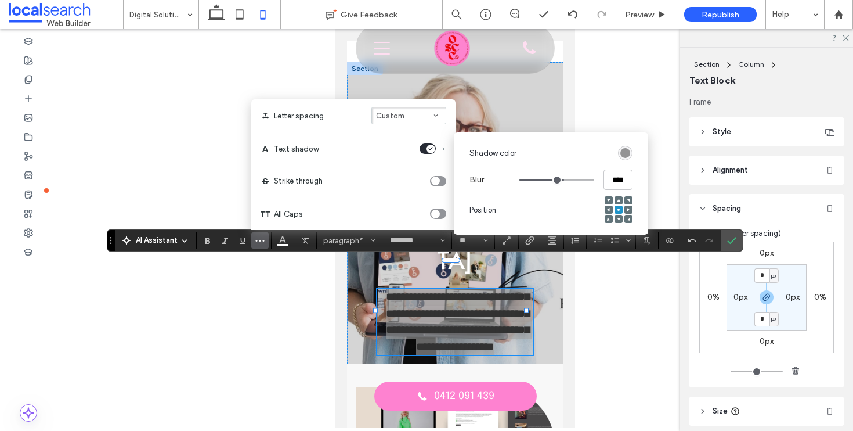
type input "****"
type input "**"
type input "****"
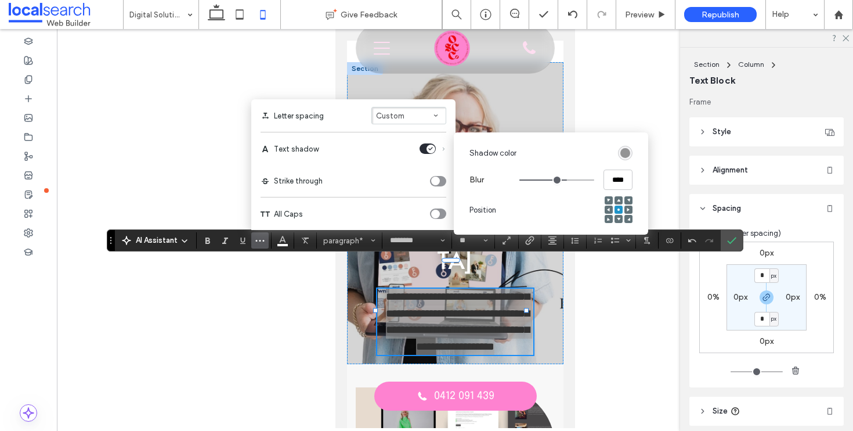
type input "****"
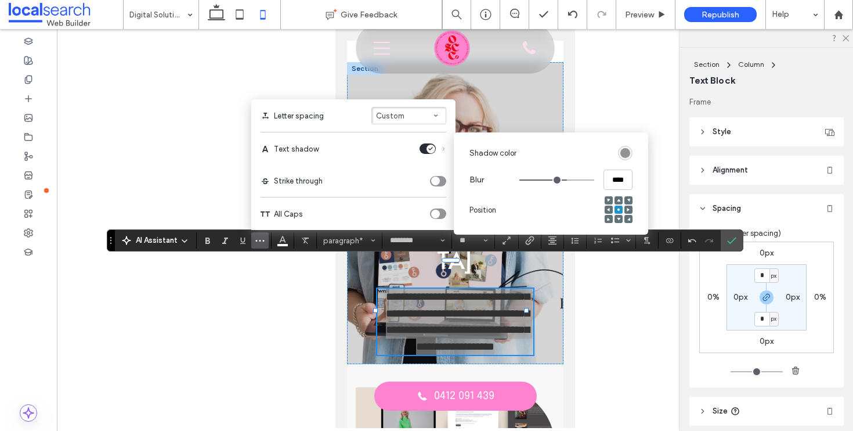
type input "****"
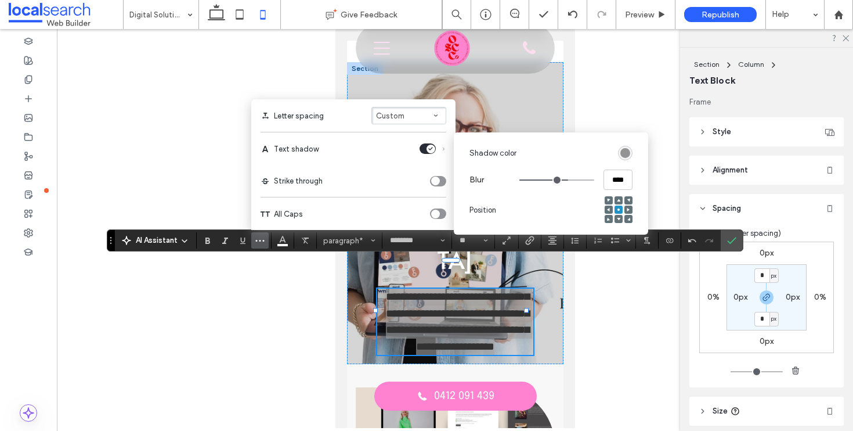
type input "****"
type input "**"
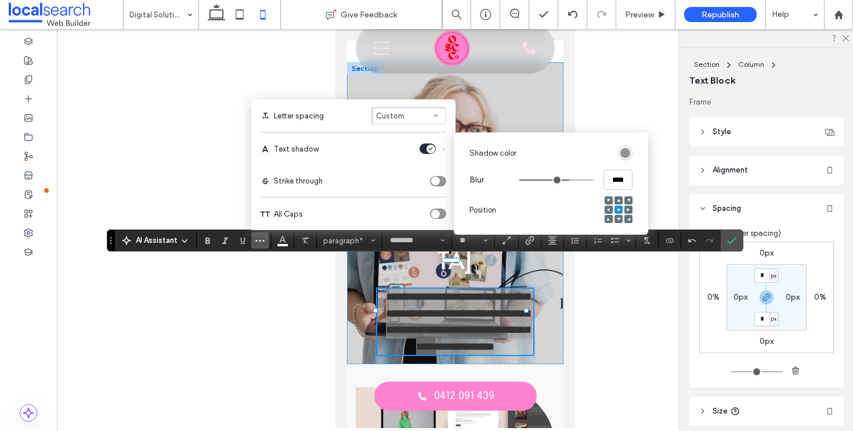
type input "**"
type input "****"
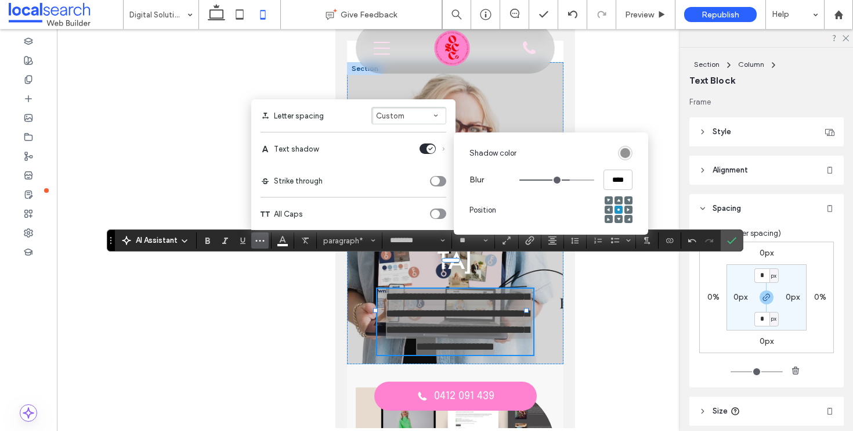
type input "****"
drag, startPoint x: 556, startPoint y: 180, endPoint x: 568, endPoint y: 179, distance: 12.2
type input "****"
click at [568, 179] on input "range" at bounding box center [556, 179] width 75 height 1
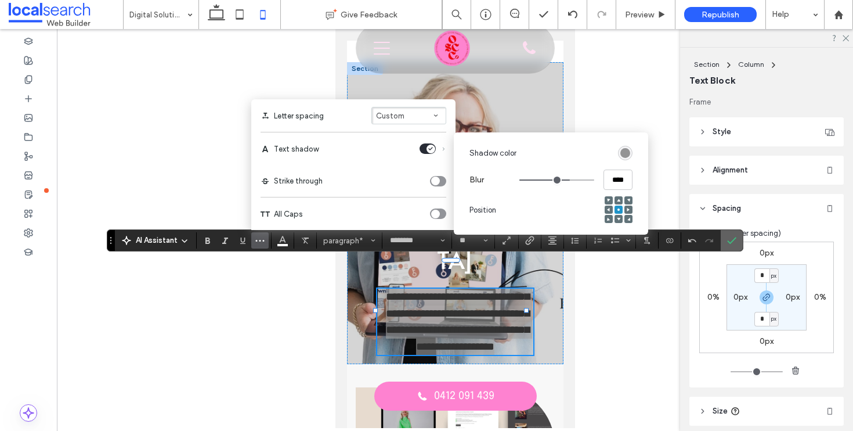
click at [732, 237] on icon "Confirm" at bounding box center [731, 240] width 9 height 9
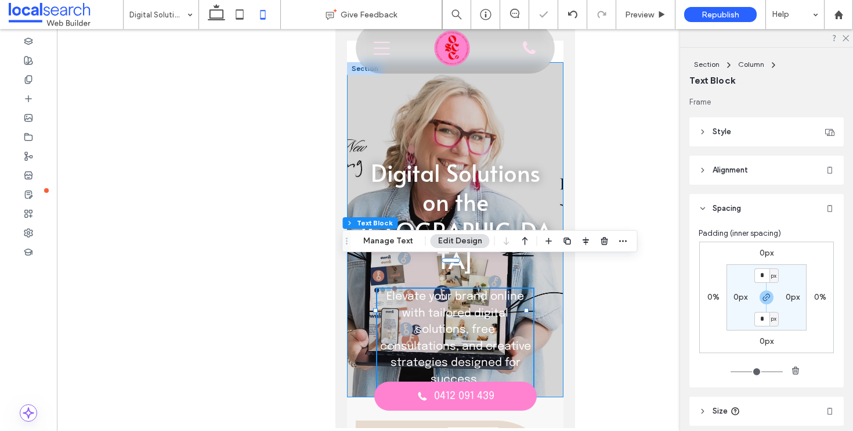
click at [537, 356] on div "Digital Solutions on the Central Coast Elevate your brand online with tailored …" at bounding box center [454, 229] width 216 height 335
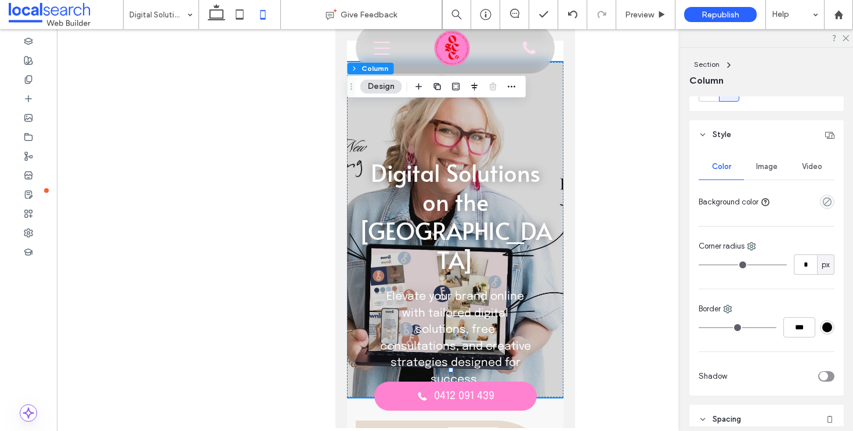
scroll to position [149, 0]
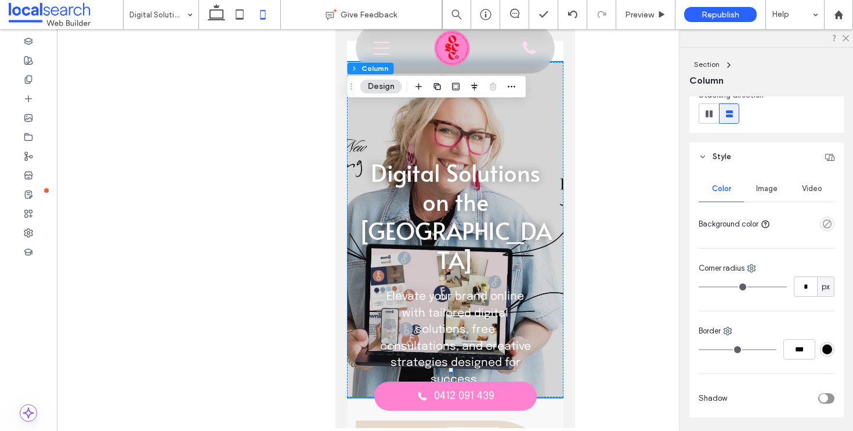
click at [759, 199] on div "Image" at bounding box center [766, 189] width 45 height 26
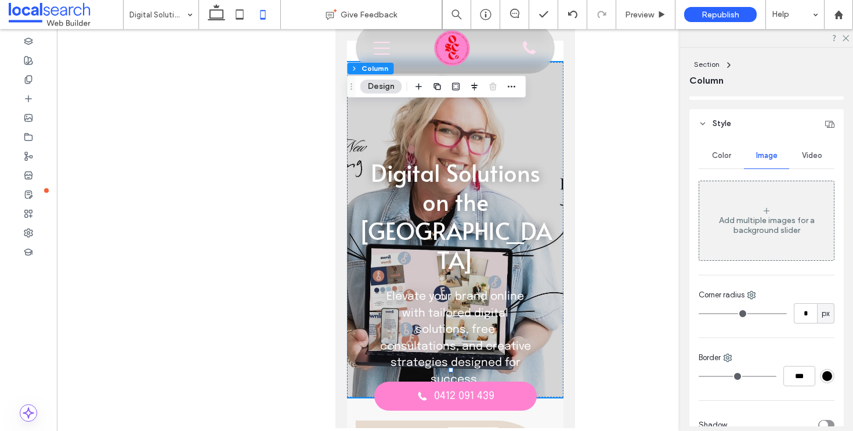
scroll to position [246, 0]
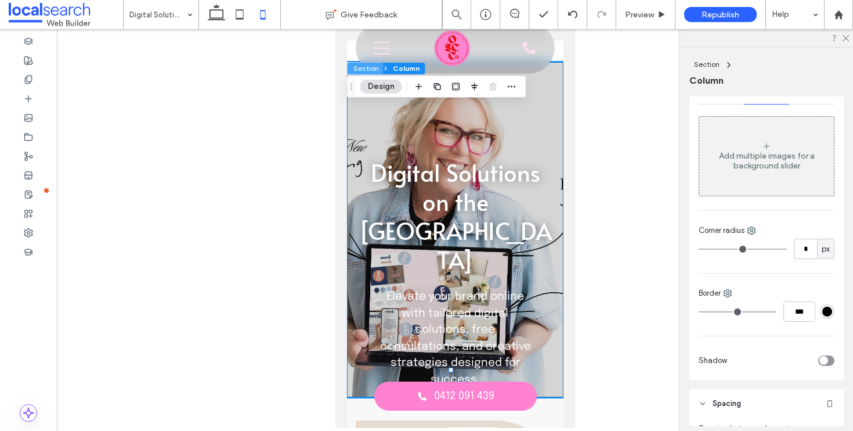
click at [362, 71] on button "Section" at bounding box center [366, 69] width 36 height 12
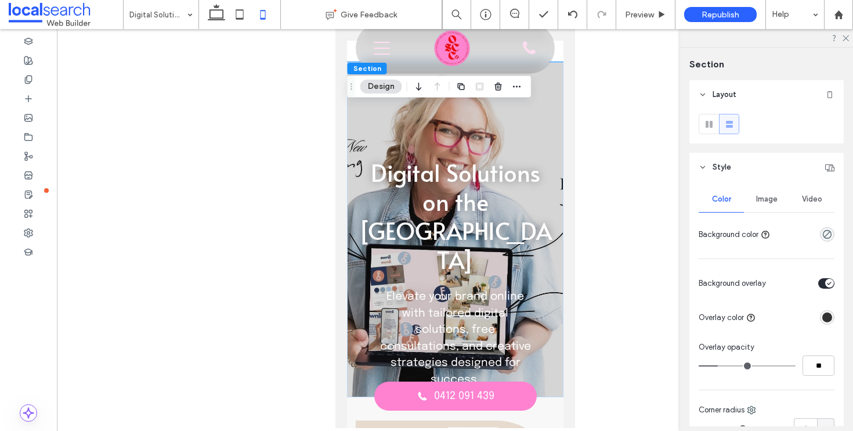
type input "**"
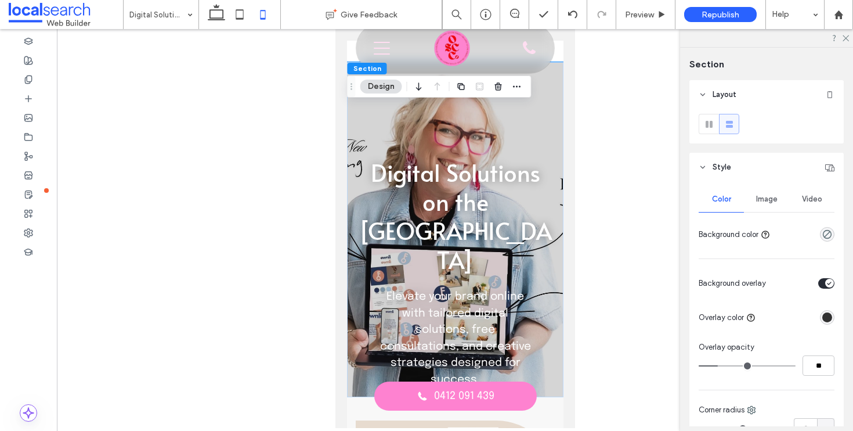
type input "**"
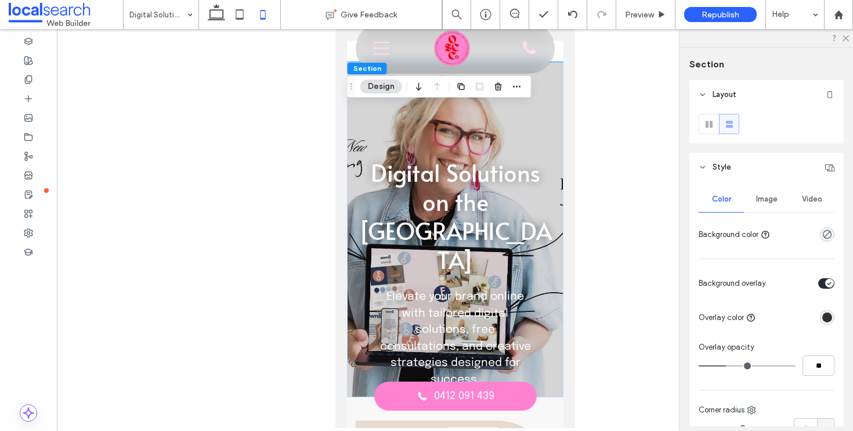
type input "**"
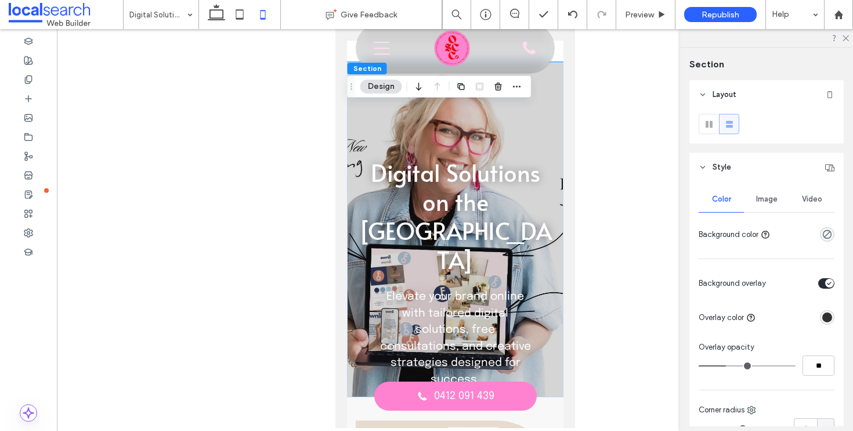
type input "**"
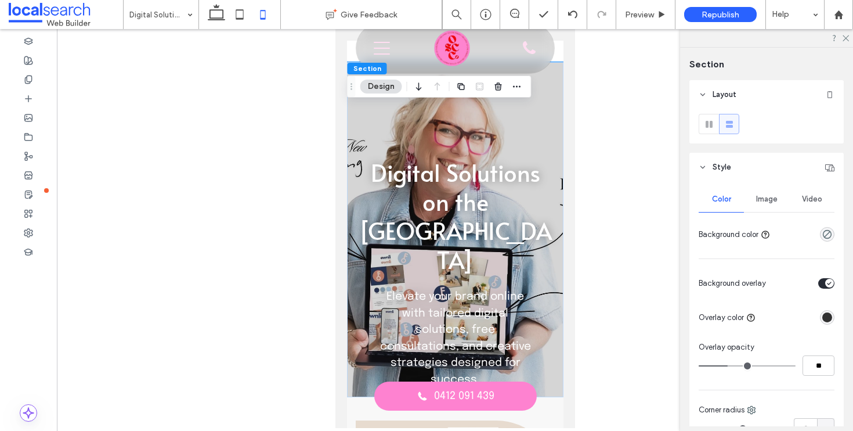
type input "**"
click at [727, 365] on input "range" at bounding box center [747, 365] width 97 height 1
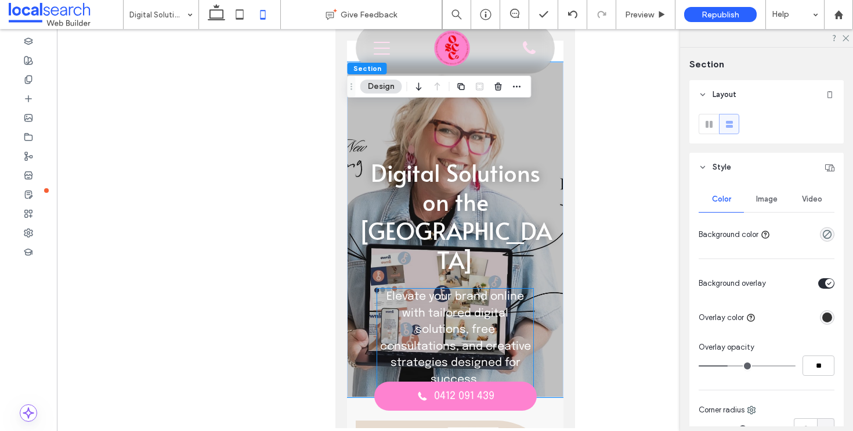
click at [487, 291] on strong "Elevate your brand online with tailored digital solutions, free consultations, …" at bounding box center [455, 338] width 151 height 94
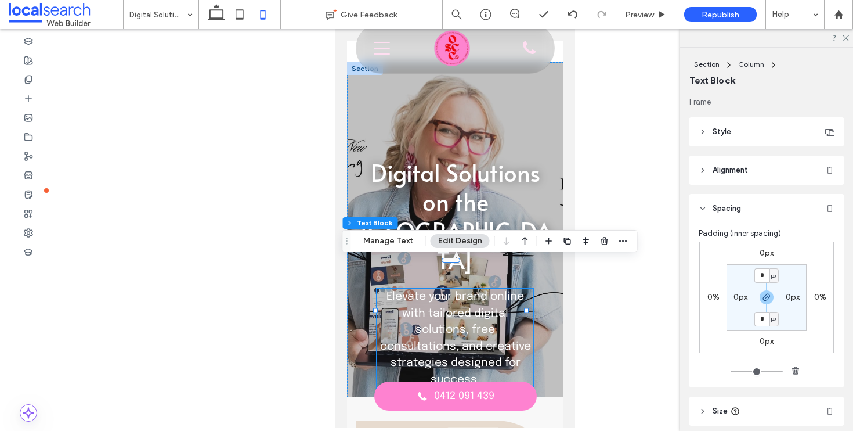
click at [487, 291] on strong "Elevate your brand online with tailored digital solutions, free consultations, …" at bounding box center [455, 338] width 151 height 94
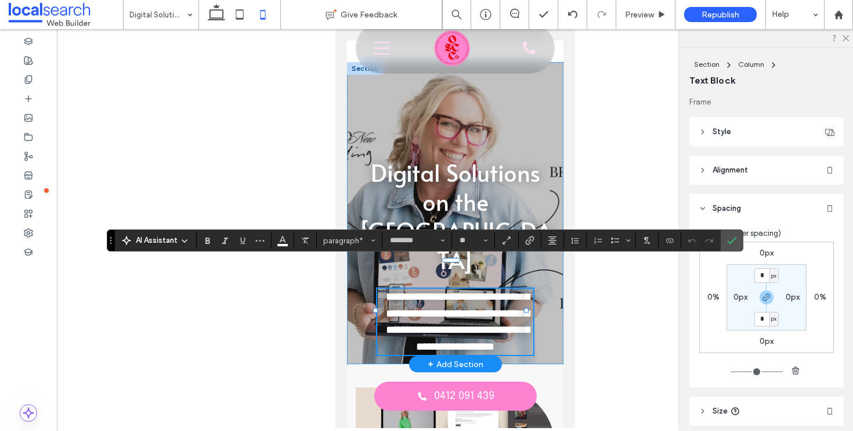
click at [563, 241] on section at bounding box center [552, 240] width 23 height 16
click at [569, 241] on button "Line Height" at bounding box center [574, 240] width 17 height 16
click at [582, 275] on div "Single" at bounding box center [593, 275] width 28 height 9
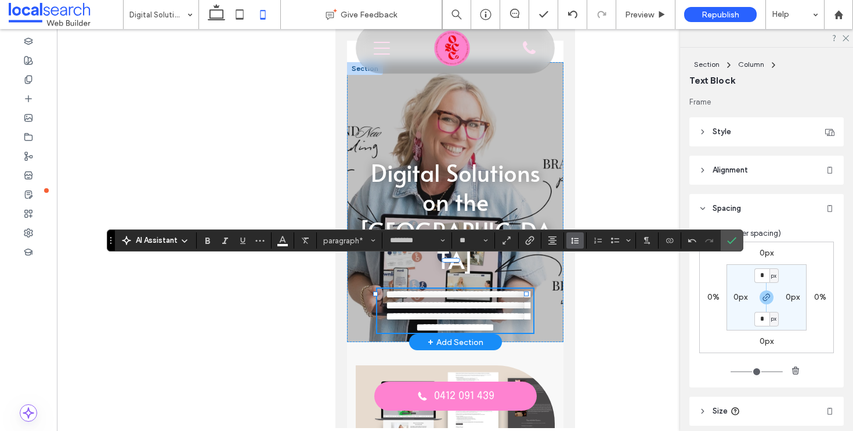
click at [576, 241] on icon "Line Height" at bounding box center [575, 240] width 9 height 9
click at [591, 294] on div "1.5" at bounding box center [593, 291] width 28 height 9
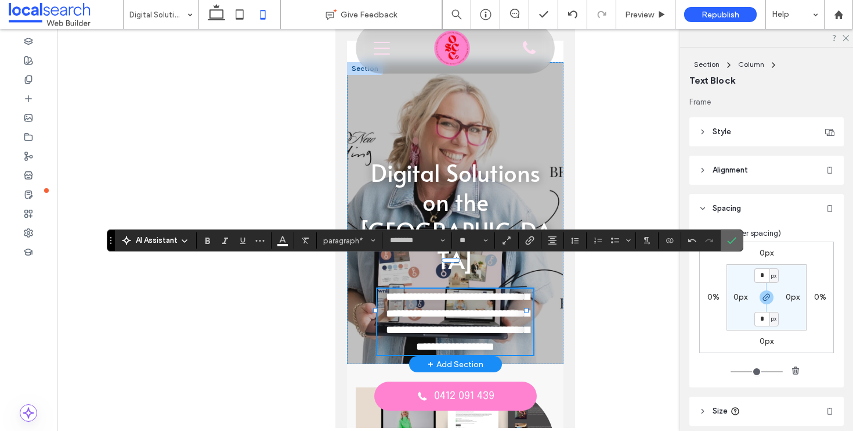
click at [734, 244] on icon "Confirm" at bounding box center [731, 240] width 9 height 9
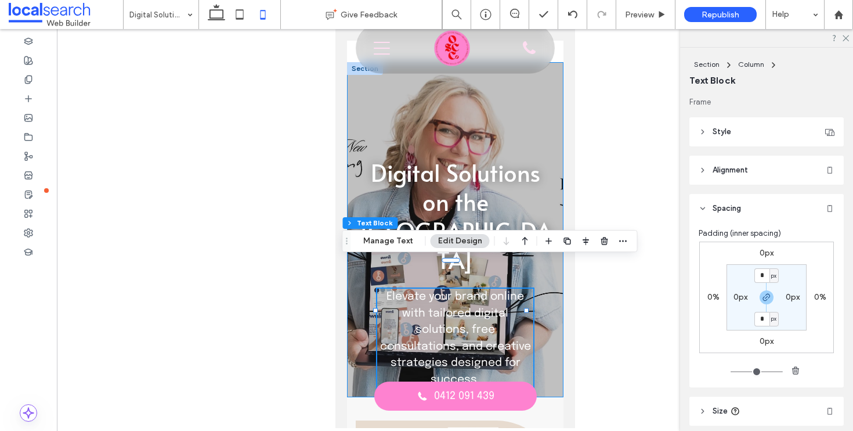
click at [535, 340] on div "Digital Solutions on the Central Coast Elevate your brand online with tailored …" at bounding box center [454, 229] width 216 height 335
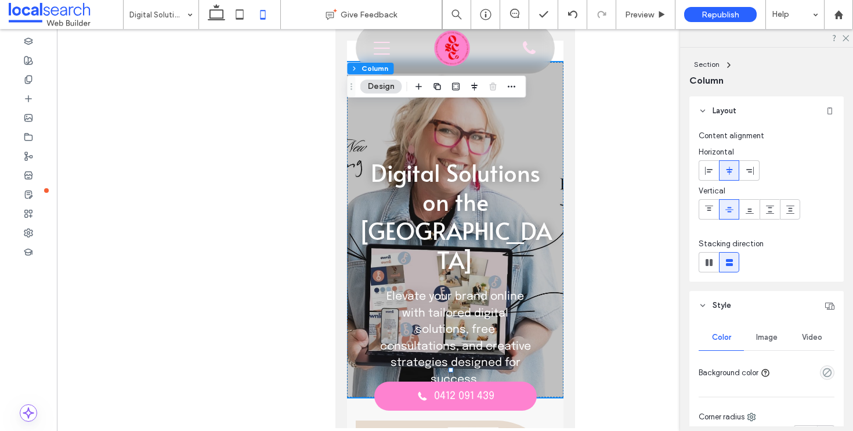
click at [364, 276] on div "Digital Solutions on the Central Coast Elevate your brand online with tailored …" at bounding box center [454, 229] width 216 height 335
click at [776, 337] on div "Image" at bounding box center [766, 337] width 45 height 26
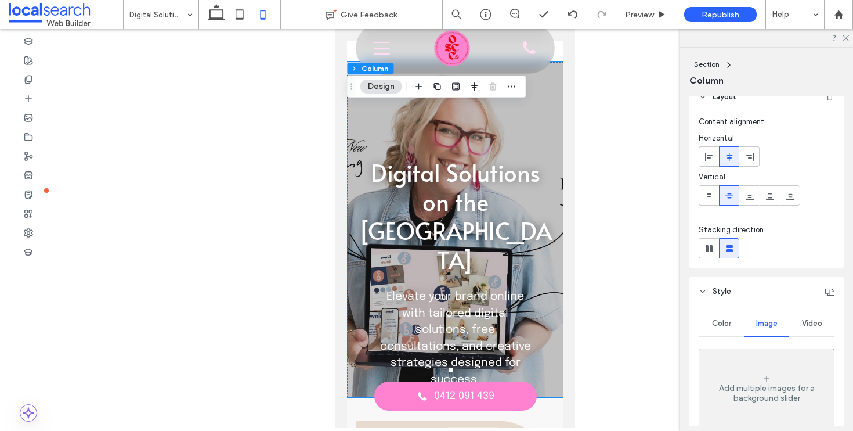
scroll to position [100, 0]
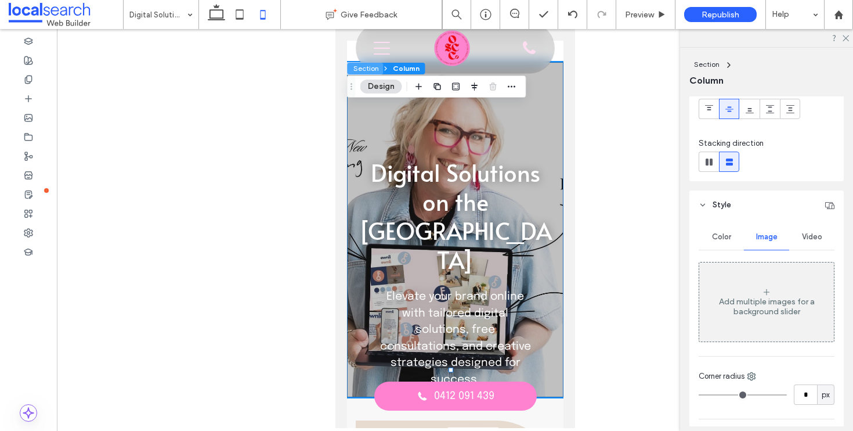
click at [367, 68] on button "Section" at bounding box center [366, 69] width 36 height 12
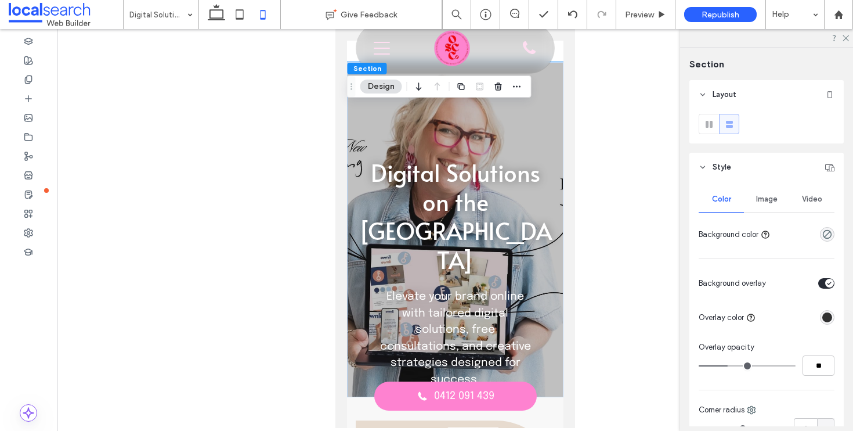
click at [783, 198] on div "Image" at bounding box center [766, 199] width 45 height 26
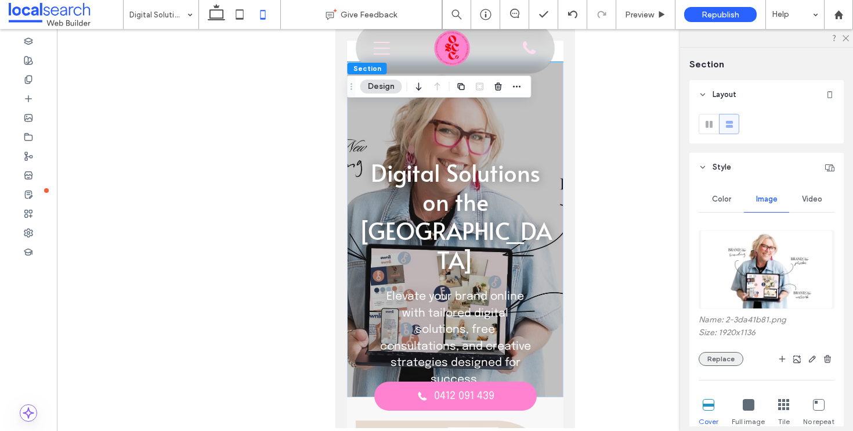
click at [718, 360] on button "Replace" at bounding box center [721, 359] width 45 height 14
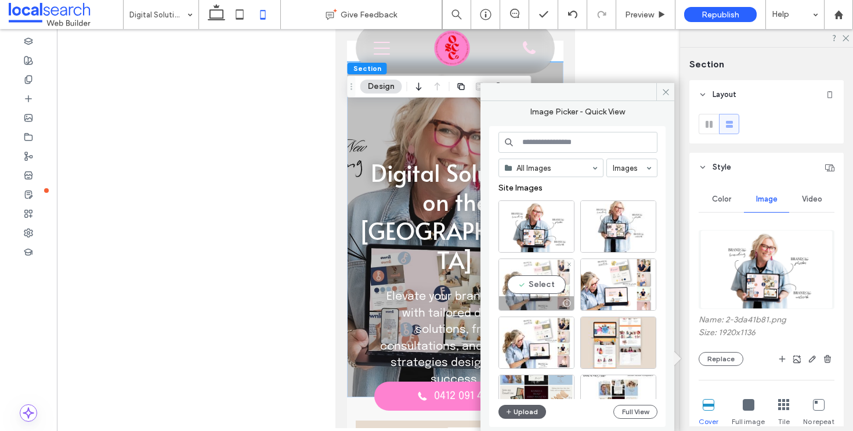
click at [542, 275] on div "Select" at bounding box center [537, 284] width 76 height 52
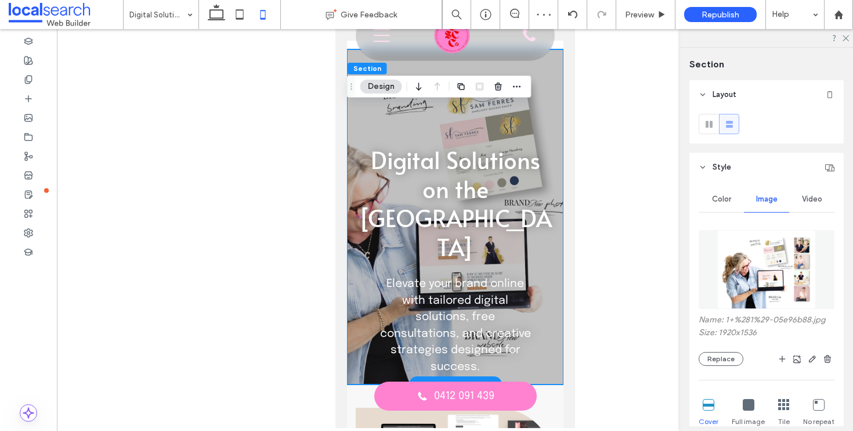
scroll to position [40, 0]
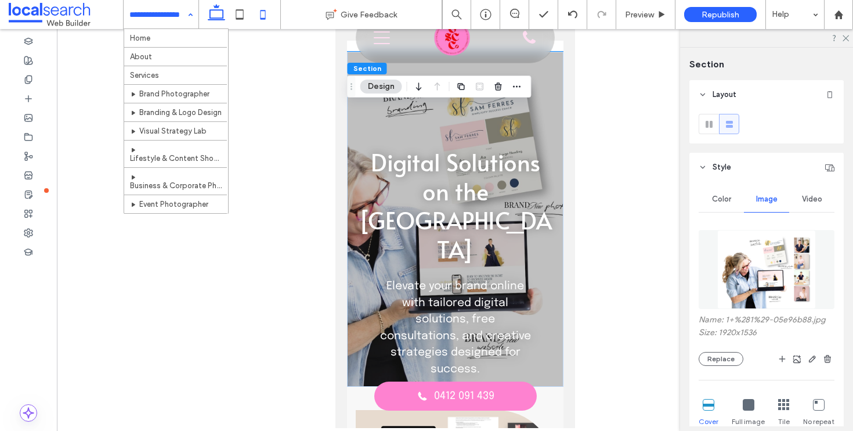
click at [220, 10] on icon at bounding box center [216, 14] width 23 height 23
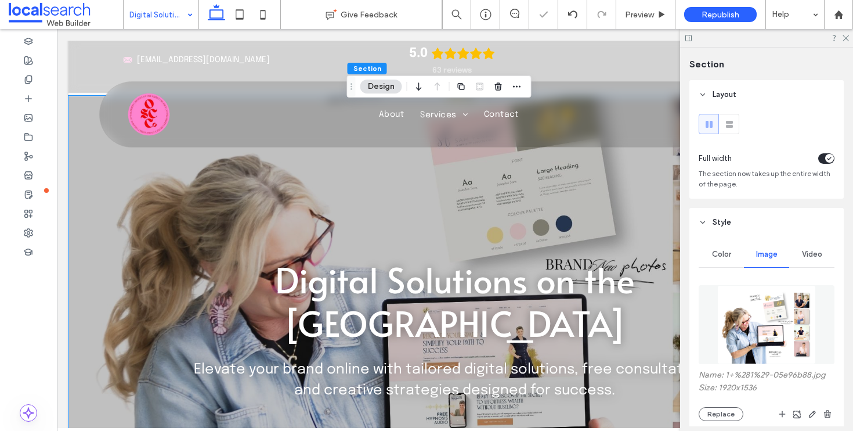
scroll to position [106, 0]
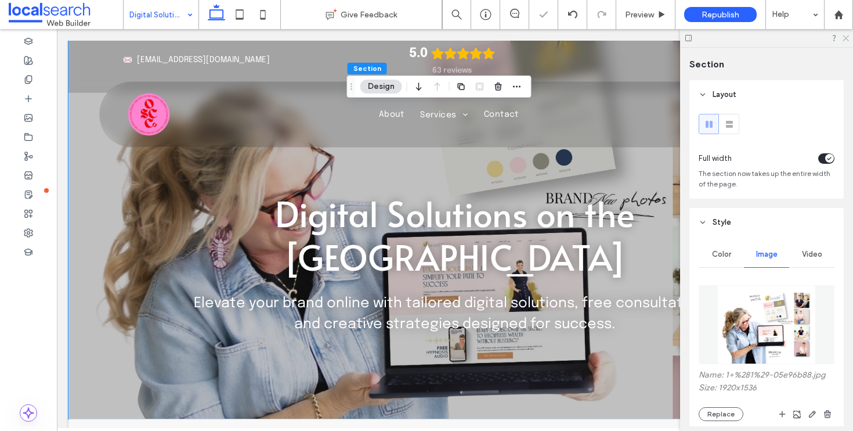
click at [844, 34] on icon at bounding box center [846, 38] width 8 height 8
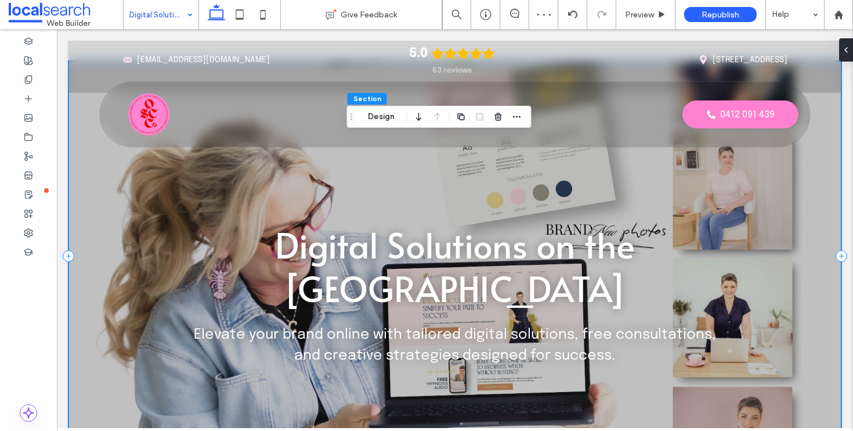
scroll to position [0, 0]
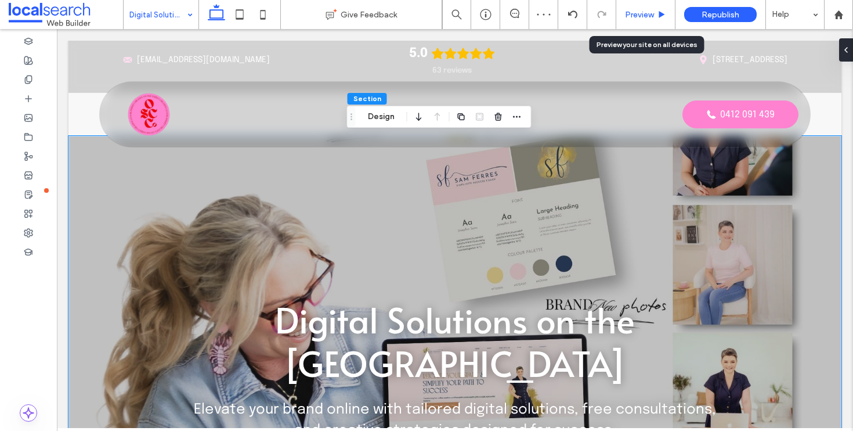
click at [656, 17] on div "Preview" at bounding box center [645, 15] width 59 height 10
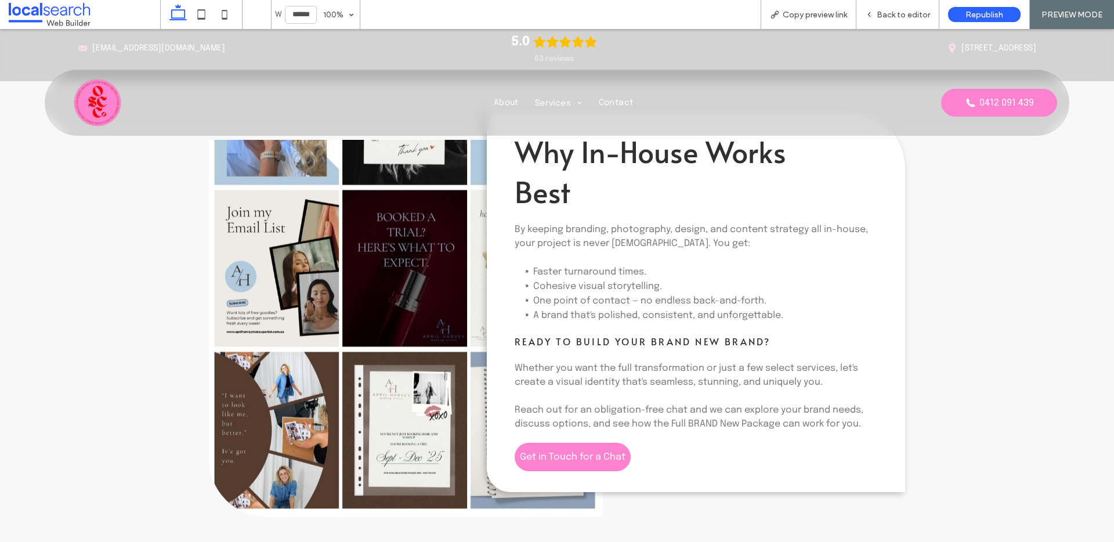
scroll to position [2059, 0]
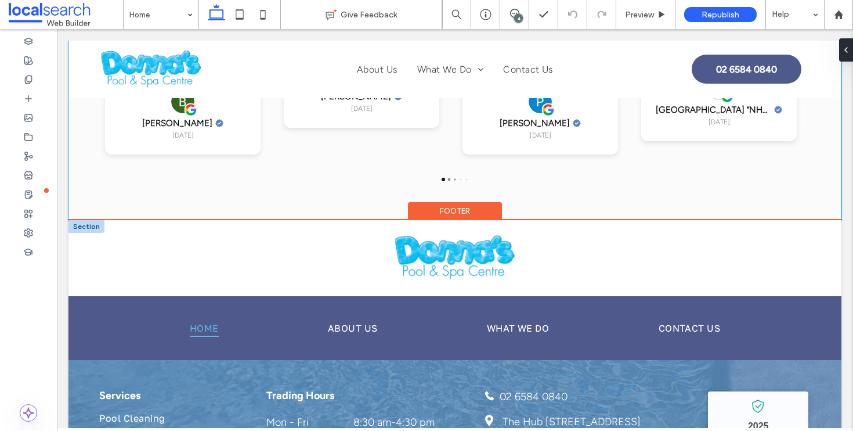
scroll to position [2638, 0]
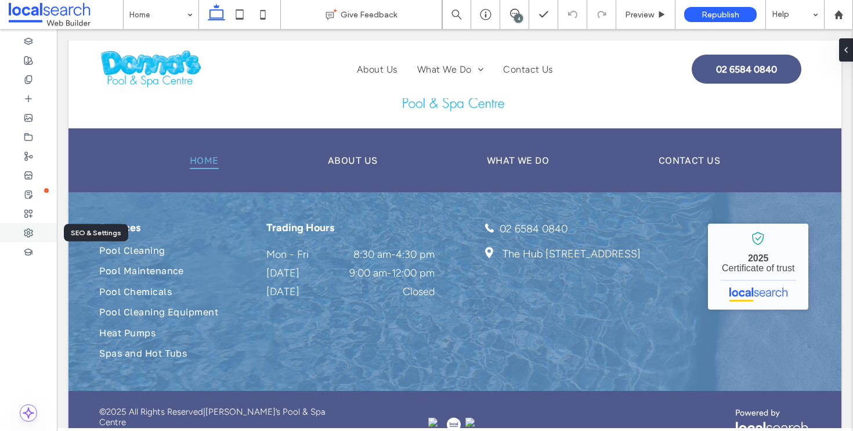
click at [36, 236] on div at bounding box center [28, 232] width 57 height 19
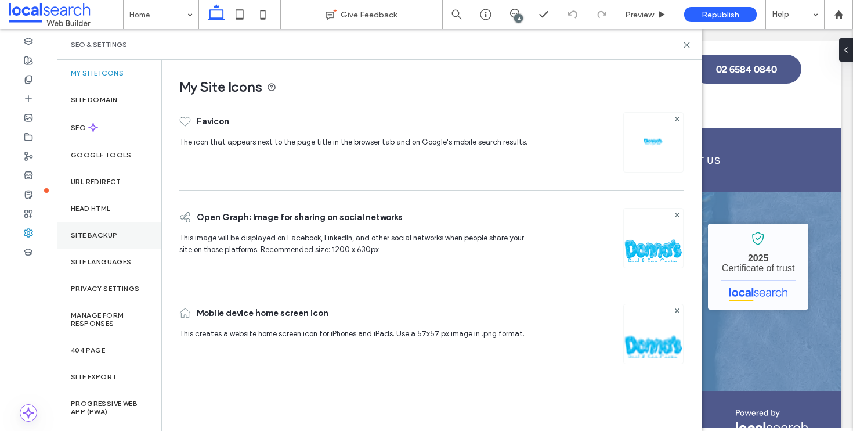
click at [122, 233] on div "Site Backup" at bounding box center [109, 235] width 104 height 27
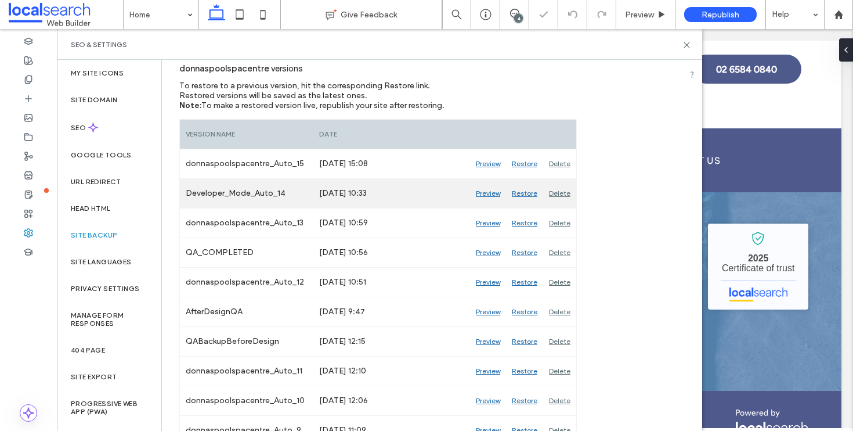
scroll to position [149, 0]
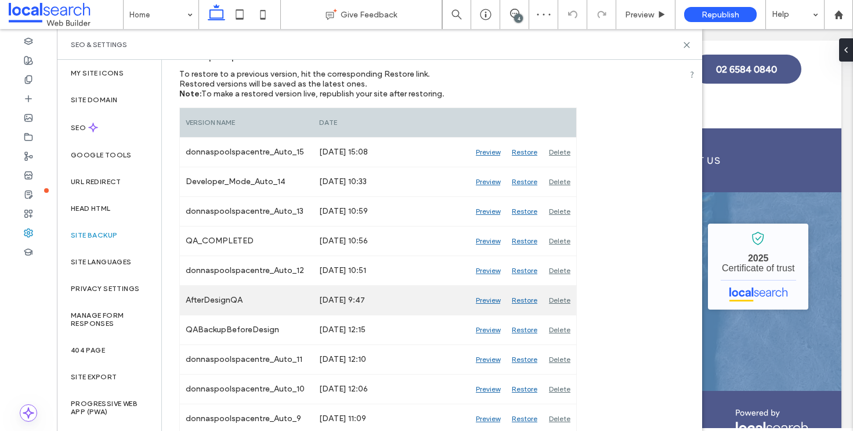
click at [490, 299] on div "Preview" at bounding box center [488, 300] width 36 height 29
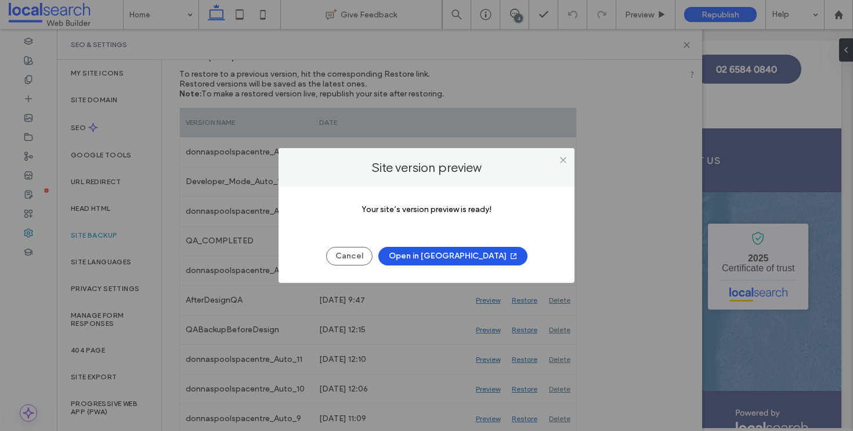
click at [446, 256] on button "Open in [GEOGRAPHIC_DATA]" at bounding box center [452, 256] width 149 height 19
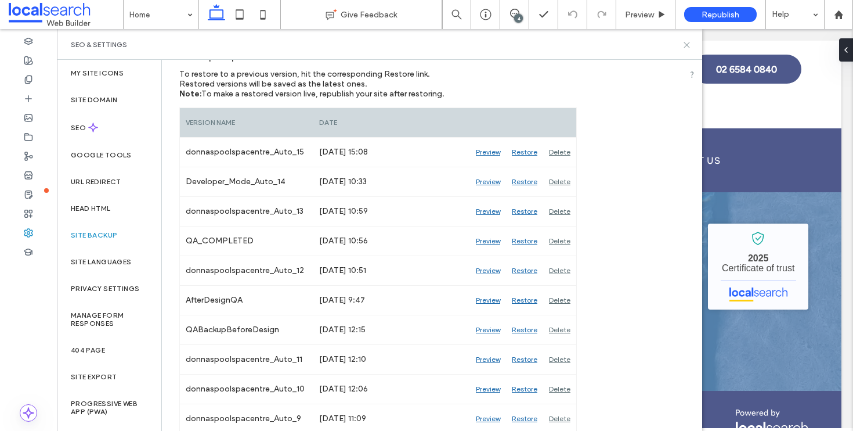
click at [691, 43] on icon at bounding box center [687, 45] width 9 height 9
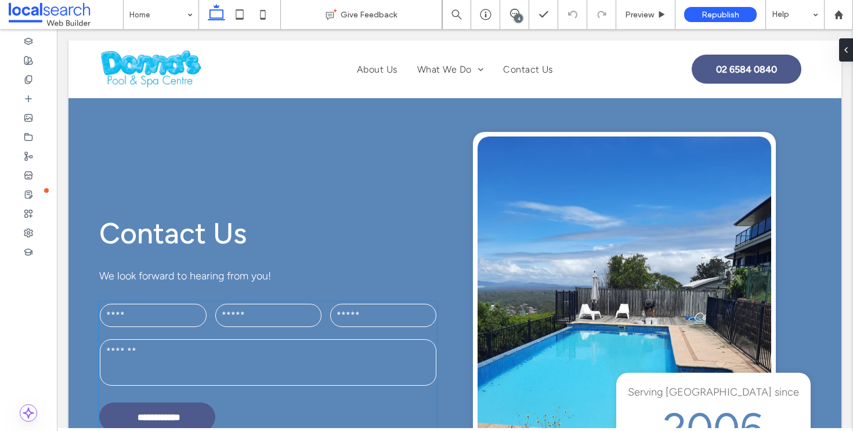
scroll to position [1823, 0]
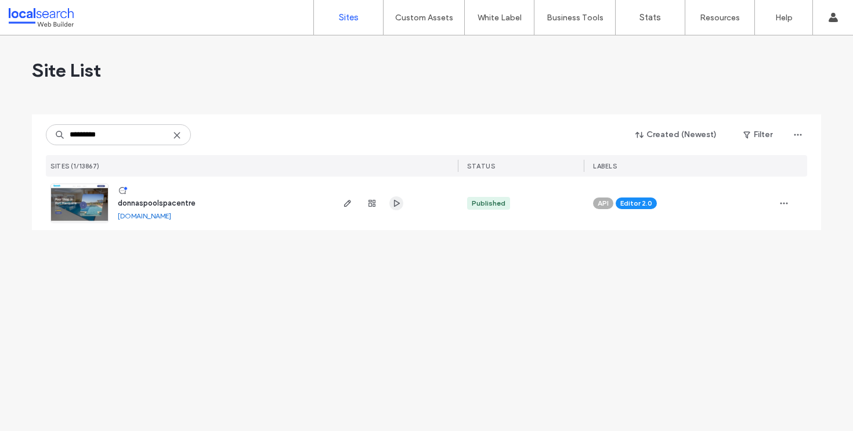
type input "*********"
click at [396, 207] on icon "button" at bounding box center [396, 202] width 9 height 9
click at [344, 203] on icon "button" at bounding box center [347, 202] width 9 height 9
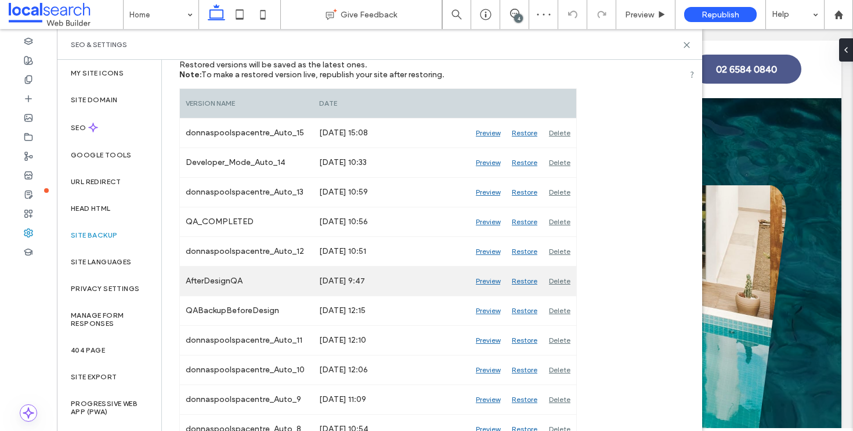
click at [487, 280] on div "Preview" at bounding box center [488, 280] width 36 height 29
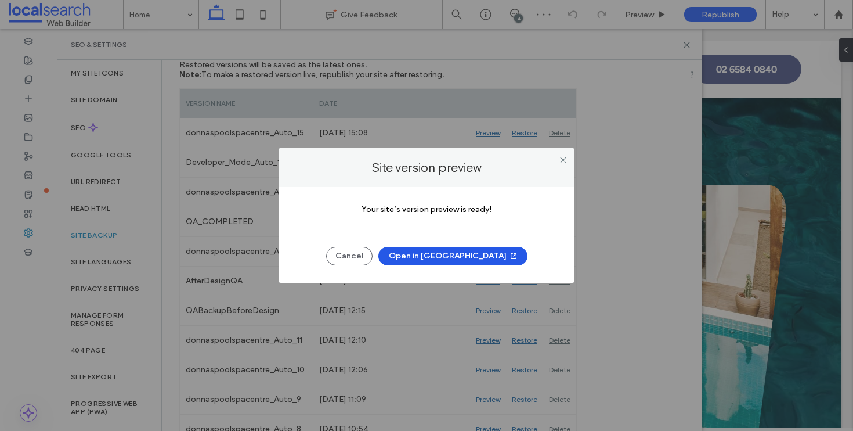
click at [464, 263] on button "Open in [GEOGRAPHIC_DATA]" at bounding box center [452, 256] width 149 height 19
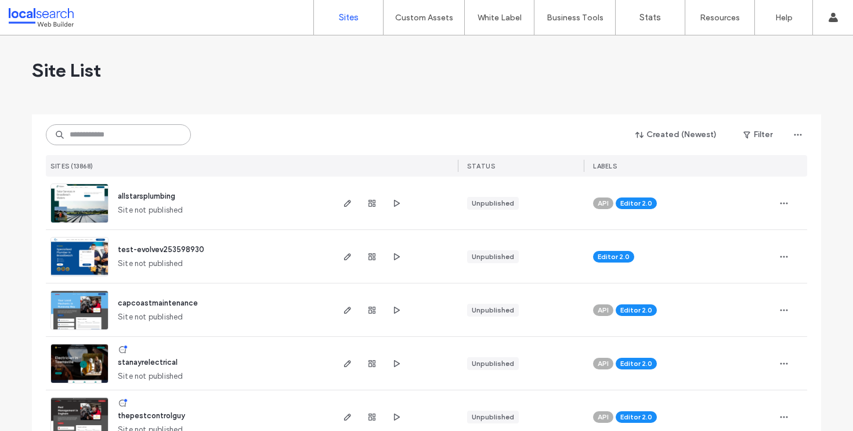
click at [109, 130] on input at bounding box center [118, 134] width 145 height 21
click at [127, 128] on input at bounding box center [118, 134] width 145 height 21
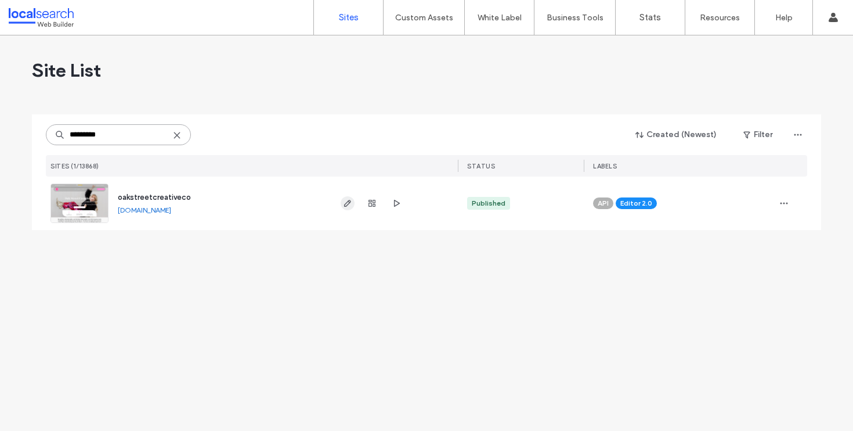
type input "*********"
click at [352, 204] on icon "button" at bounding box center [347, 202] width 9 height 9
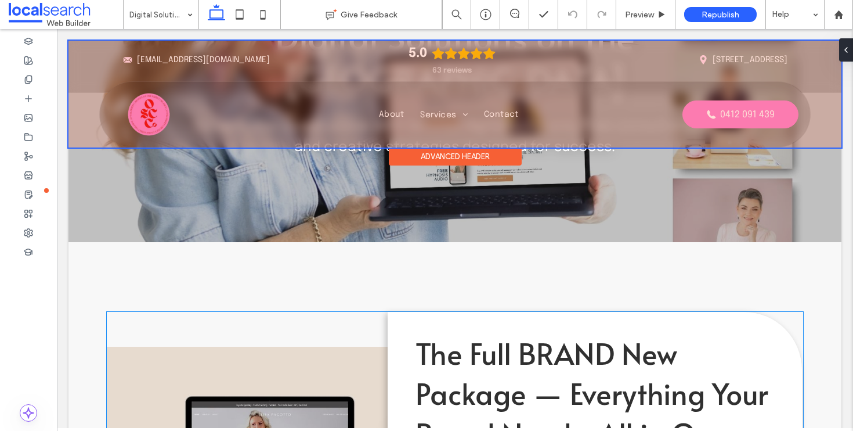
scroll to position [538, 0]
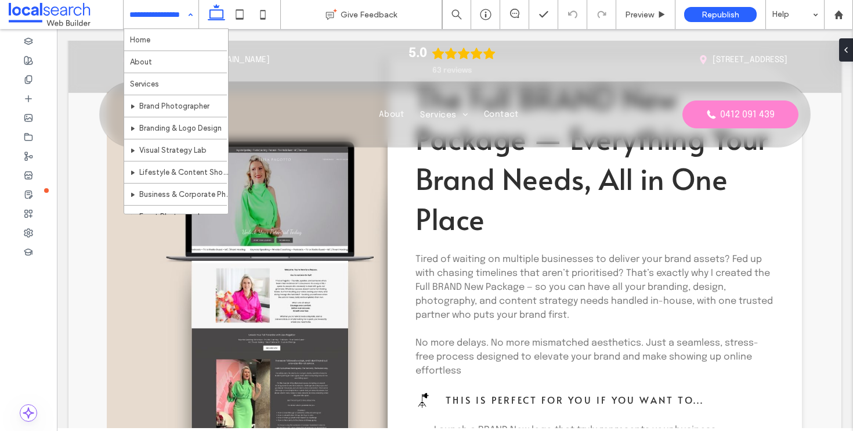
click at [158, 14] on input at bounding box center [157, 14] width 57 height 29
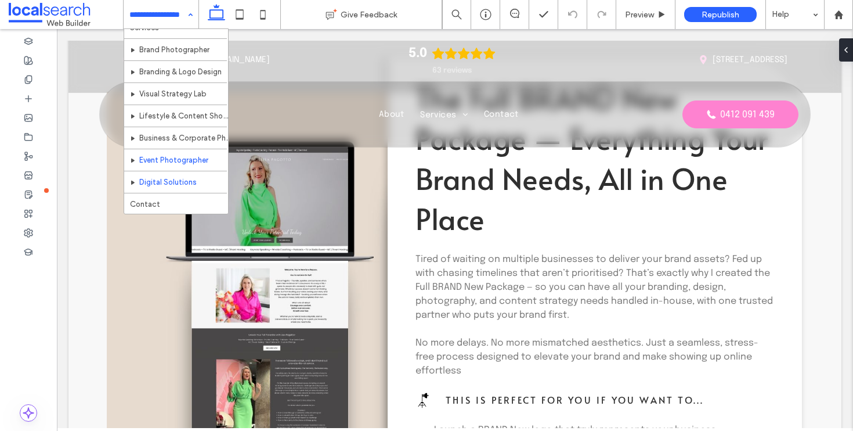
scroll to position [63, 0]
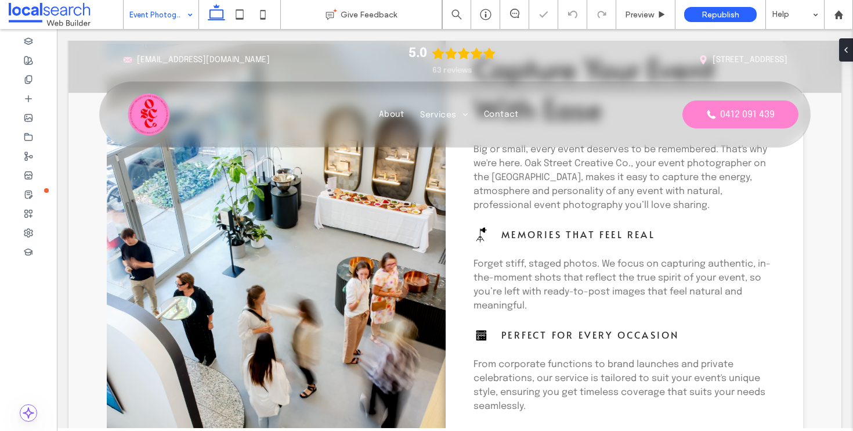
scroll to position [744, 0]
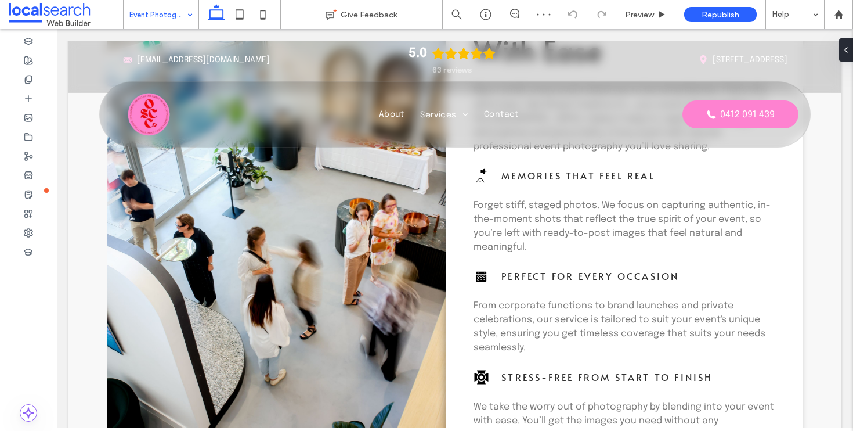
click at [183, 9] on div "Event Photographer" at bounding box center [161, 14] width 75 height 29
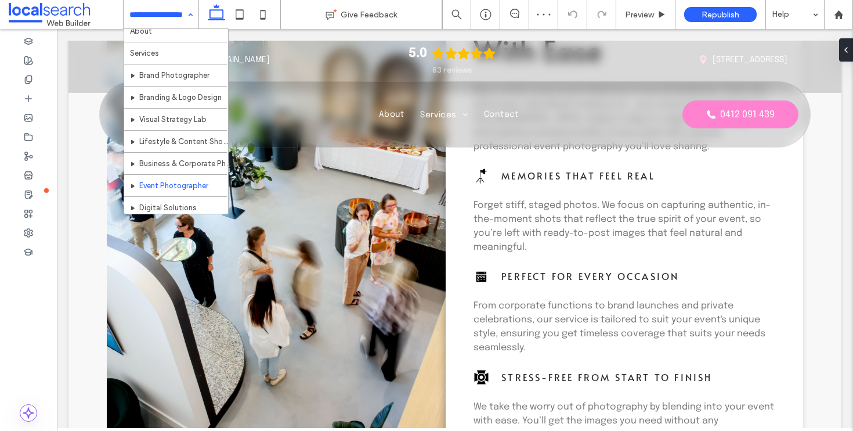
scroll to position [63, 0]
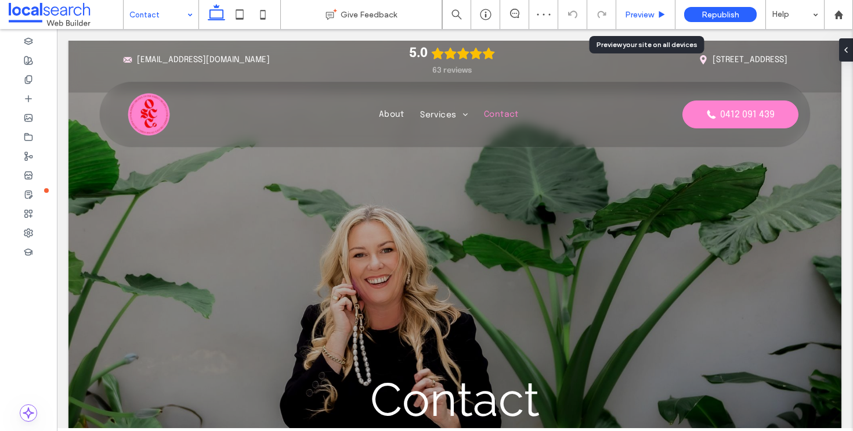
click at [644, 5] on div "Preview" at bounding box center [645, 14] width 59 height 29
click at [640, 13] on span "Preview" at bounding box center [639, 15] width 29 height 10
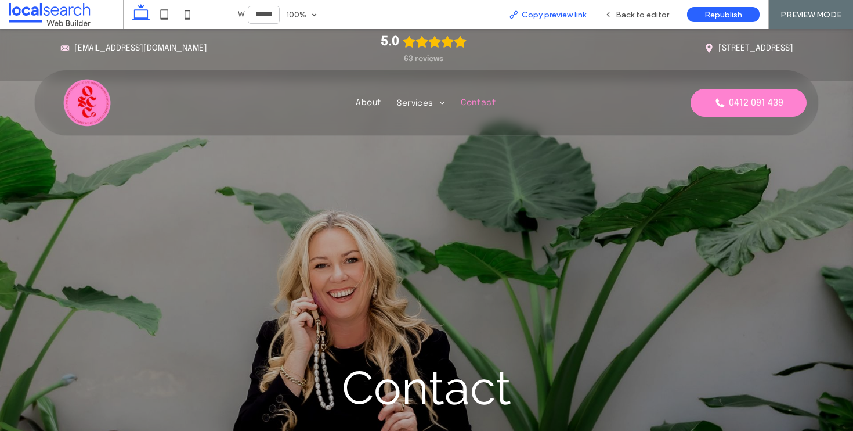
click at [554, 8] on div "Copy preview link" at bounding box center [548, 14] width 96 height 29
click at [566, 12] on span "Copy preview link" at bounding box center [554, 15] width 64 height 10
